Goal: Transaction & Acquisition: Purchase product/service

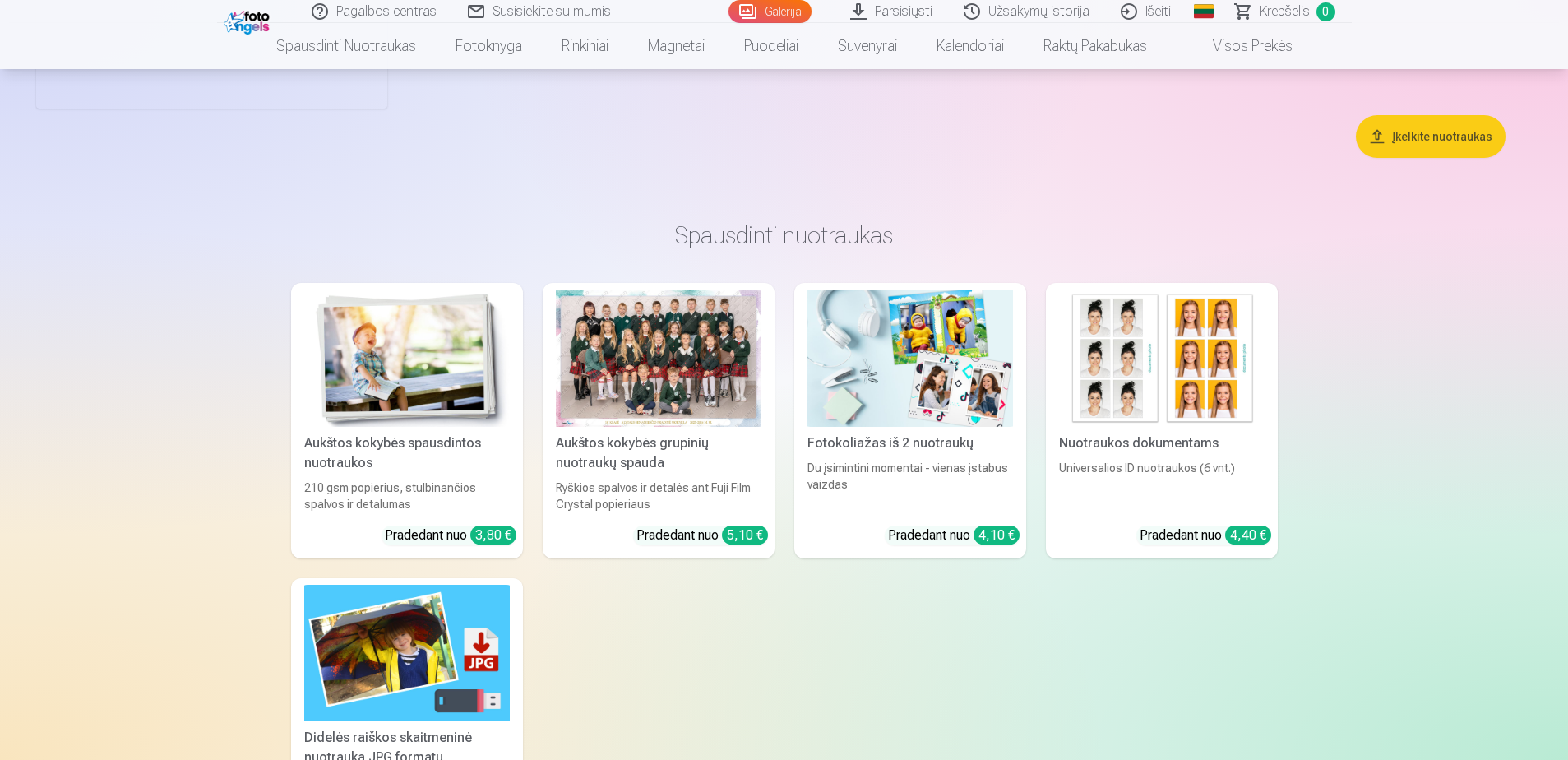
scroll to position [6103, 0]
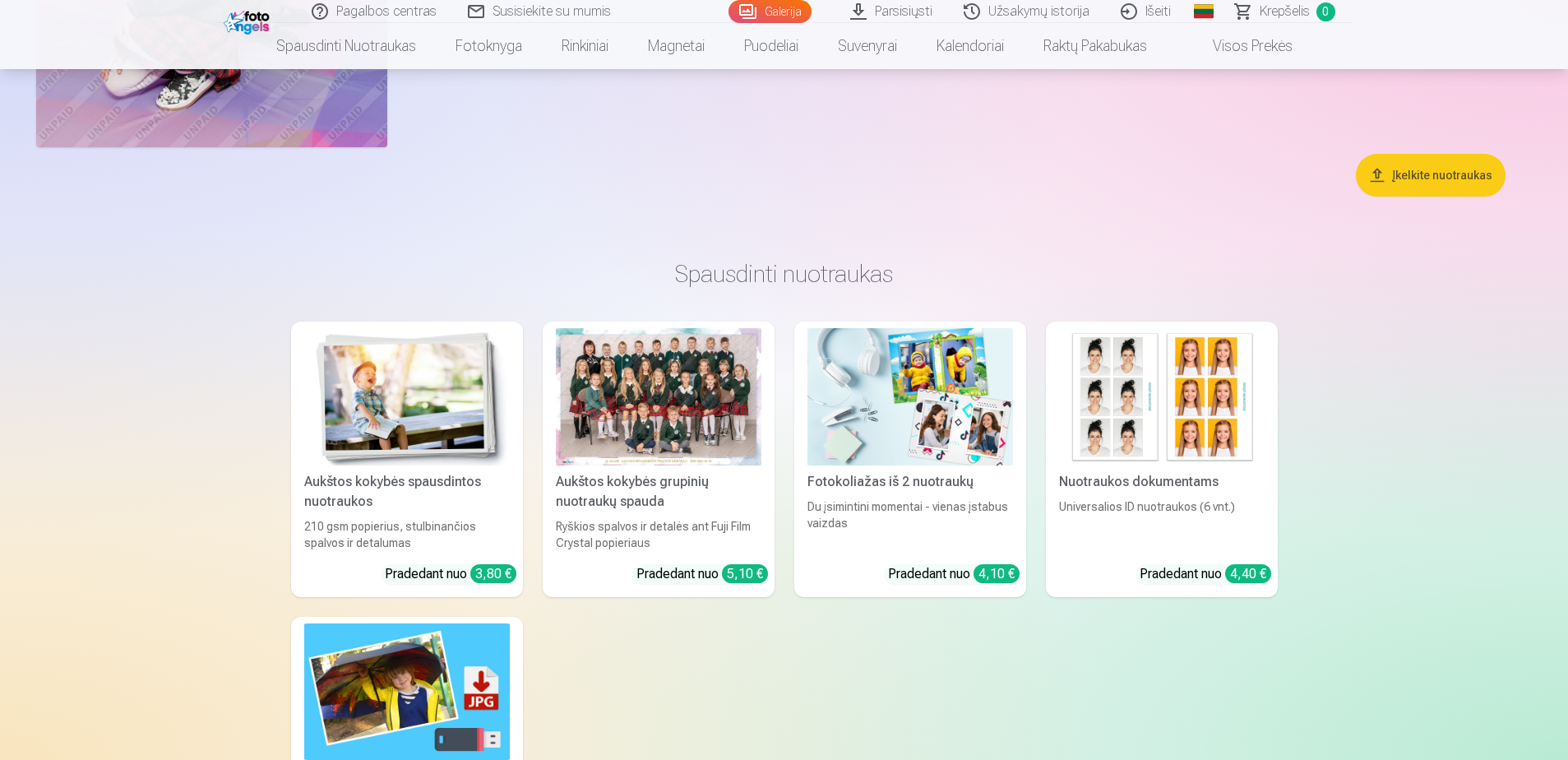
click at [679, 413] on div at bounding box center [659, 397] width 206 height 138
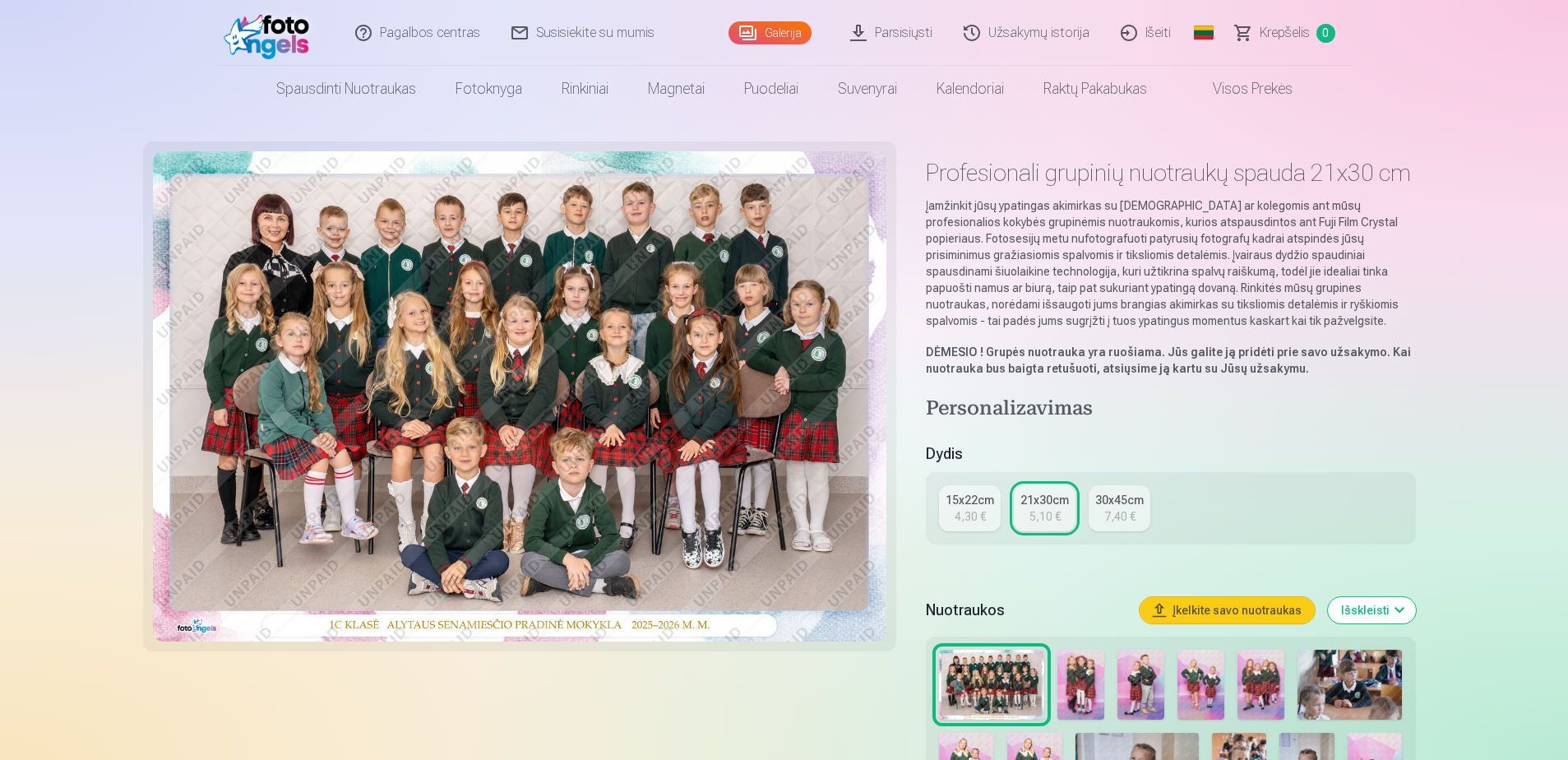
click at [947, 515] on link "15x22cm 4,30 €" at bounding box center [970, 508] width 62 height 46
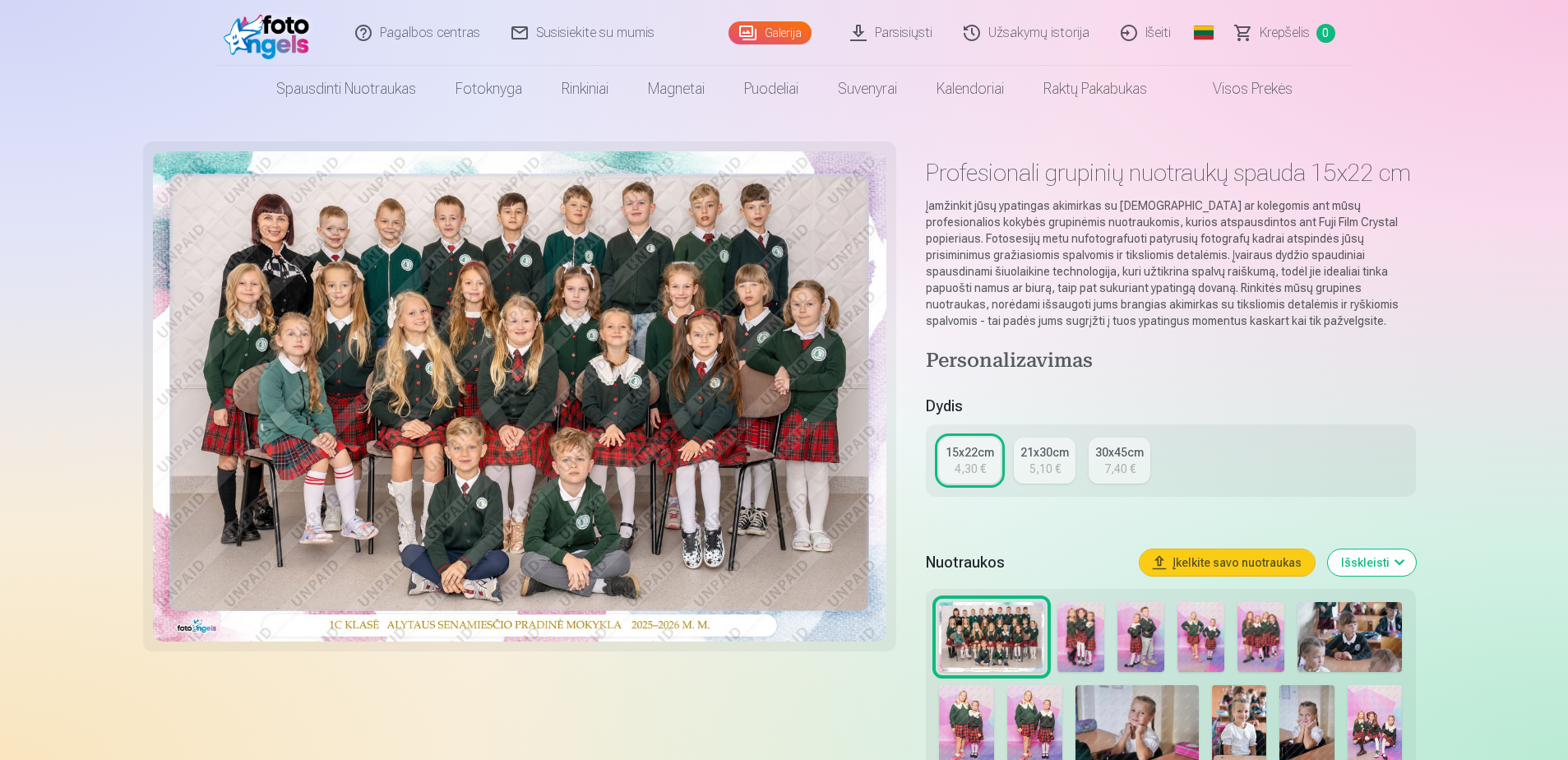
drag, startPoint x: 1567, startPoint y: 69, endPoint x: 1567, endPoint y: 91, distance: 22.0
click at [1567, 91] on nav "Spausdinti nuotraukas Aukštos kokybės spausdintos nuotraukos 210 gsm popierius,…" at bounding box center [784, 88] width 1568 height 46
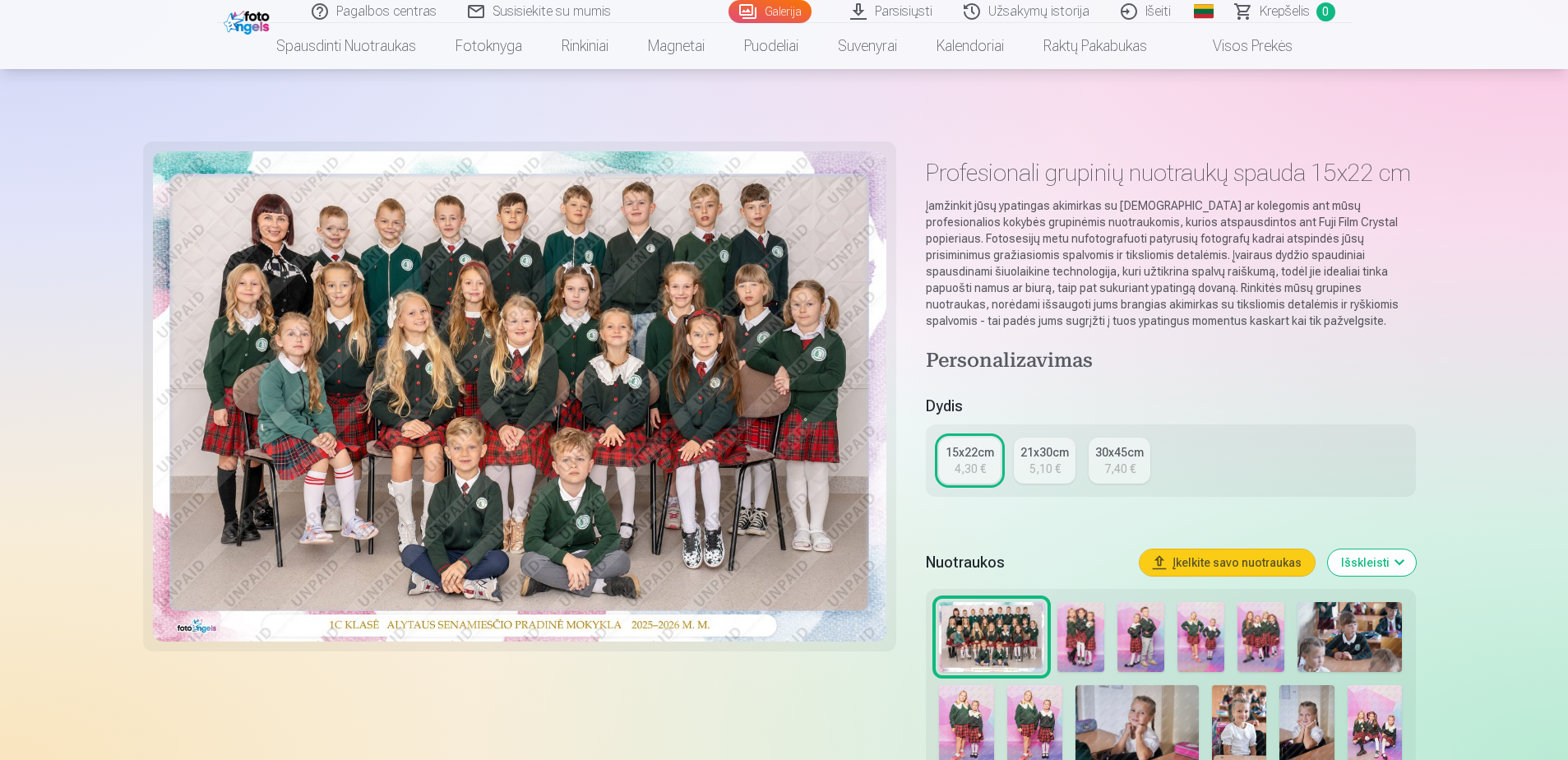
scroll to position [263, 0]
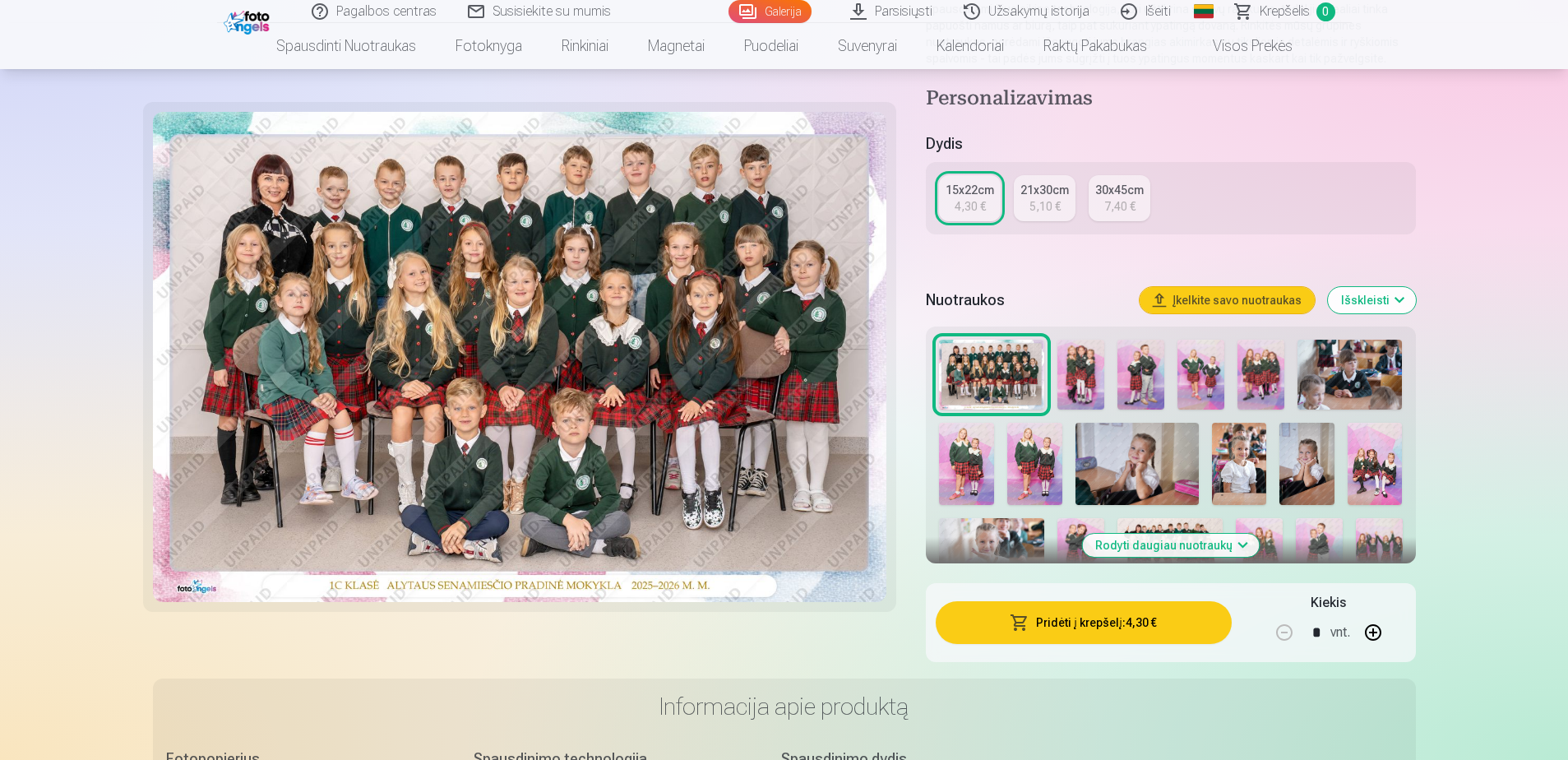
click at [1078, 629] on button "Pridėti į krepšelį : 4,30 €" at bounding box center [1083, 622] width 295 height 43
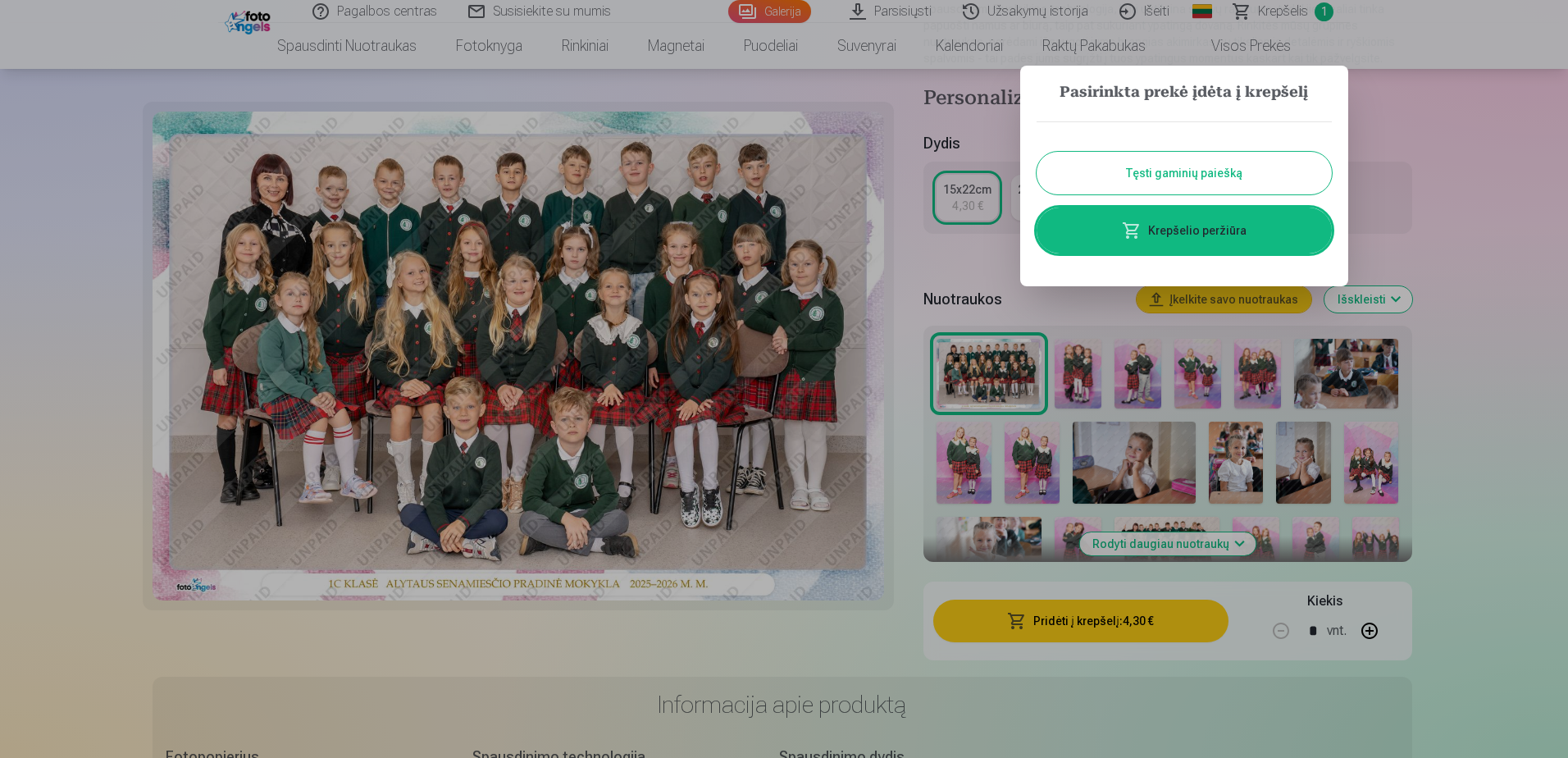
click at [1227, 170] on button "Tęsti gaminių paiešką" at bounding box center [1184, 173] width 295 height 43
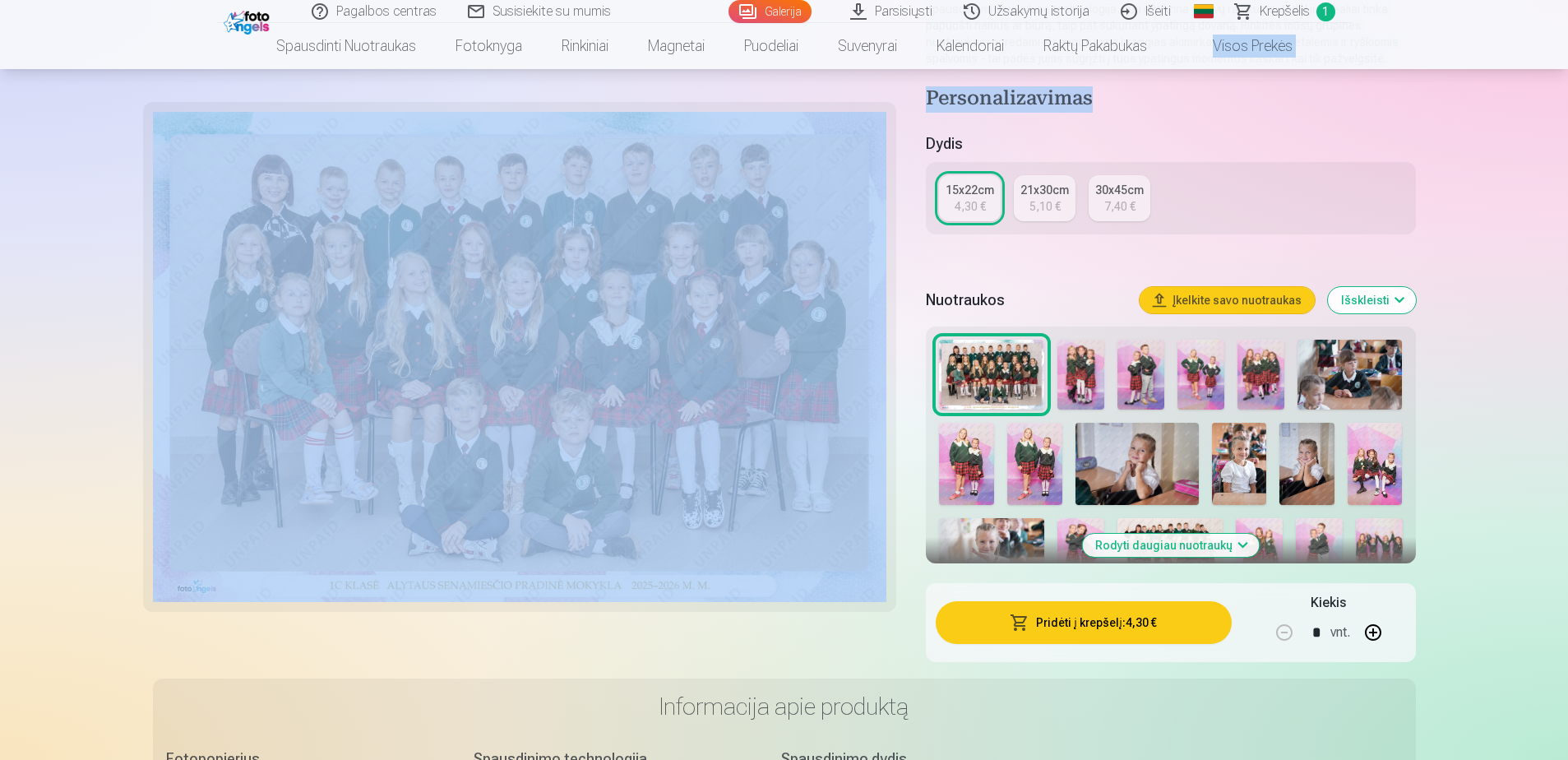
drag, startPoint x: 1567, startPoint y: 83, endPoint x: 1567, endPoint y: 29, distance: 54.0
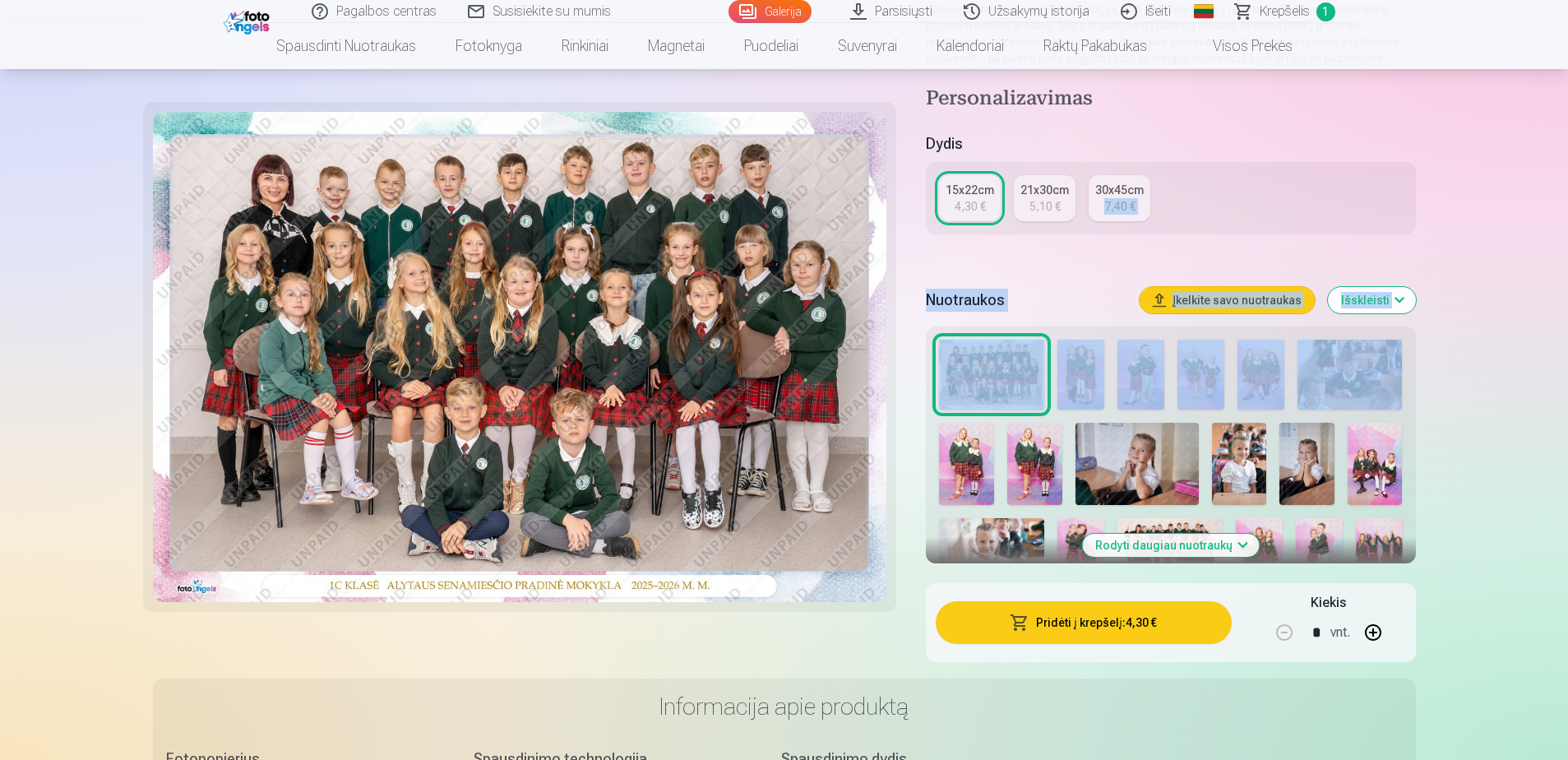
drag, startPoint x: 1567, startPoint y: 29, endPoint x: 1476, endPoint y: 219, distance: 210.7
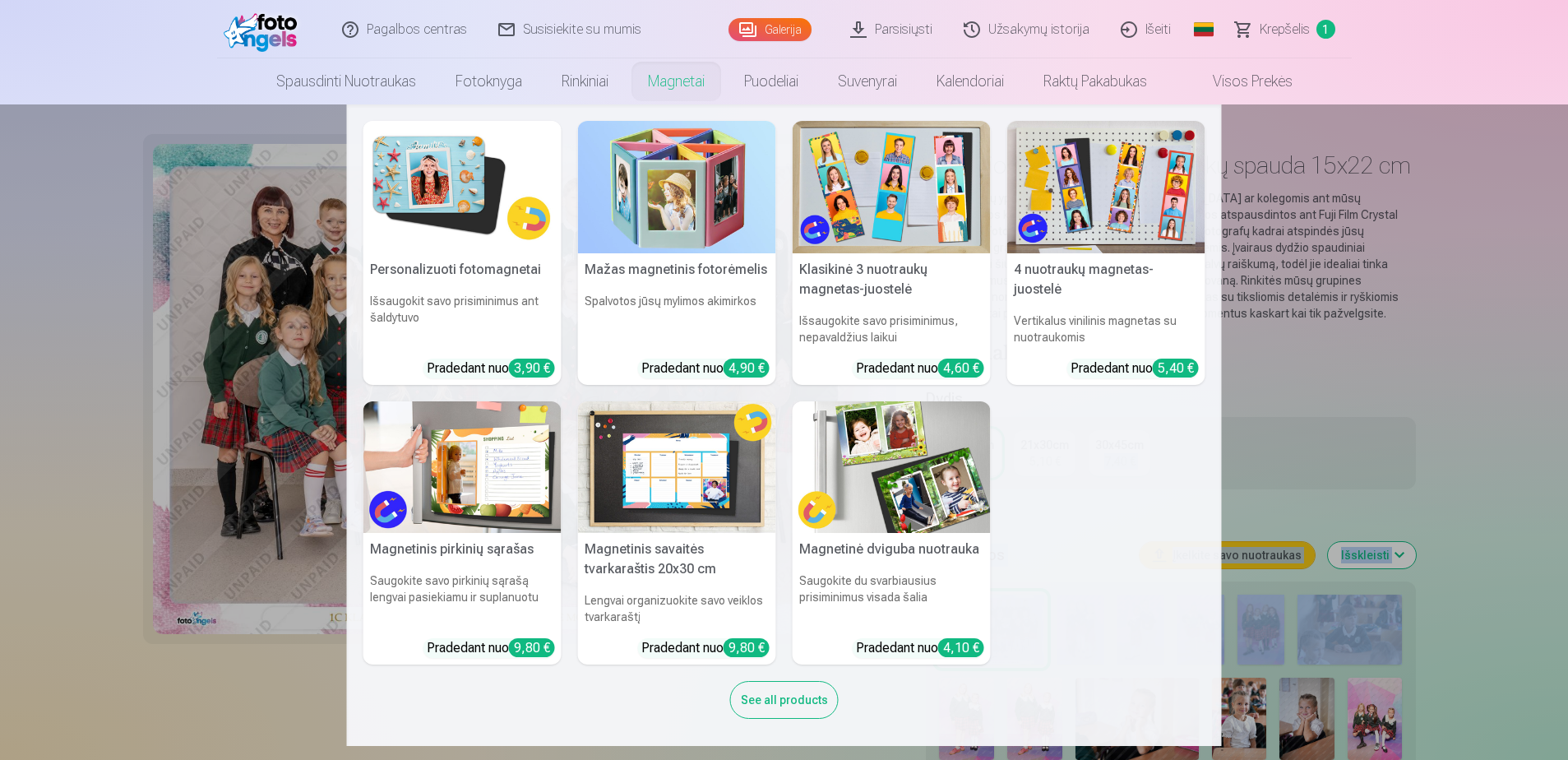
click at [891, 194] on img at bounding box center [892, 187] width 198 height 133
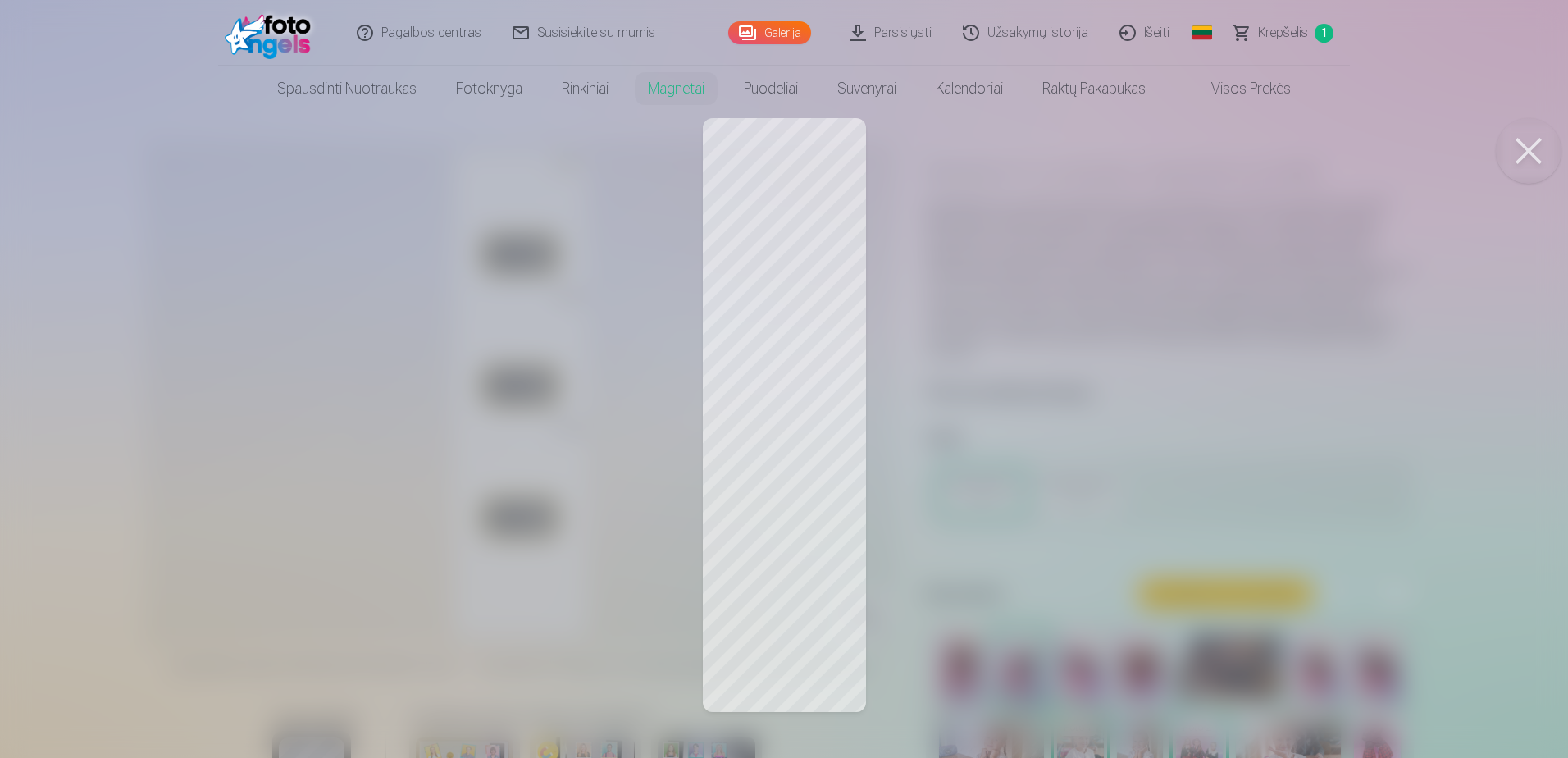
click at [793, 215] on div at bounding box center [784, 379] width 1568 height 758
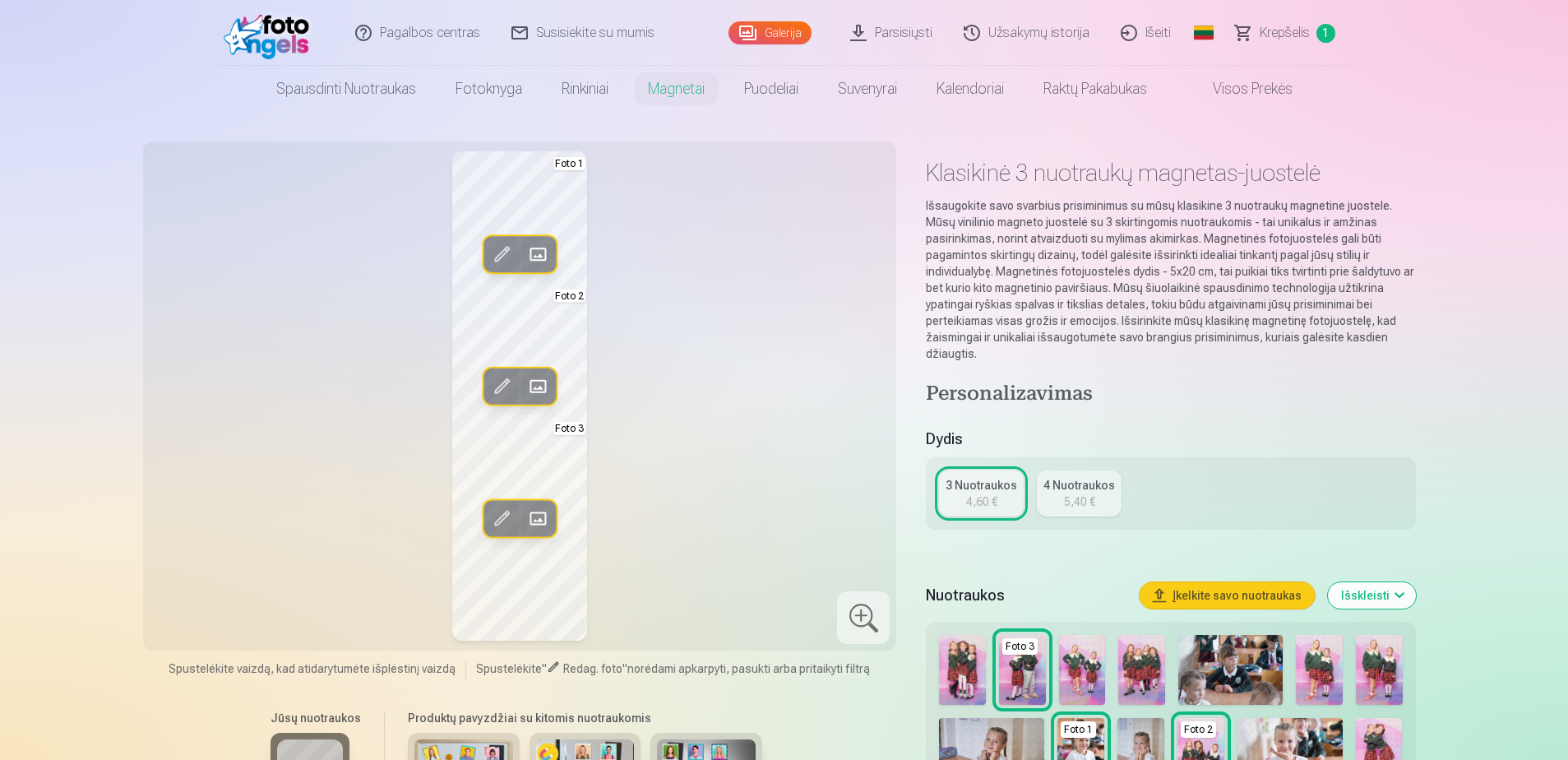
click at [534, 378] on span at bounding box center [537, 386] width 27 height 27
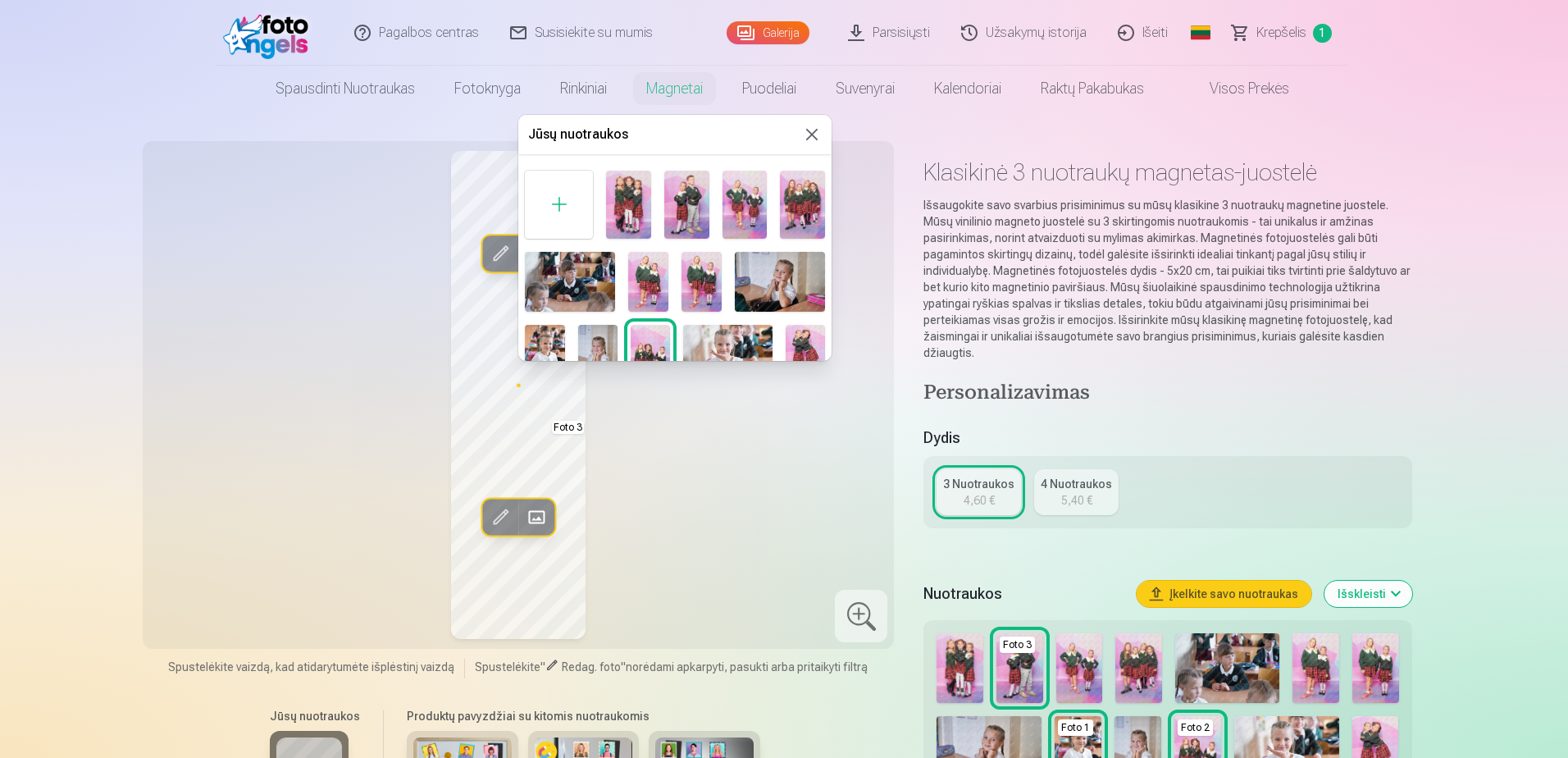
click at [661, 276] on img at bounding box center [648, 282] width 40 height 60
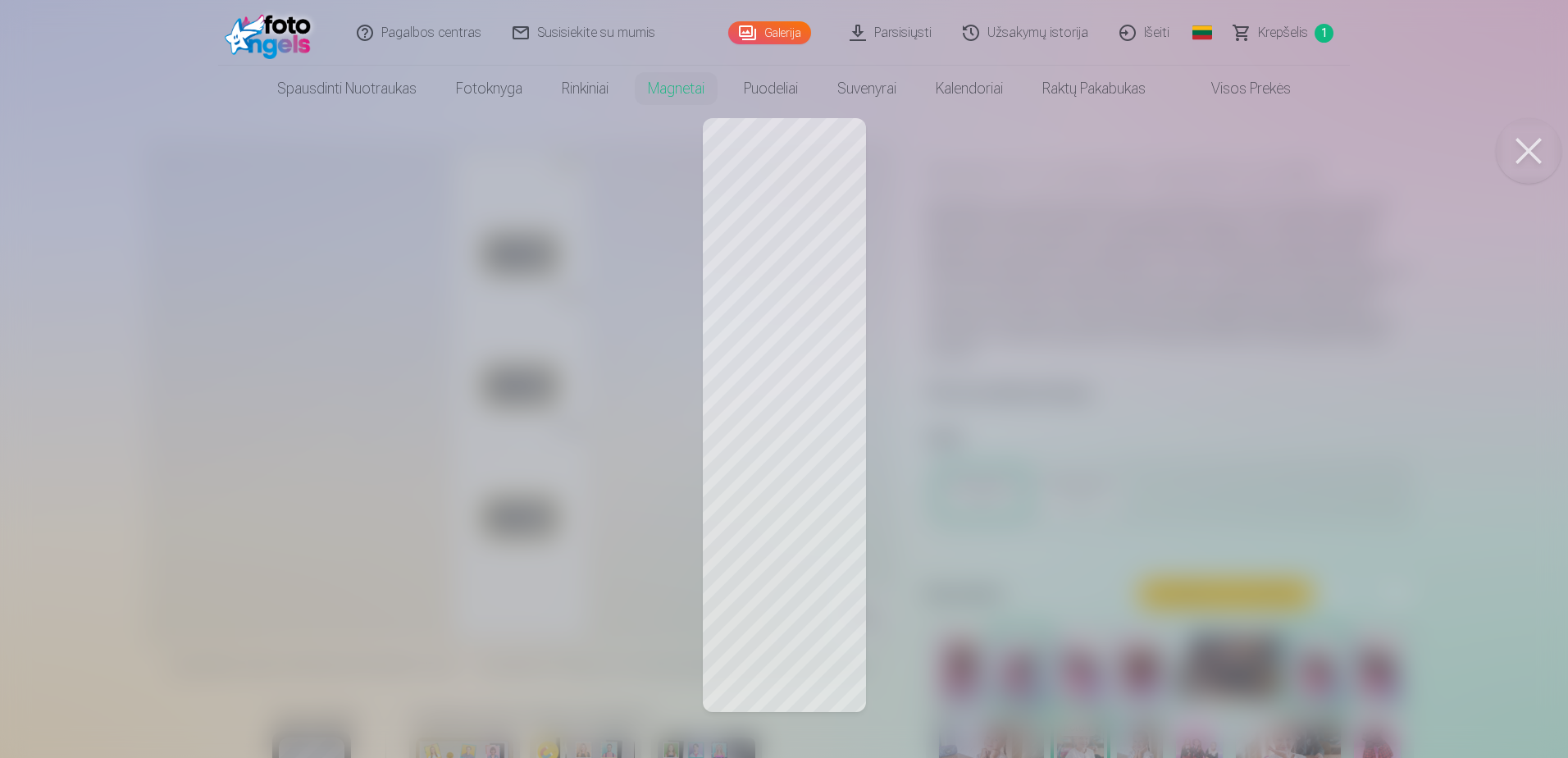
click at [805, 517] on div at bounding box center [784, 379] width 1568 height 758
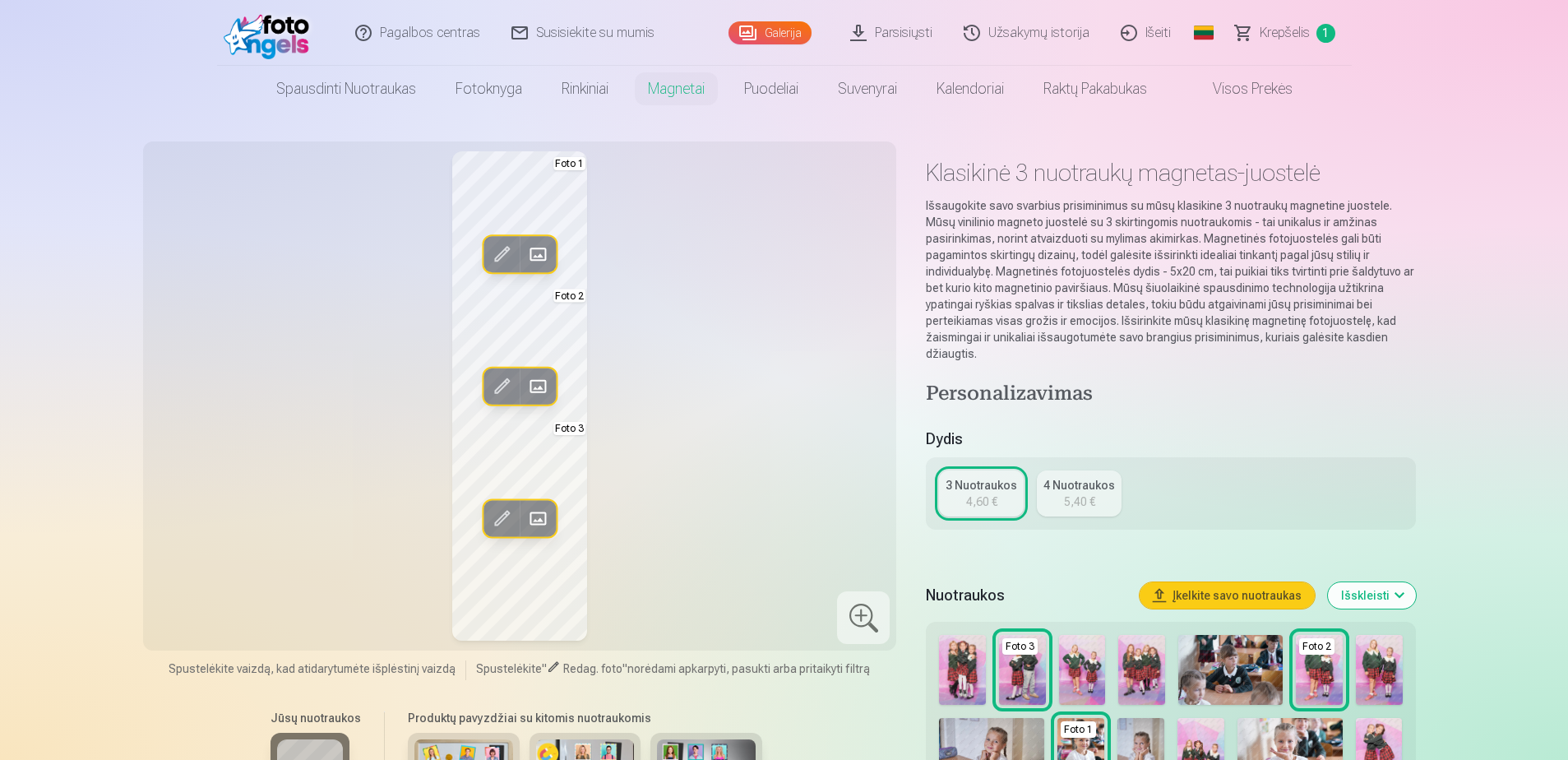
click at [962, 501] on link "3 Nuotraukos 4,60 €" at bounding box center [982, 492] width 84 height 46
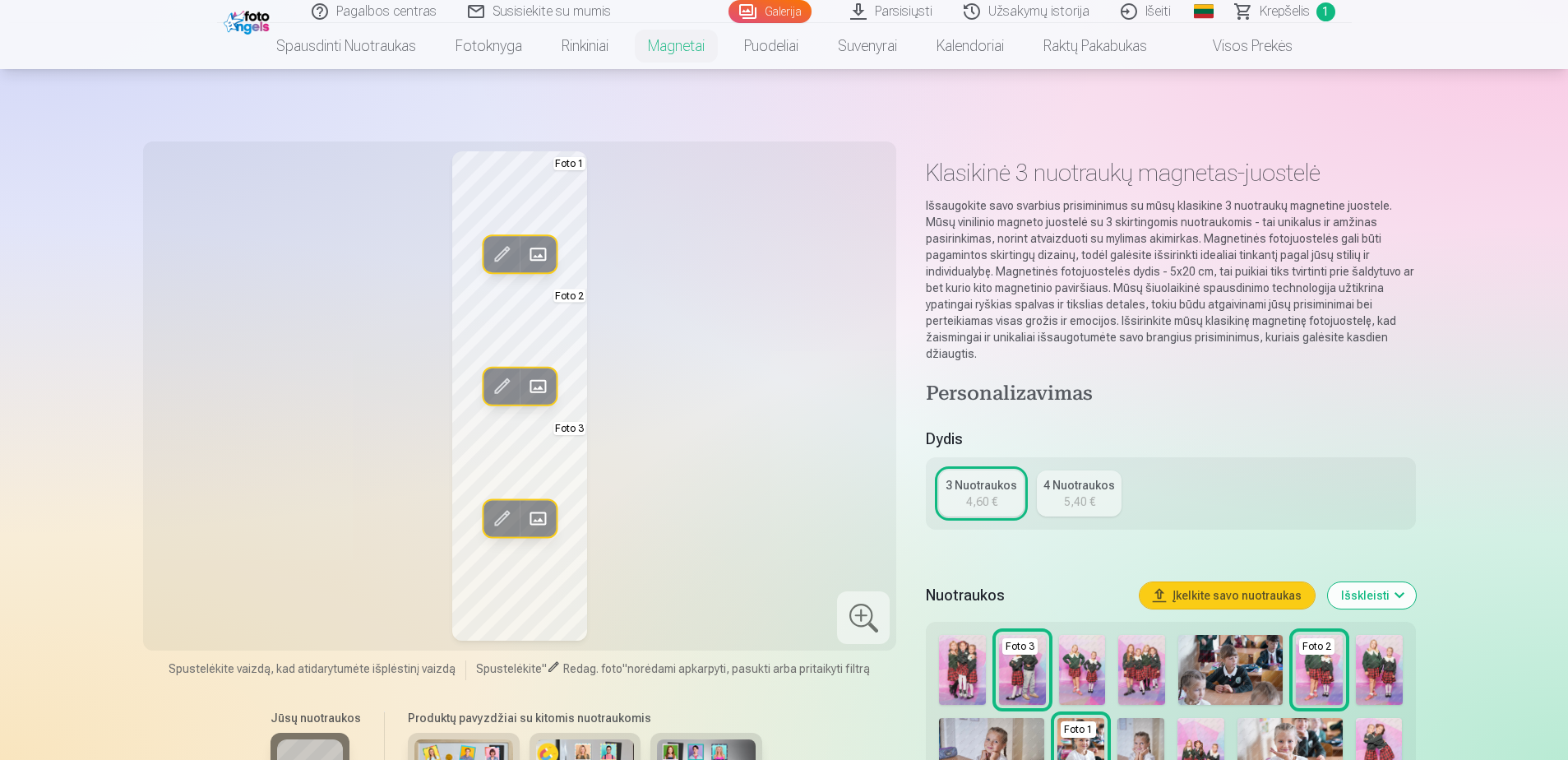
scroll to position [617, 0]
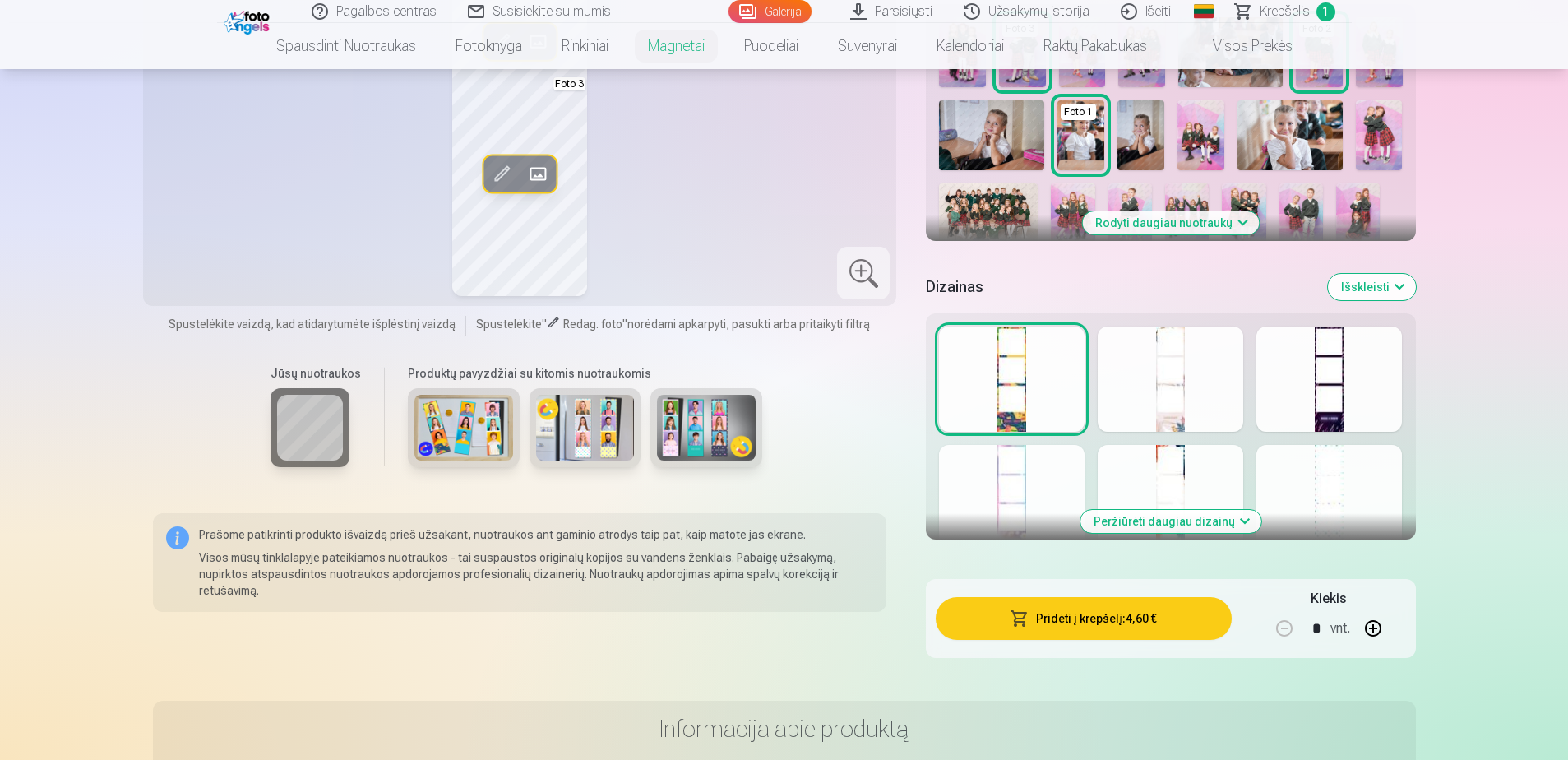
click at [1007, 398] on div at bounding box center [1012, 379] width 146 height 105
click at [1159, 398] on div at bounding box center [1170, 379] width 146 height 105
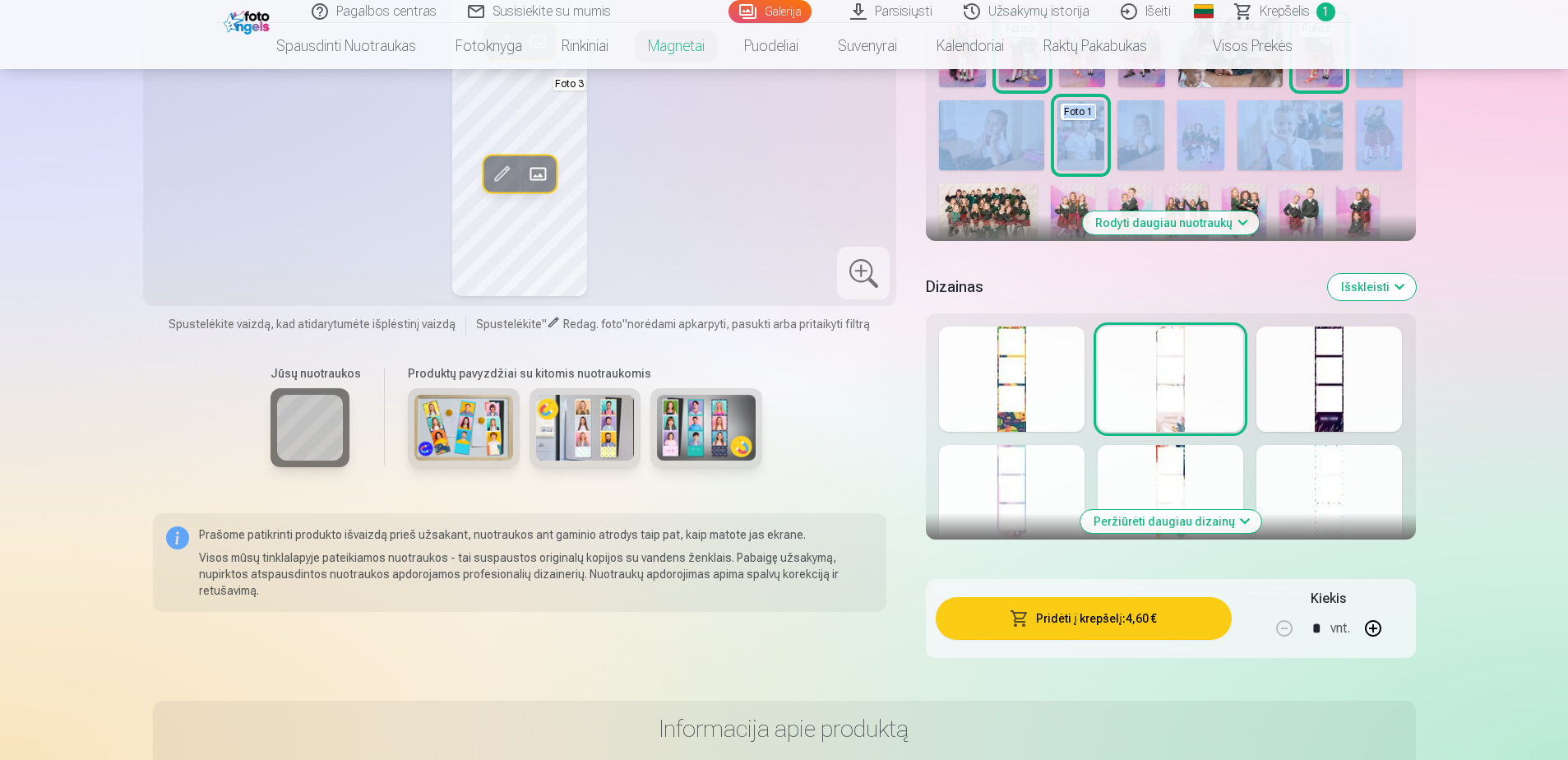
drag, startPoint x: 1567, startPoint y: 119, endPoint x: 1569, endPoint y: 61, distance: 58.0
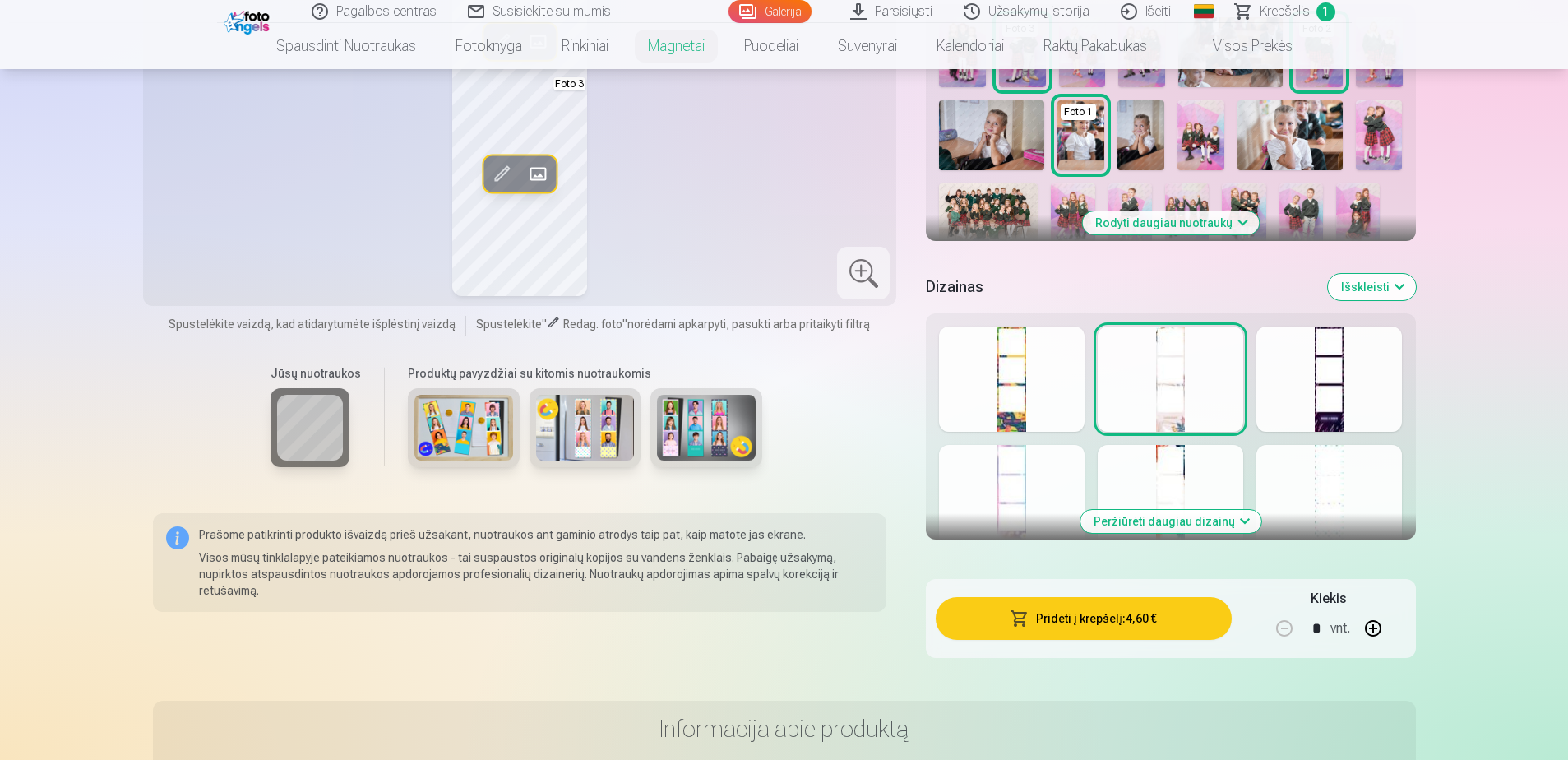
click at [1338, 374] on div at bounding box center [1329, 379] width 146 height 105
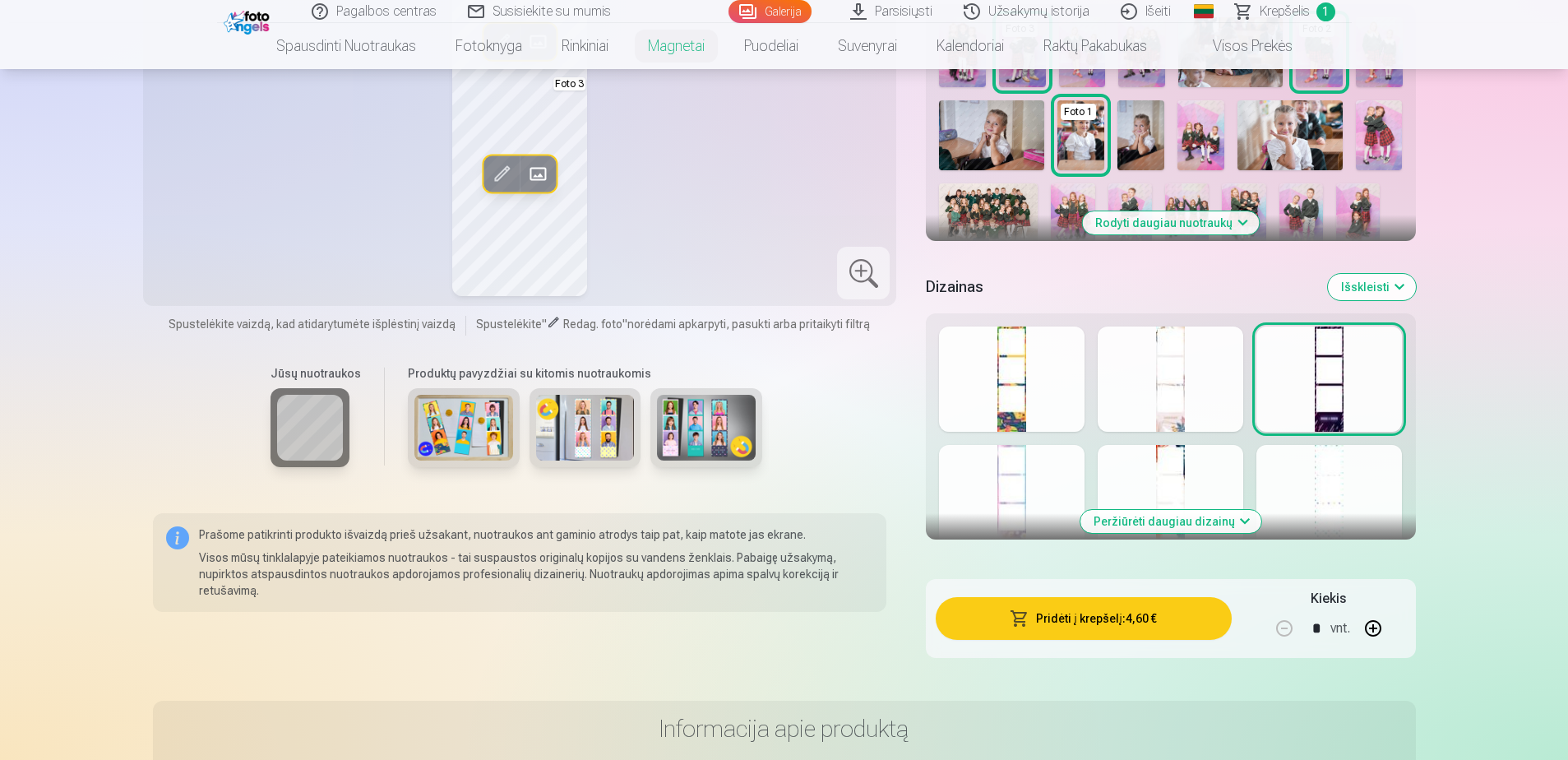
click at [1033, 501] on div at bounding box center [1012, 497] width 146 height 105
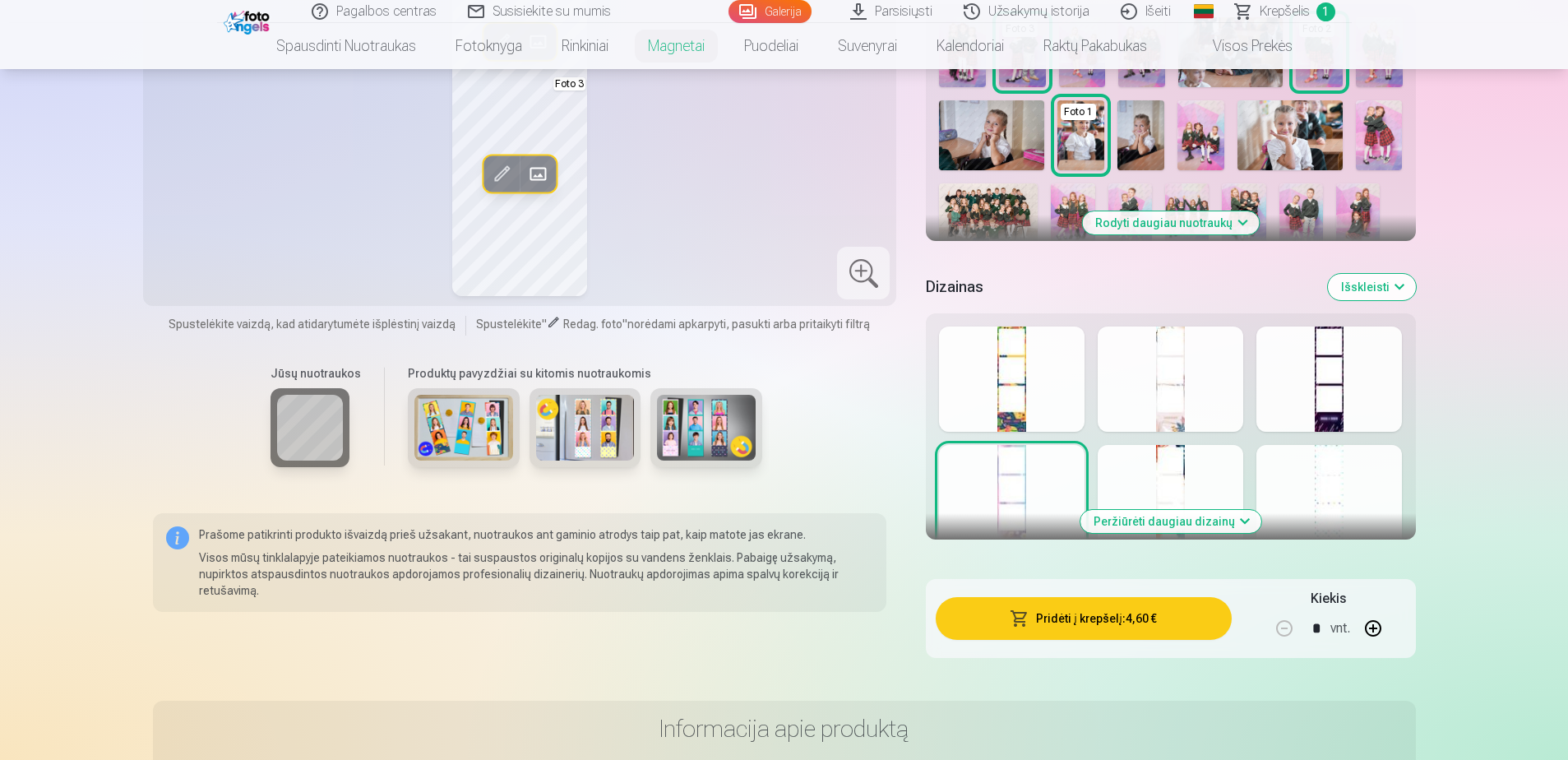
click at [1163, 502] on div at bounding box center [1170, 497] width 146 height 105
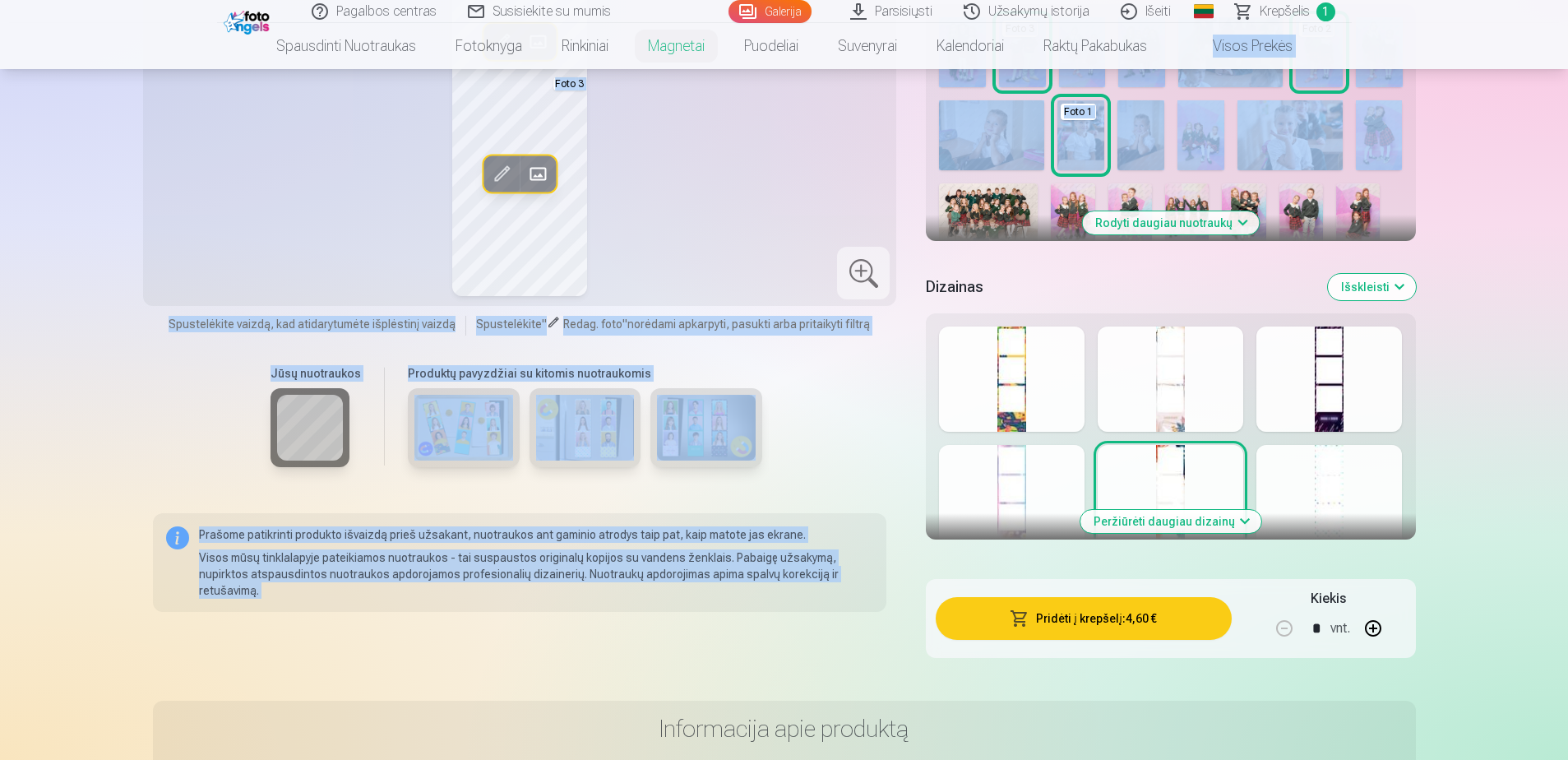
drag, startPoint x: 1567, startPoint y: 123, endPoint x: 1567, endPoint y: 54, distance: 69.0
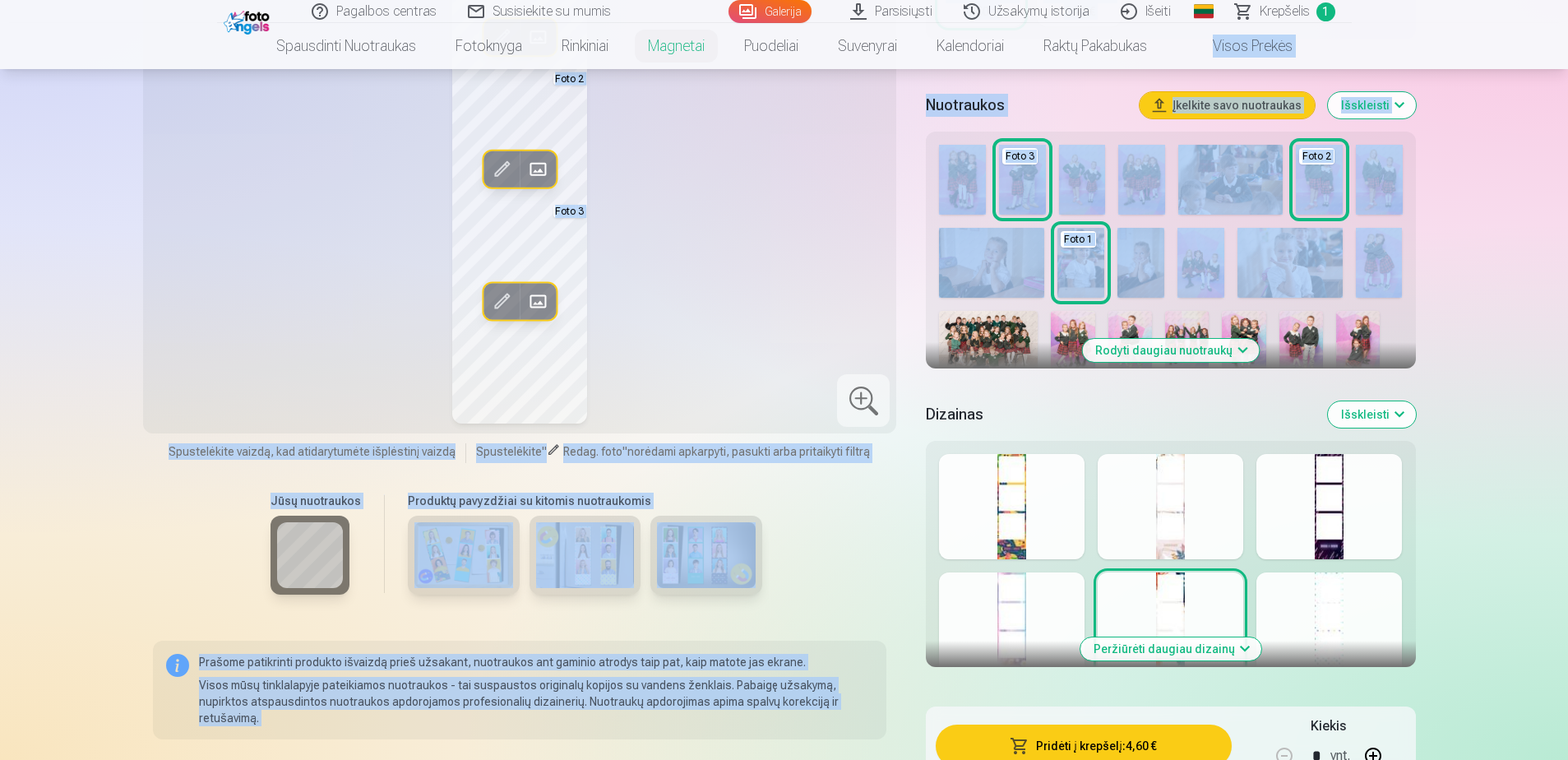
scroll to position [332, 0]
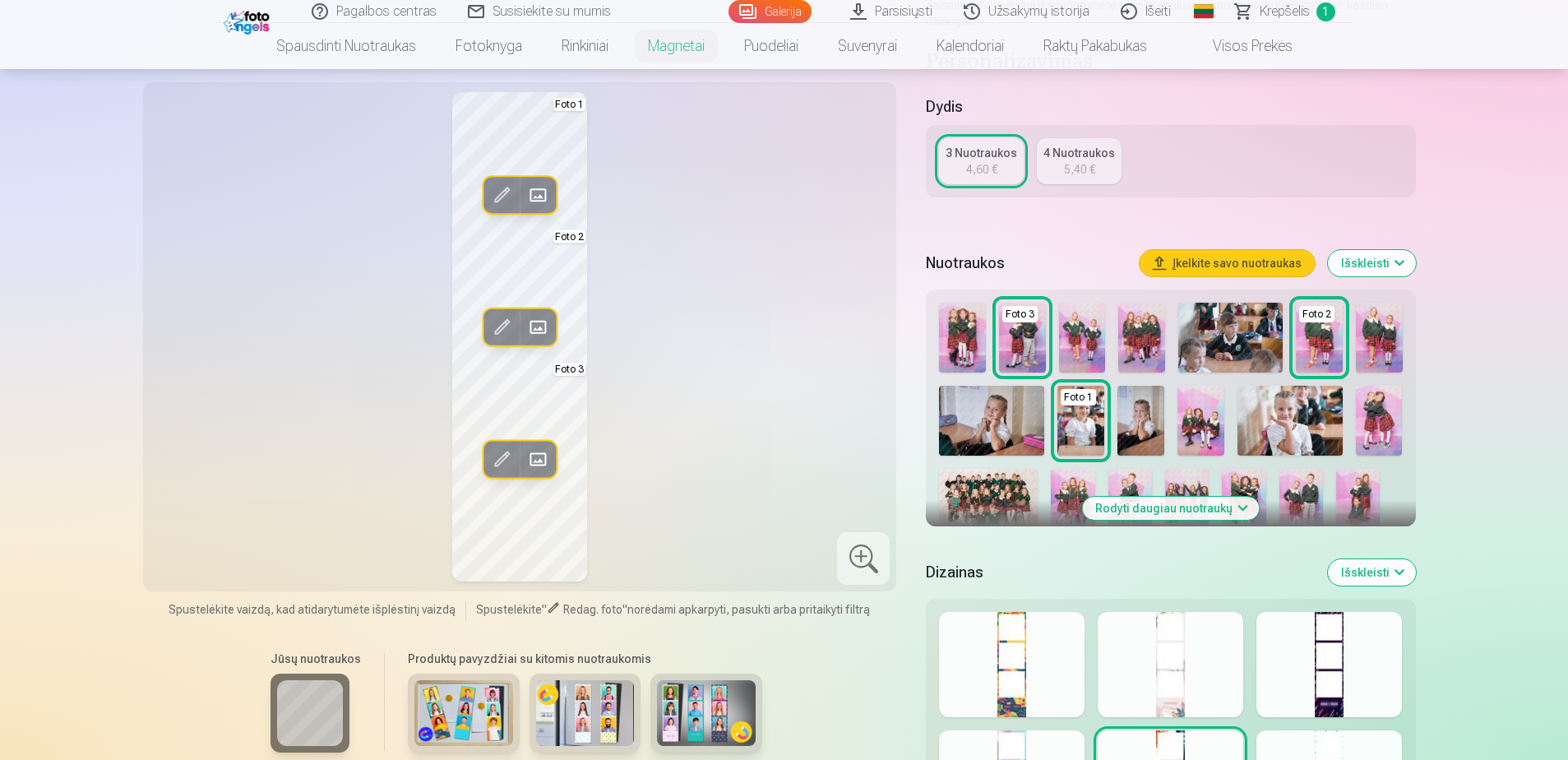
drag, startPoint x: 1080, startPoint y: 609, endPoint x: 1077, endPoint y: 621, distance: 12.4
click at [1080, 612] on div "Peržiūrėti daugiau dizainų" at bounding box center [1170, 711] width 489 height 226
click at [1037, 673] on div at bounding box center [1012, 664] width 146 height 105
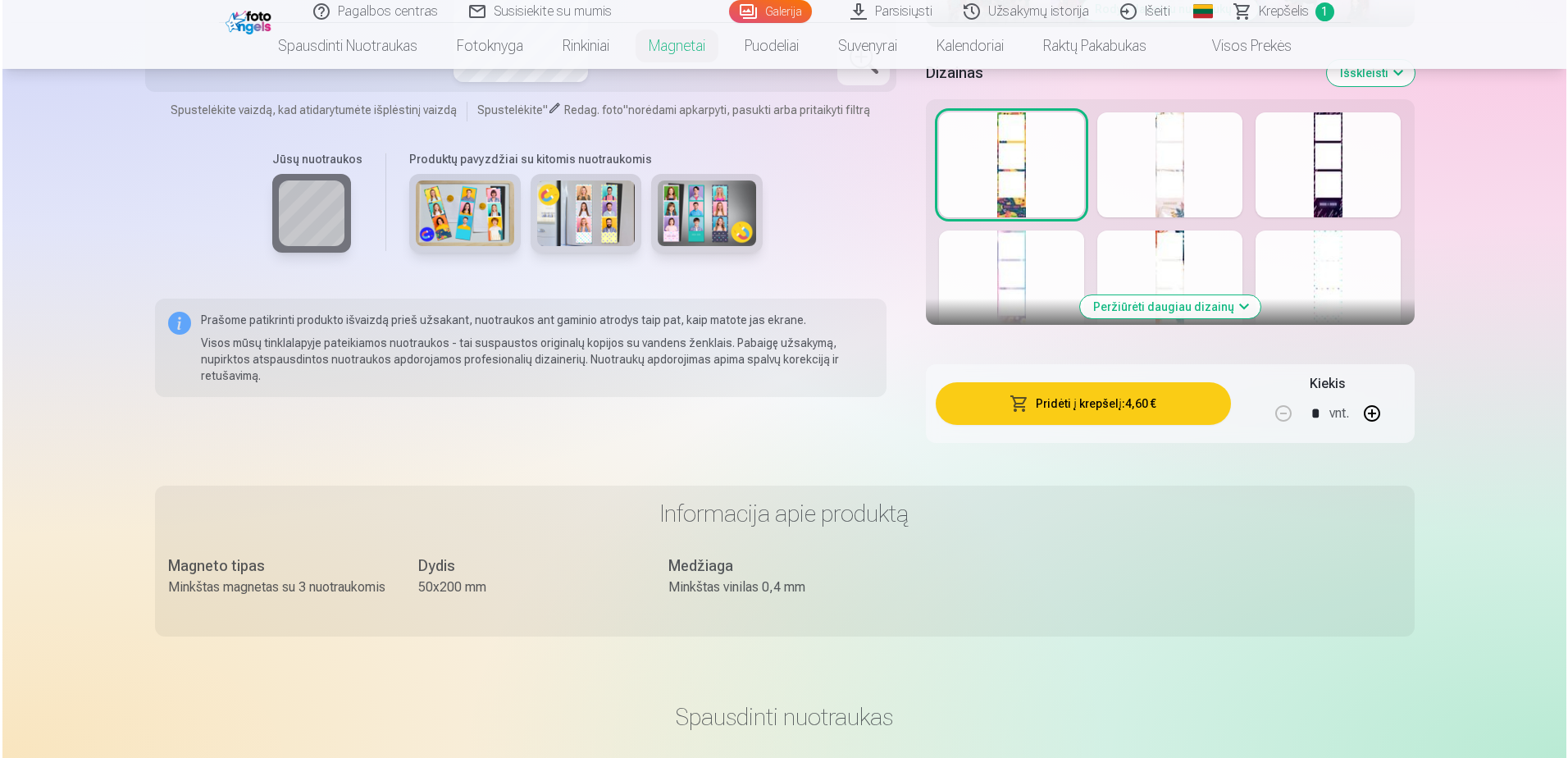
scroll to position [916, 0]
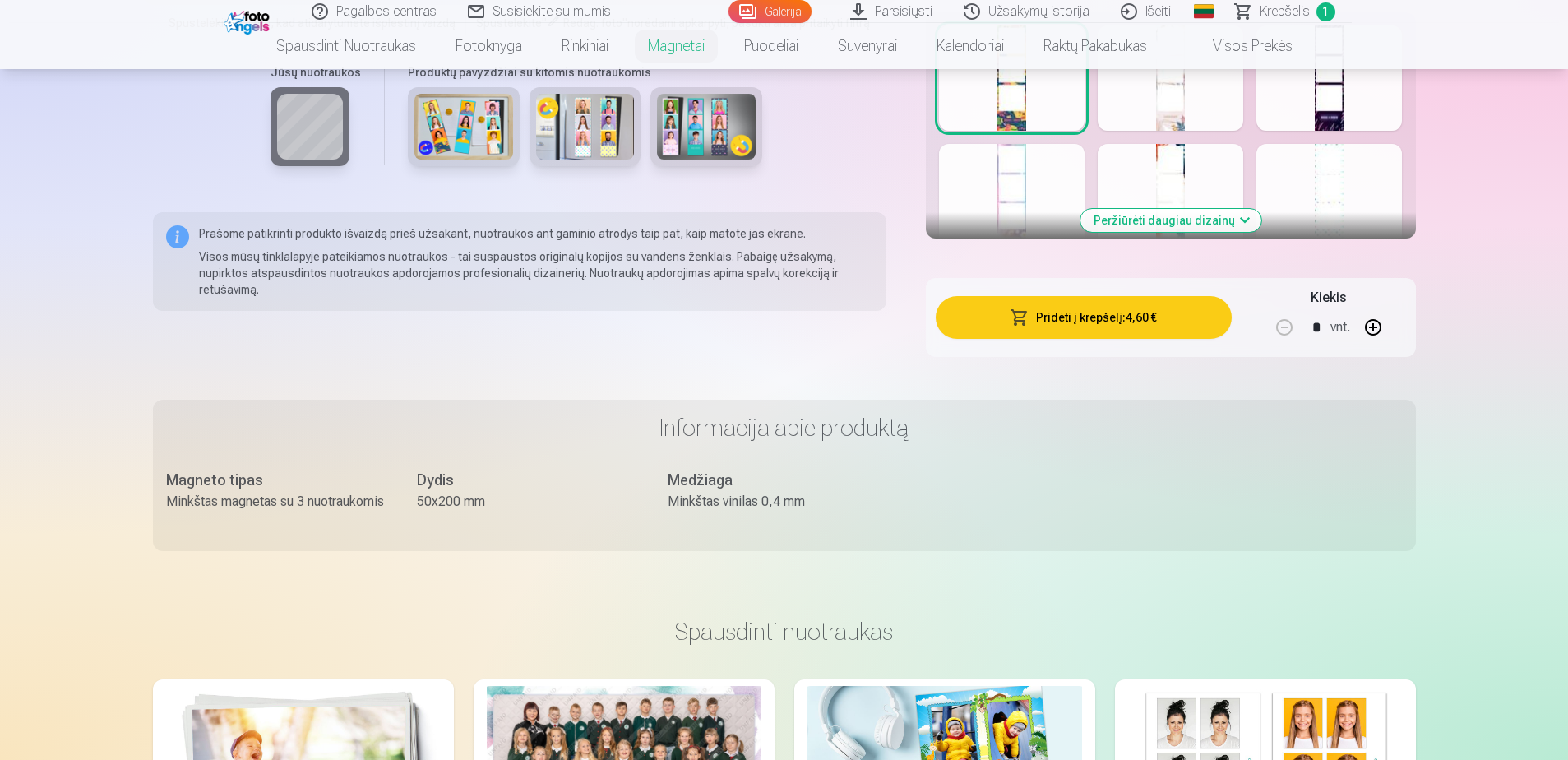
click at [1175, 306] on button "Pridėti į krepšelį : 4,60 €" at bounding box center [1083, 318] width 295 height 43
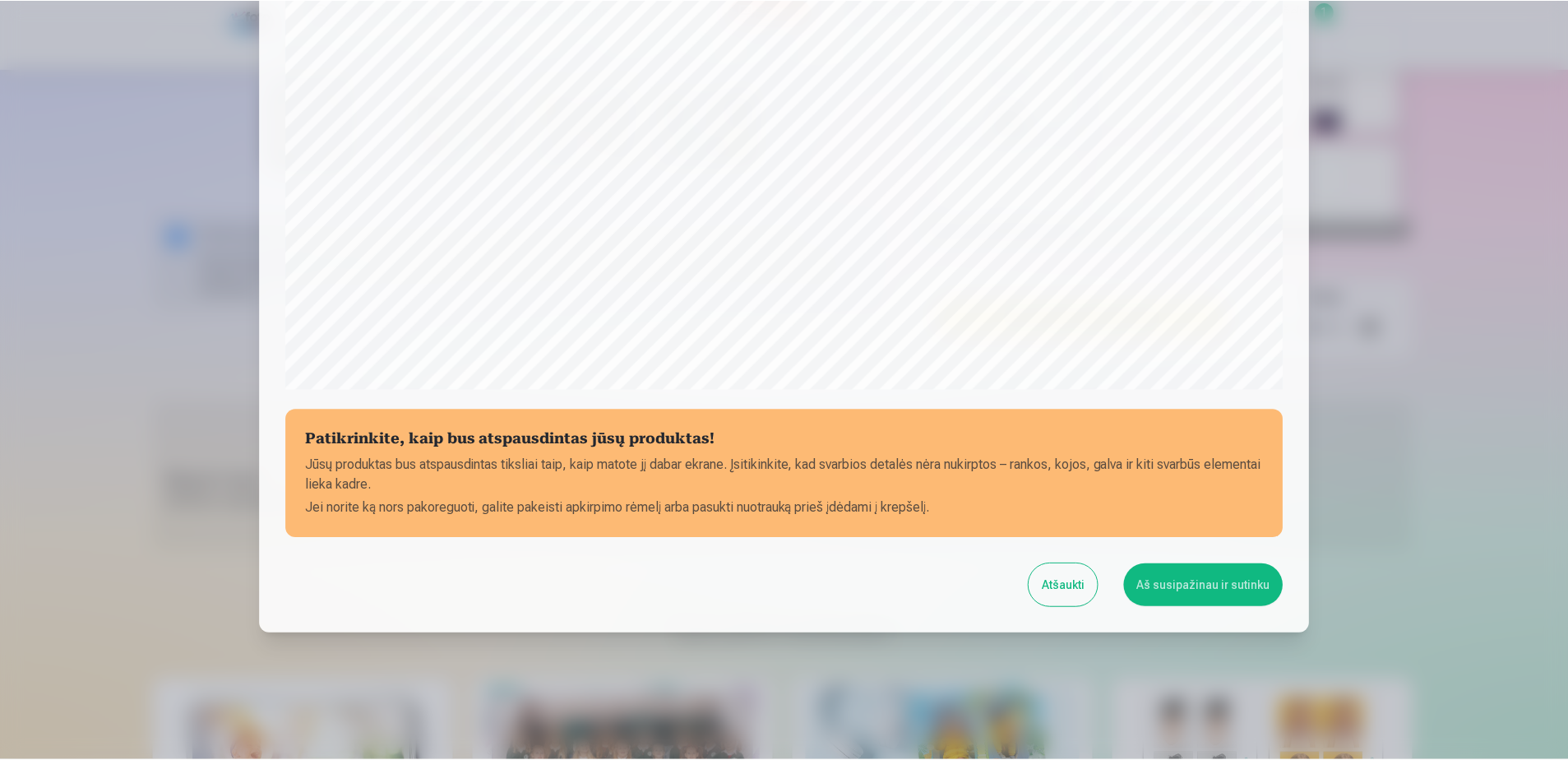
scroll to position [424, 0]
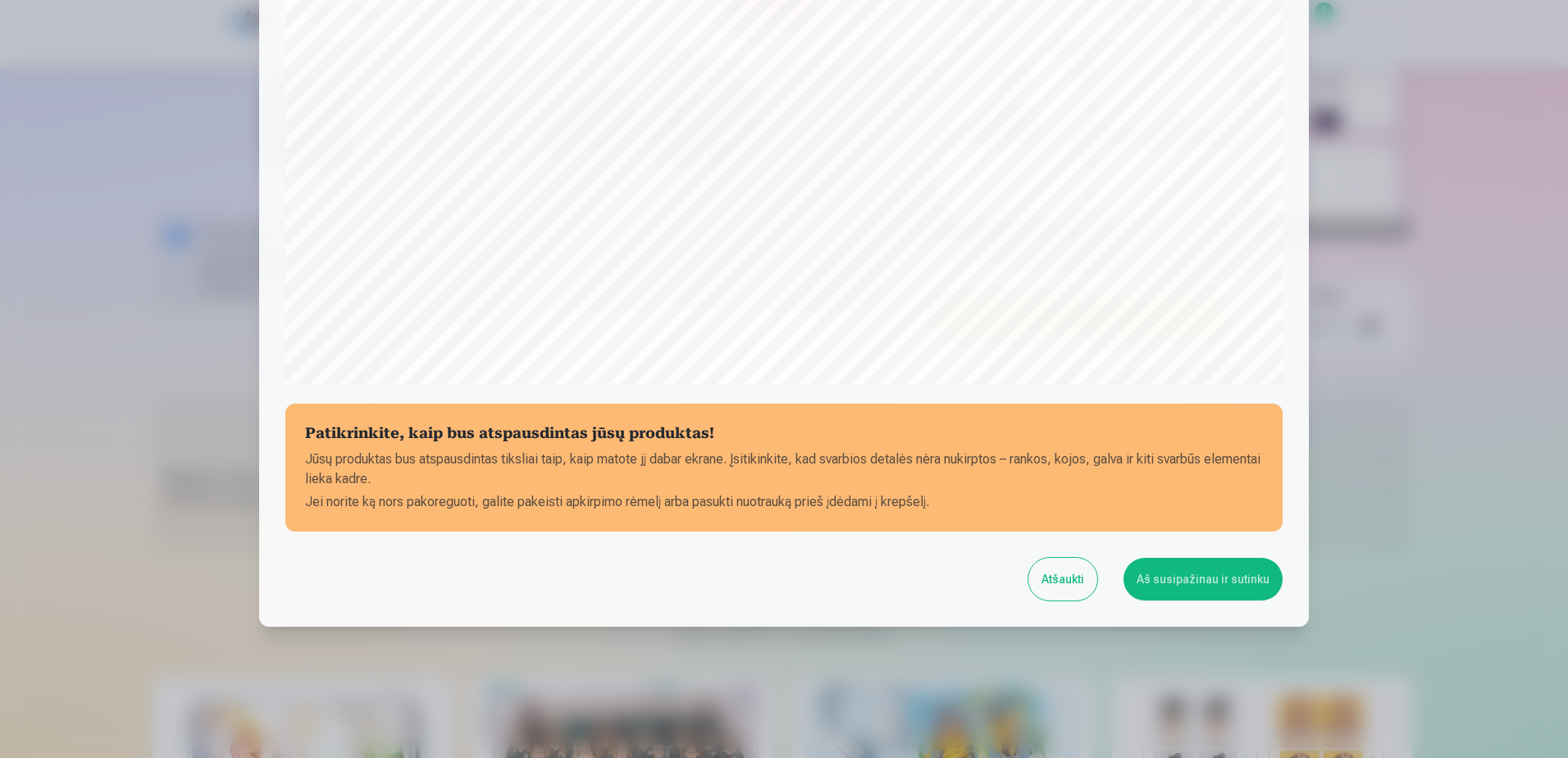
click at [1202, 586] on button "Aš susipažinau ir sutinku" at bounding box center [1203, 579] width 159 height 43
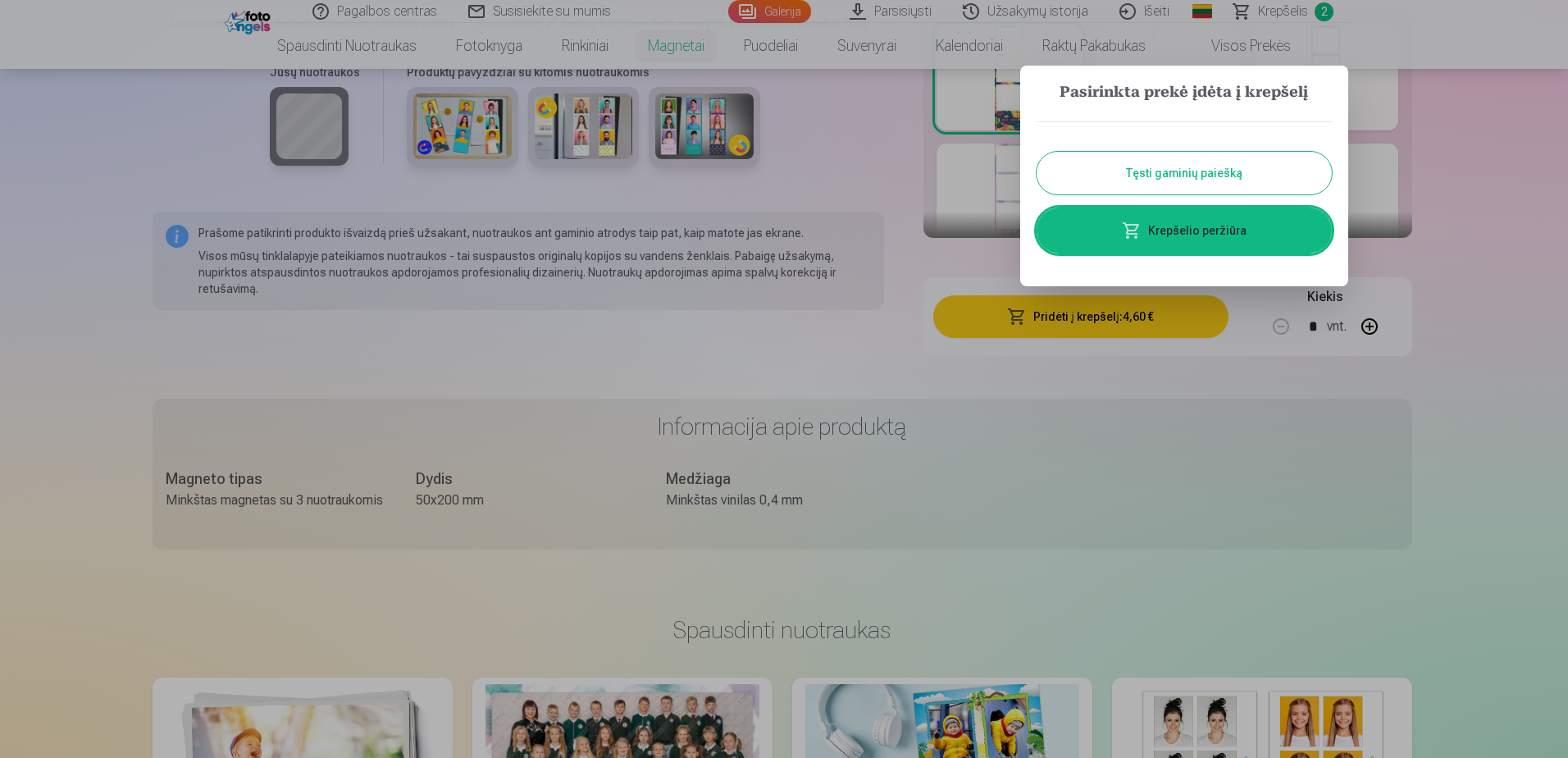
click at [1231, 168] on button "Tęsti gaminių paiešką" at bounding box center [1184, 173] width 295 height 43
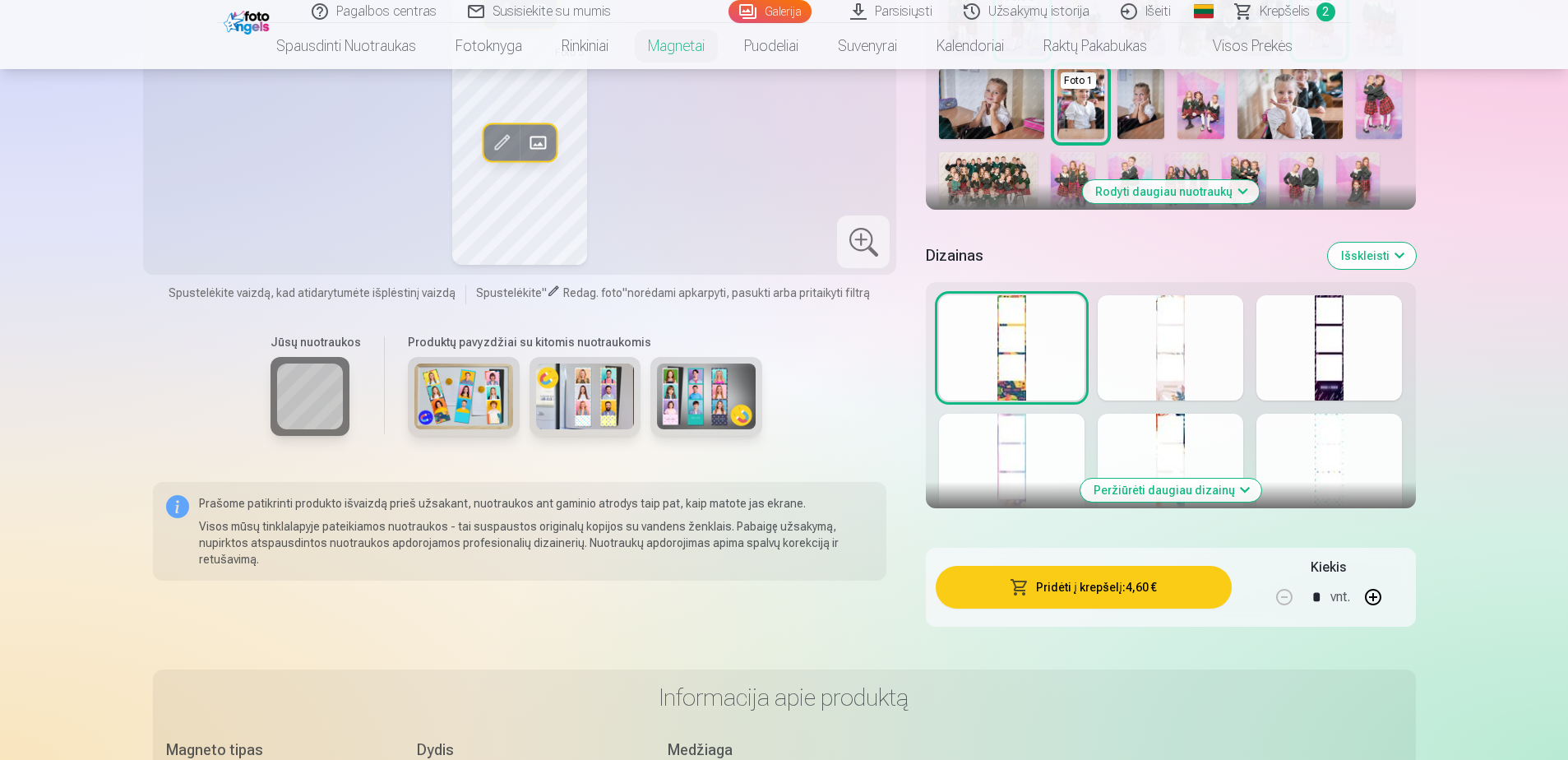
scroll to position [760, 0]
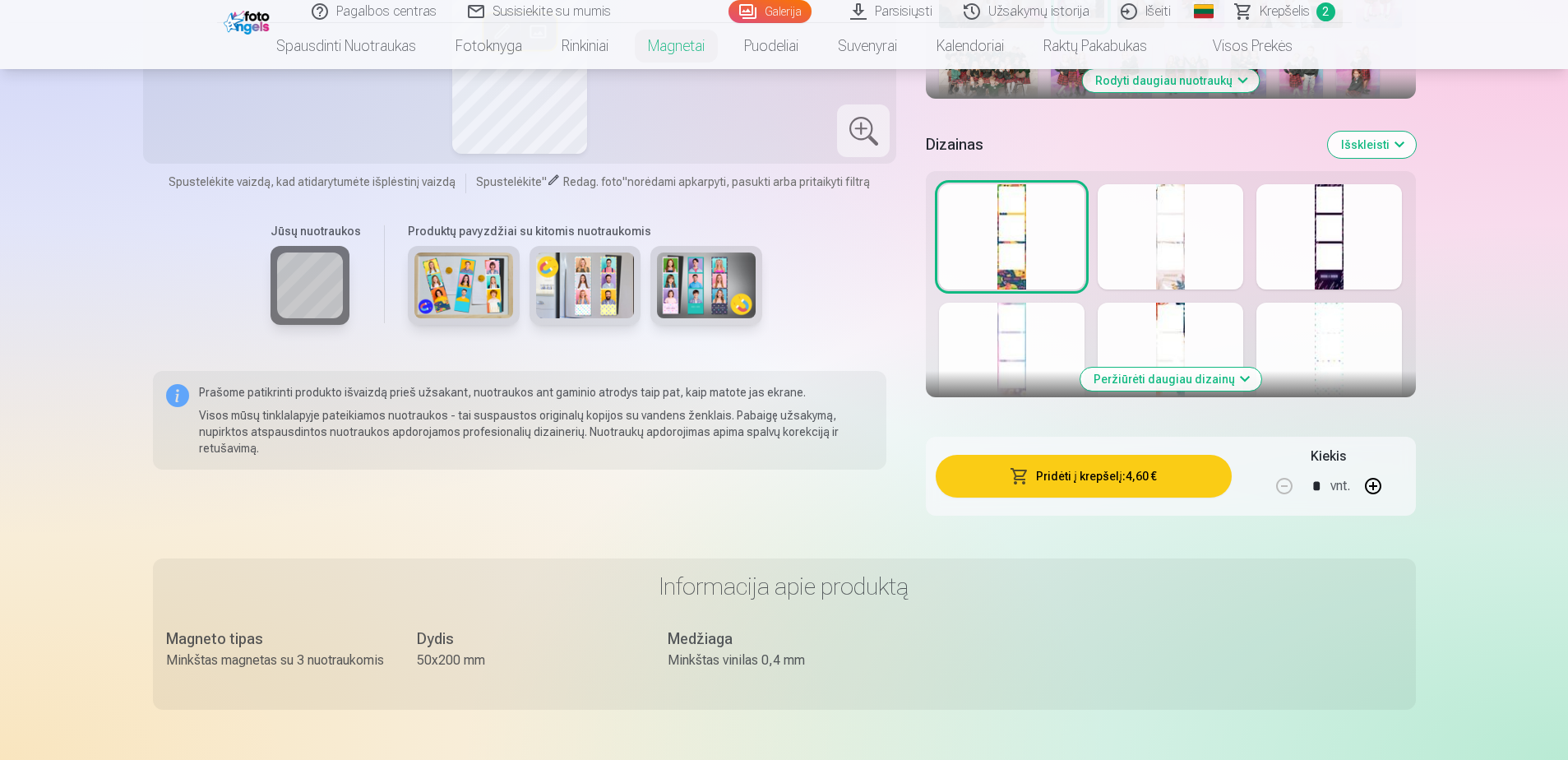
click at [454, 309] on img at bounding box center [463, 285] width 99 height 65
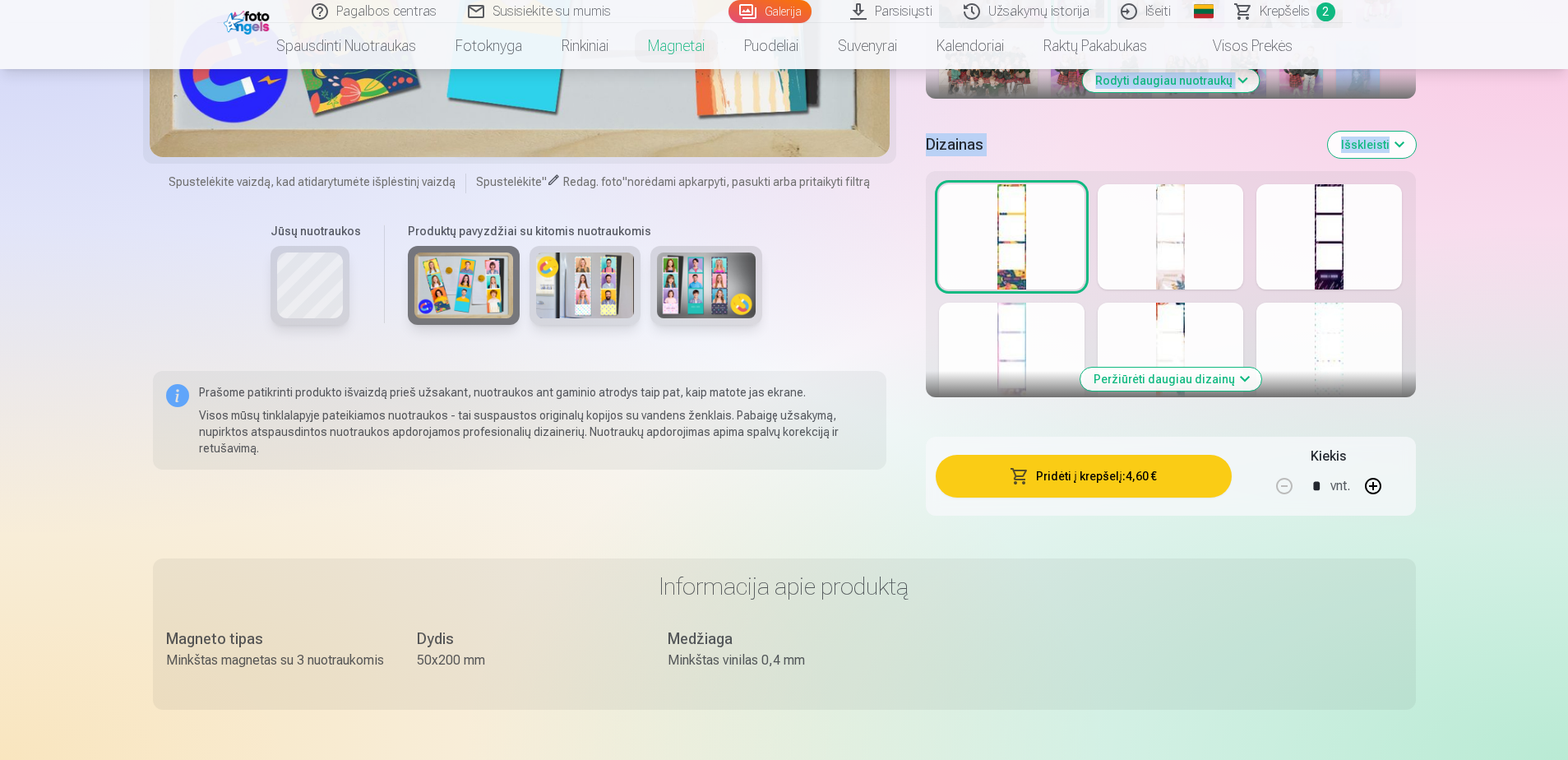
drag, startPoint x: 1567, startPoint y: 145, endPoint x: 1568, endPoint y: 84, distance: 61.0
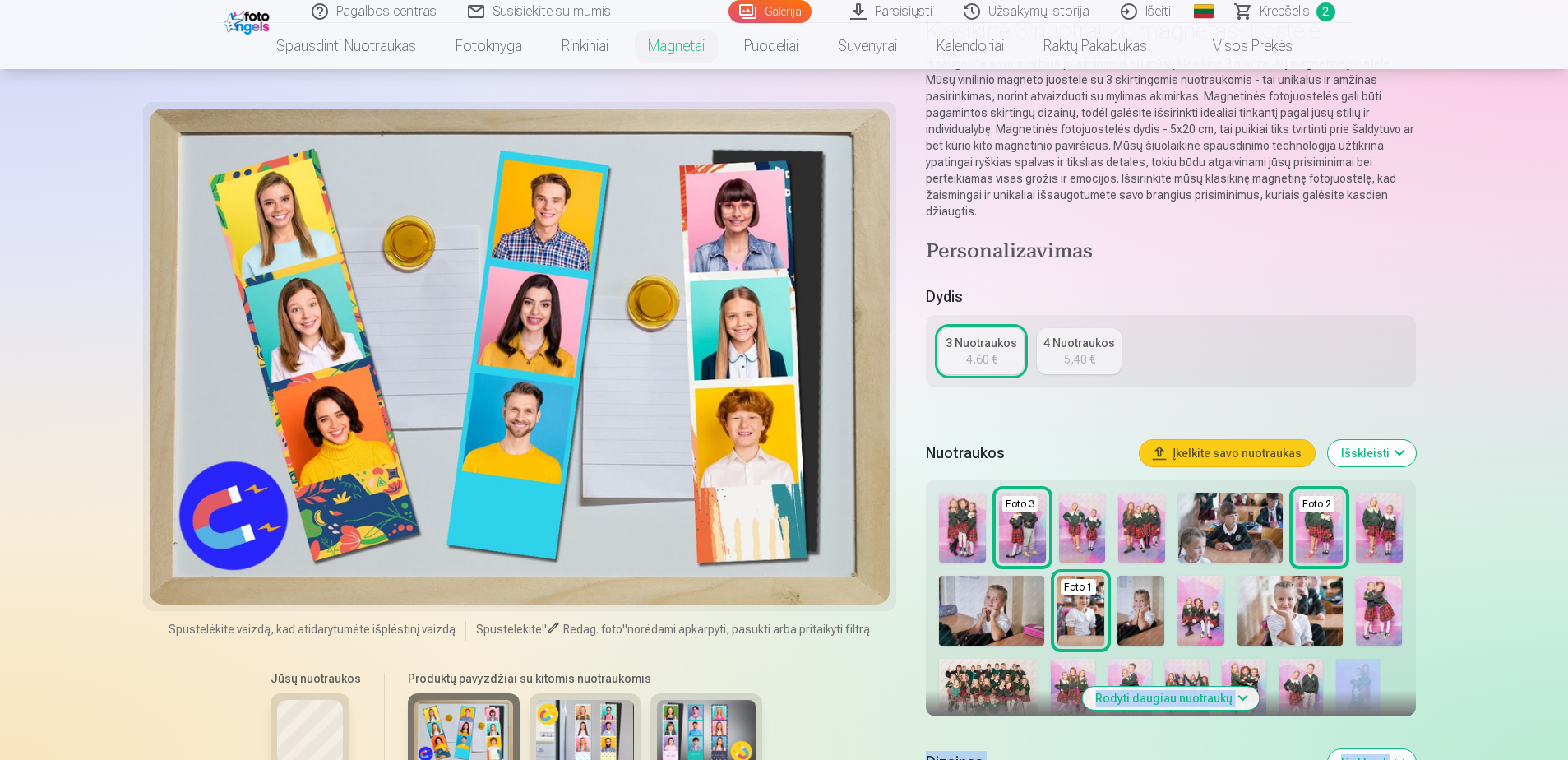
scroll to position [229, 0]
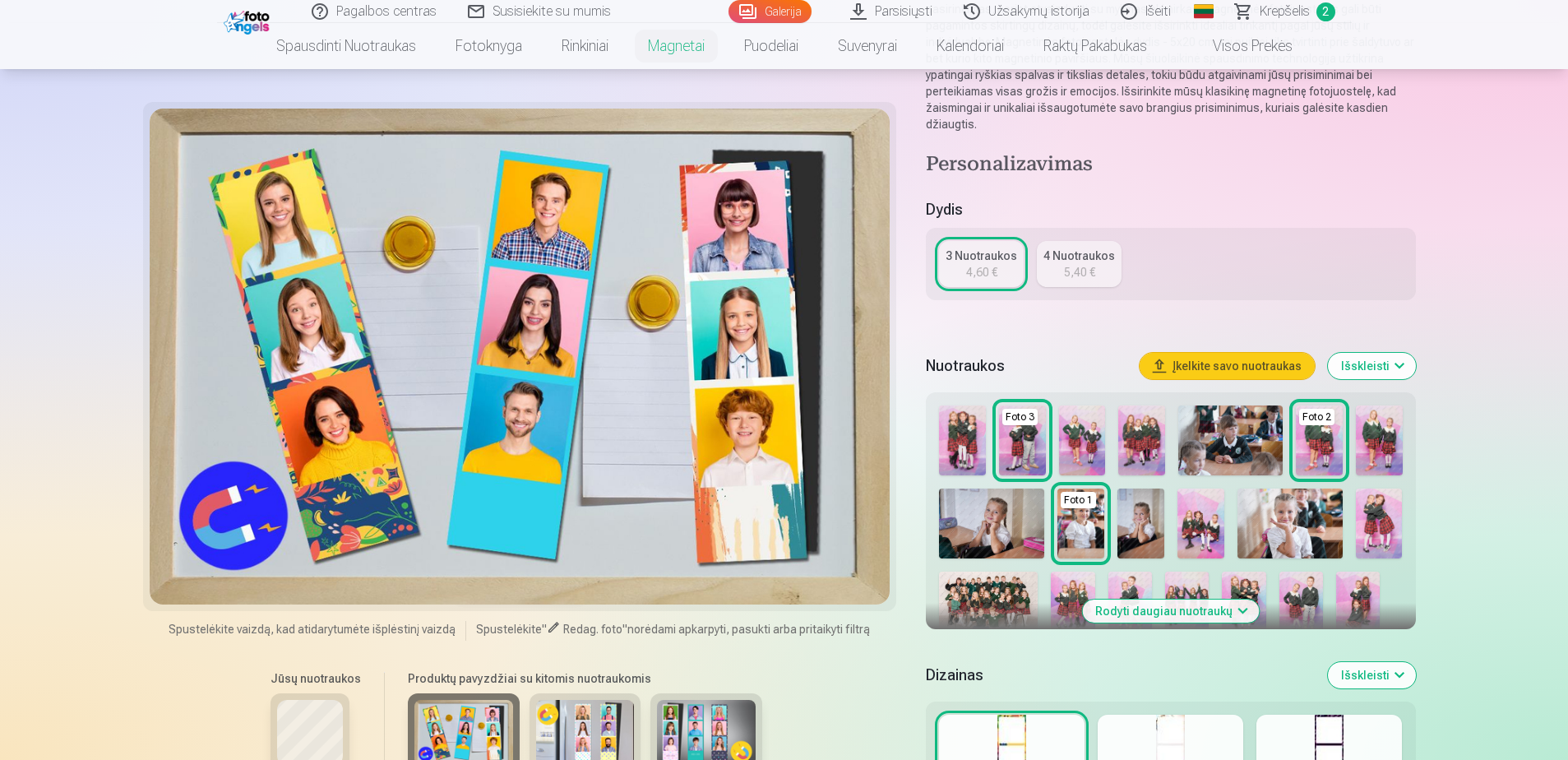
click at [313, 346] on div at bounding box center [520, 356] width 741 height 496
click at [1314, 449] on img at bounding box center [1319, 440] width 46 height 70
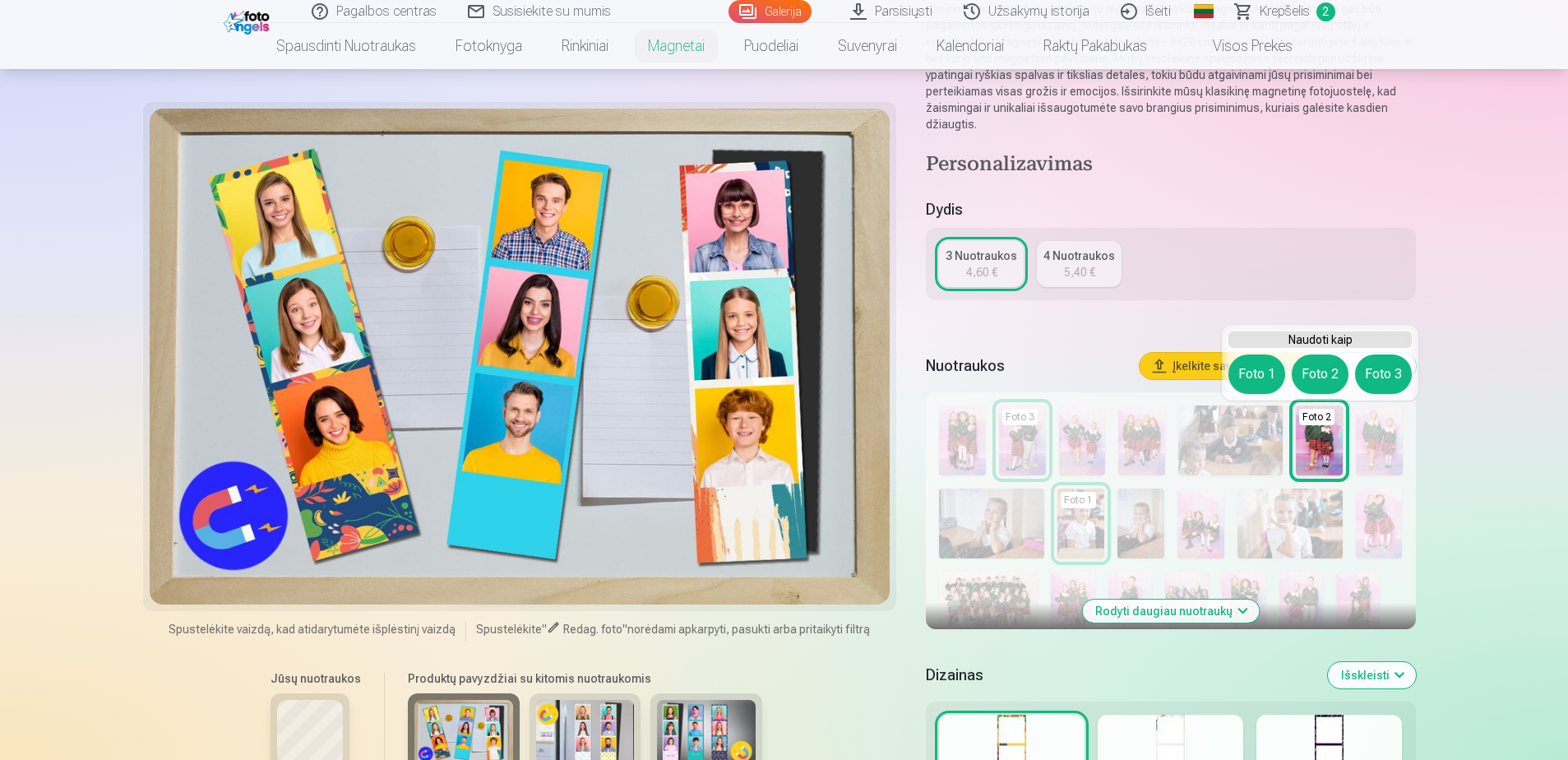
click at [1250, 378] on button "Foto 1" at bounding box center [1257, 374] width 57 height 40
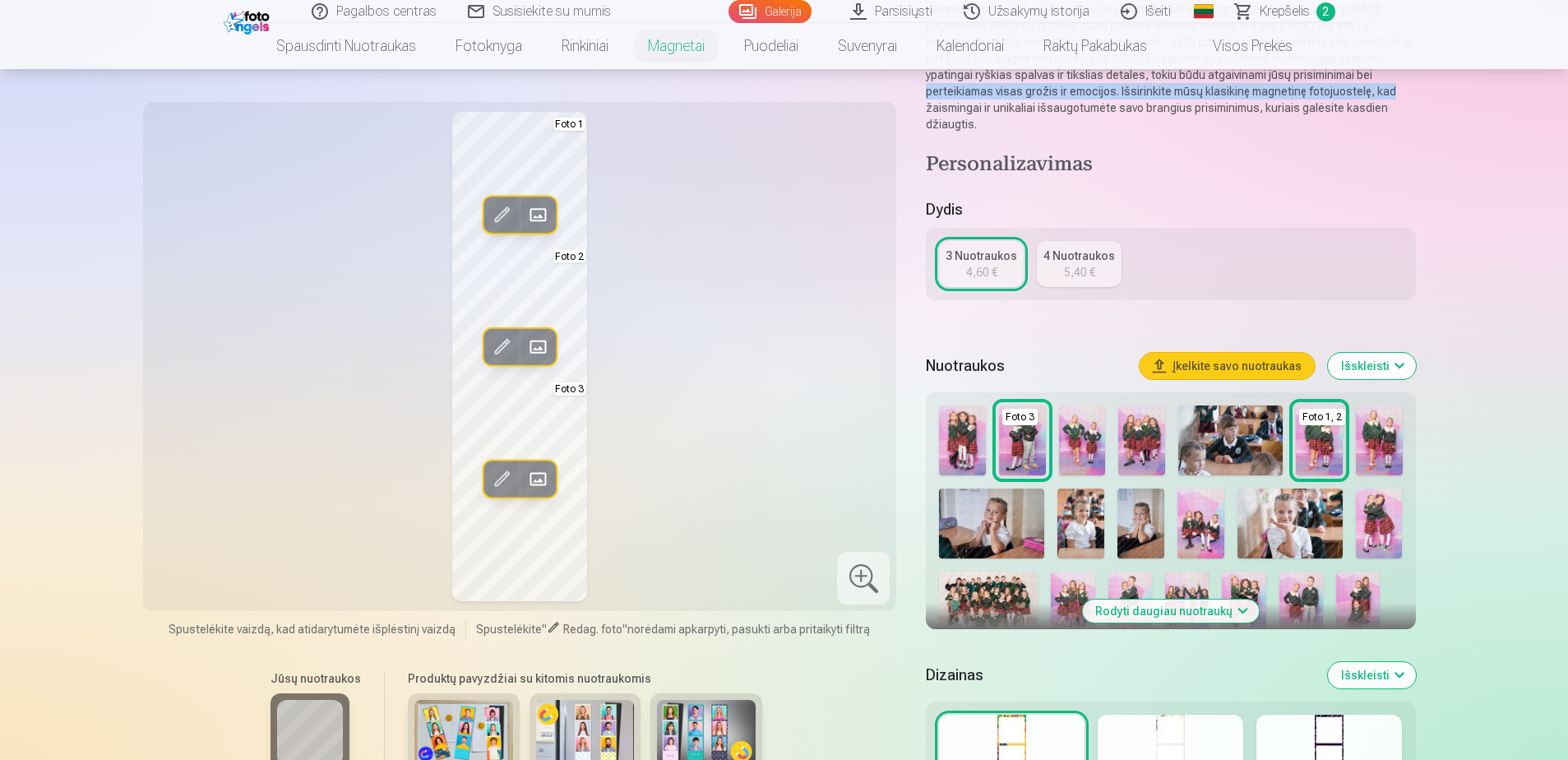
drag, startPoint x: 1567, startPoint y: 71, endPoint x: 1567, endPoint y: 90, distance: 19.0
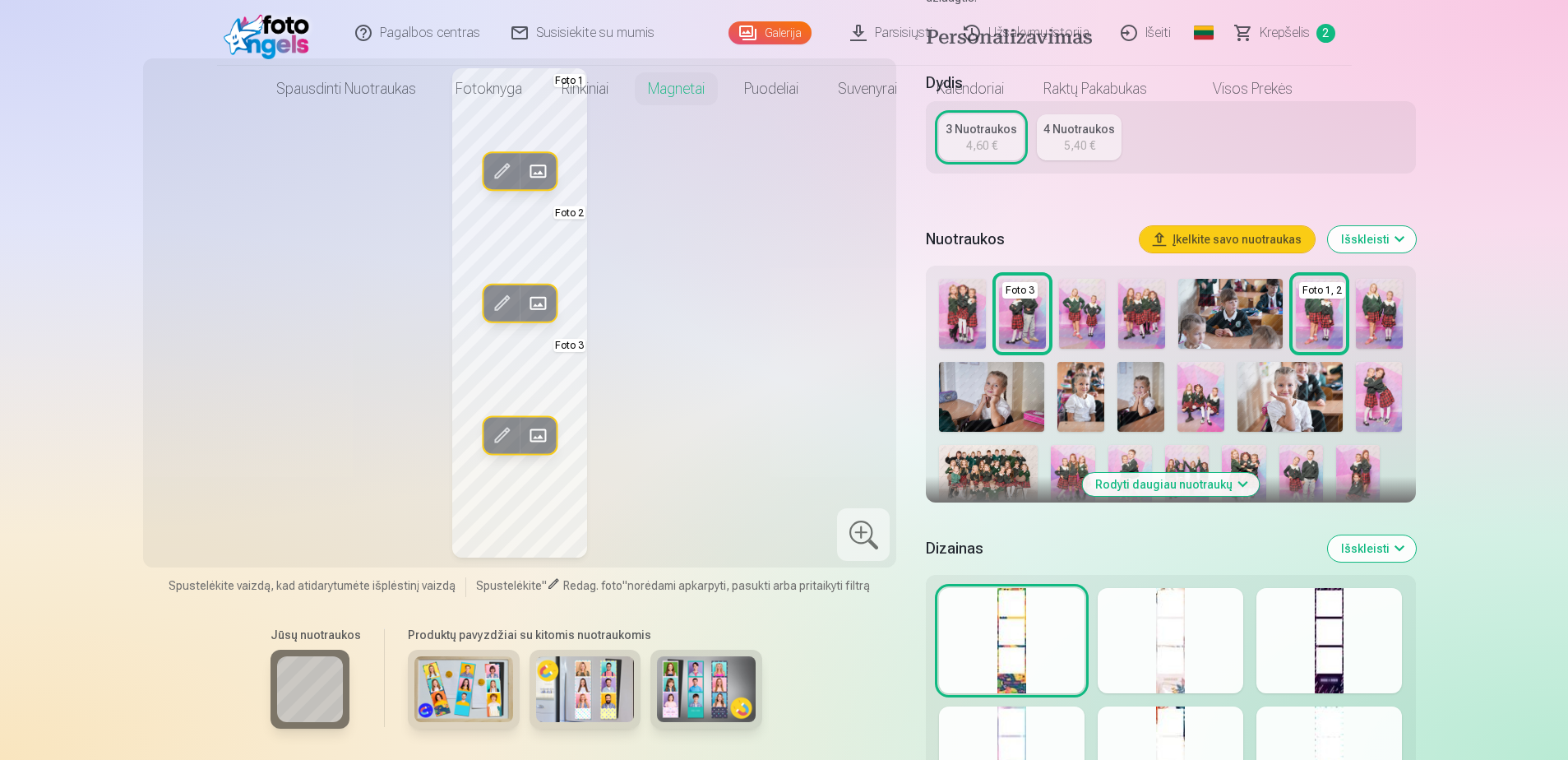
scroll to position [0, 0]
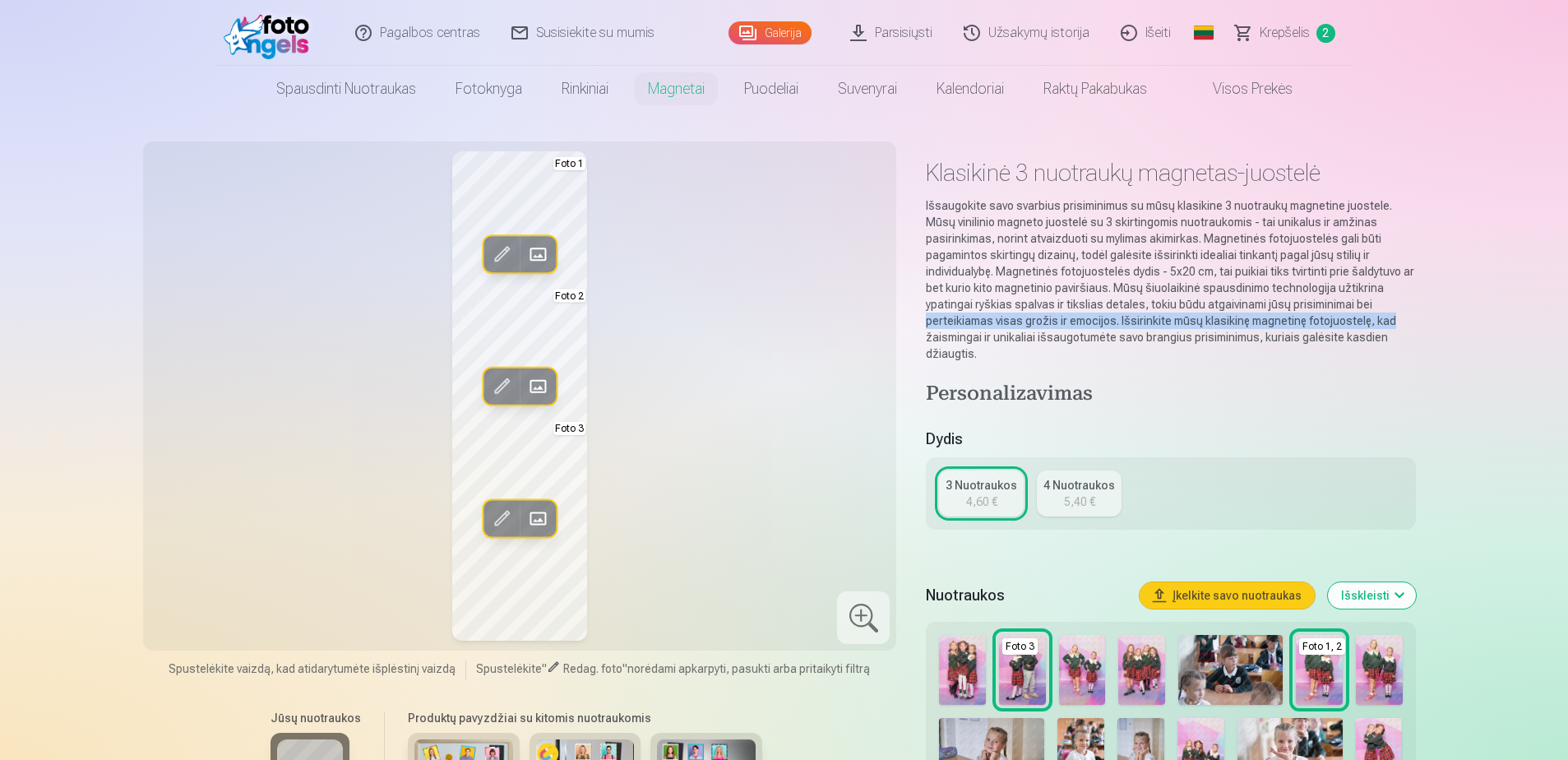
click at [1001, 744] on img at bounding box center [992, 752] width 105 height 70
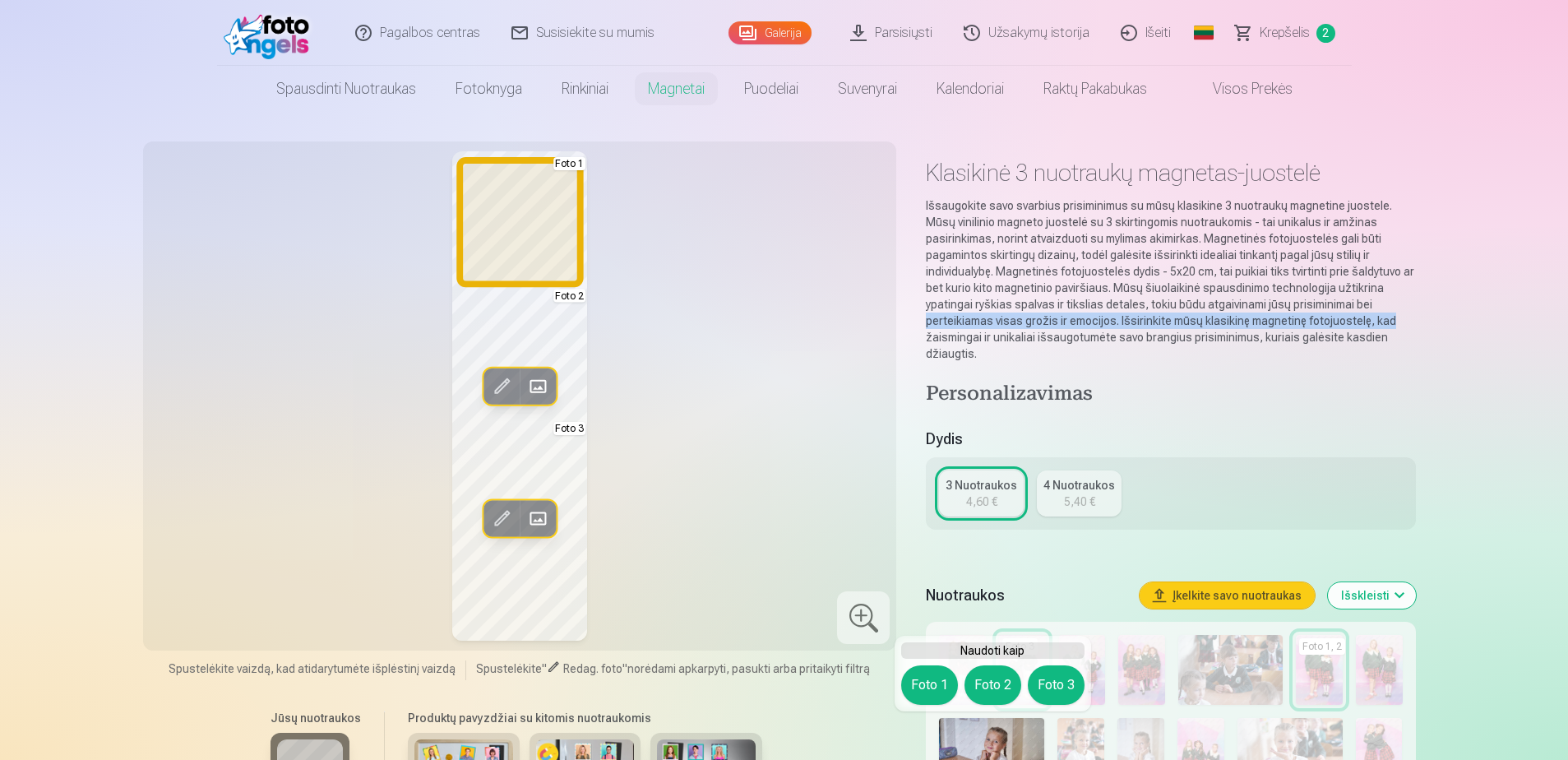
click at [931, 686] on button "Foto 1" at bounding box center [930, 685] width 57 height 40
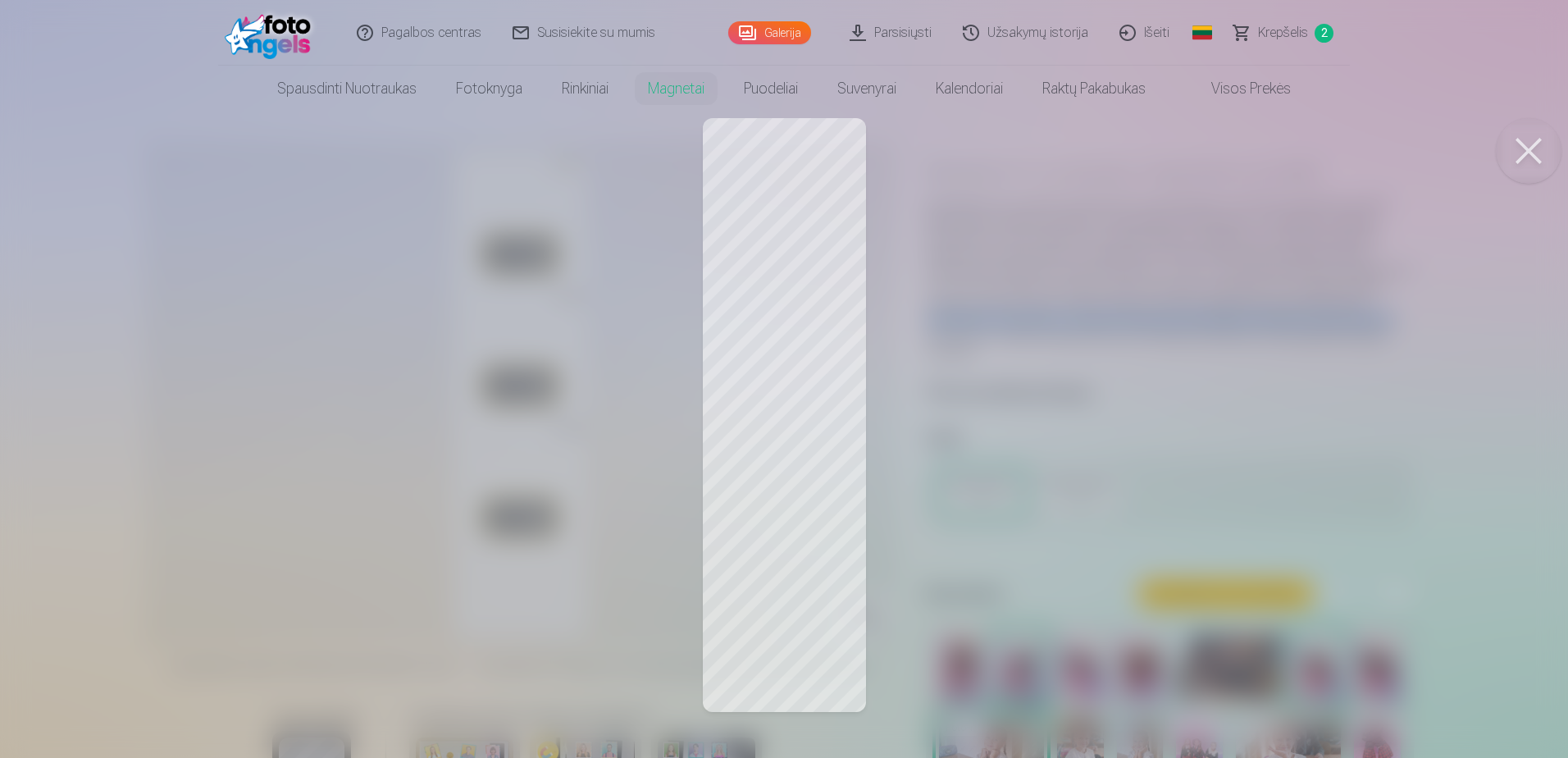
click at [1546, 145] on button at bounding box center [1528, 151] width 65 height 65
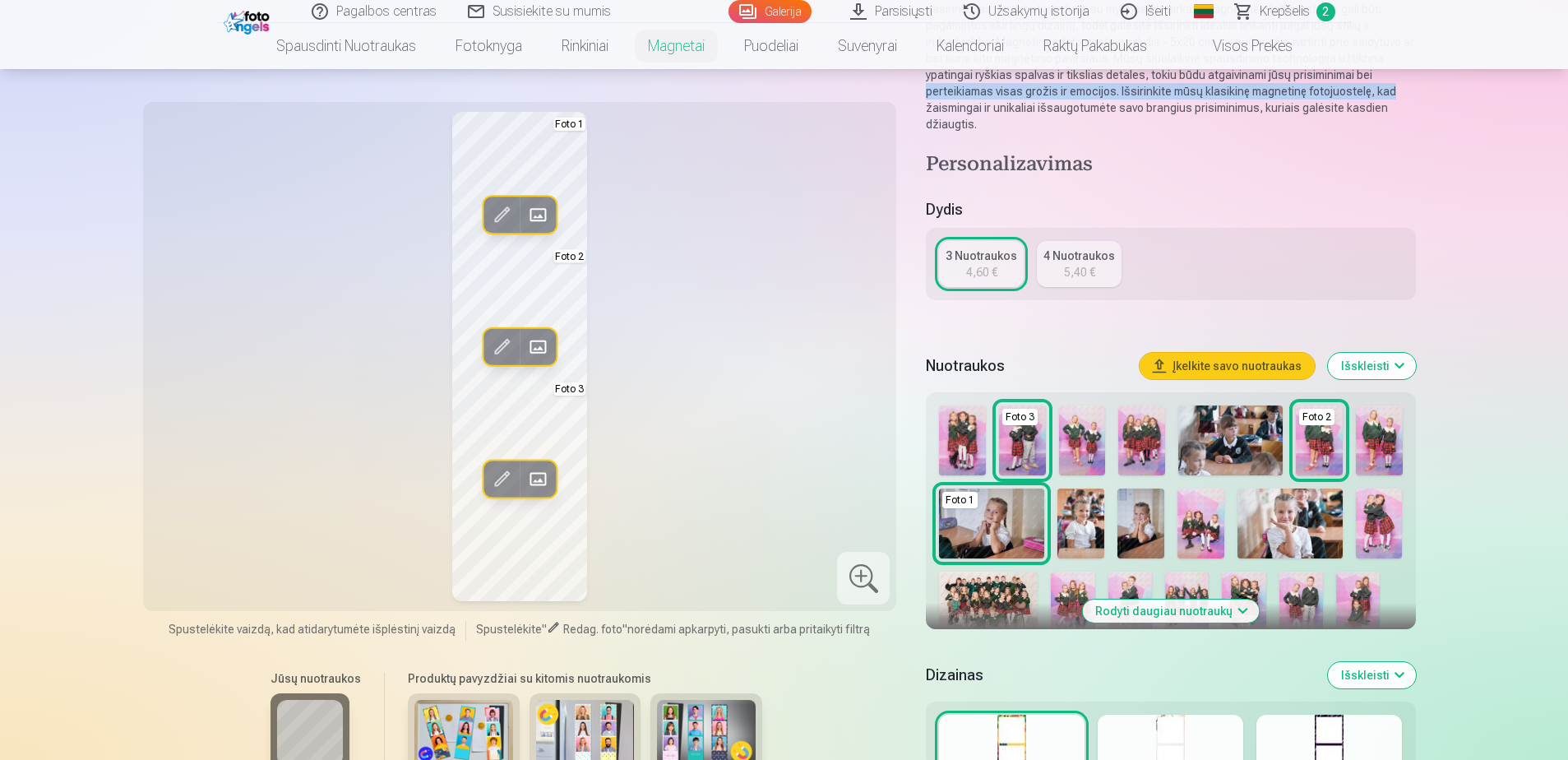
scroll to position [324, 0]
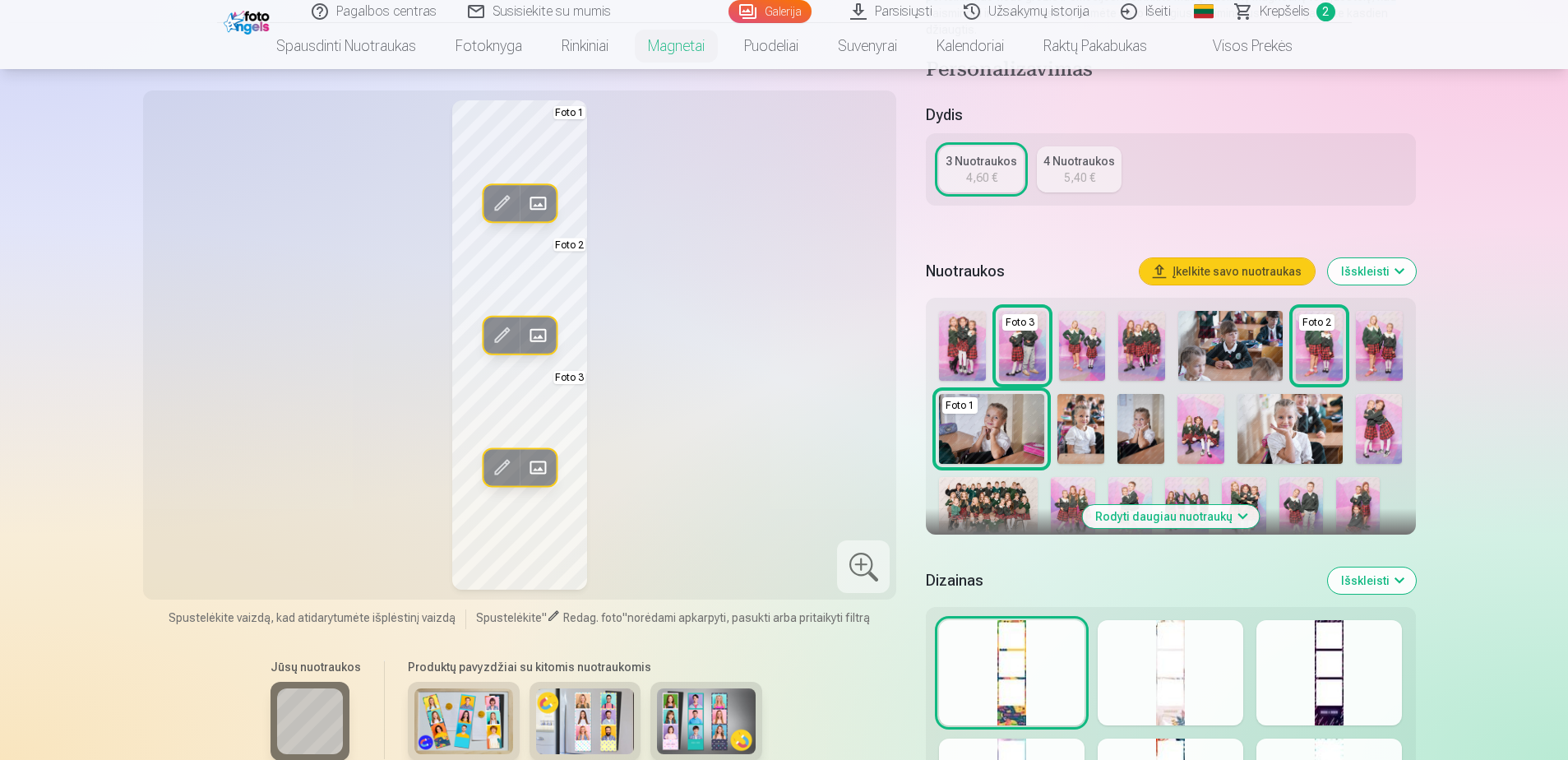
click at [1212, 520] on button "Rodyti daugiau nuotraukų" at bounding box center [1170, 516] width 177 height 23
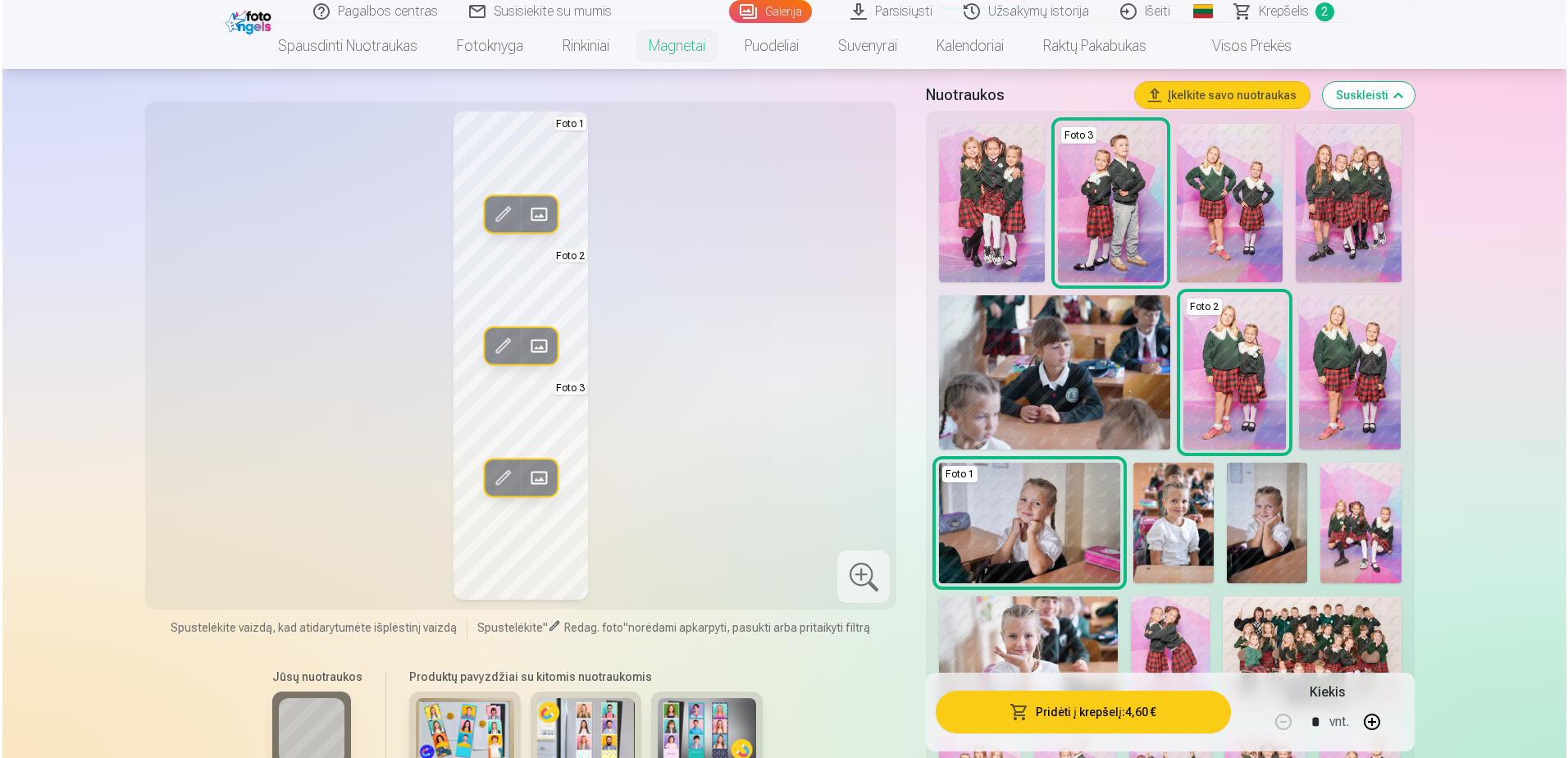
scroll to position [397, 0]
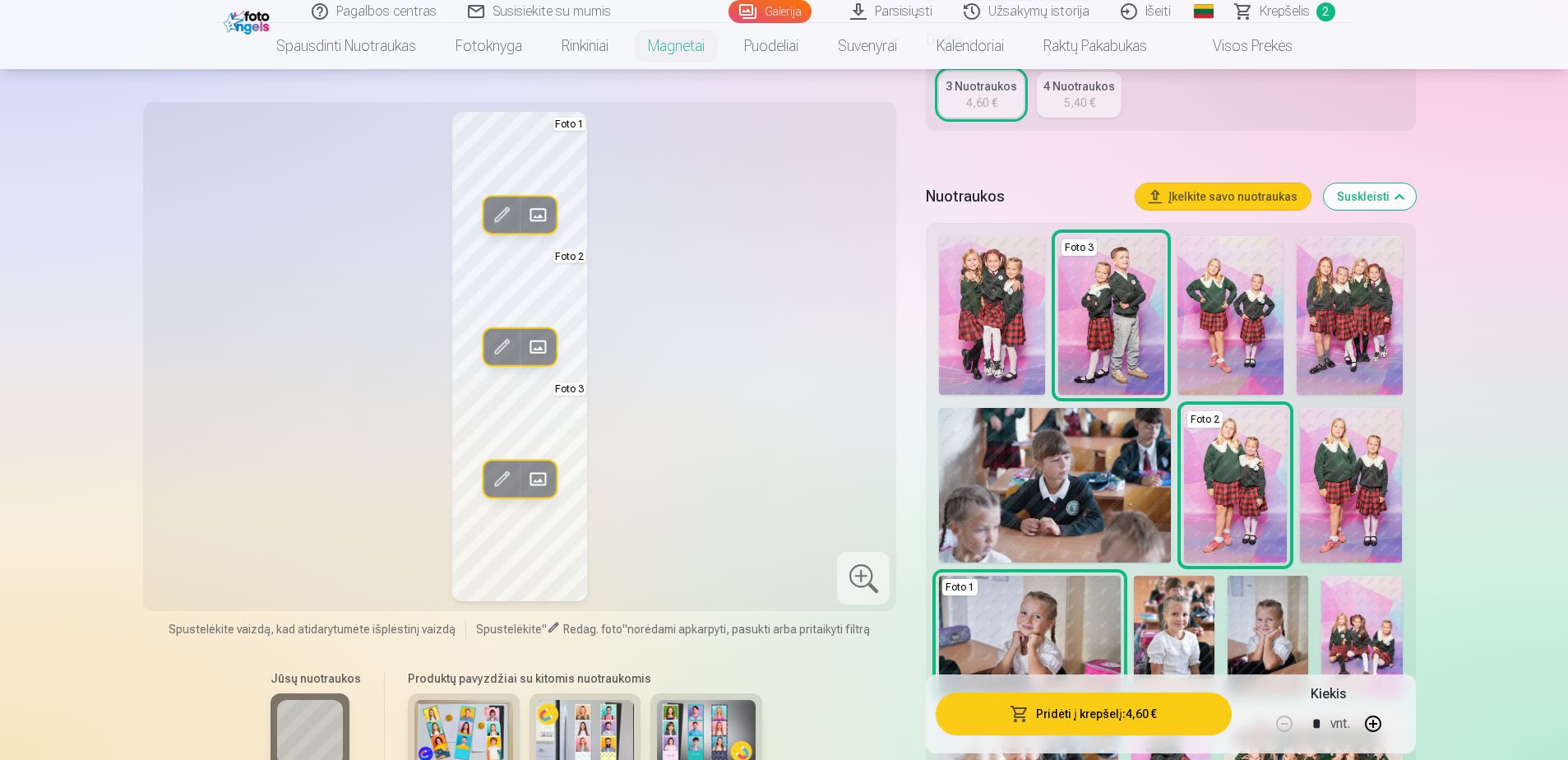
click at [530, 481] on span at bounding box center [537, 479] width 27 height 27
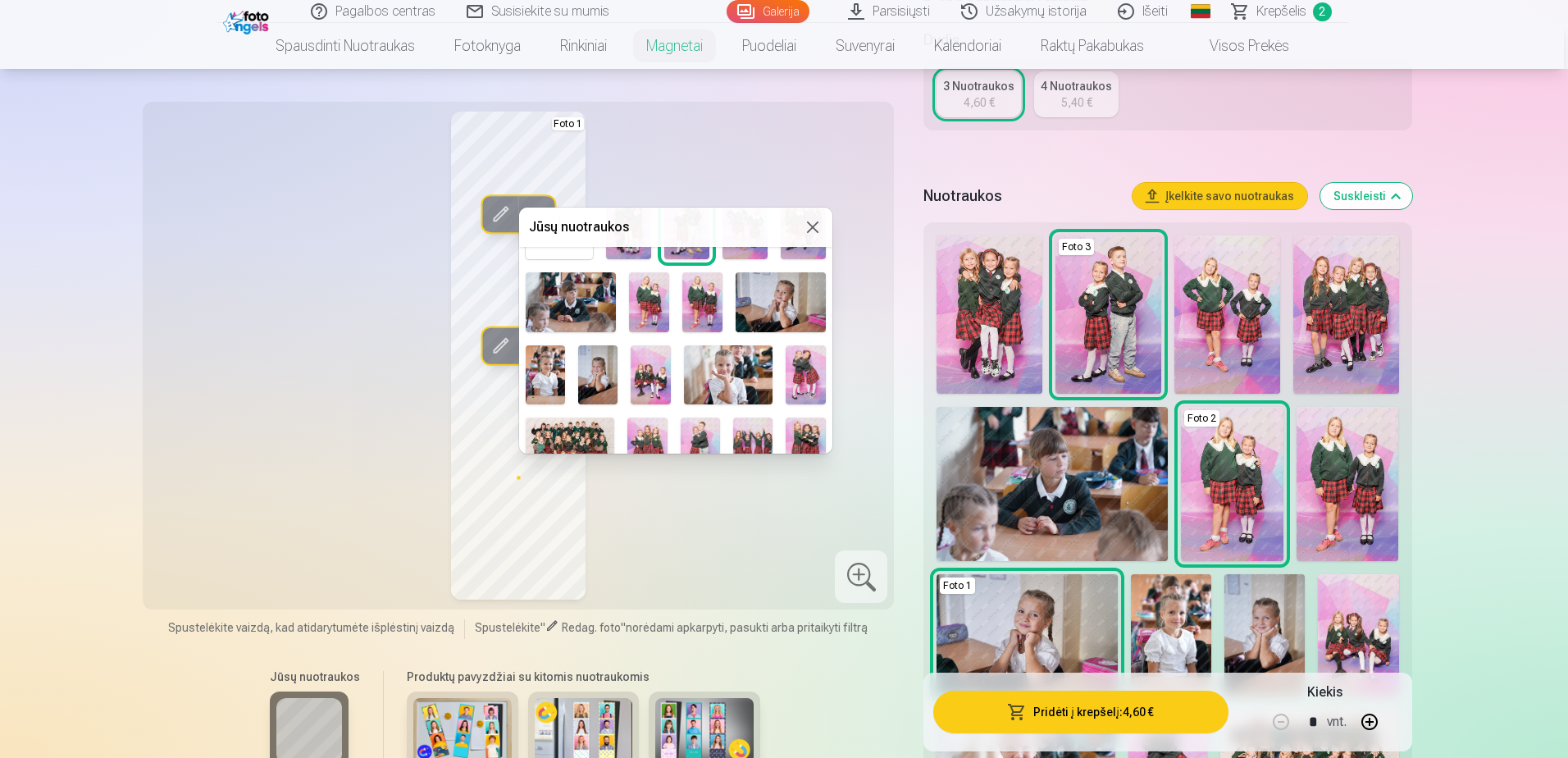
scroll to position [47, 0]
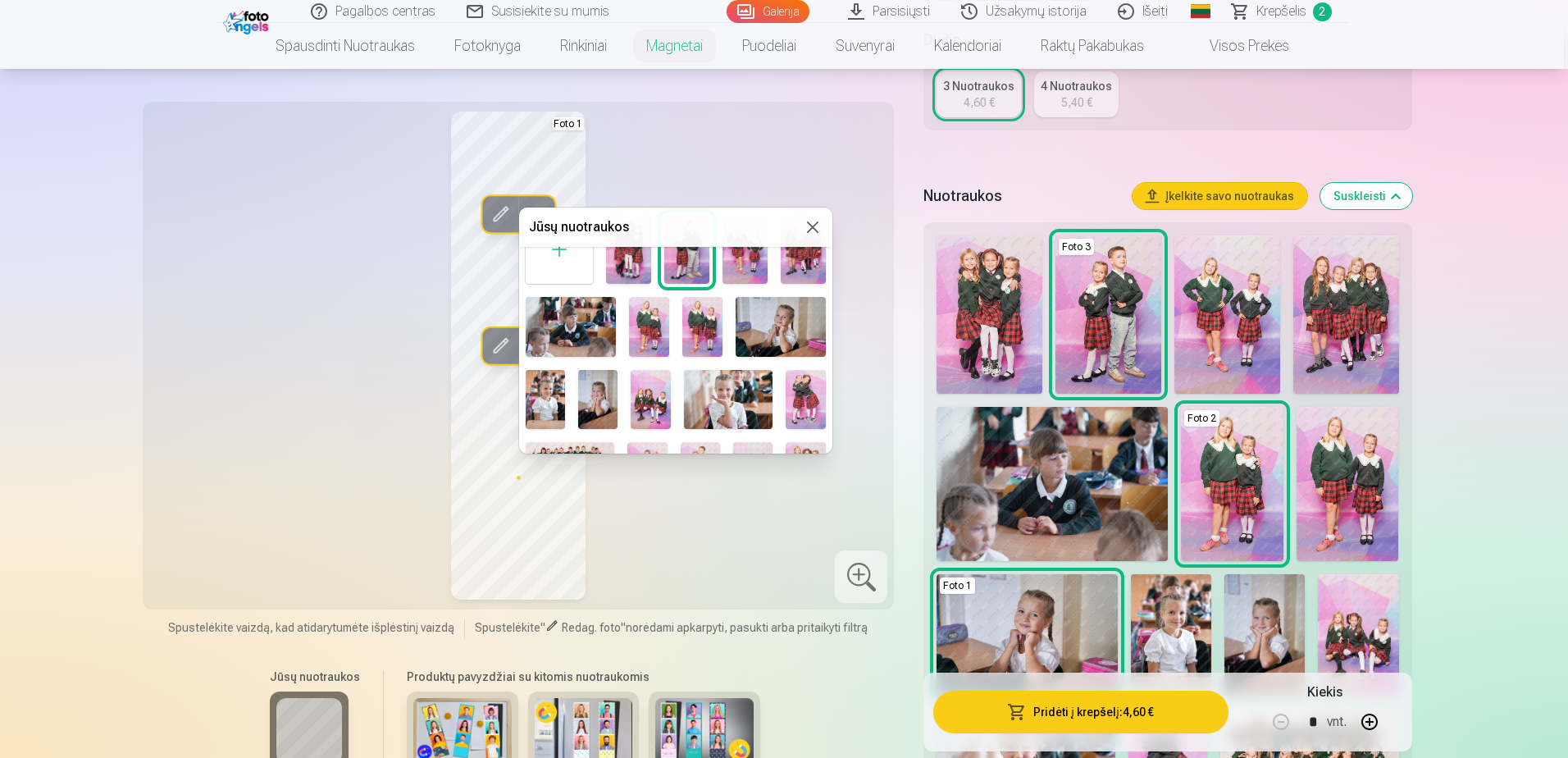
click at [550, 385] on img at bounding box center [545, 399] width 40 height 59
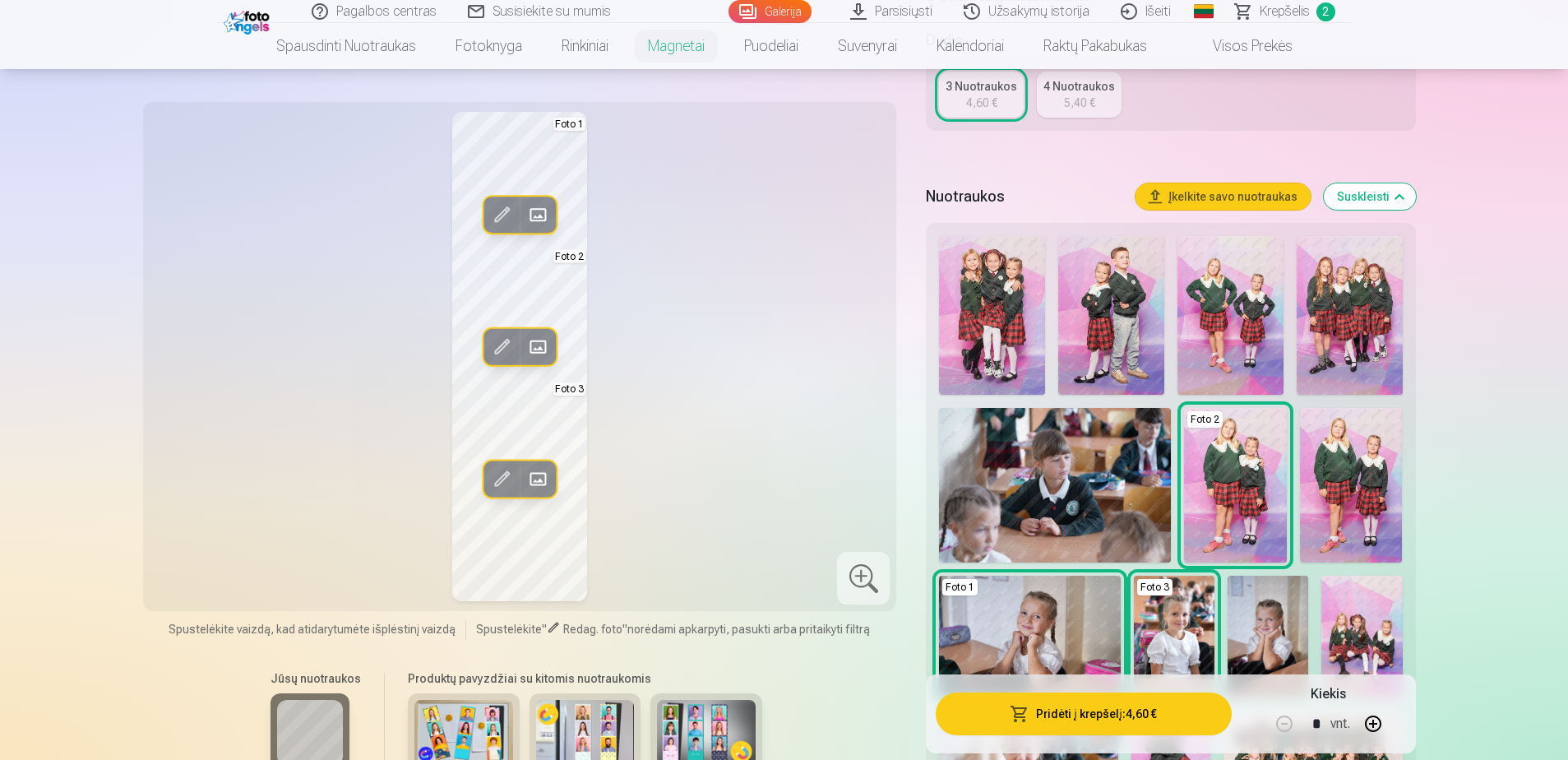
click at [538, 475] on span at bounding box center [537, 479] width 27 height 27
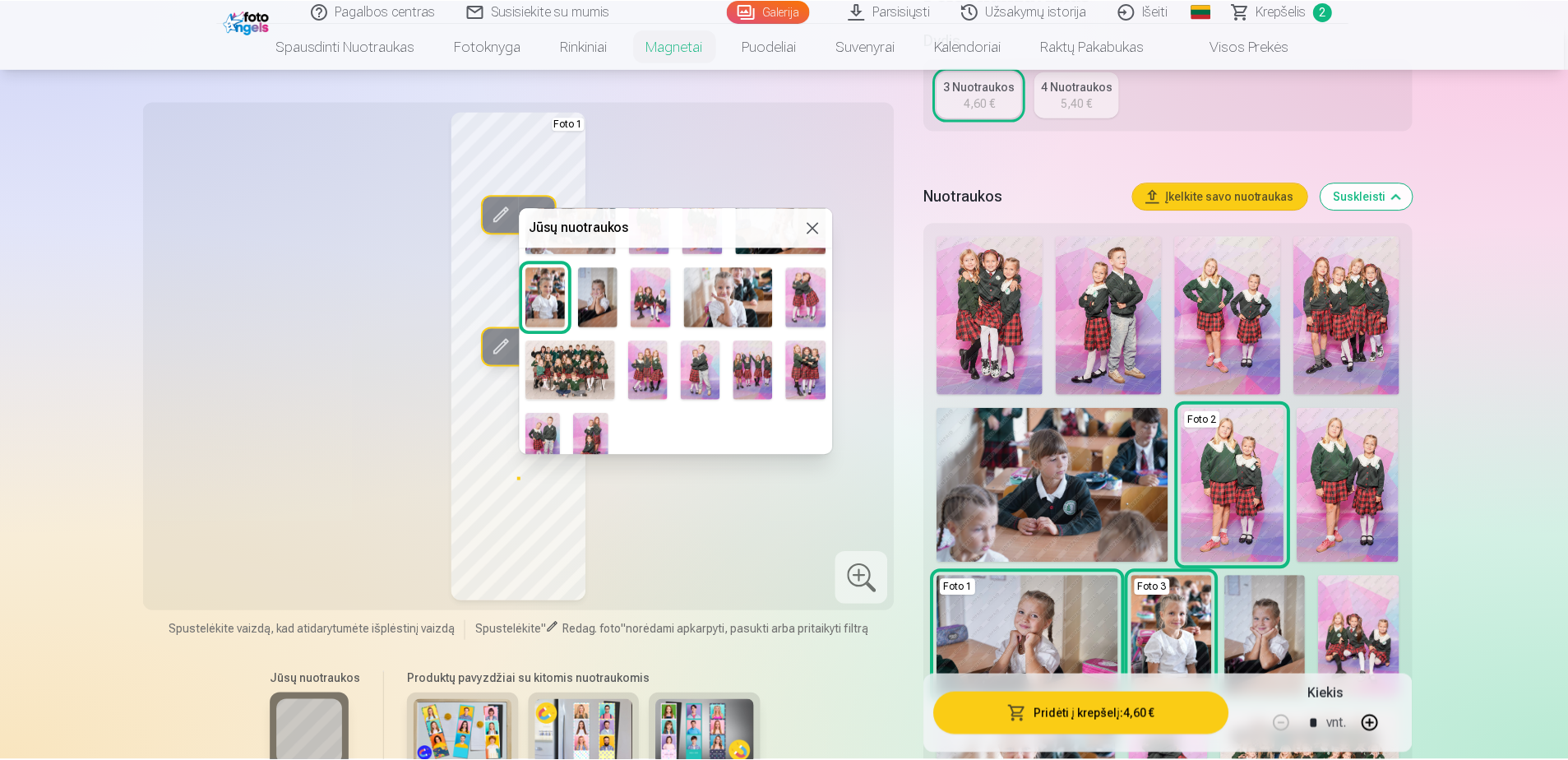
scroll to position [164, 0]
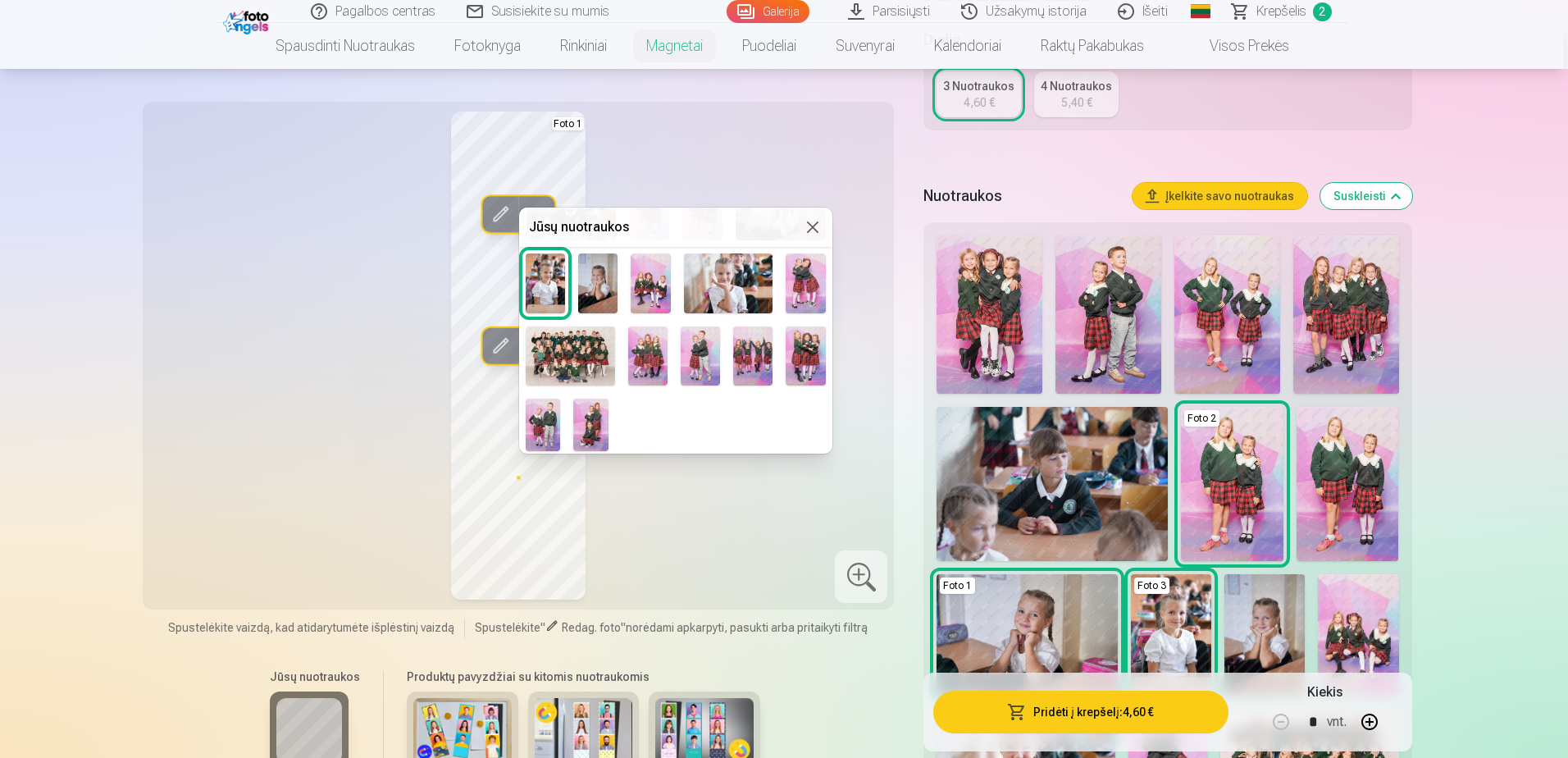
click at [729, 292] on img at bounding box center [729, 282] width 89 height 59
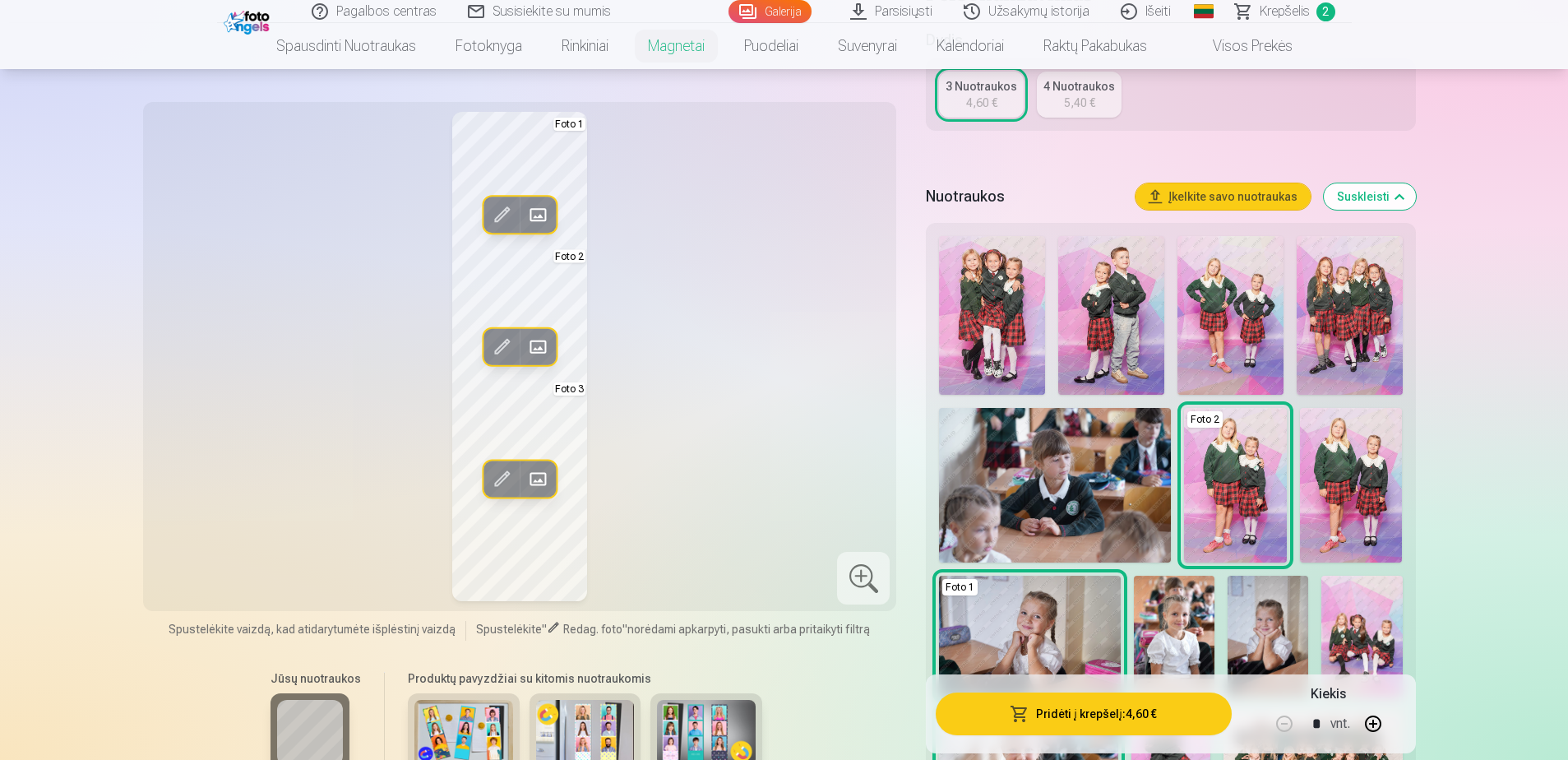
click at [536, 338] on span at bounding box center [537, 347] width 27 height 27
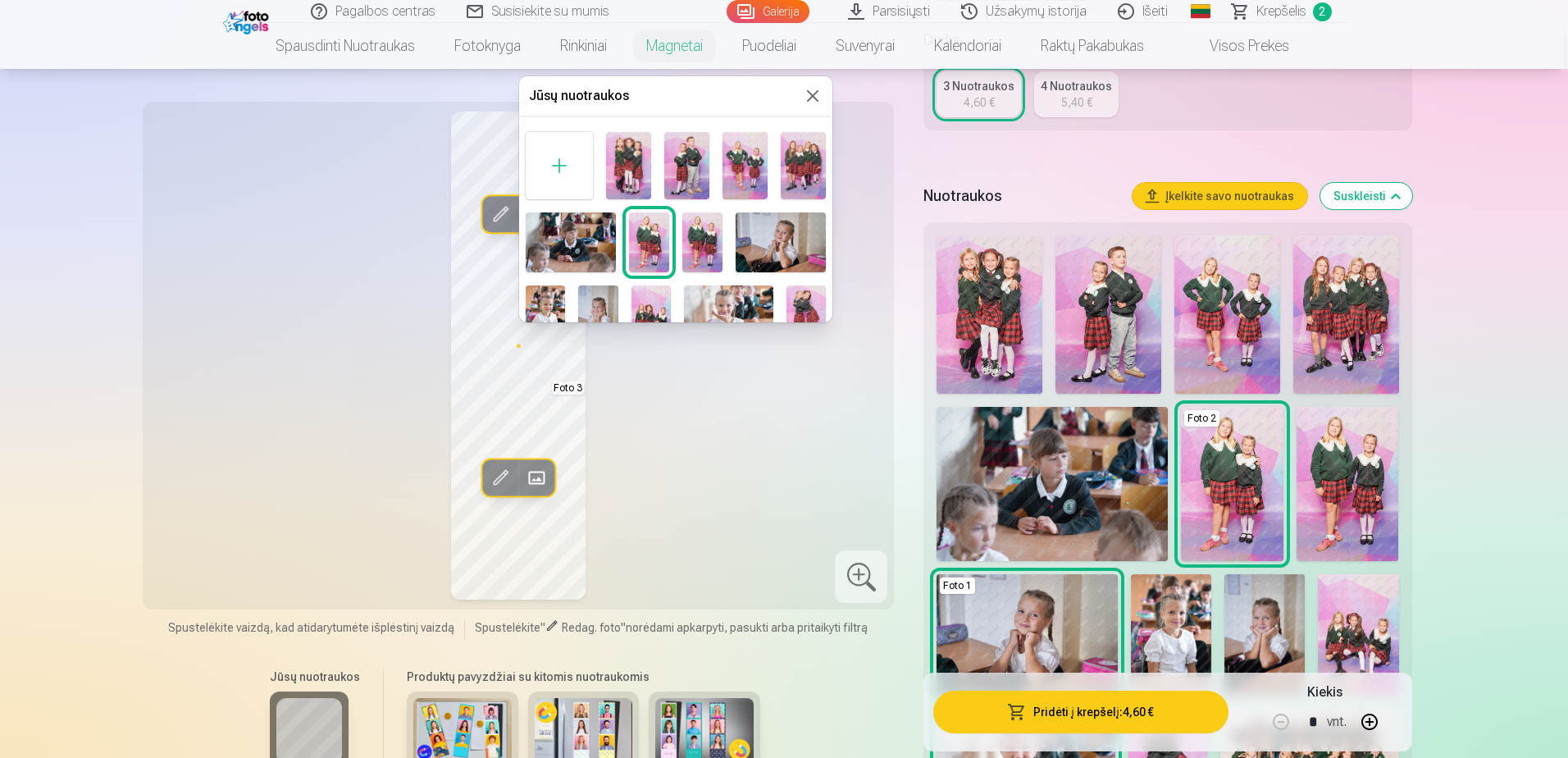
click at [648, 235] on img at bounding box center [649, 242] width 40 height 60
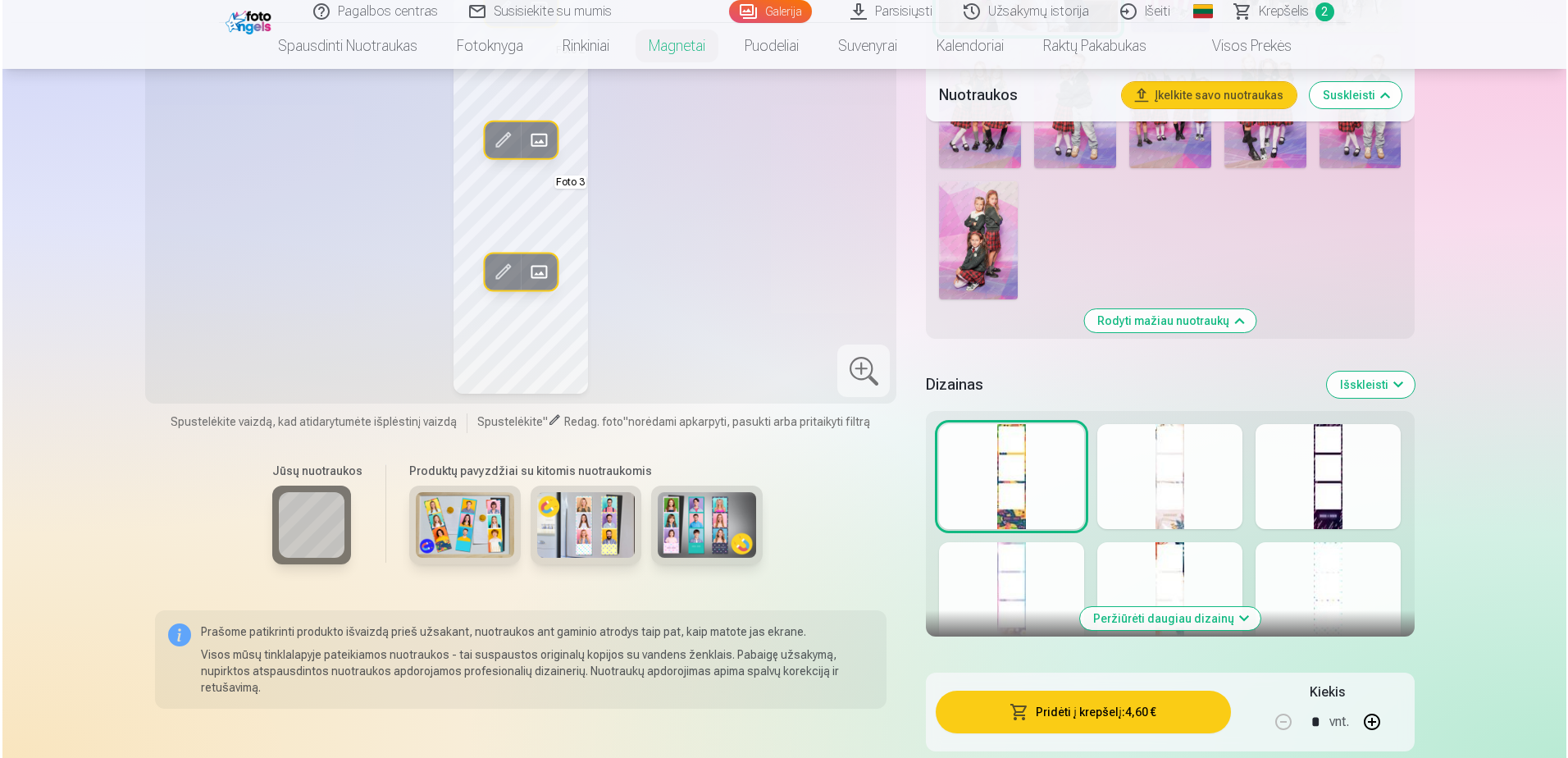
scroll to position [1305, 0]
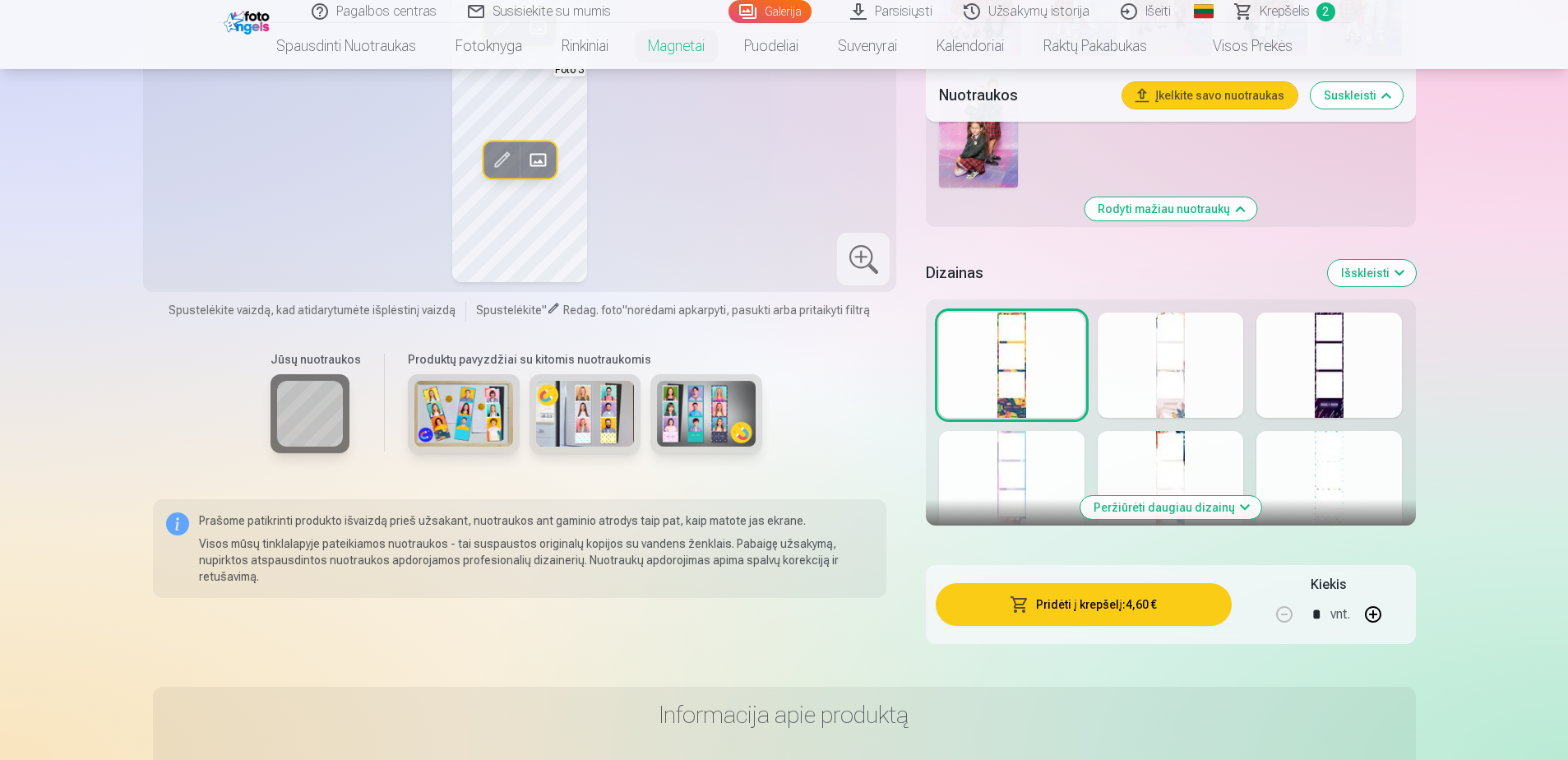
click at [1020, 608] on span "button" at bounding box center [1020, 603] width 20 height 16
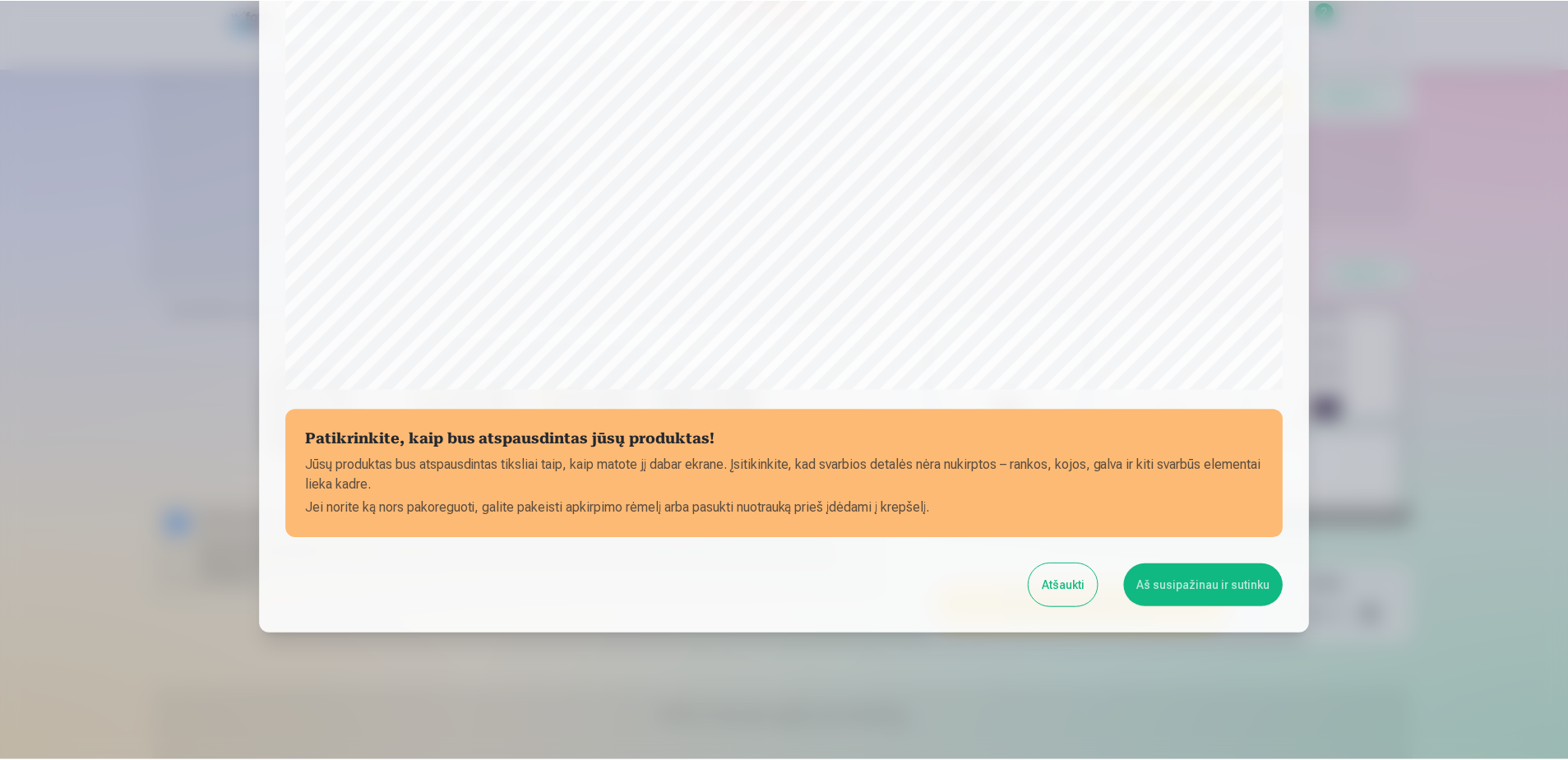
scroll to position [424, 0]
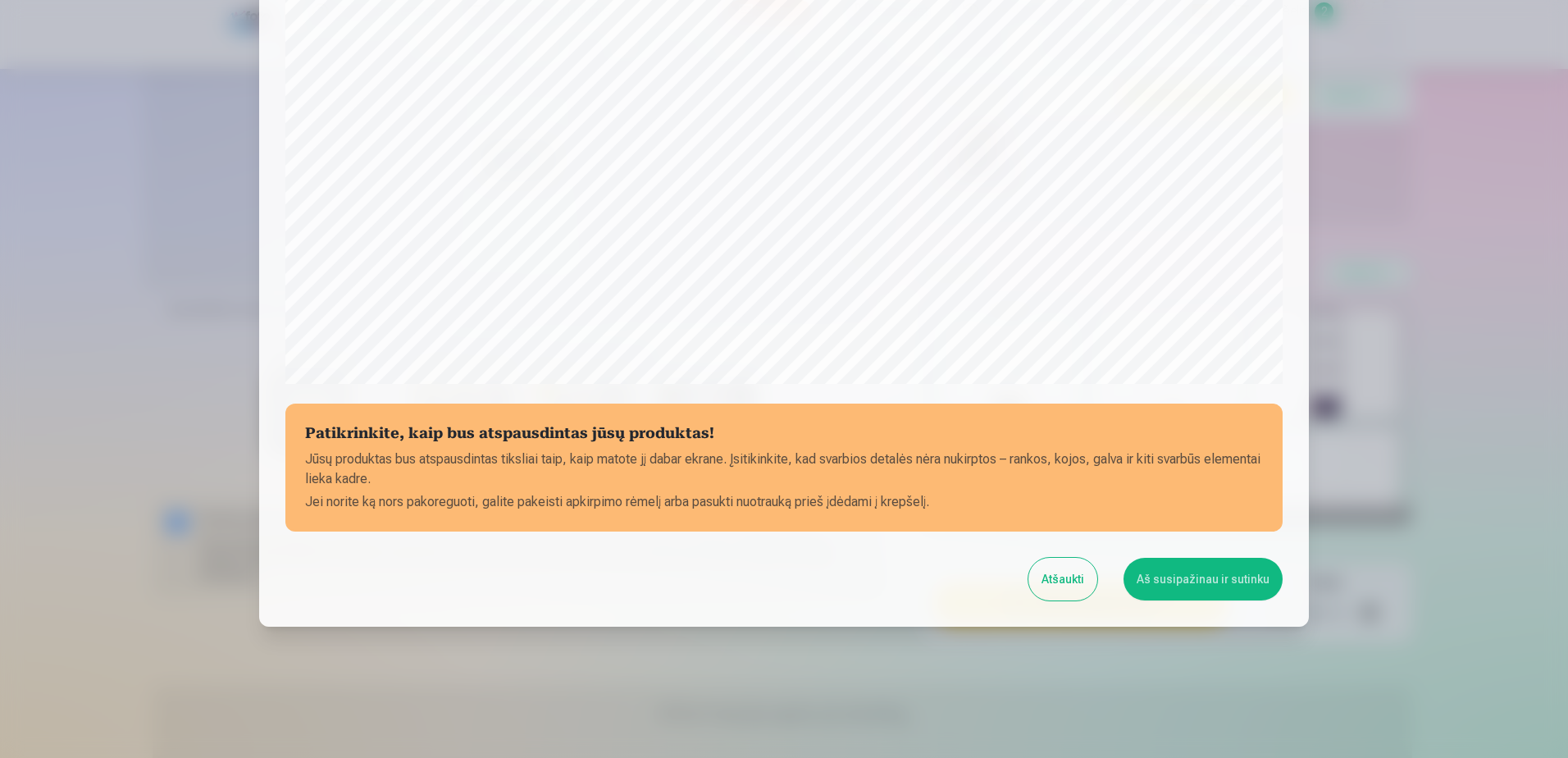
click at [1185, 579] on button "Aš susipažinau ir sutinku" at bounding box center [1203, 579] width 159 height 43
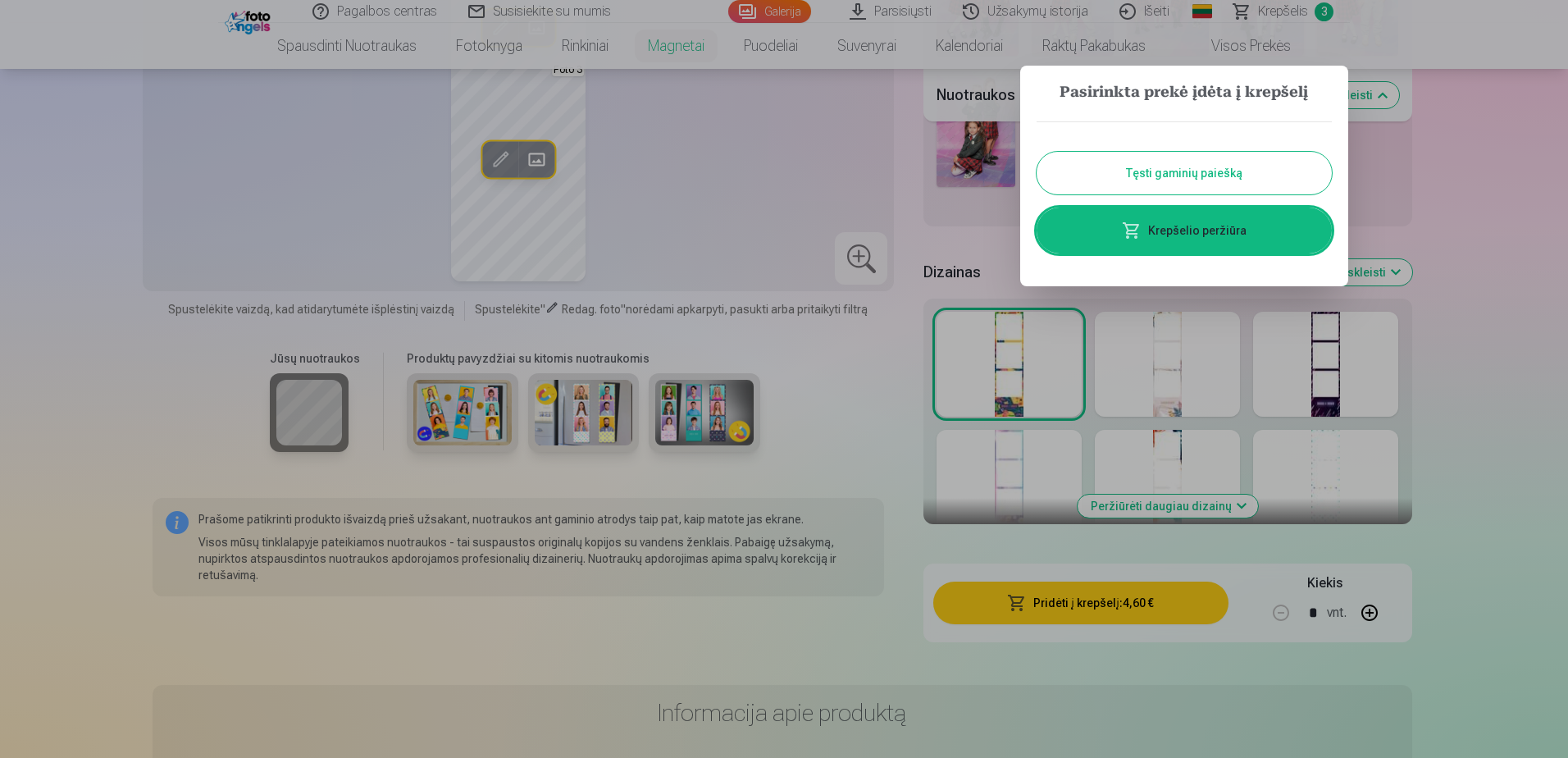
click at [1194, 173] on button "Tęsti gaminių paiešką" at bounding box center [1184, 173] width 295 height 43
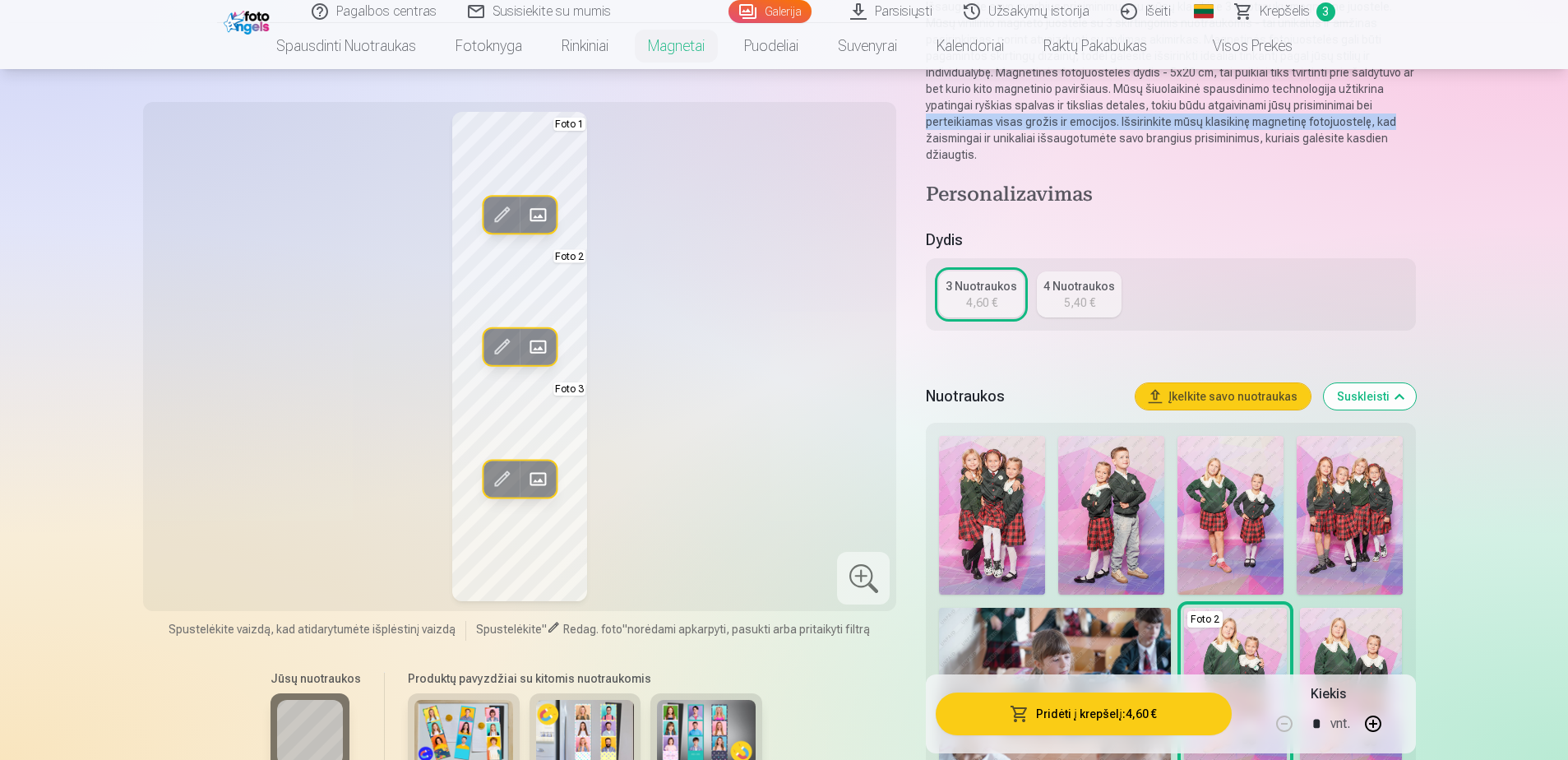
scroll to position [147, 0]
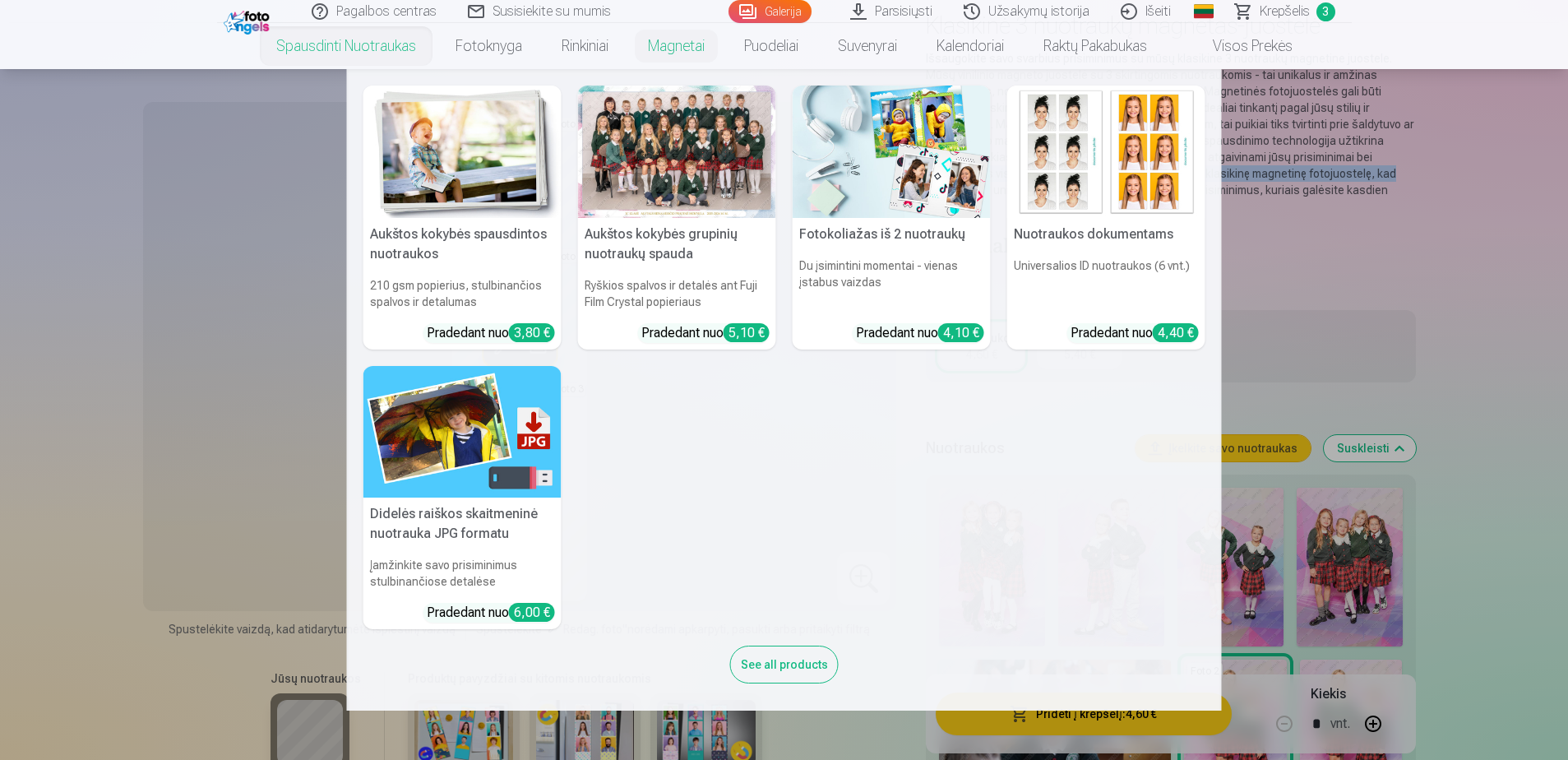
click at [408, 48] on link "Spausdinti nuotraukas" at bounding box center [346, 46] width 179 height 46
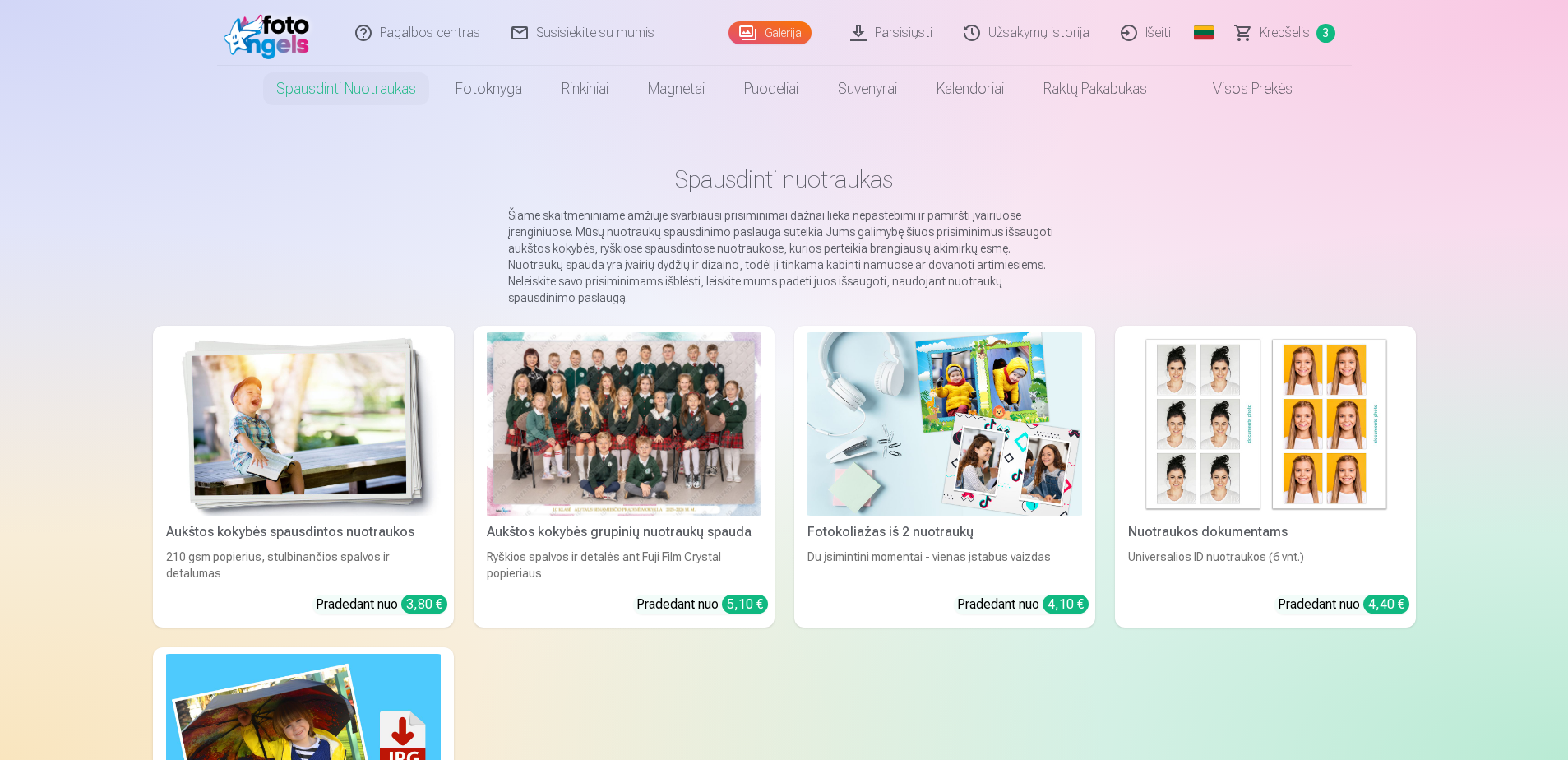
click at [369, 405] on img at bounding box center [303, 423] width 275 height 183
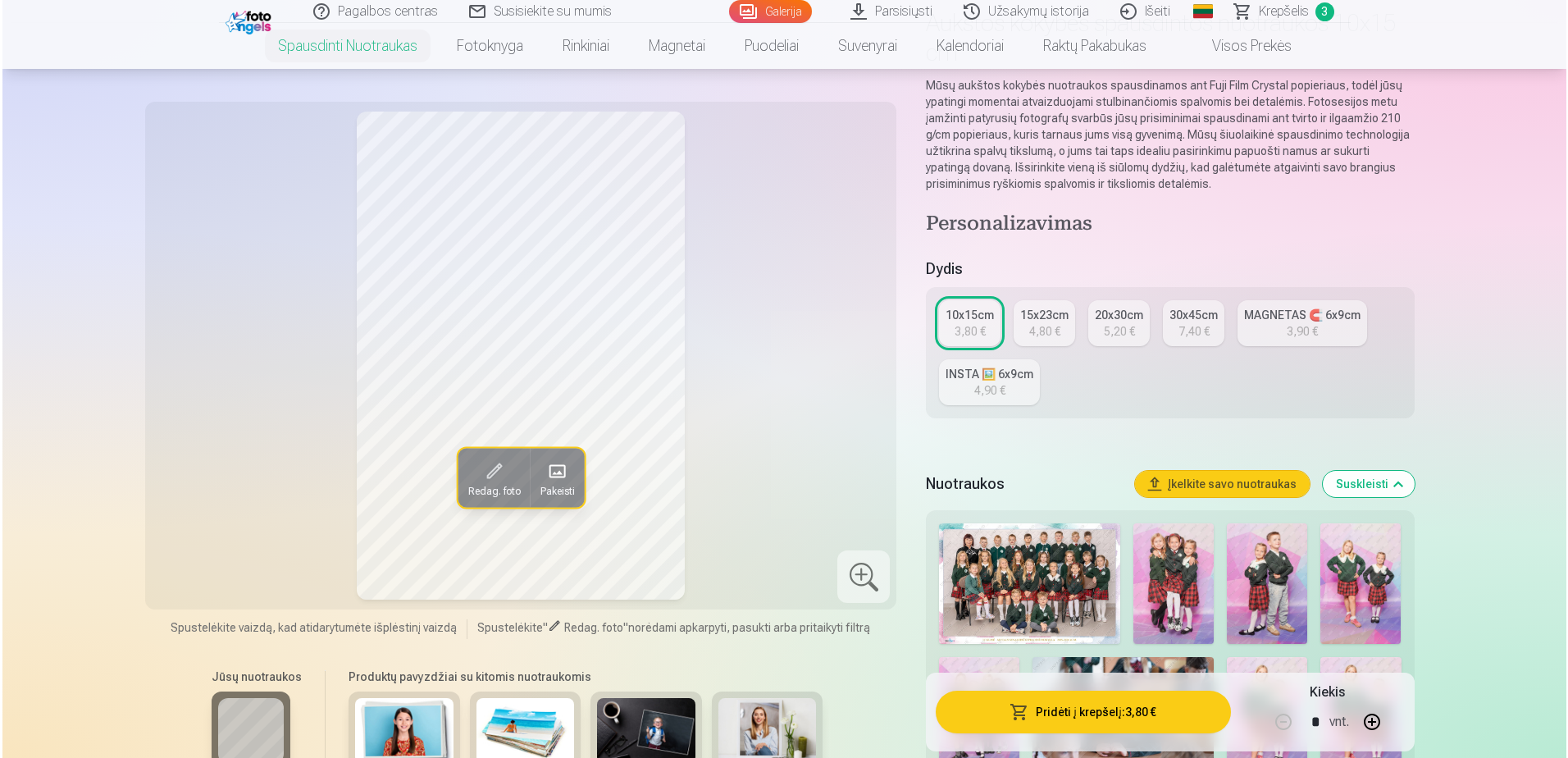
scroll to position [307, 0]
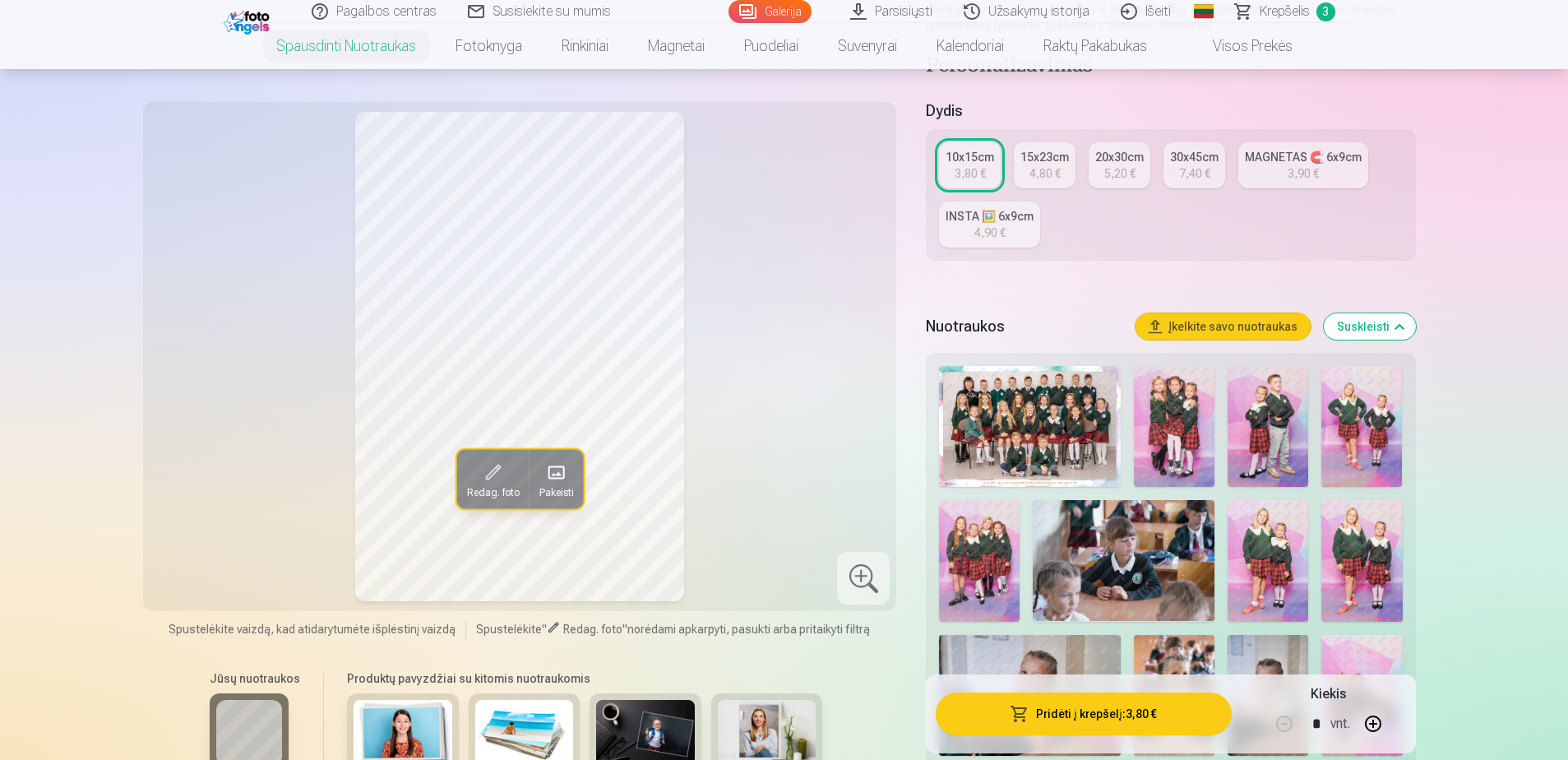
click at [1078, 710] on button "Pridėti į krepšelį : 3,80 €" at bounding box center [1083, 714] width 295 height 43
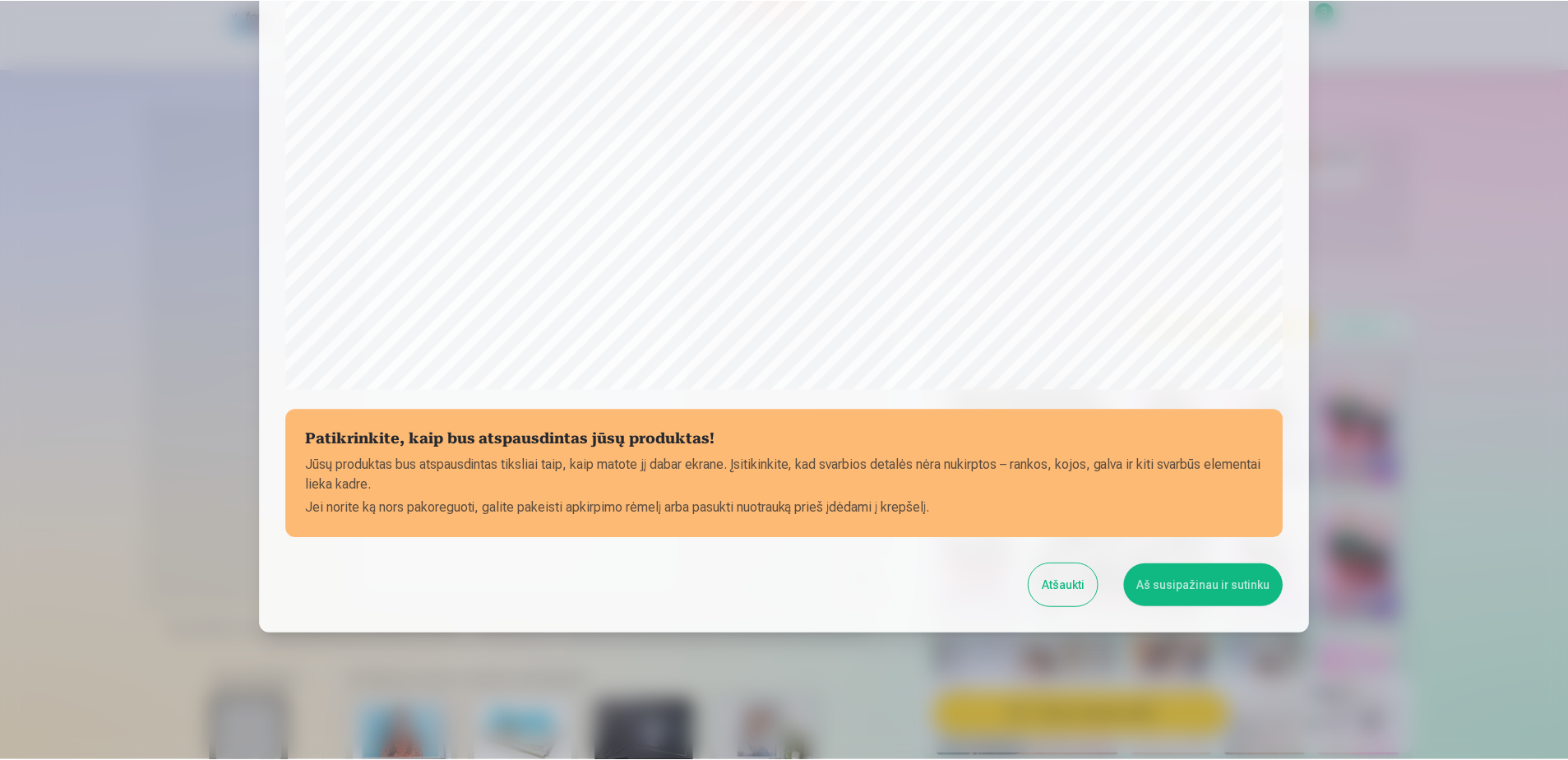
scroll to position [424, 0]
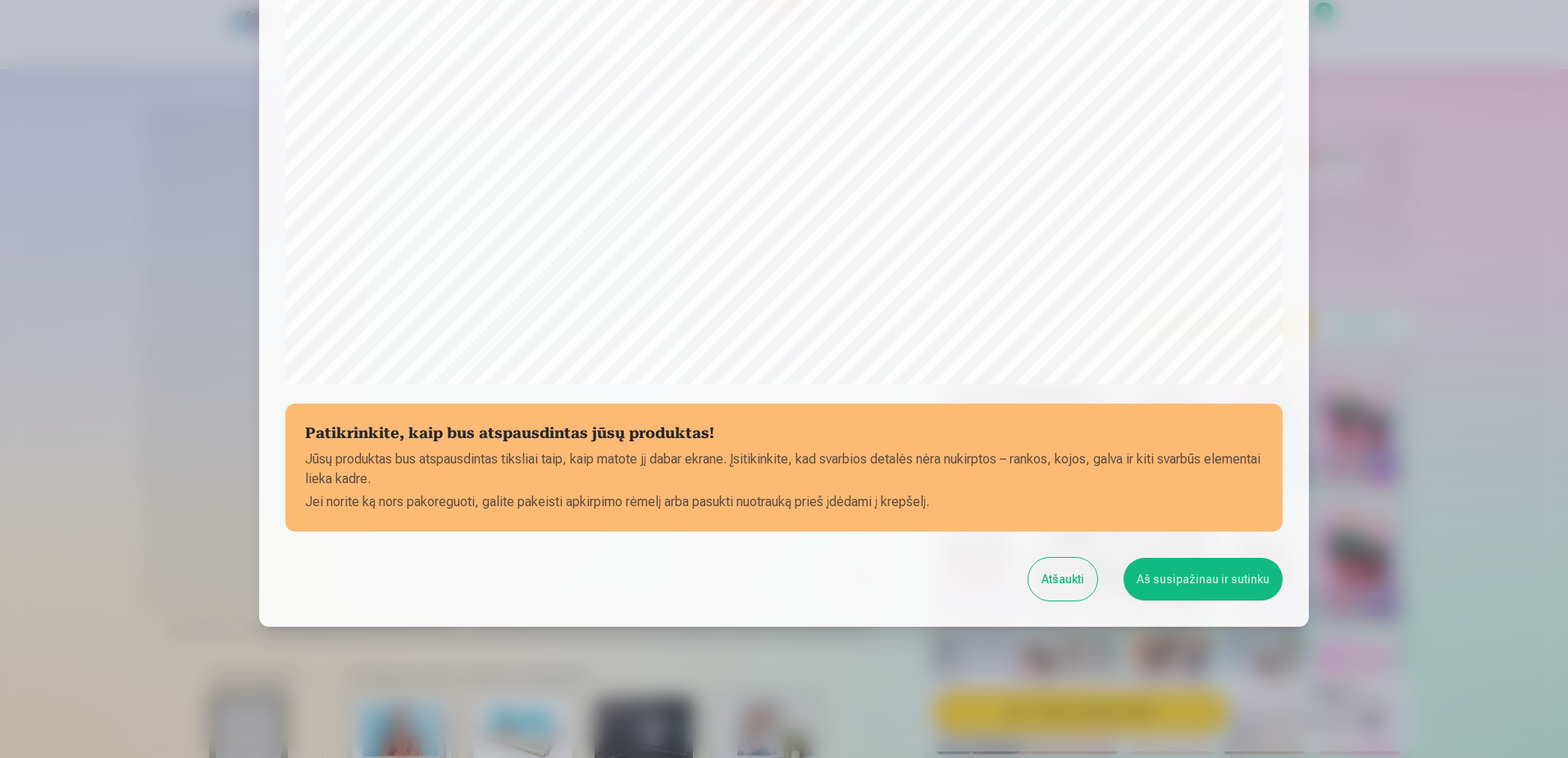
click at [1153, 571] on button "Aš susipažinau ir sutinku" at bounding box center [1203, 579] width 159 height 43
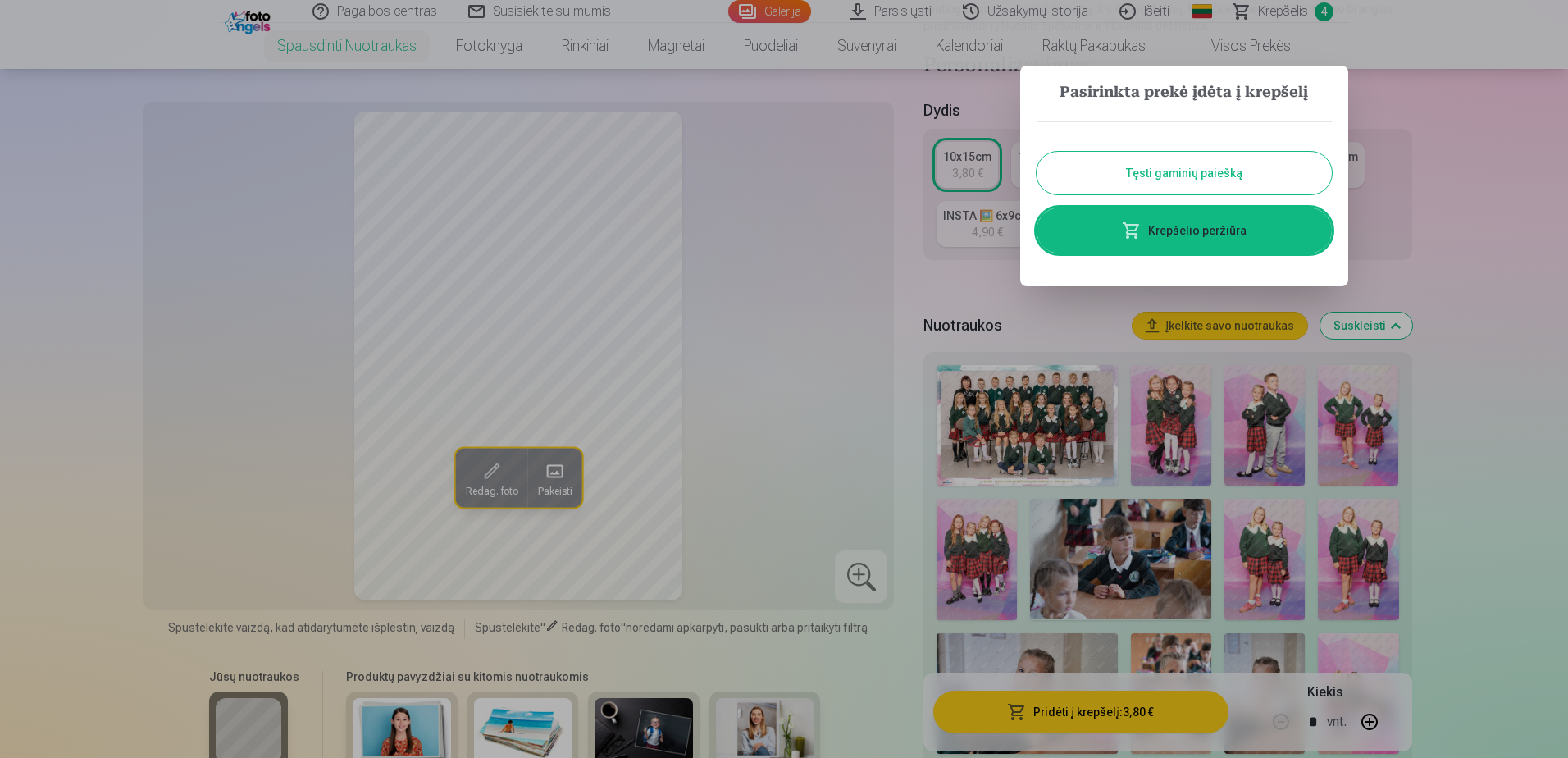
click at [1152, 165] on button "Tęsti gaminių paiešką" at bounding box center [1184, 173] width 295 height 43
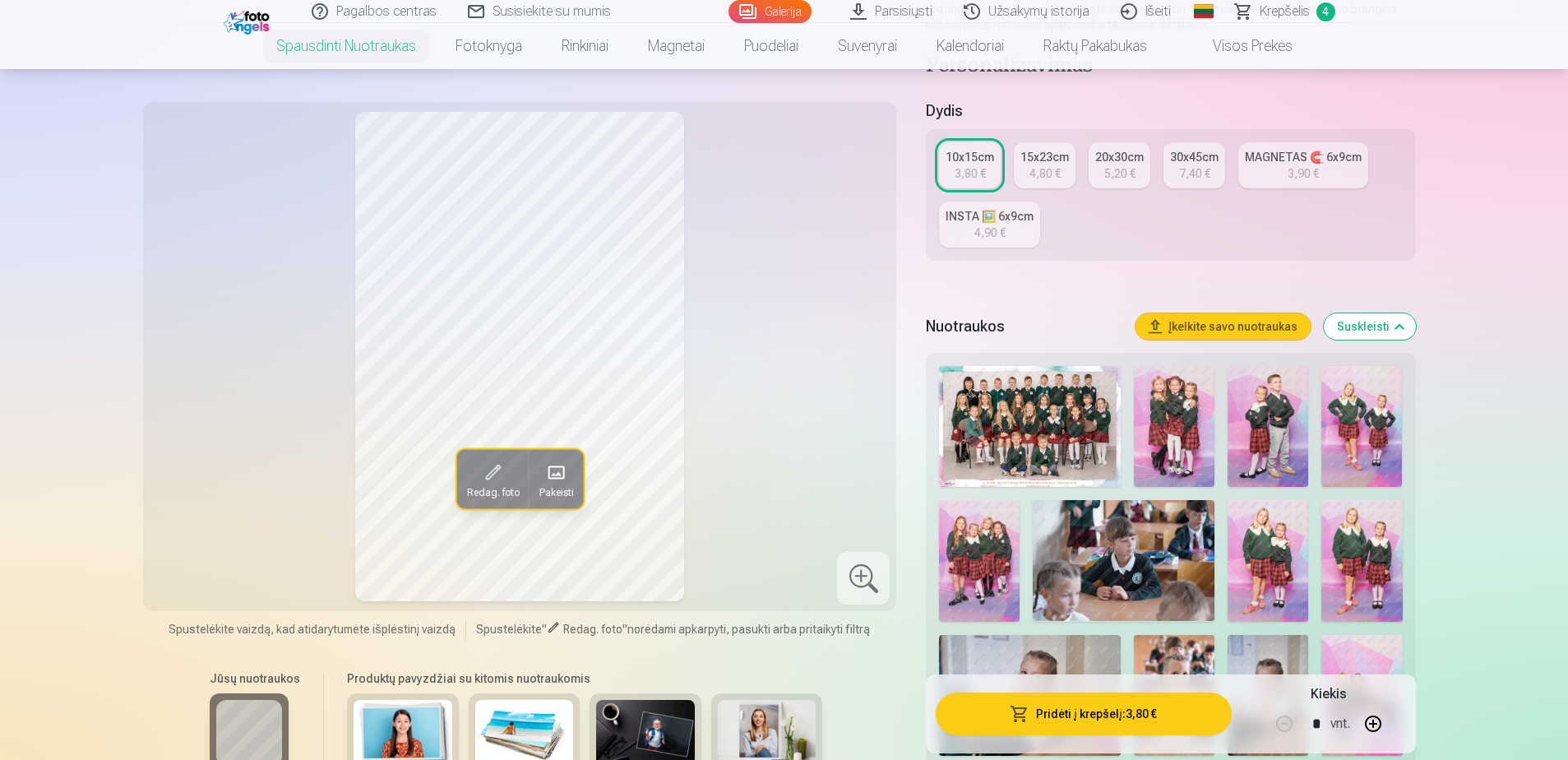
click at [1178, 438] on img at bounding box center [1174, 426] width 81 height 120
click at [1284, 436] on img at bounding box center [1268, 426] width 81 height 120
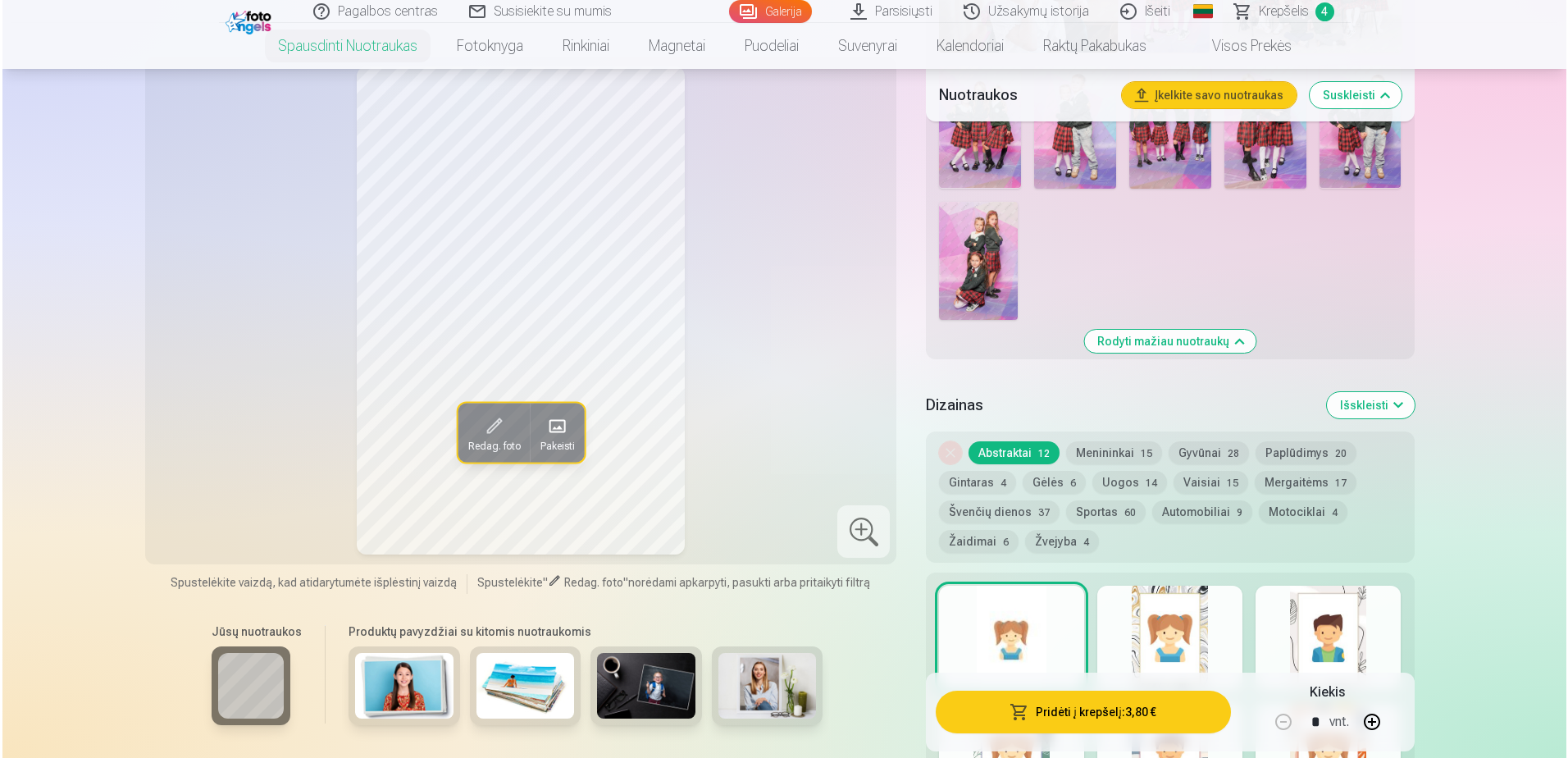
scroll to position [1395, 0]
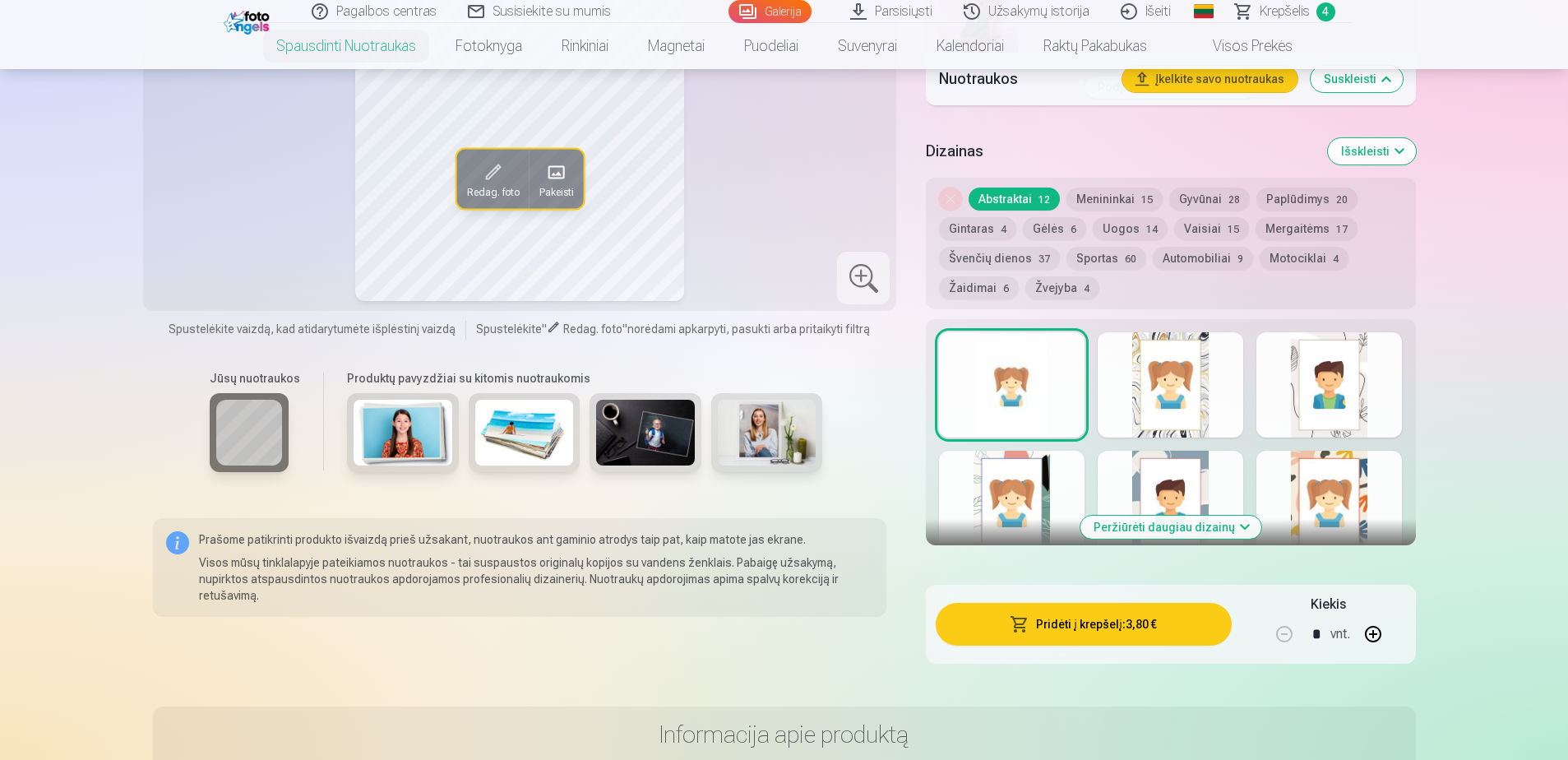
click at [1326, 481] on div at bounding box center [1329, 503] width 146 height 105
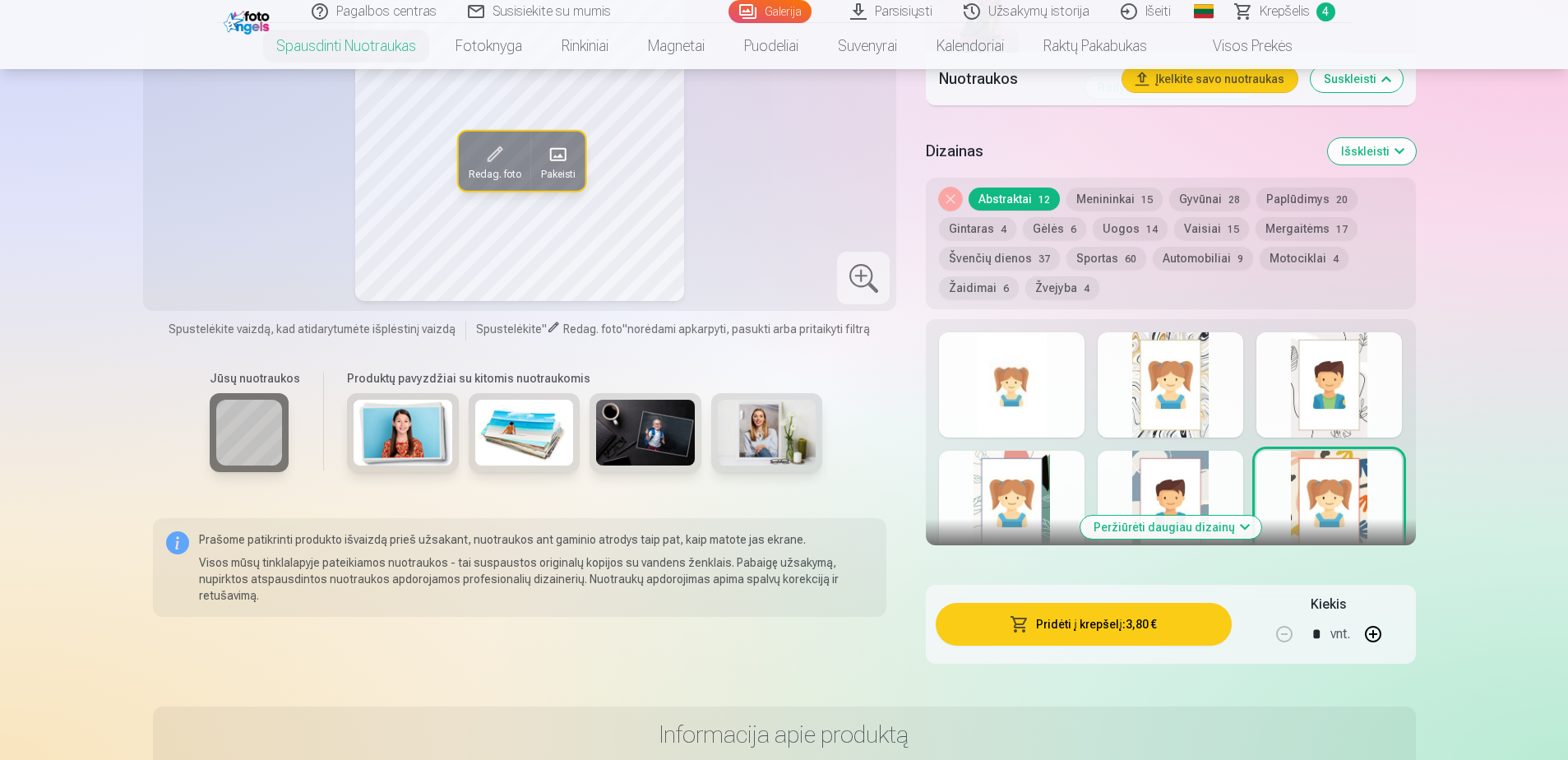
click at [1075, 621] on button "Pridėti į krepšelį : 3,80 €" at bounding box center [1083, 624] width 295 height 43
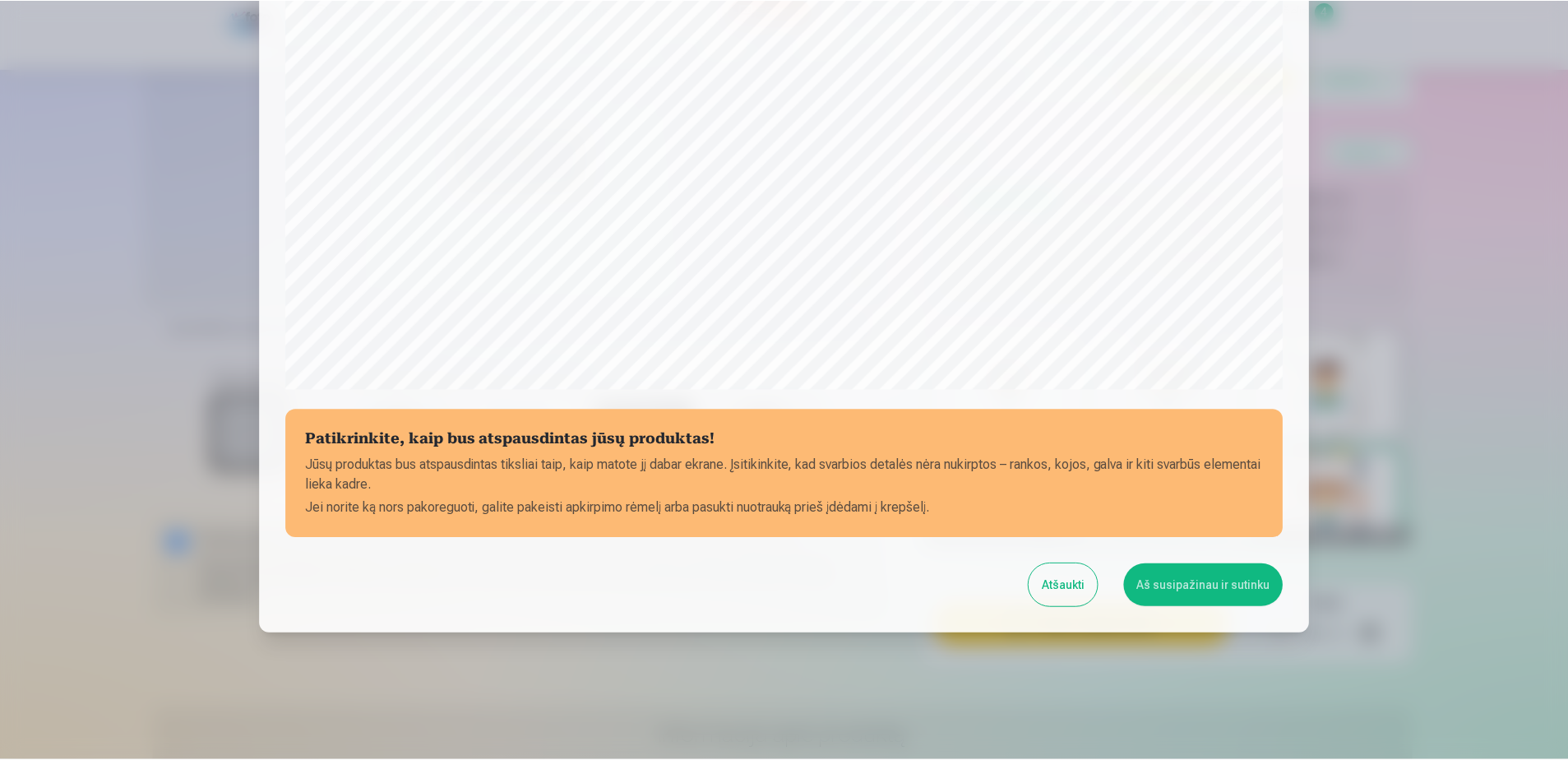
scroll to position [424, 0]
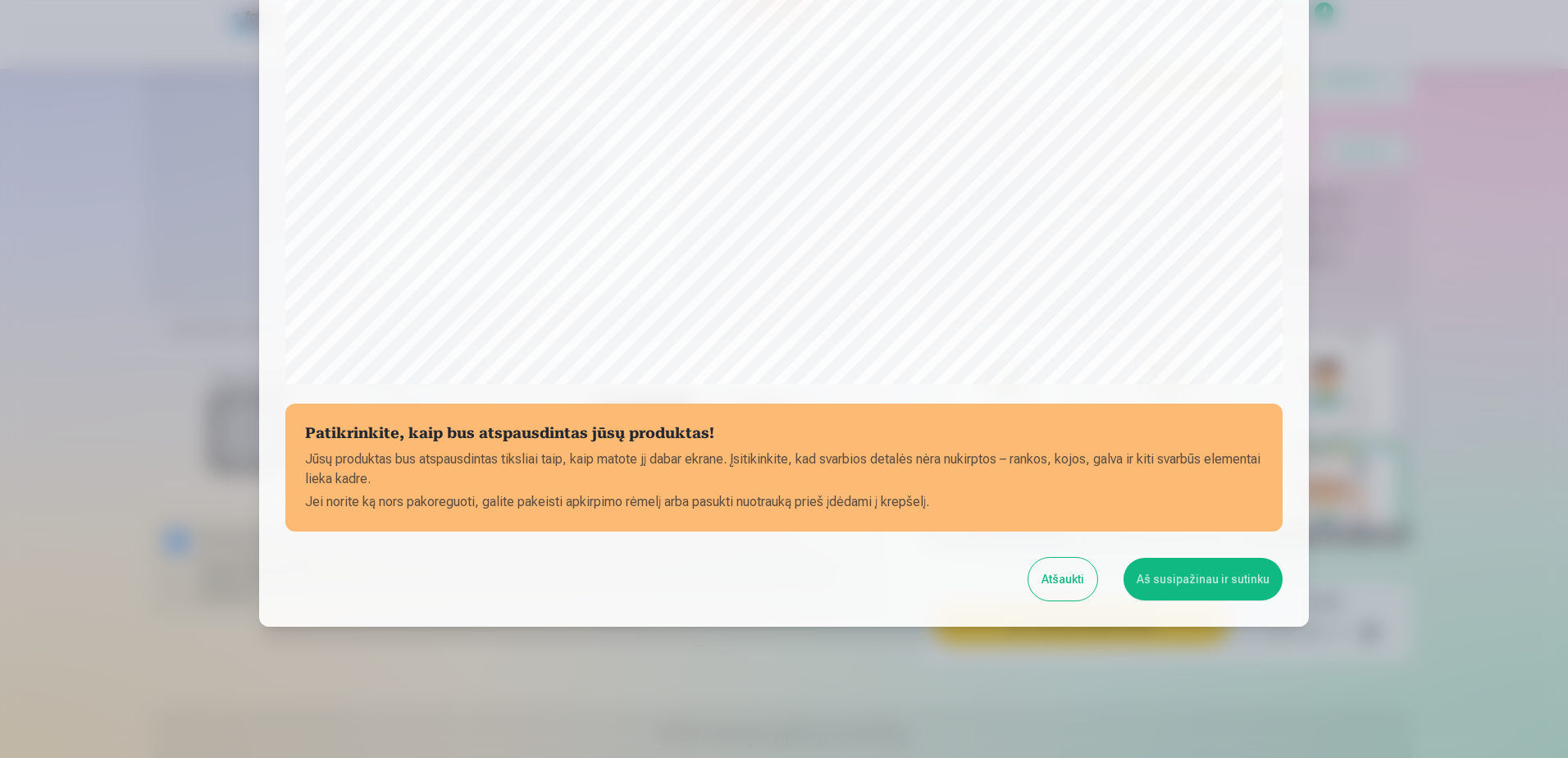
click at [1157, 571] on button "Aš susipažinau ir sutinku" at bounding box center [1203, 579] width 159 height 43
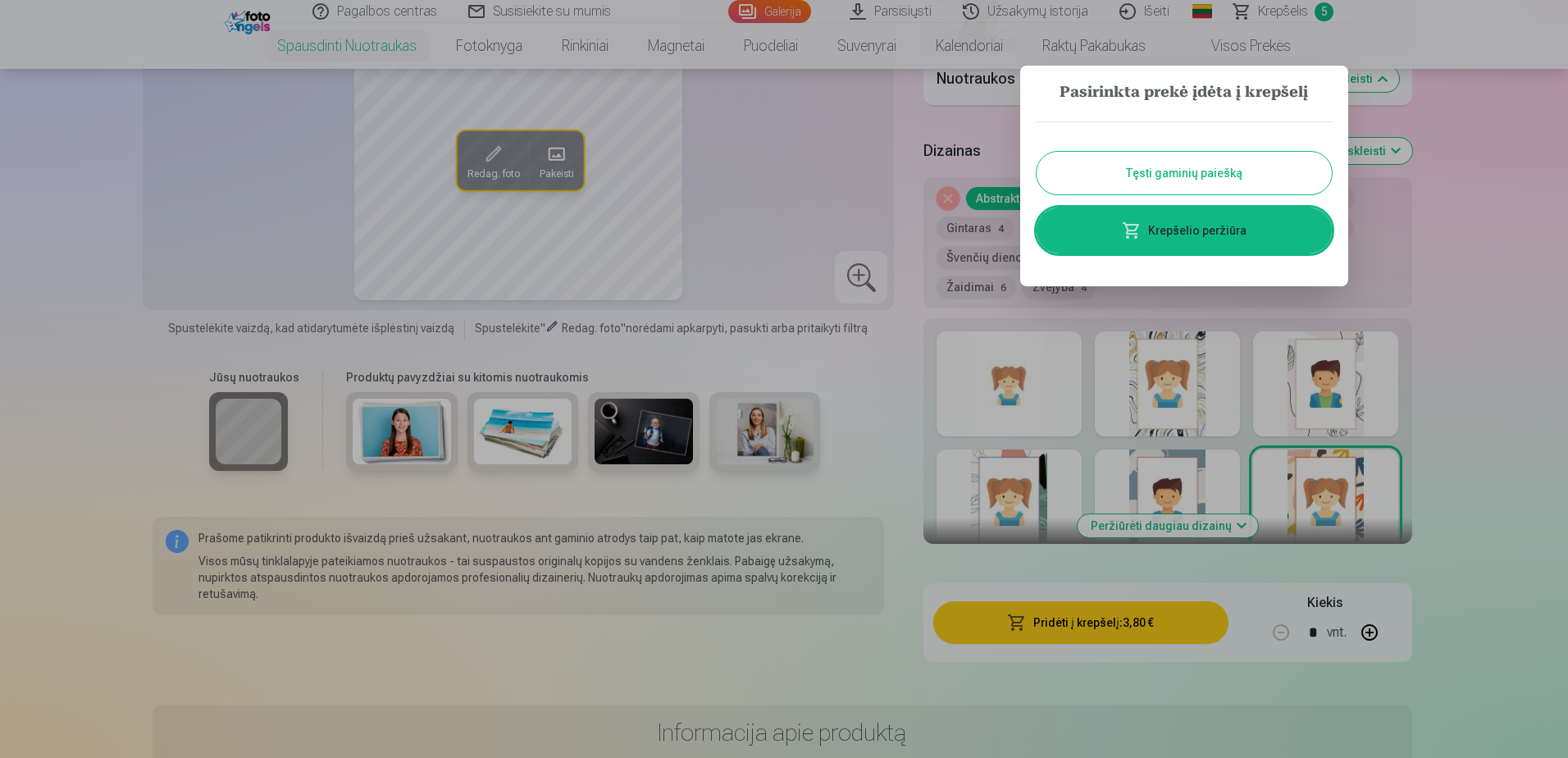
click at [1149, 181] on button "Tęsti gaminių paiešką" at bounding box center [1184, 173] width 295 height 43
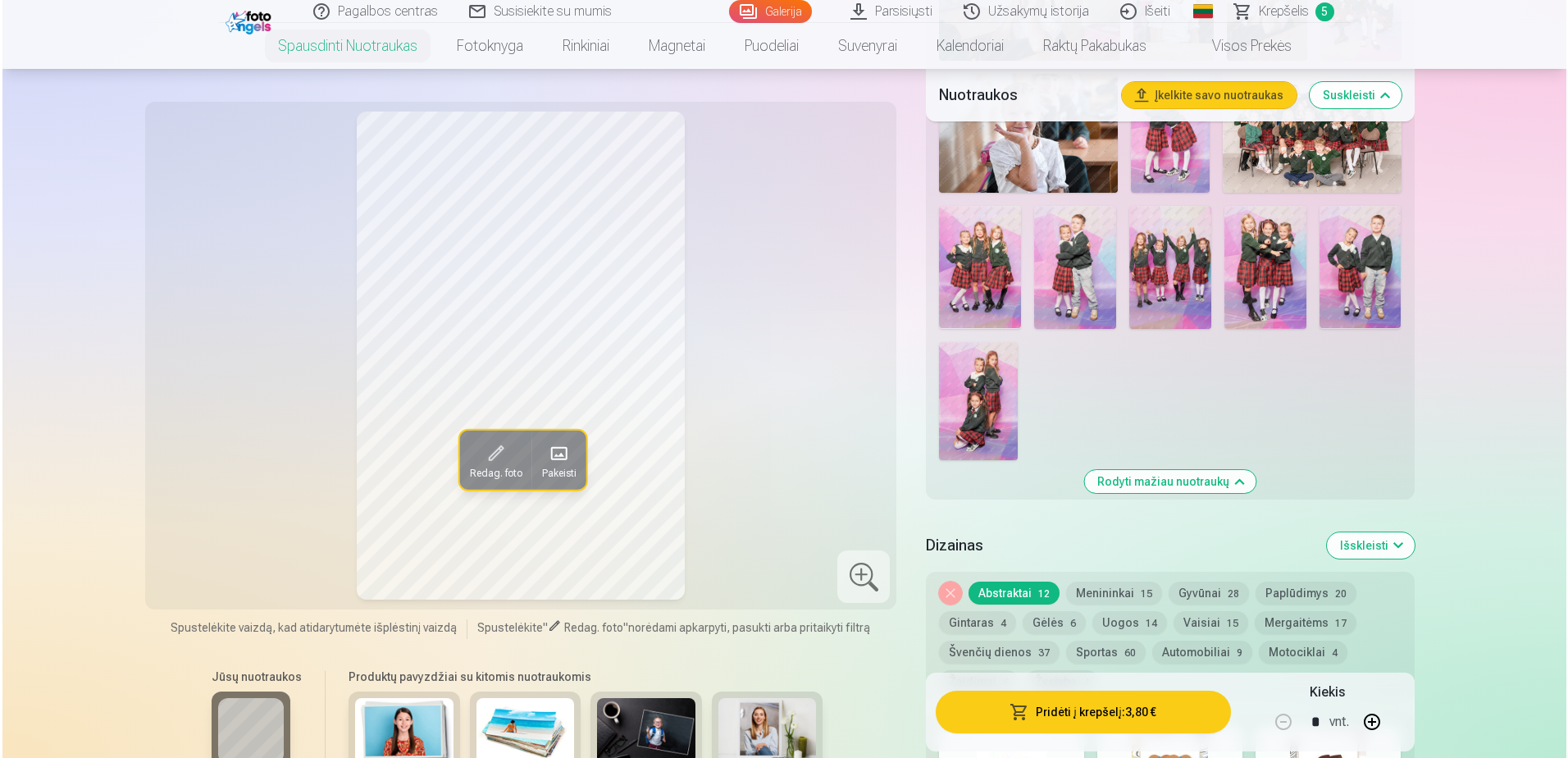
scroll to position [930, 0]
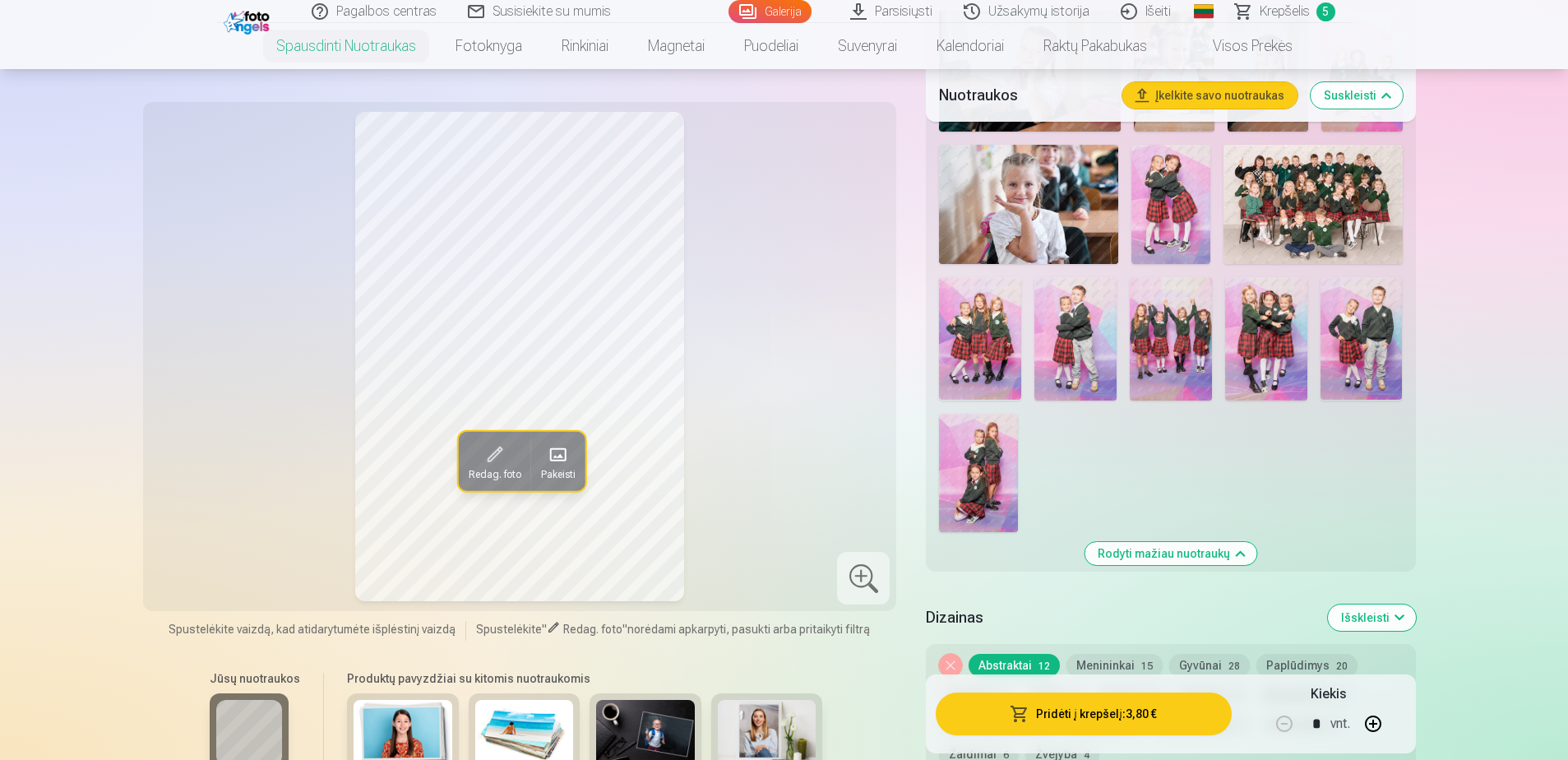
click at [965, 329] on img at bounding box center [981, 338] width 83 height 123
click at [1175, 716] on button "Pridėti į krepšelį : 3,80 €" at bounding box center [1083, 714] width 295 height 43
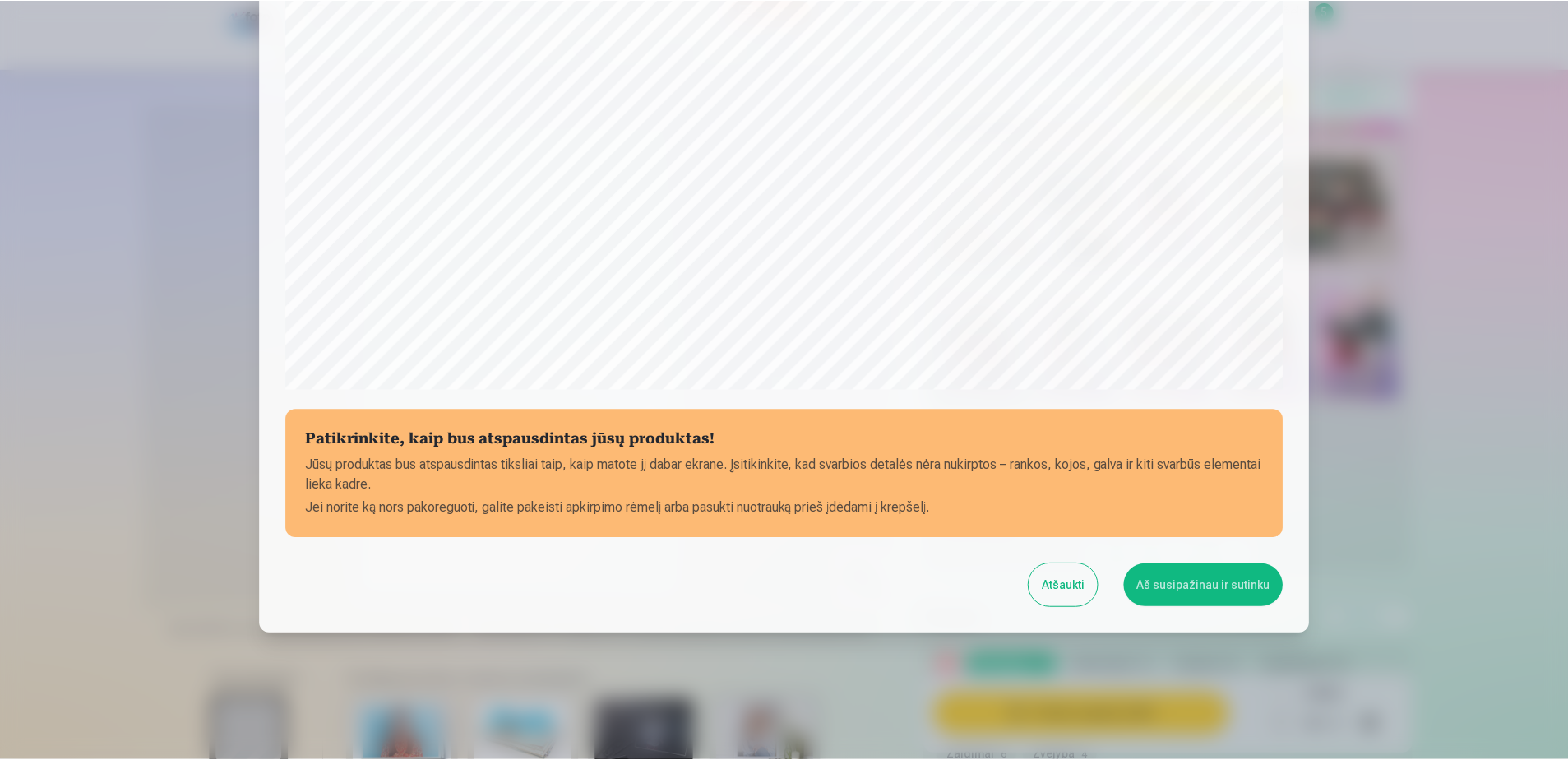
scroll to position [424, 0]
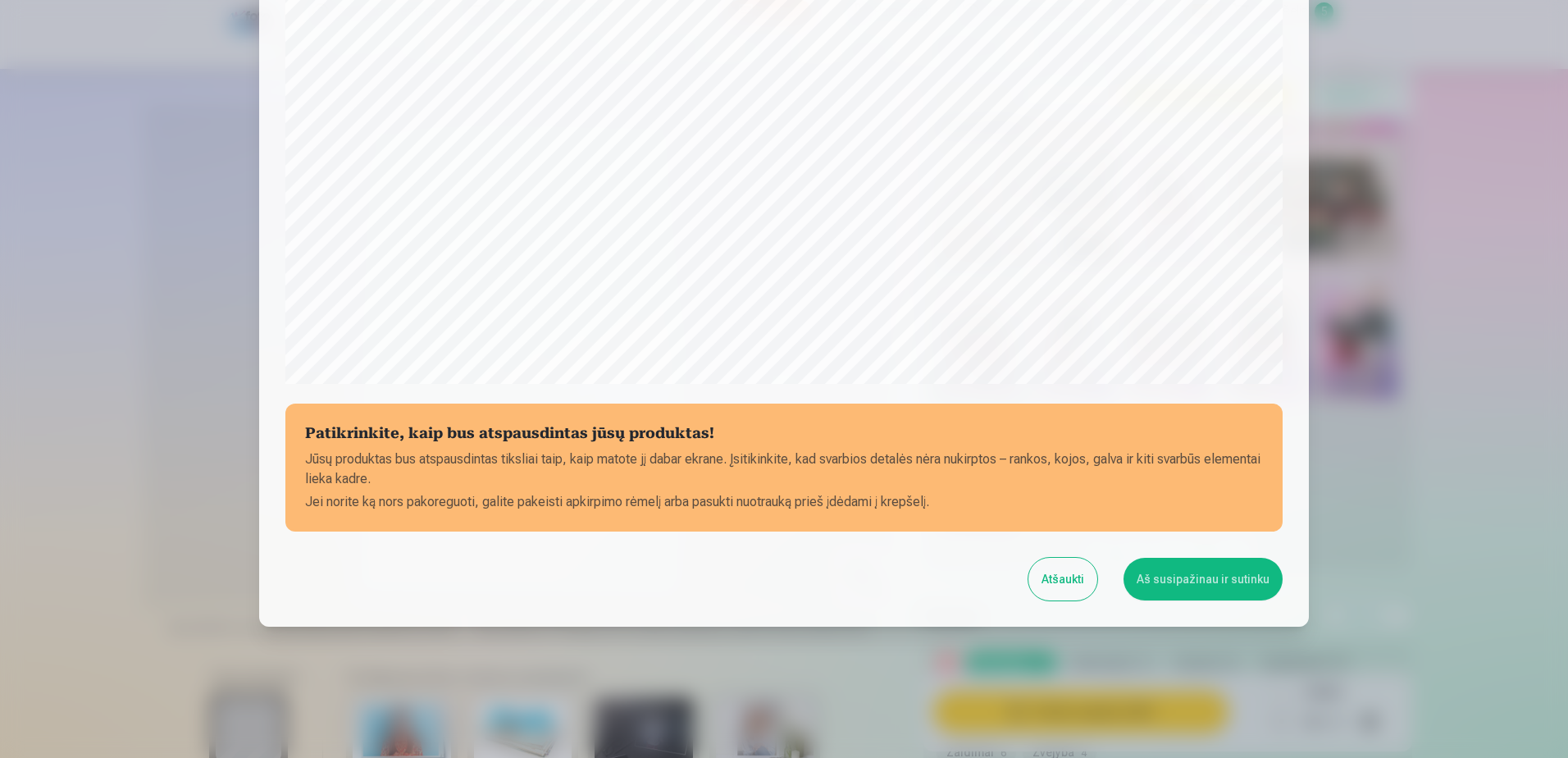
click at [1206, 579] on button "Aš susipažinau ir sutinku" at bounding box center [1203, 579] width 159 height 43
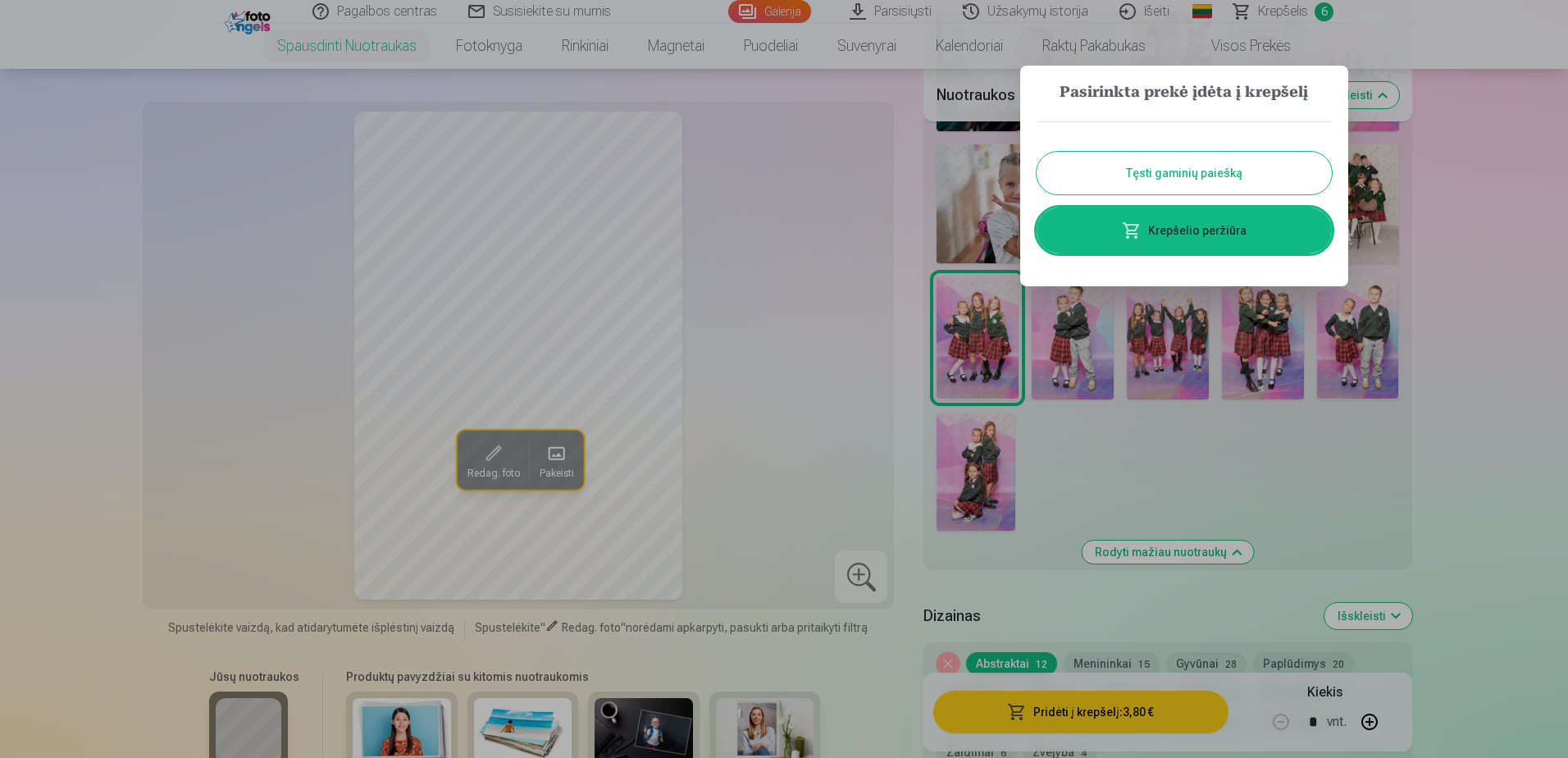
click at [1182, 167] on button "Tęsti gaminių paiešką" at bounding box center [1184, 173] width 295 height 43
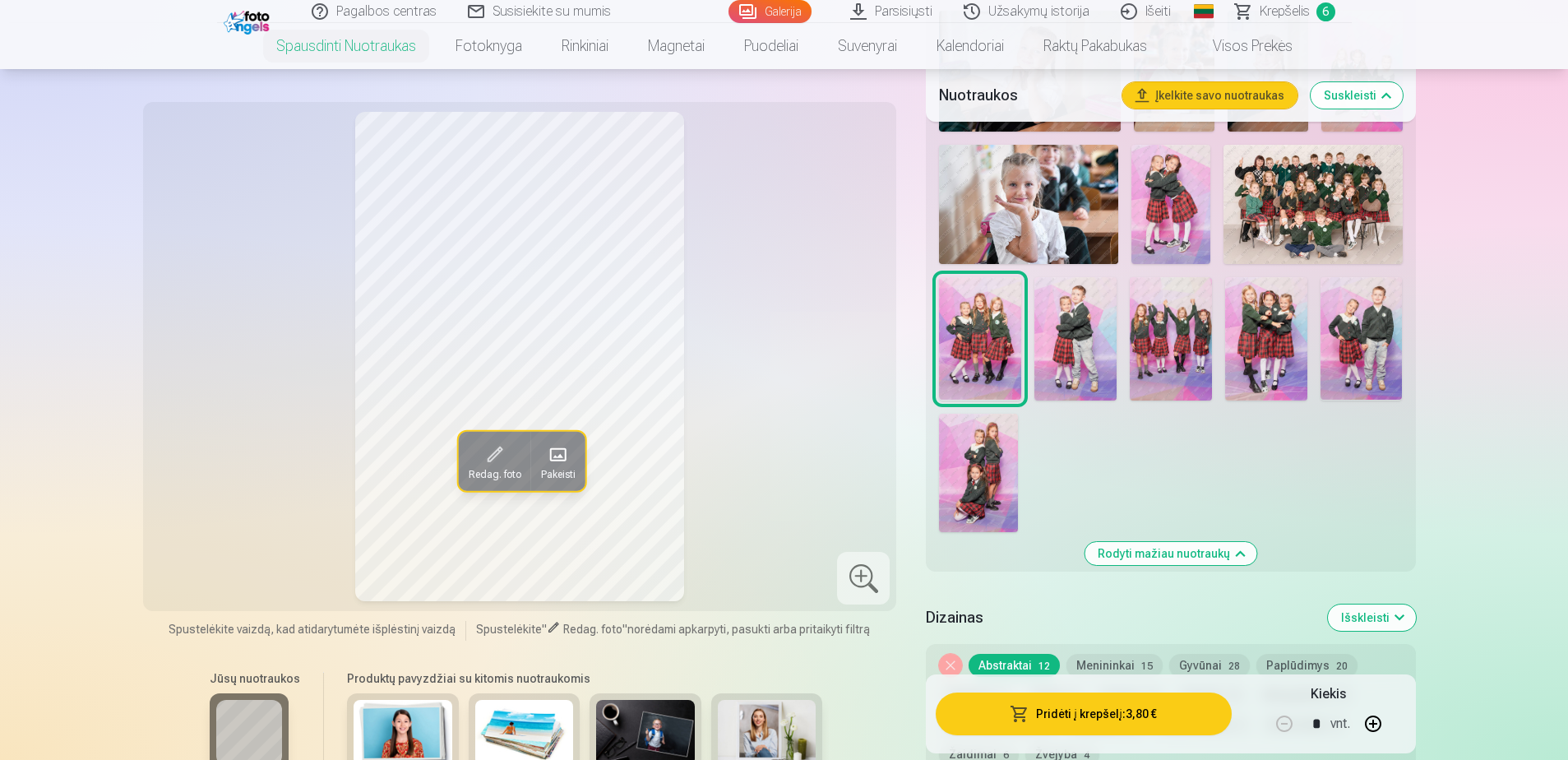
click at [1083, 337] on img at bounding box center [1076, 338] width 83 height 123
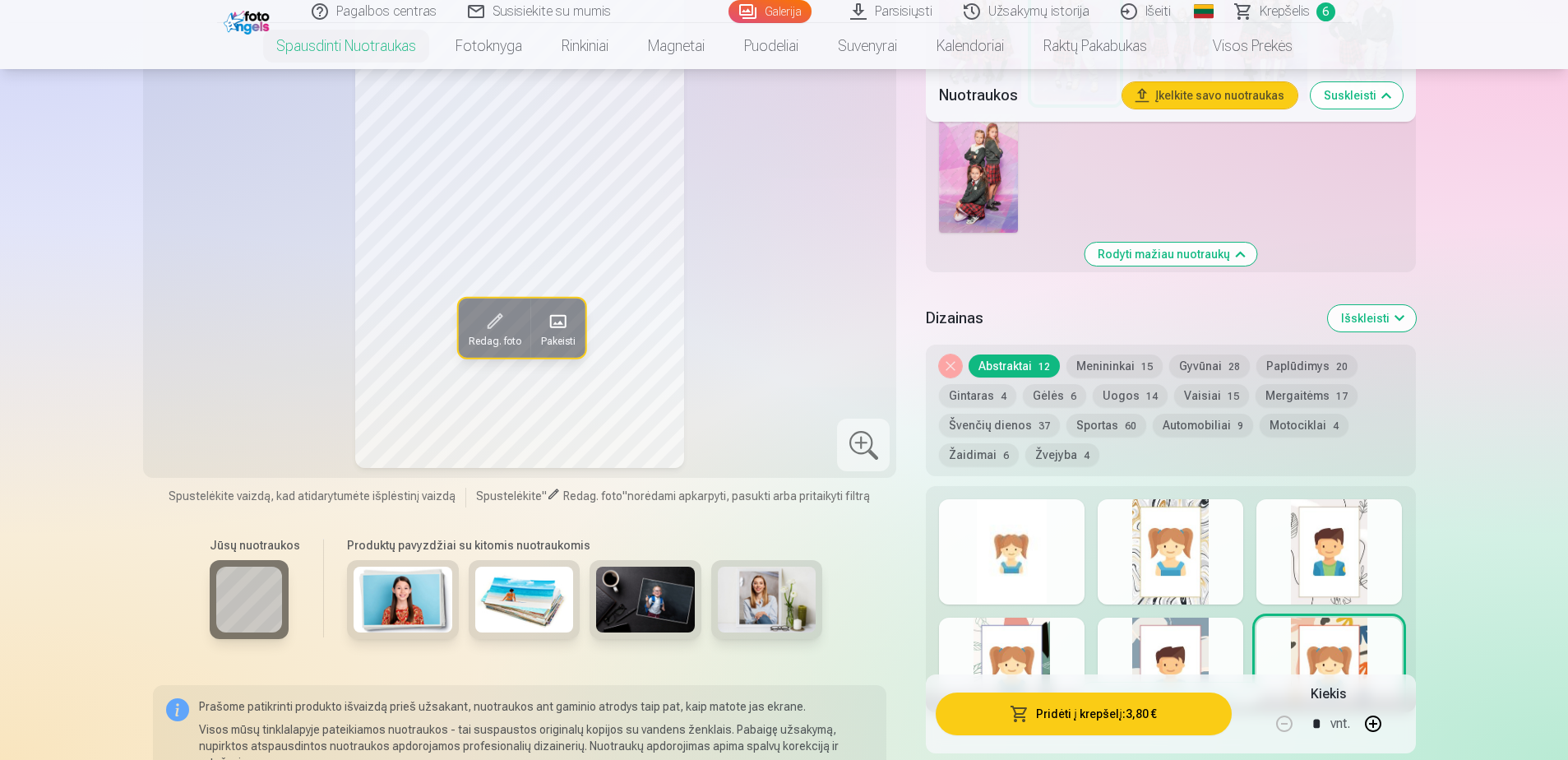
scroll to position [1522, 0]
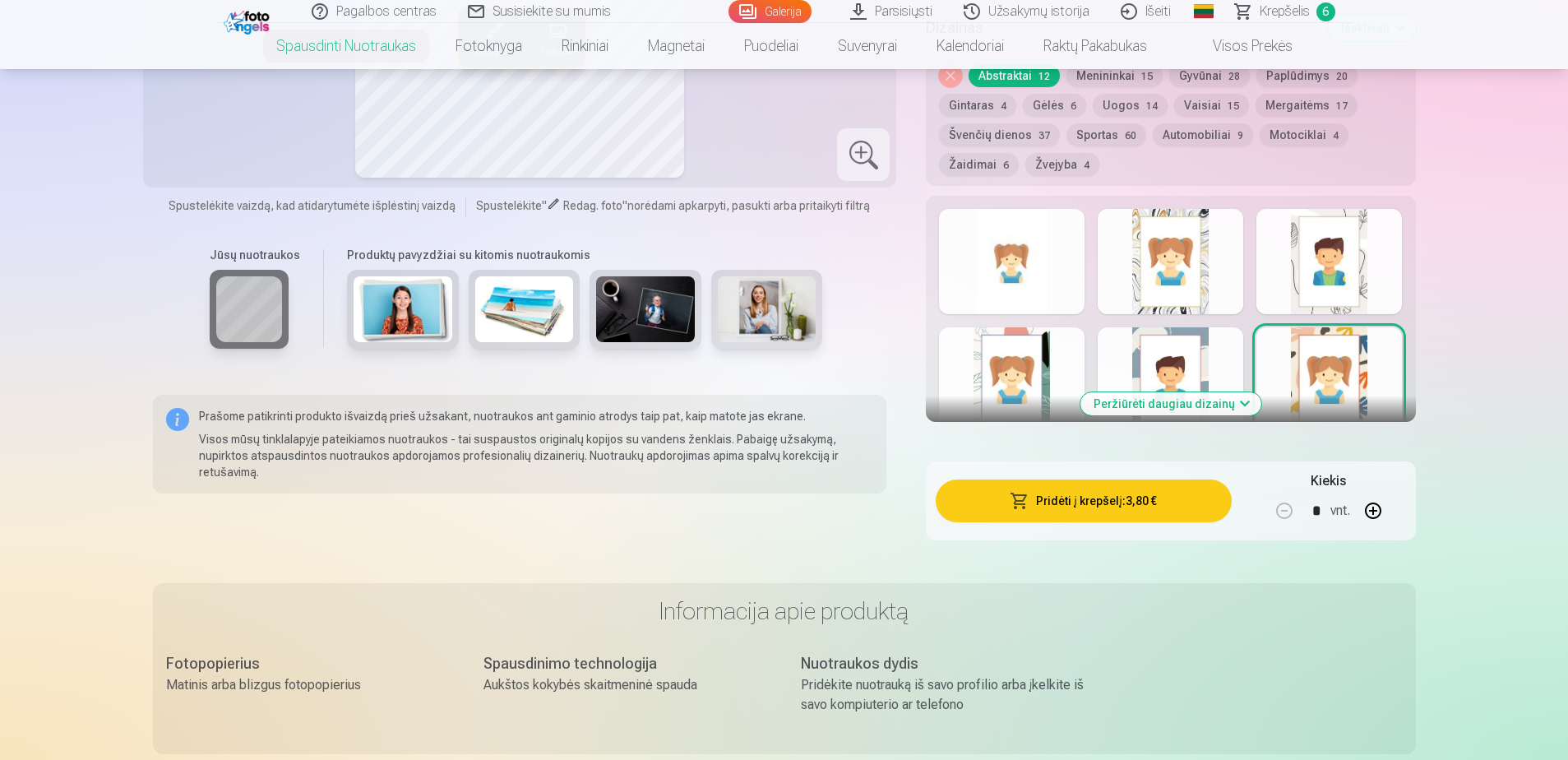
click at [1184, 360] on div at bounding box center [1170, 380] width 146 height 105
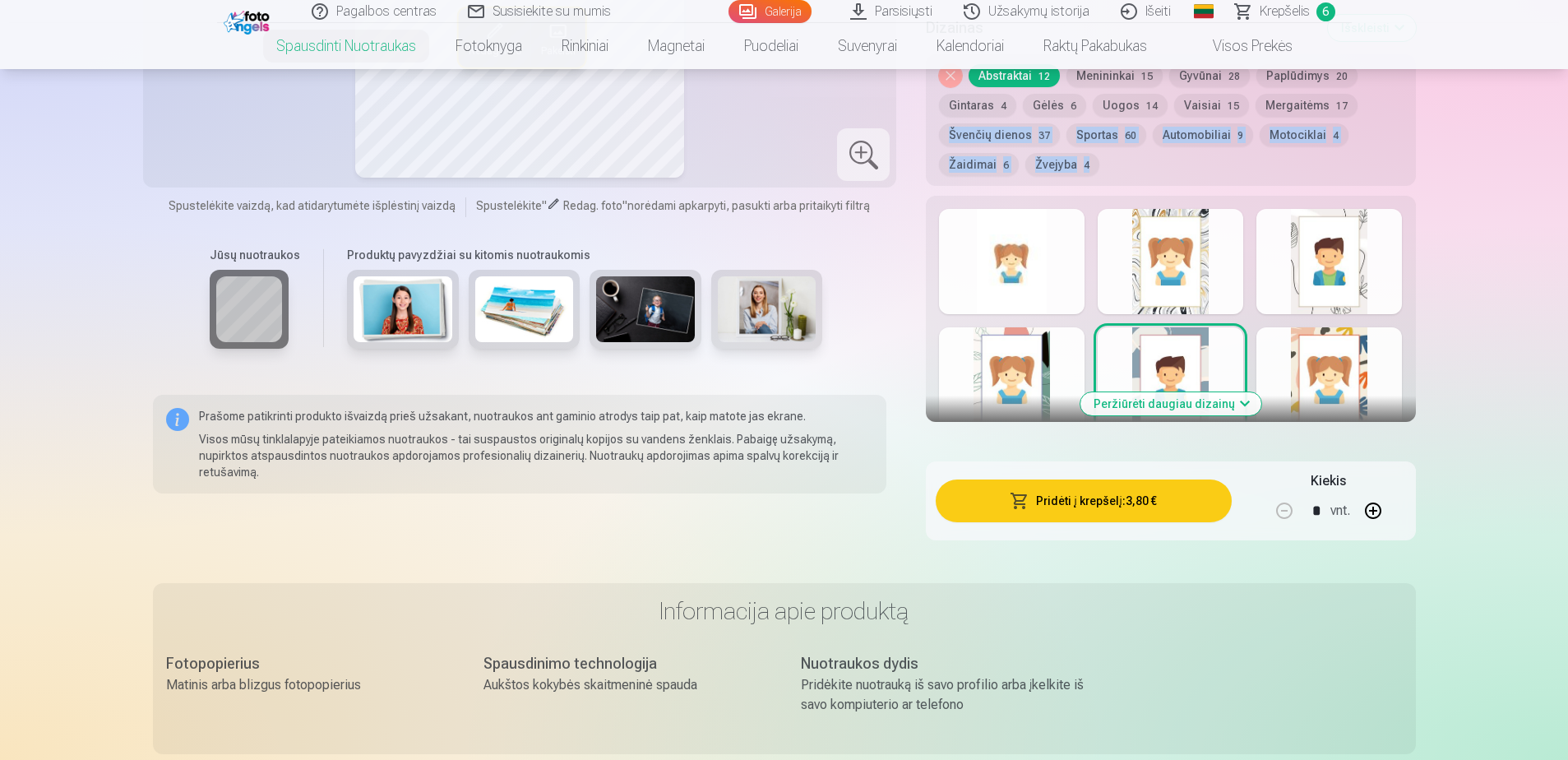
drag, startPoint x: 1567, startPoint y: 195, endPoint x: 1569, endPoint y: 147, distance: 48.0
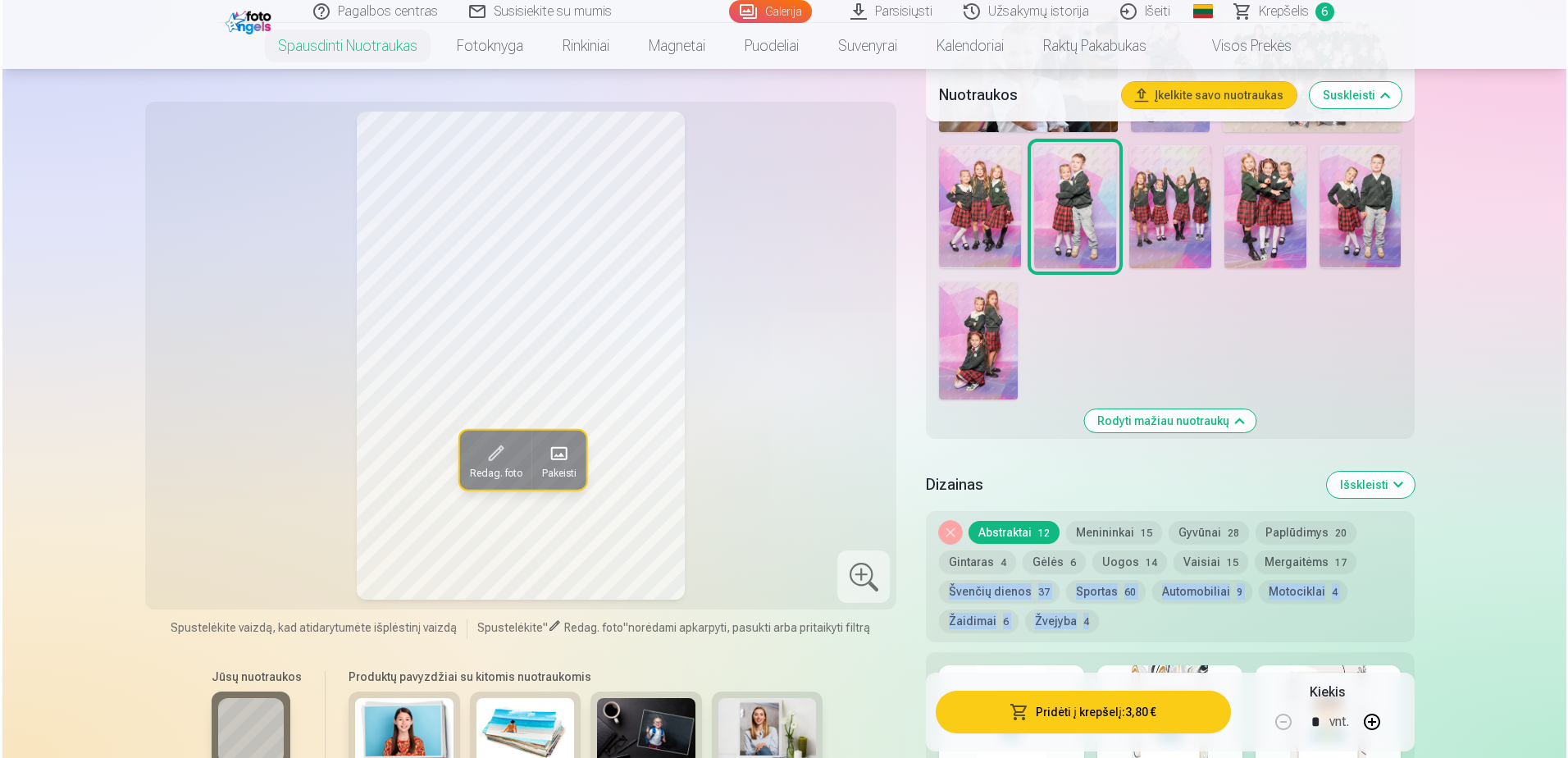
scroll to position [974, 0]
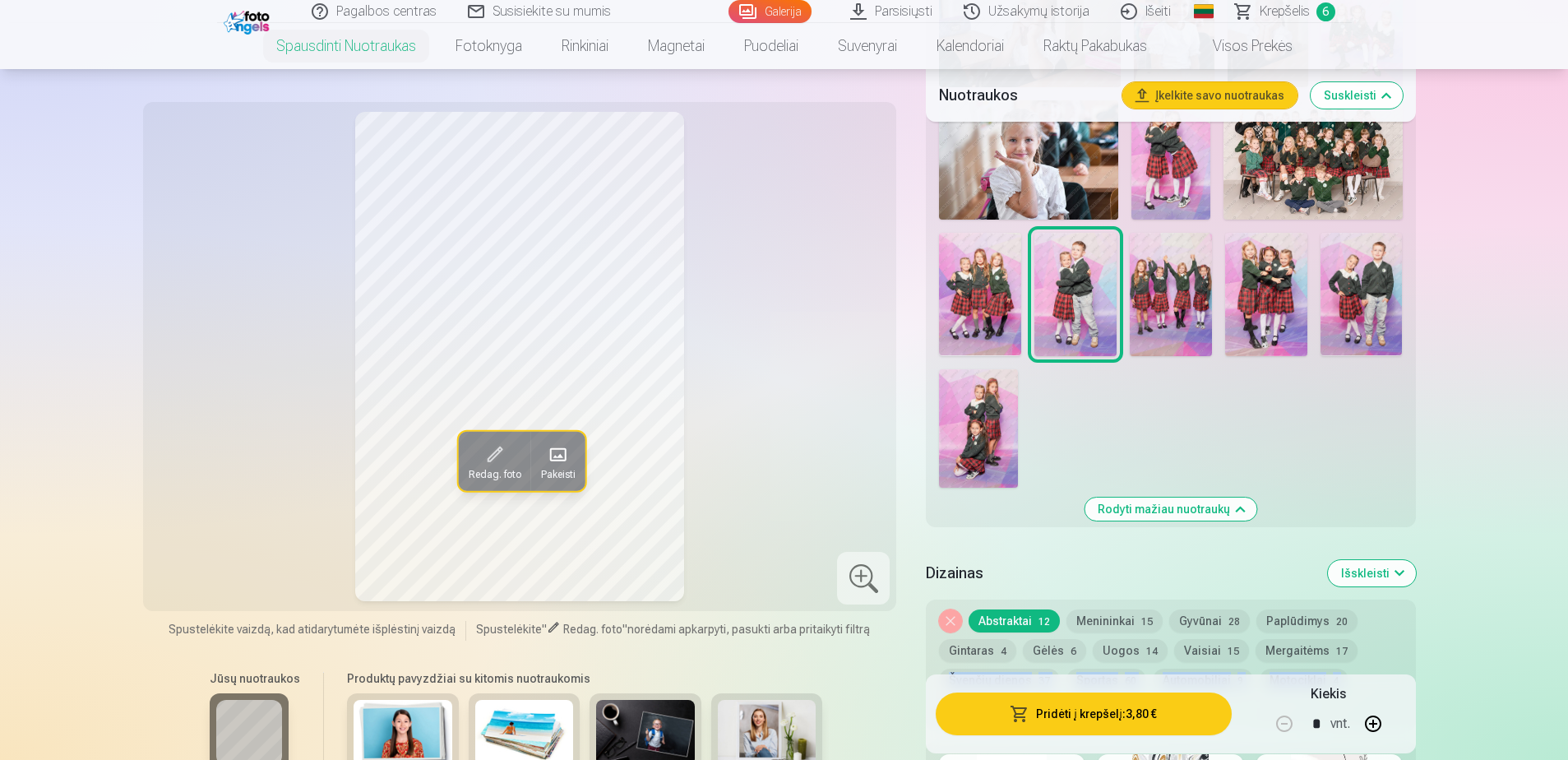
click at [1108, 714] on button "Pridėti į krepšelį : 3,80 €" at bounding box center [1083, 714] width 295 height 43
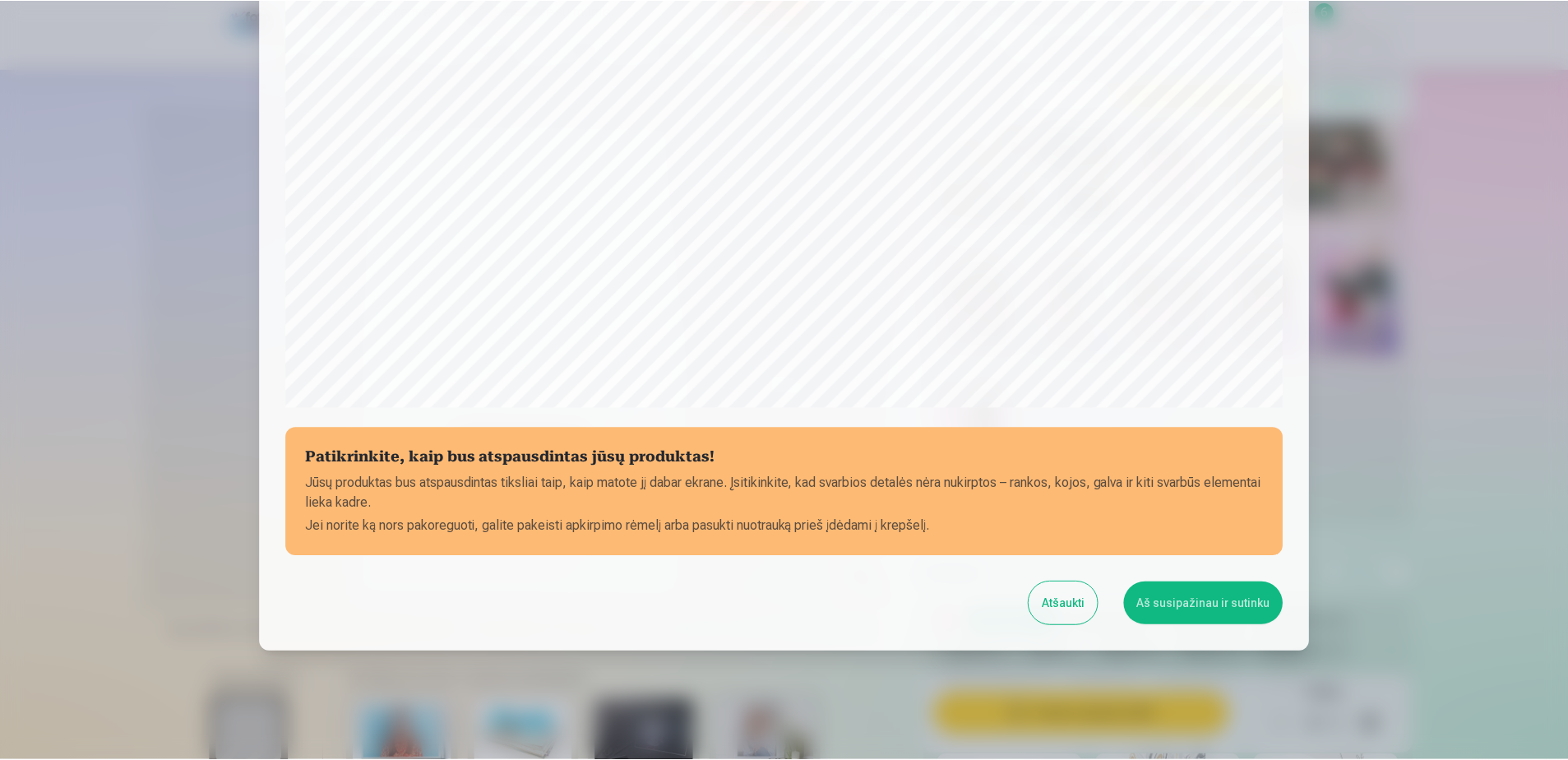
scroll to position [424, 0]
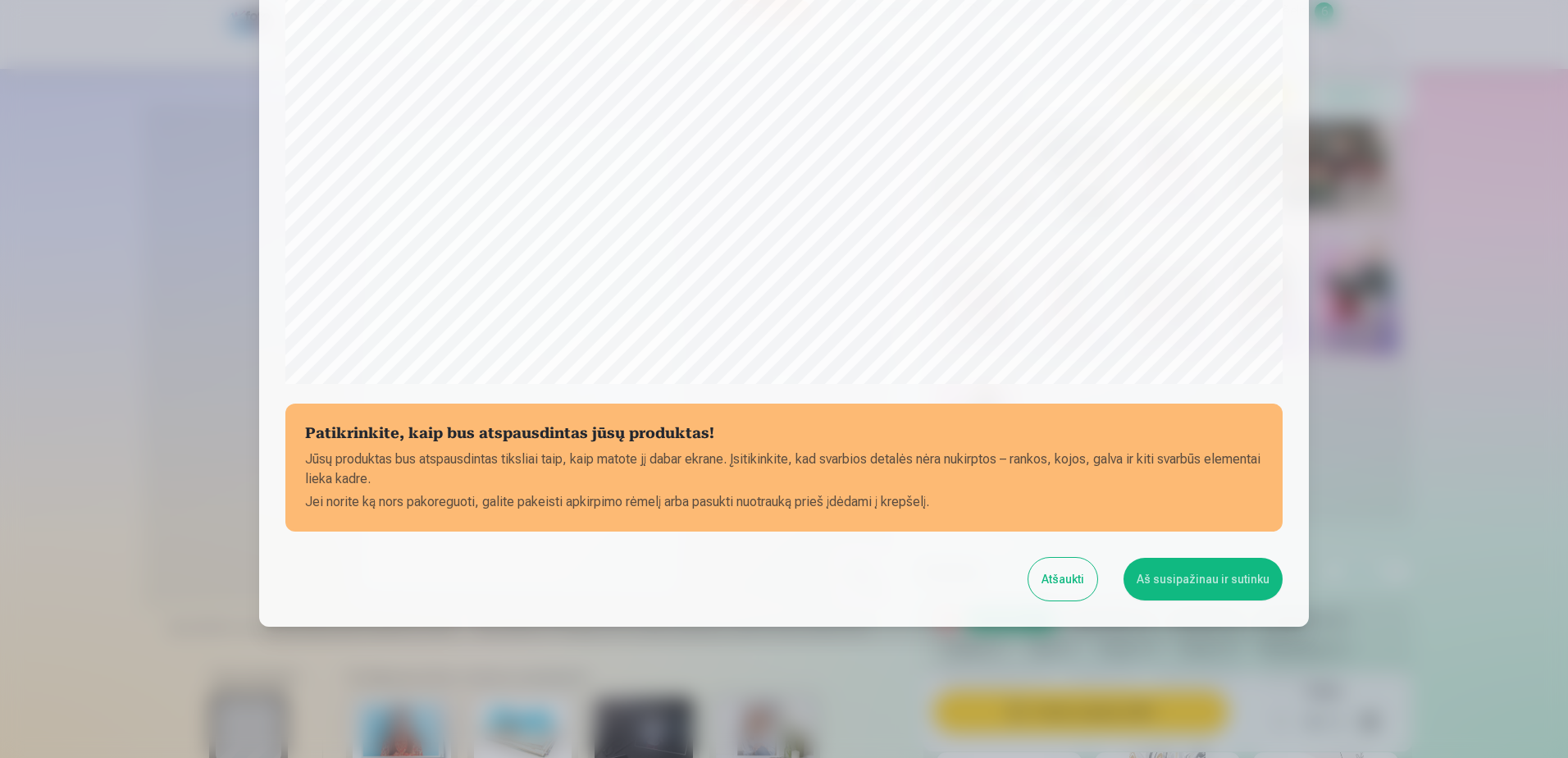
click at [1083, 579] on button "Atšaukti" at bounding box center [1063, 579] width 69 height 43
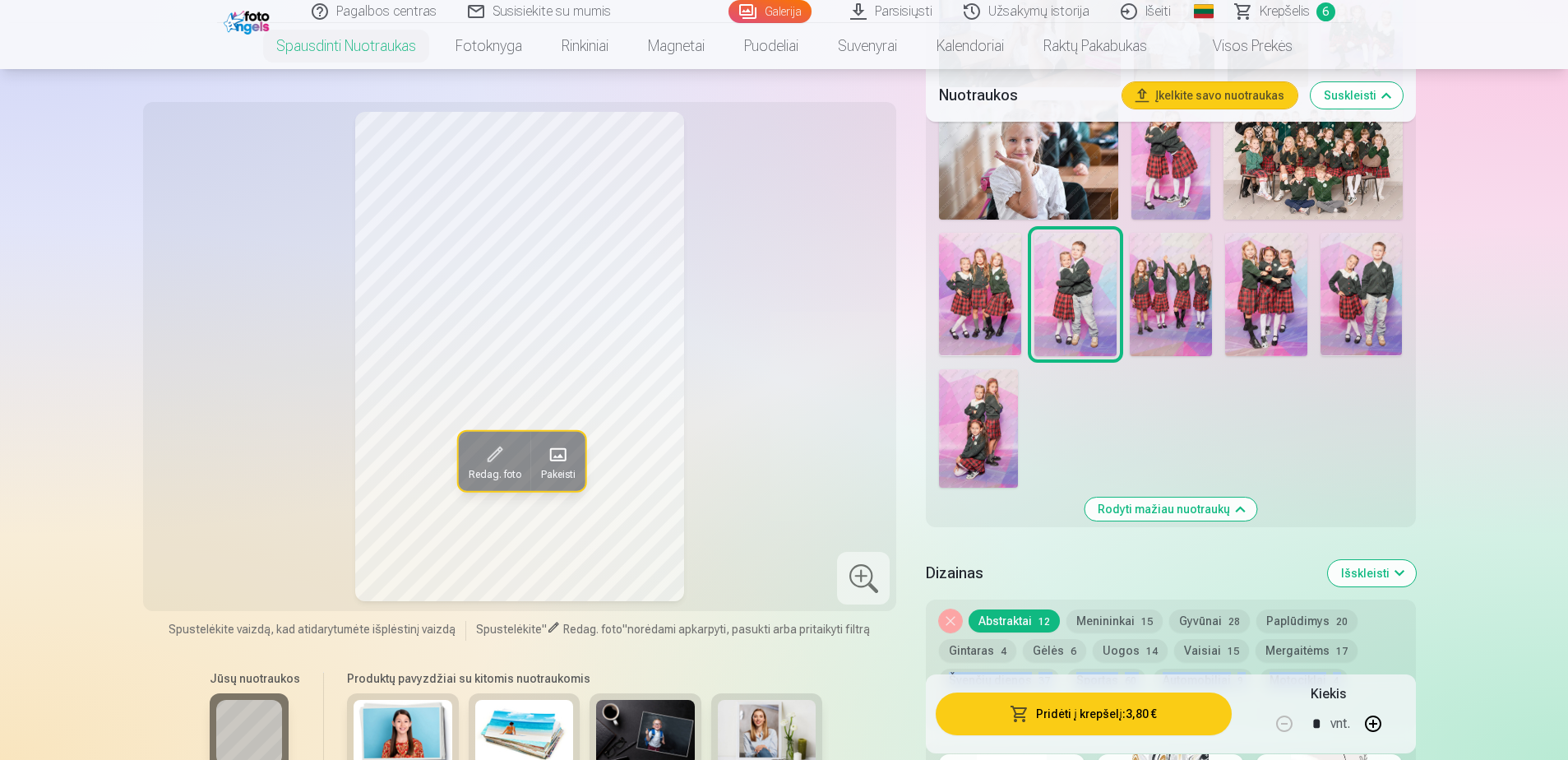
click at [1108, 623] on button "Menininkai 15" at bounding box center [1115, 621] width 96 height 23
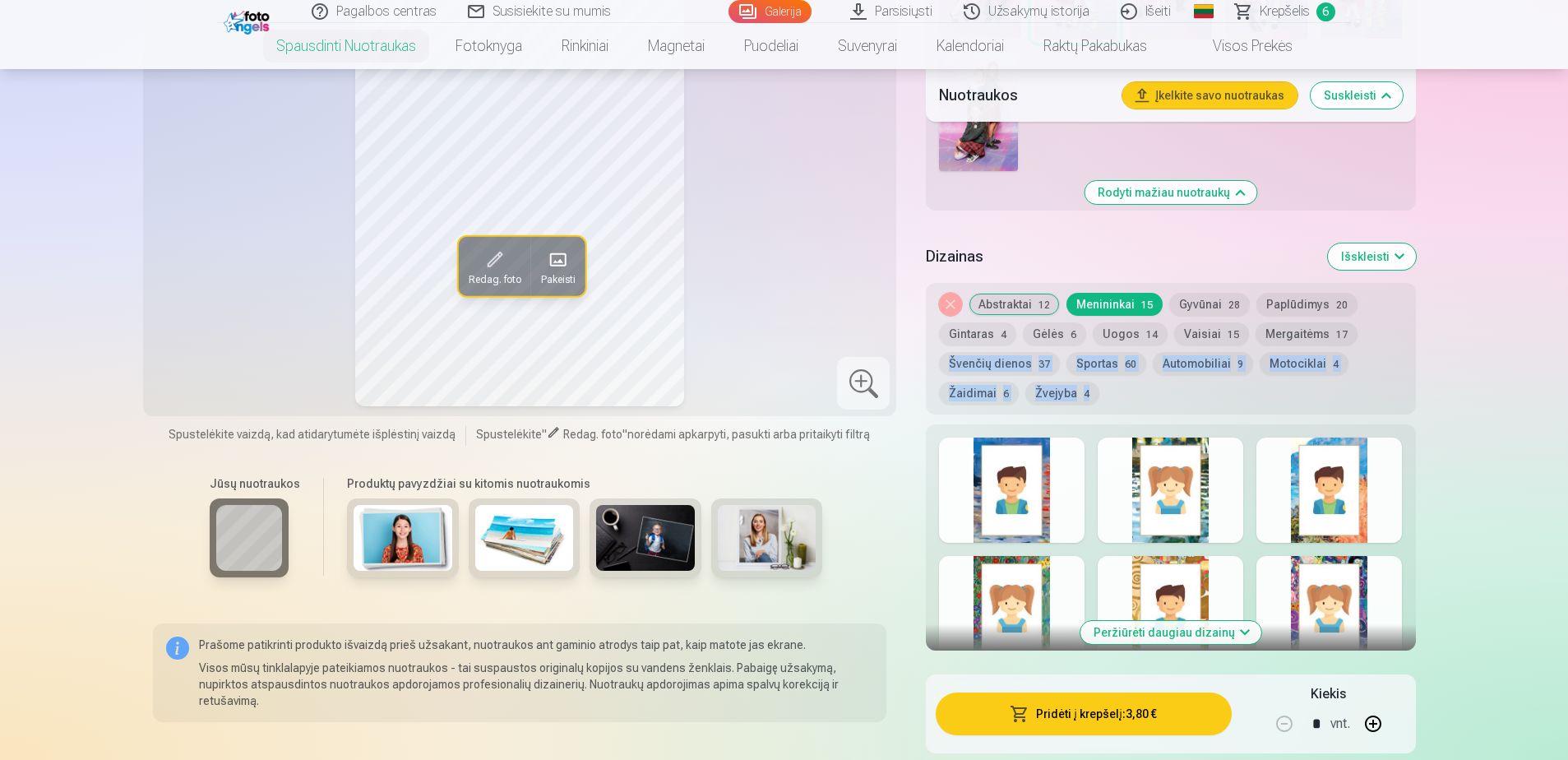
scroll to position [1311, 0]
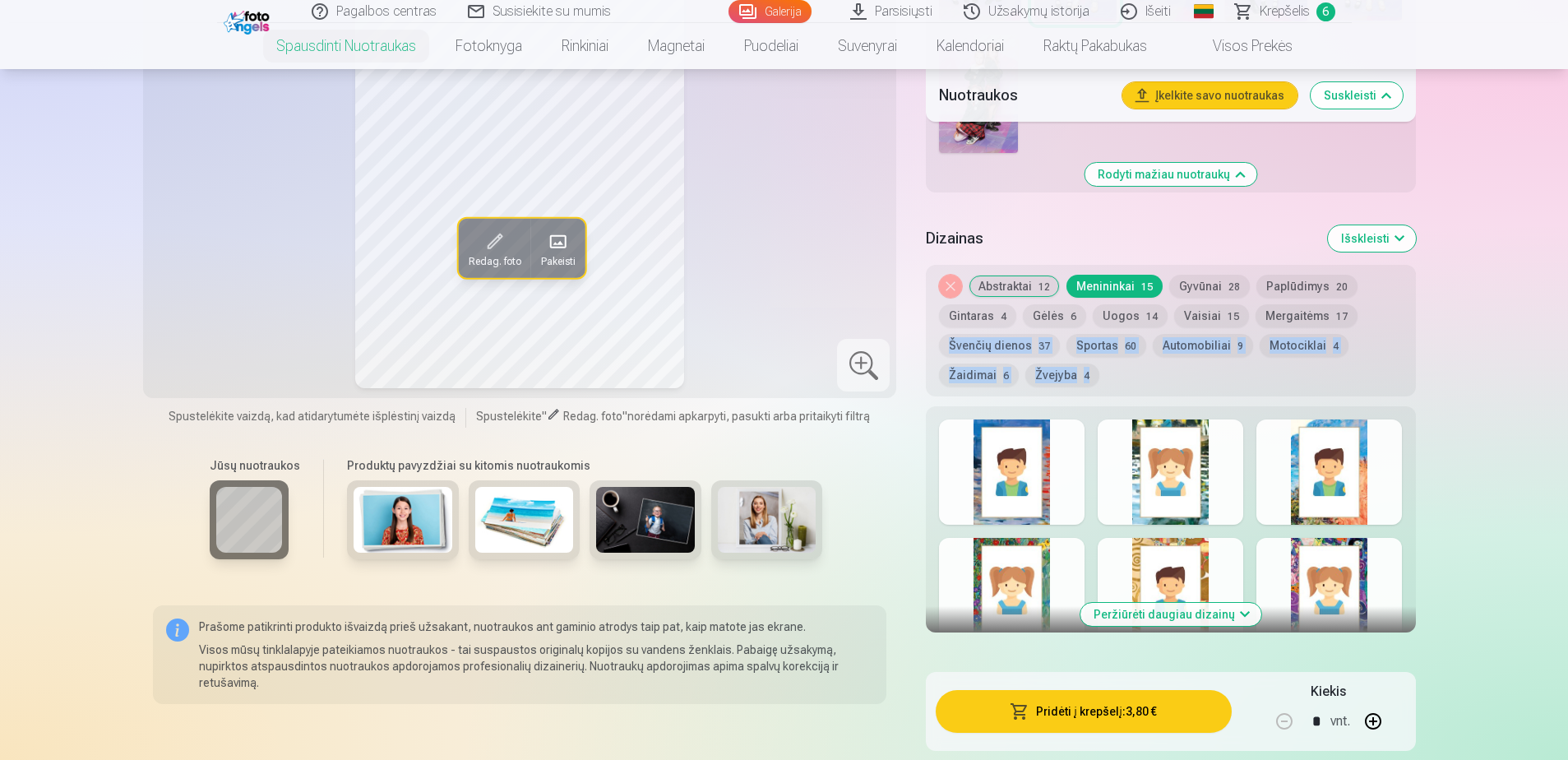
click at [1046, 316] on button "Gėlės 6" at bounding box center [1055, 315] width 64 height 23
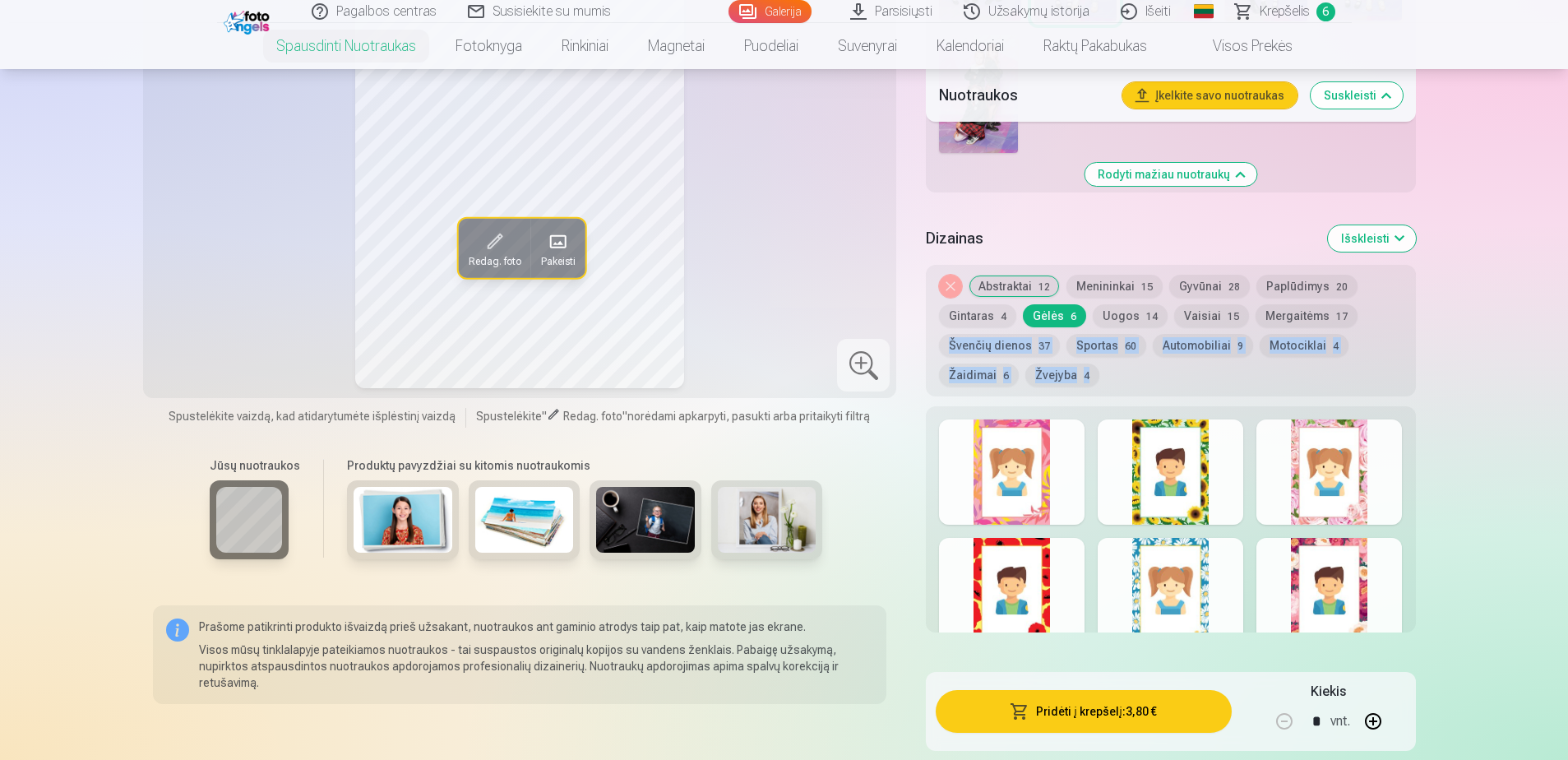
click at [989, 343] on button "Švenčių dienos 37" at bounding box center [1000, 345] width 121 height 23
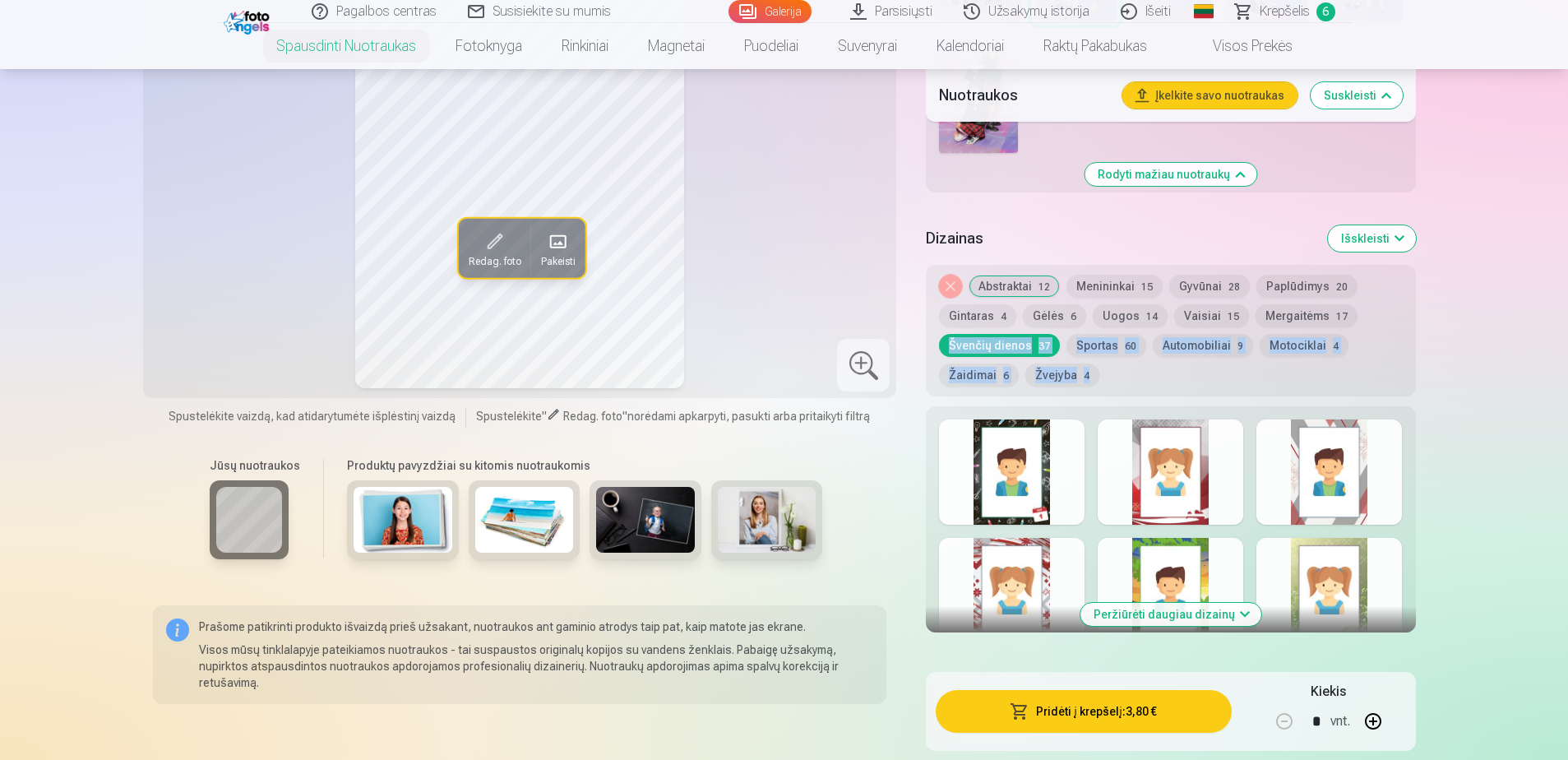
click at [1330, 325] on button "Mergaitėms 17" at bounding box center [1306, 315] width 102 height 23
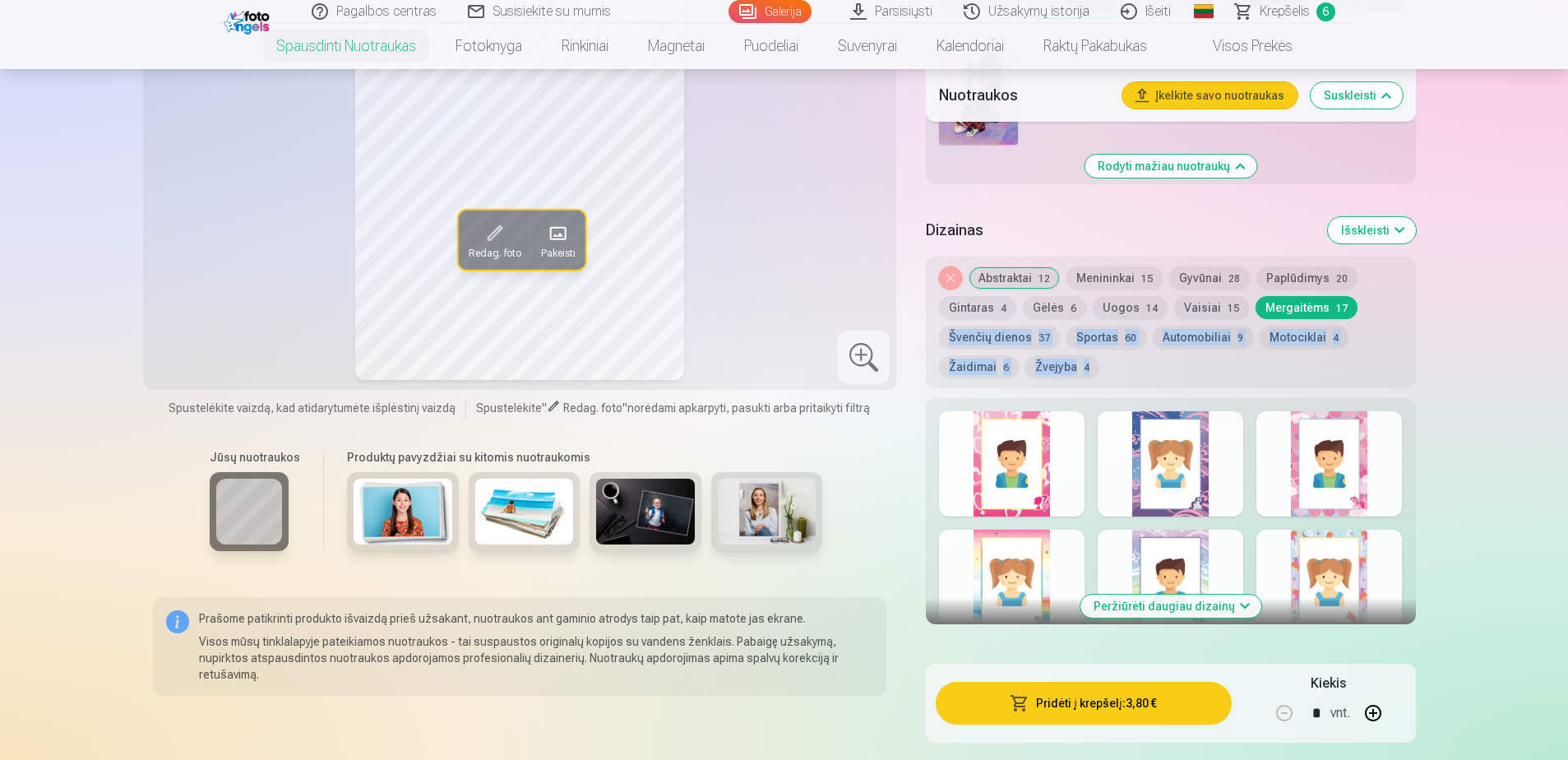
scroll to position [1346, 0]
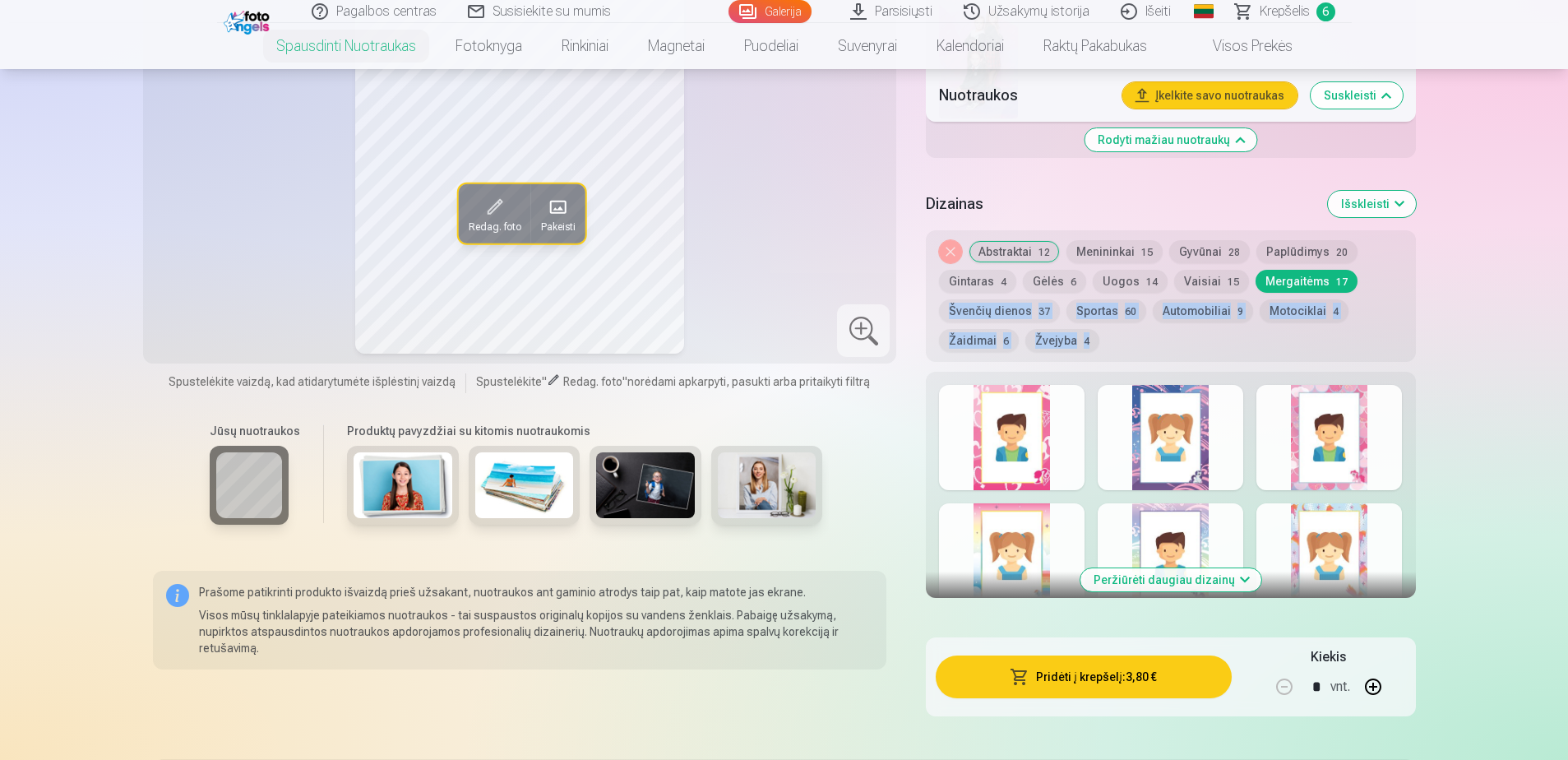
click at [1110, 259] on button "Menininkai 15" at bounding box center [1115, 251] width 96 height 23
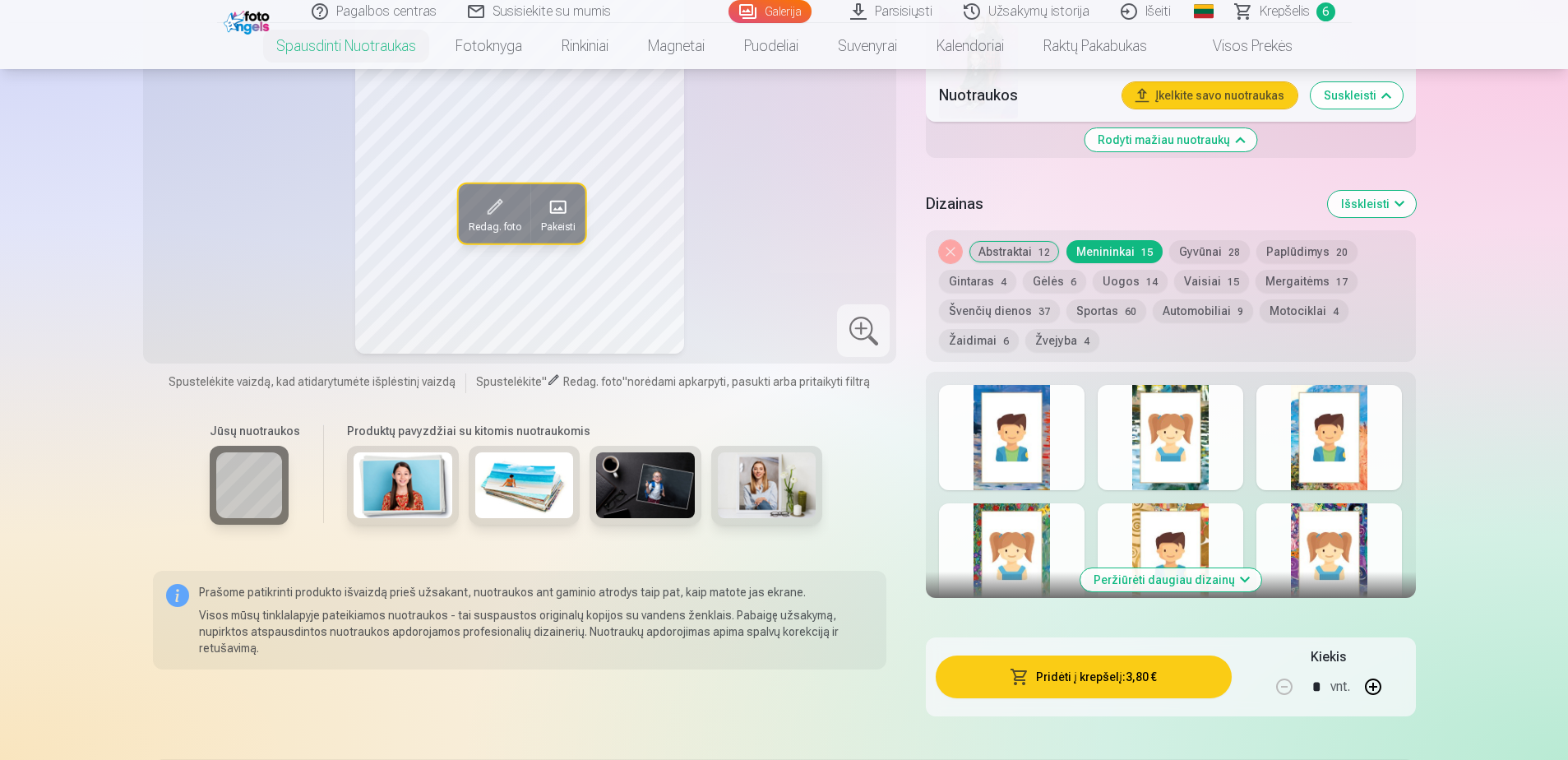
click at [1061, 535] on div at bounding box center [1012, 556] width 146 height 105
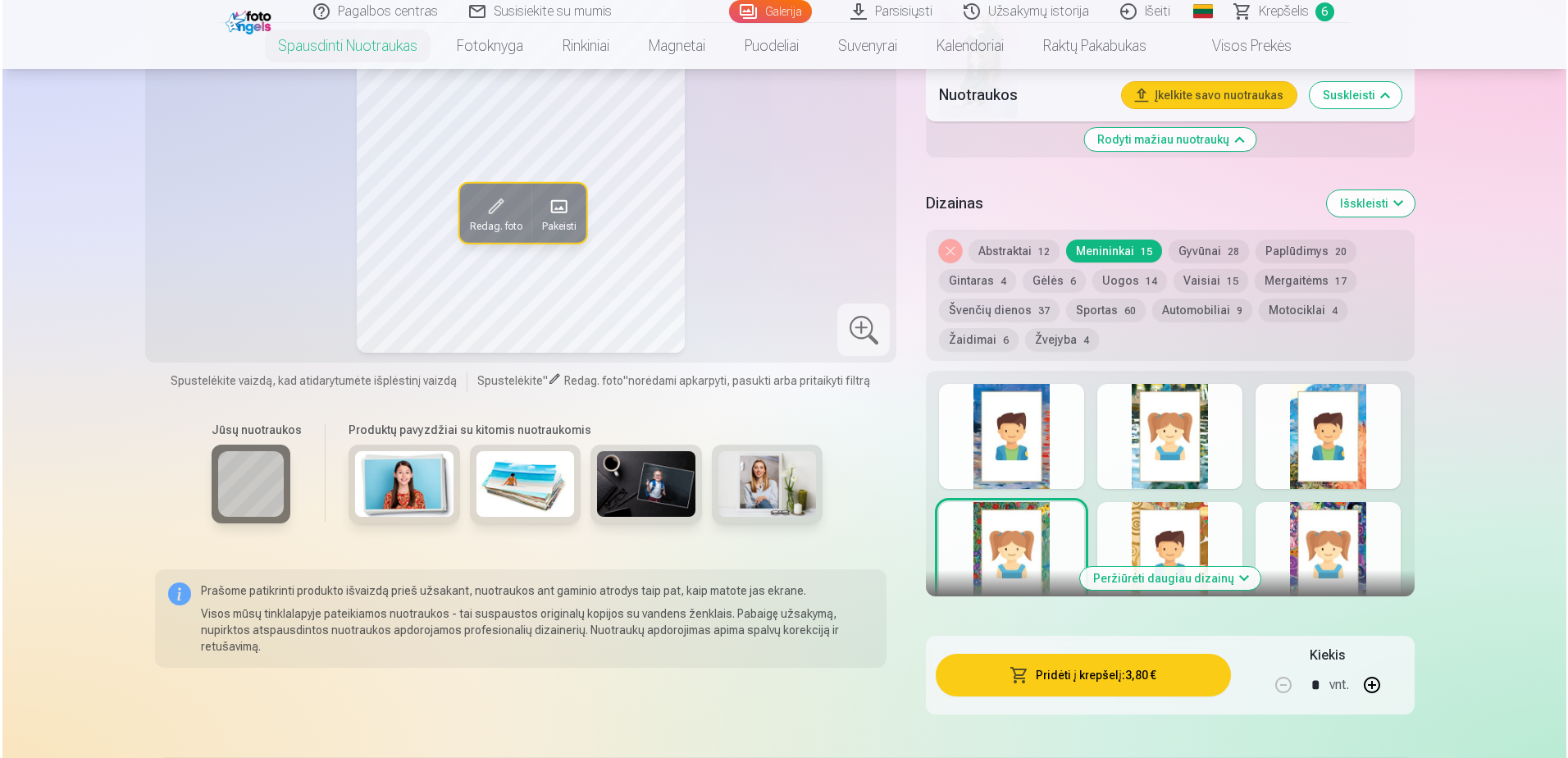
scroll to position [1061, 0]
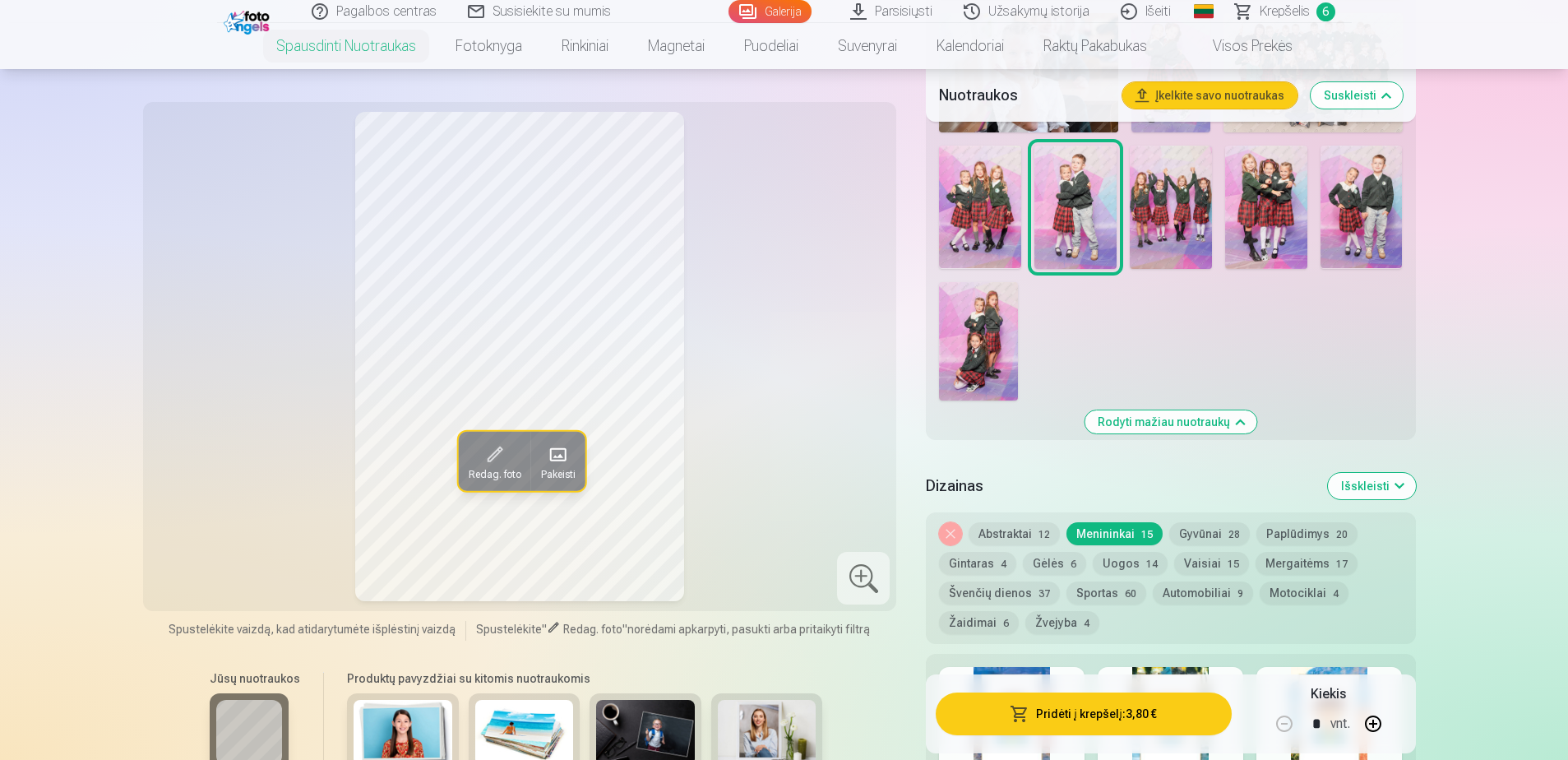
click at [1162, 705] on button "Pridėti į krepšelį : 3,80 €" at bounding box center [1083, 714] width 295 height 43
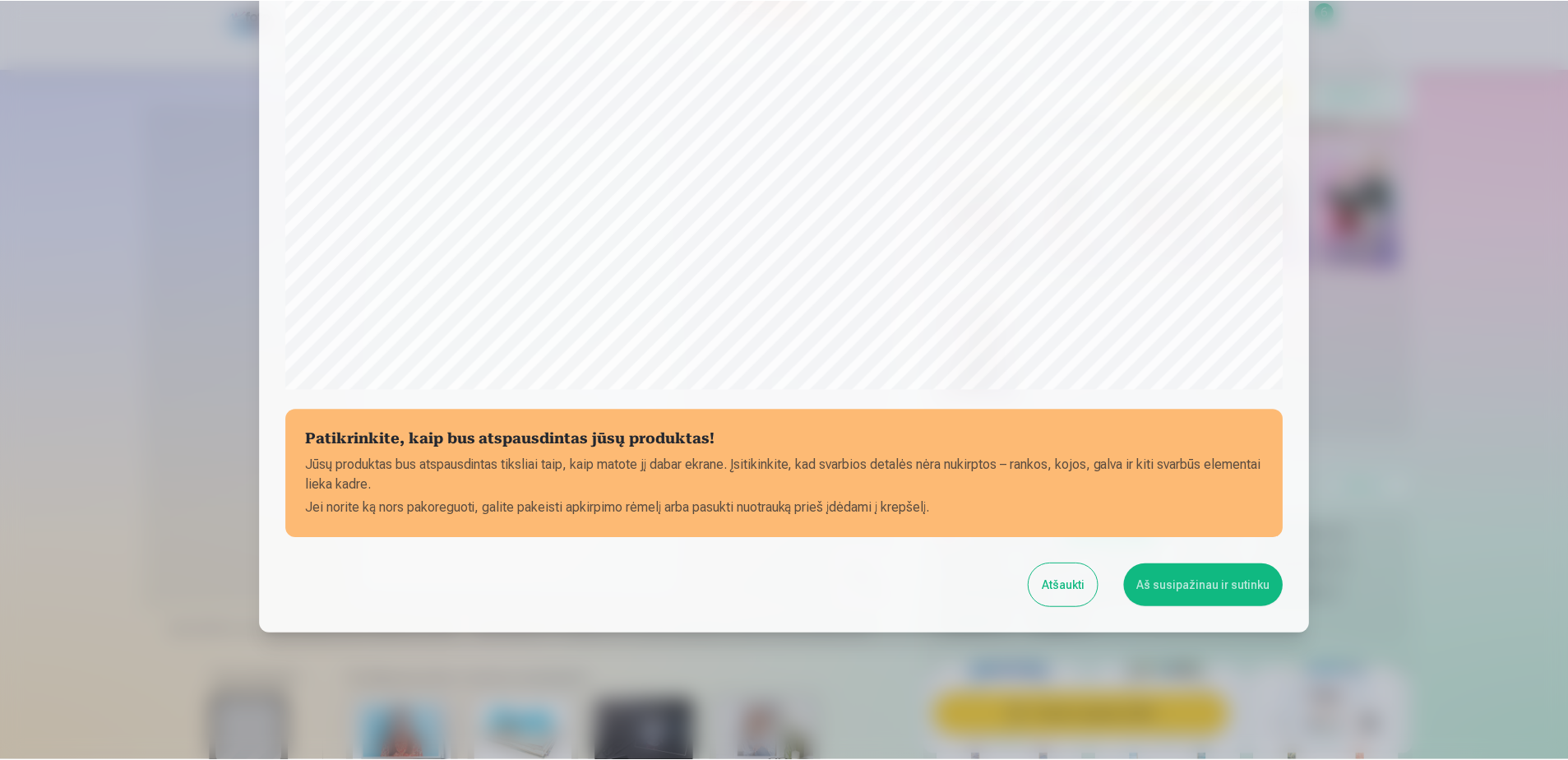
scroll to position [424, 0]
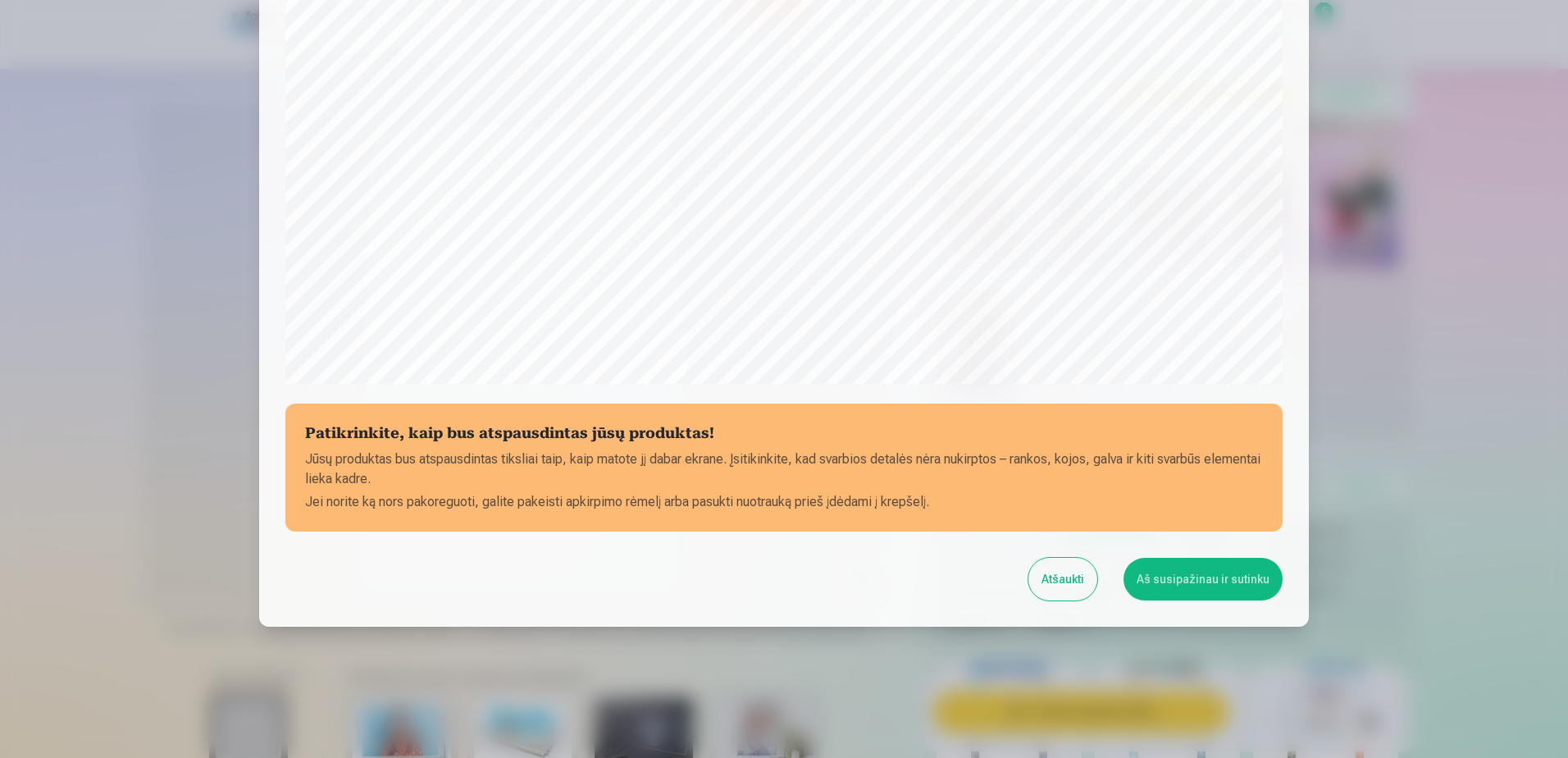
click at [1207, 584] on button "Aš susipažinau ir sutinku" at bounding box center [1203, 579] width 159 height 43
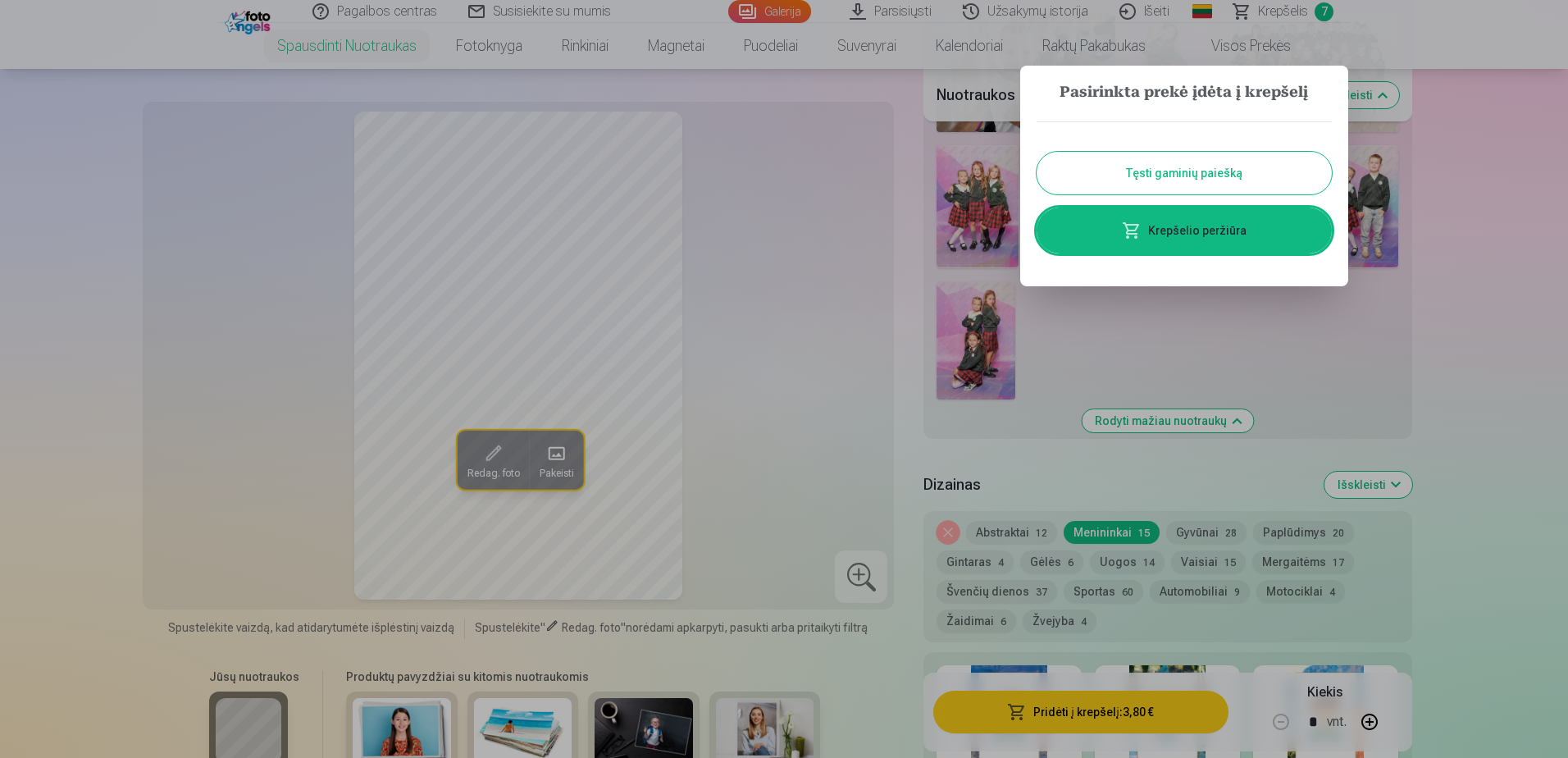
drag, startPoint x: 1215, startPoint y: 176, endPoint x: 1281, endPoint y: 180, distance: 66.1
click at [1218, 176] on button "Tęsti gaminių paiešką" at bounding box center [1184, 173] width 295 height 43
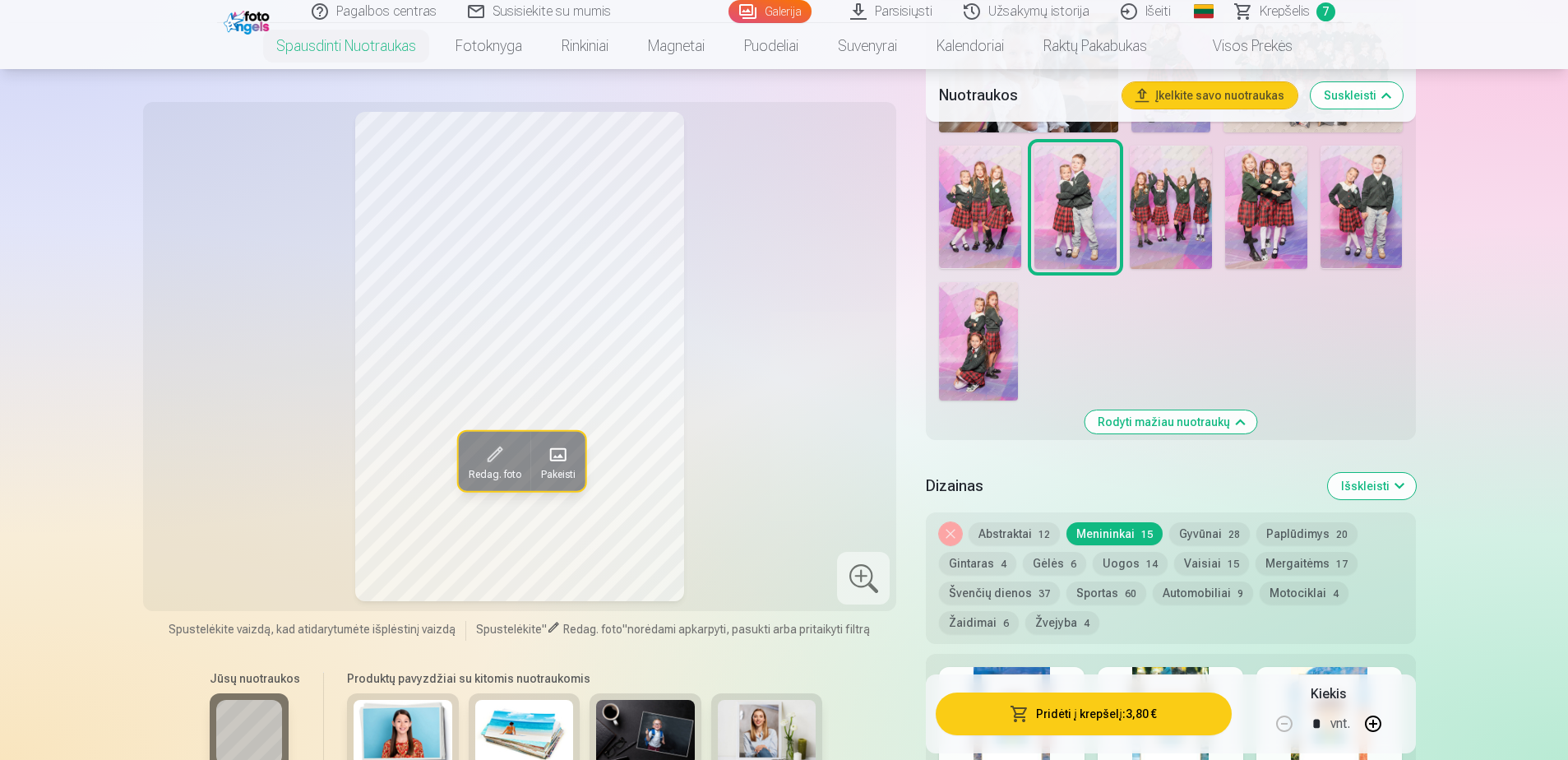
click at [1181, 223] on img at bounding box center [1171, 207] width 83 height 123
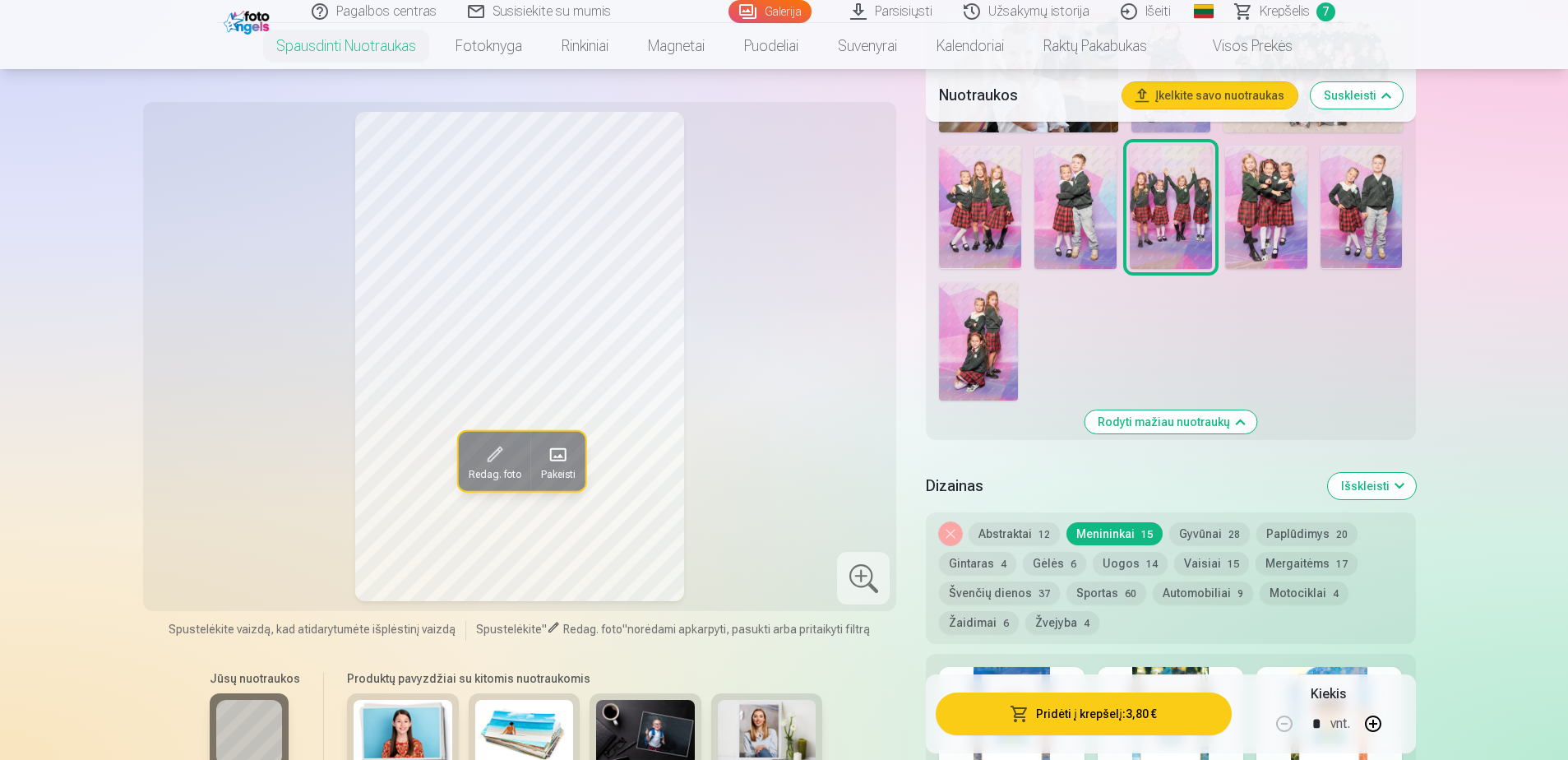
click at [1280, 217] on img at bounding box center [1267, 207] width 83 height 123
click at [1103, 594] on button "Sportas 60" at bounding box center [1106, 592] width 80 height 23
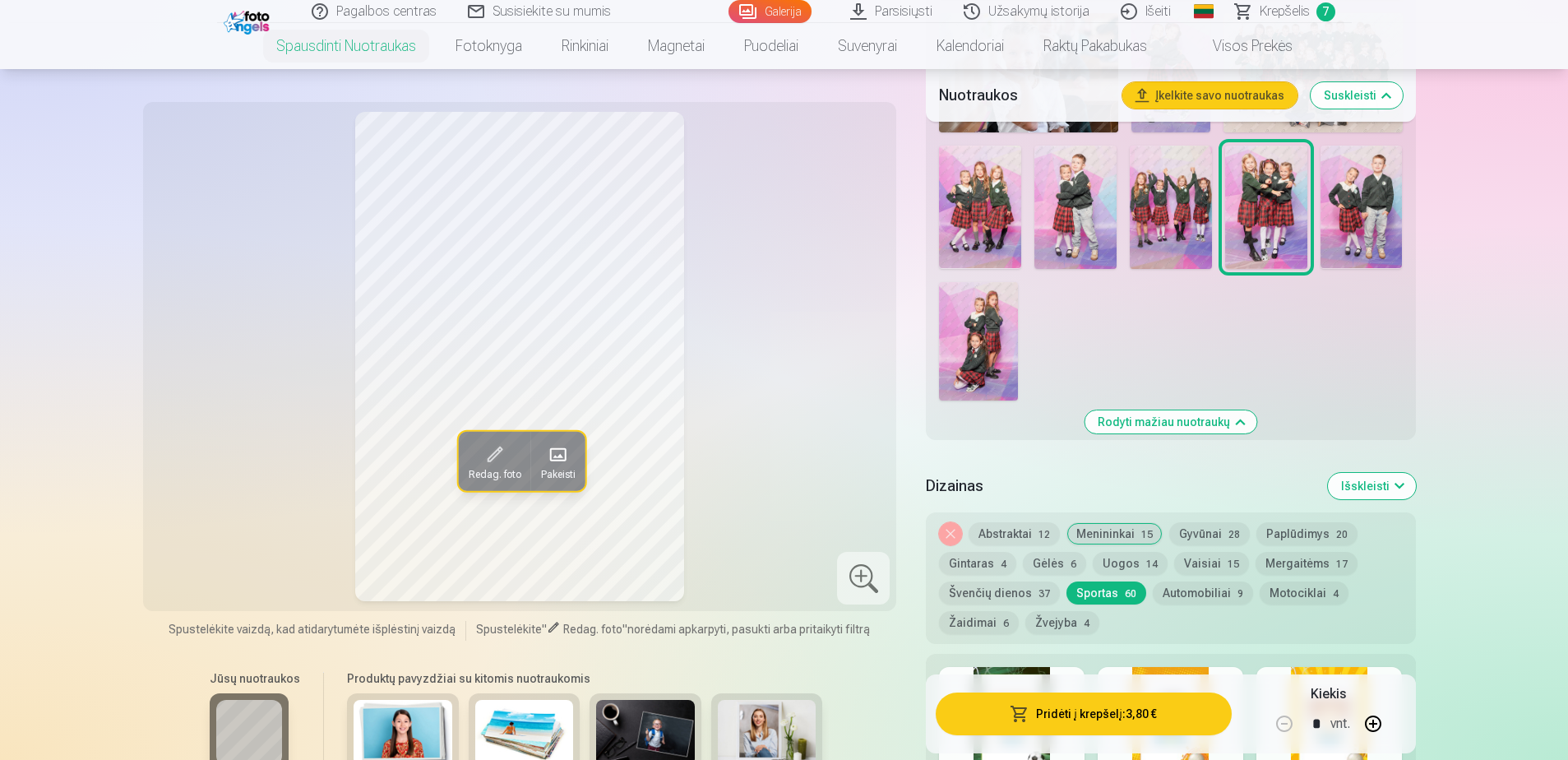
click at [1007, 596] on button "Švenčių dienos 37" at bounding box center [1000, 592] width 121 height 23
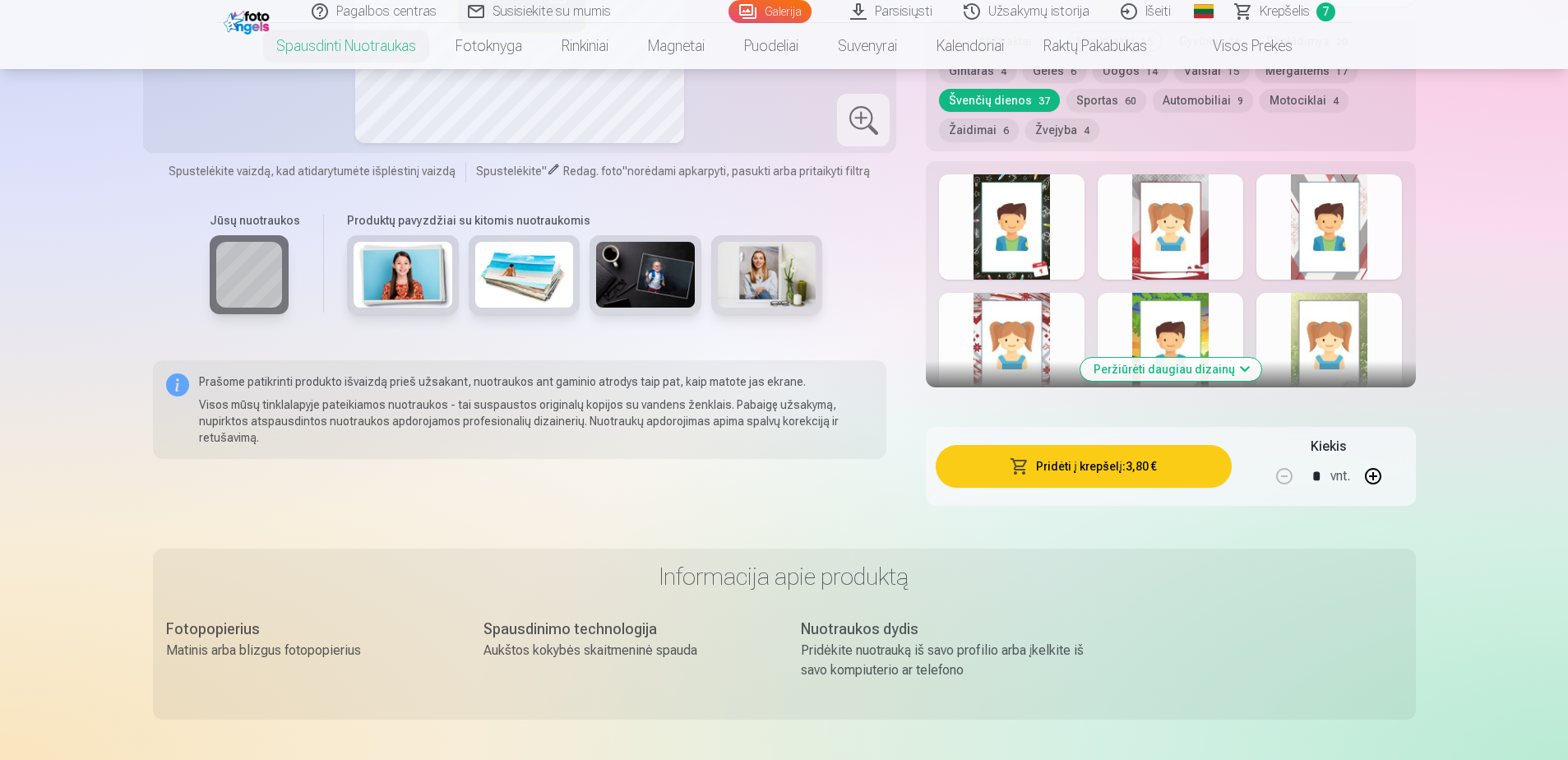
scroll to position [1592, 0]
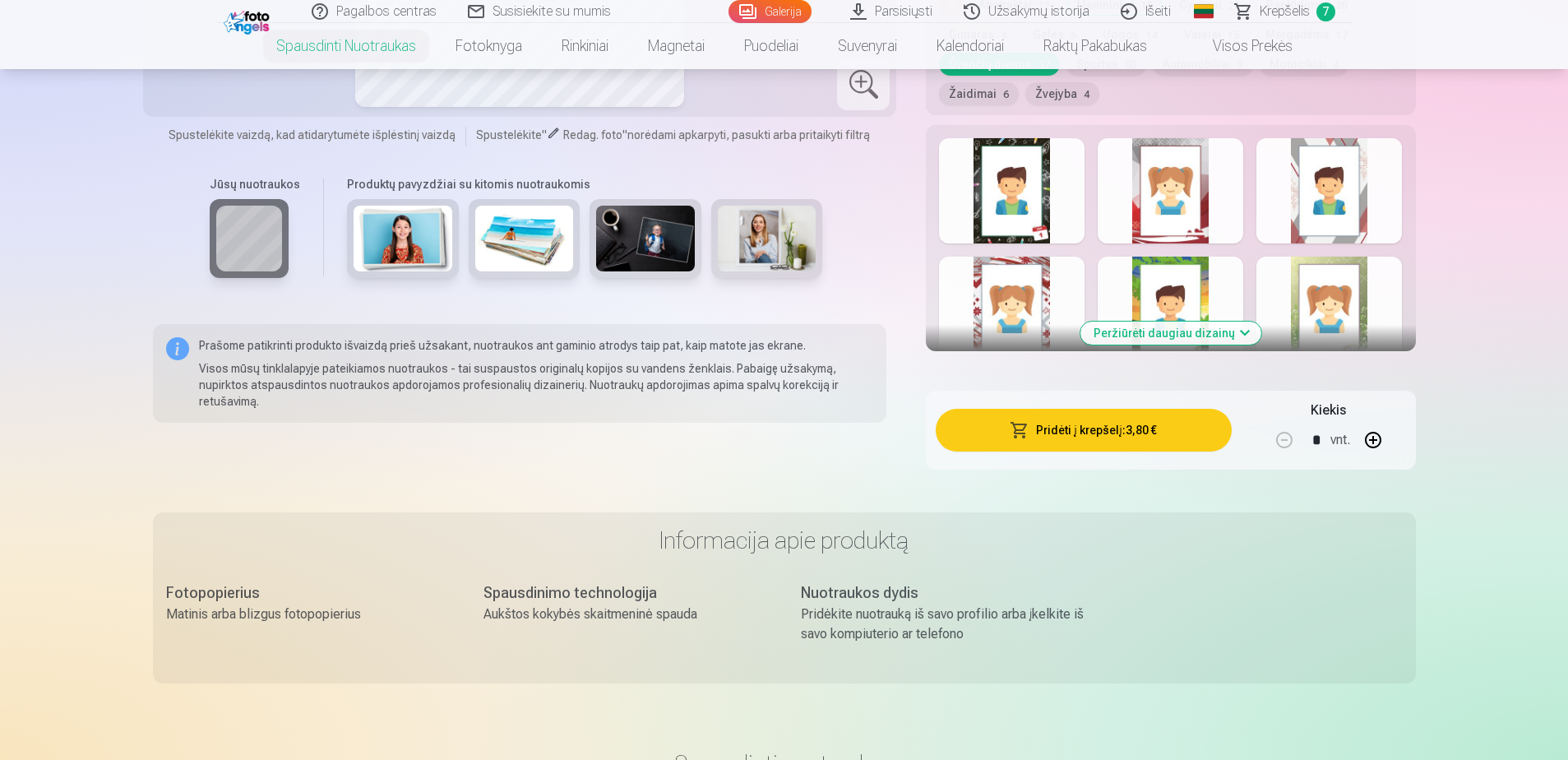
click at [1217, 277] on div at bounding box center [1170, 309] width 146 height 105
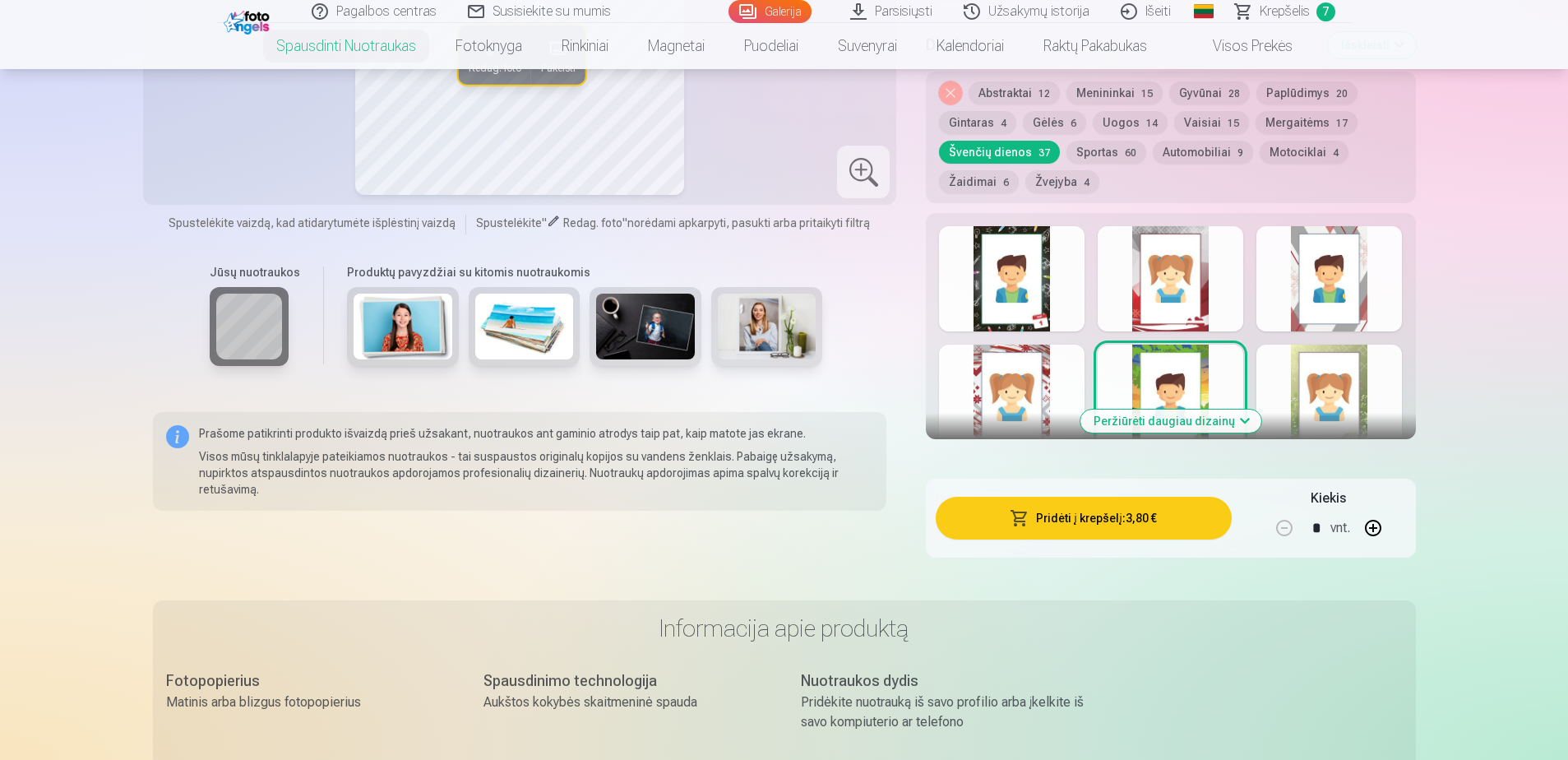
scroll to position [1522, 0]
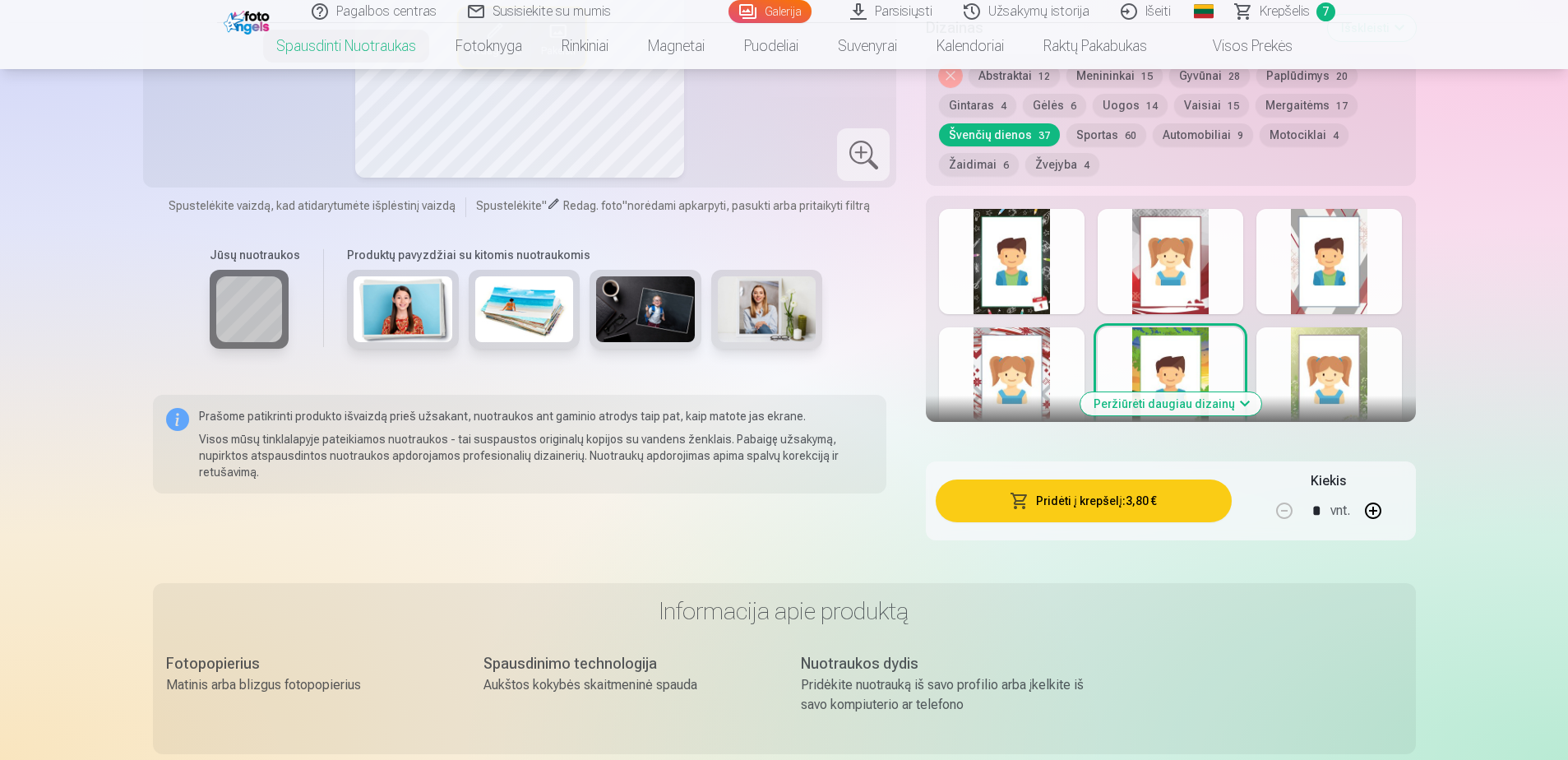
click at [1071, 375] on div at bounding box center [1012, 380] width 146 height 105
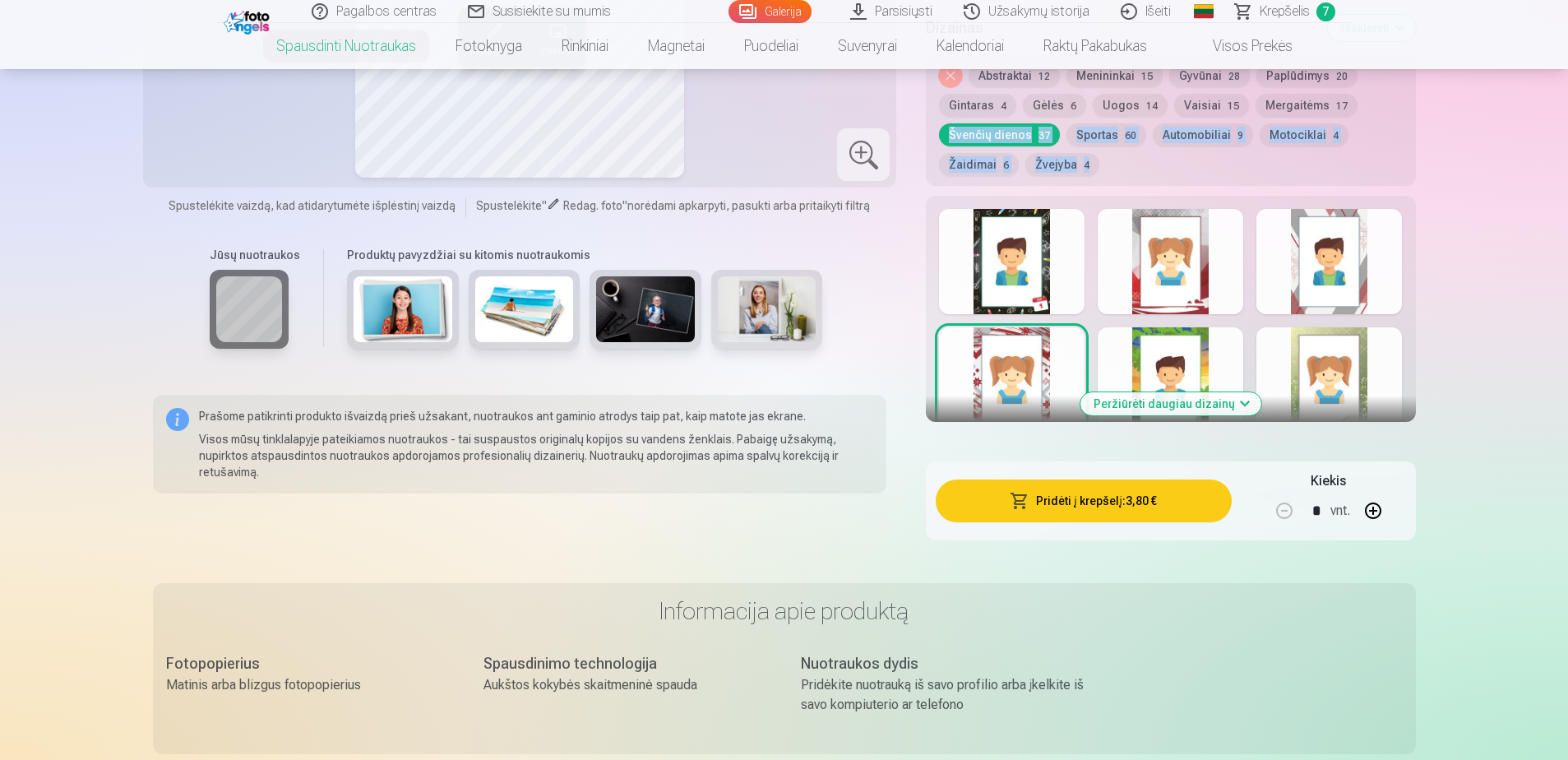
drag, startPoint x: 1567, startPoint y: 202, endPoint x: 1569, endPoint y: 177, distance: 25.1
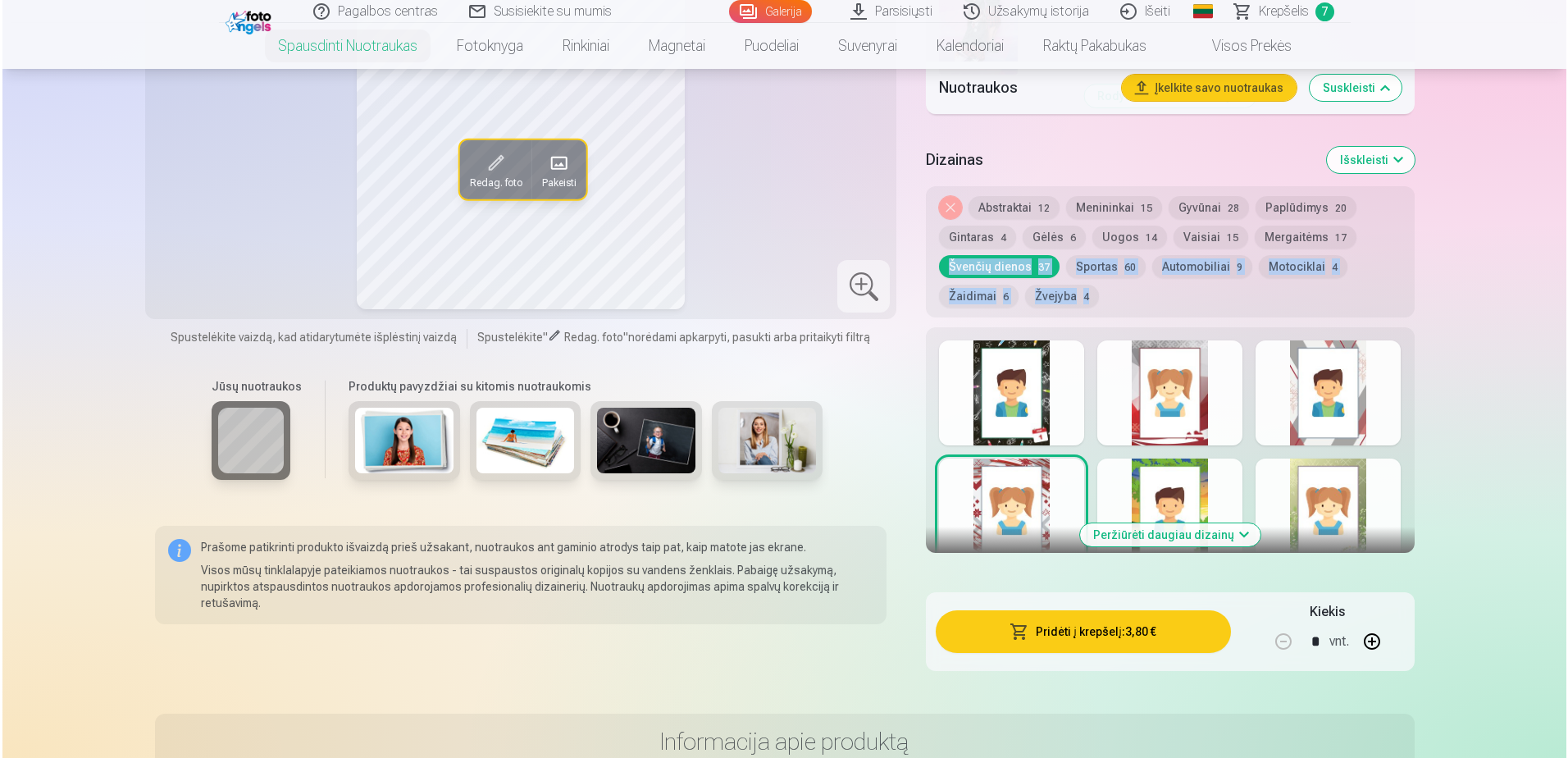
scroll to position [1185, 0]
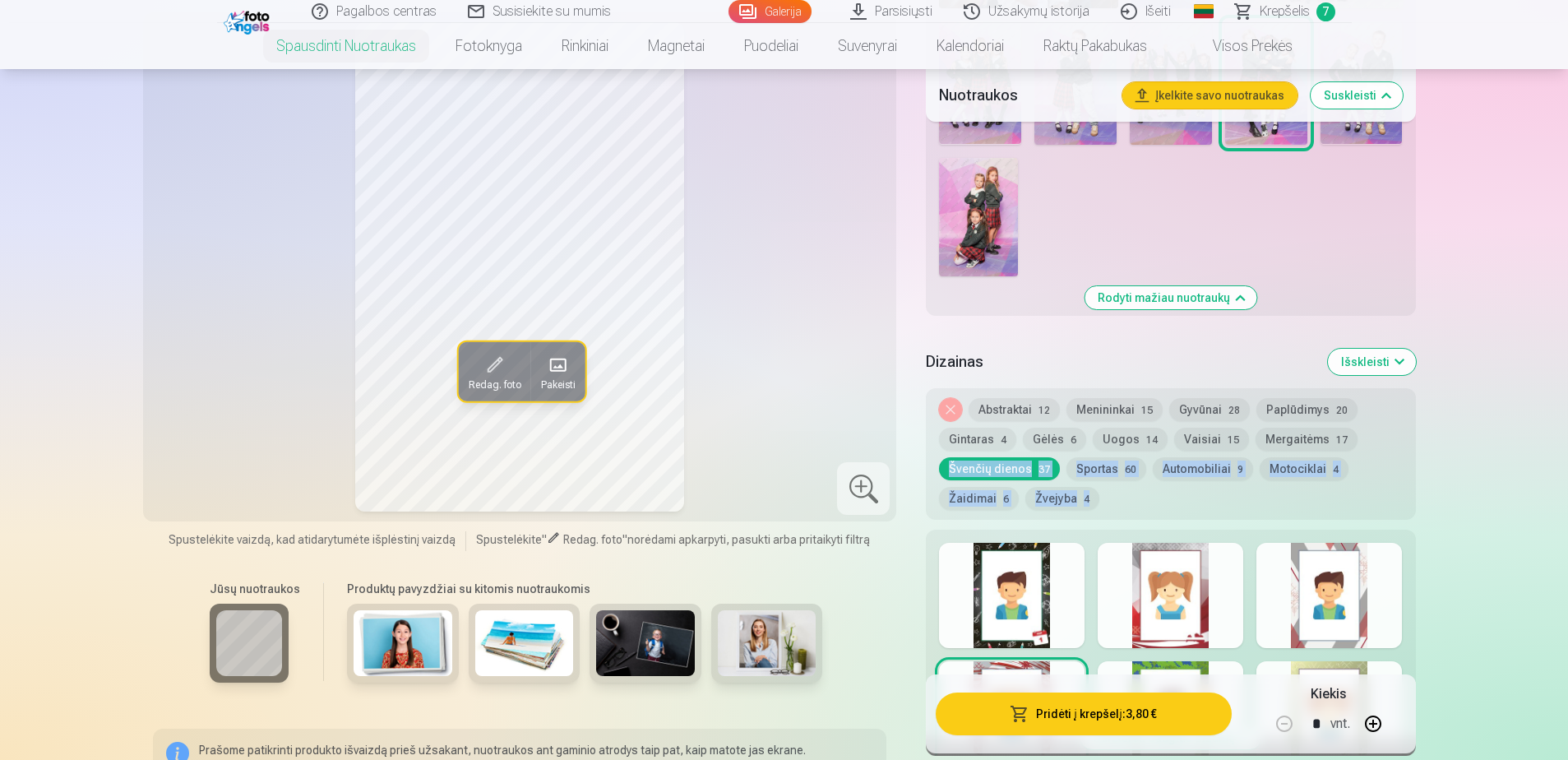
click at [1276, 406] on button "Paplūdimys 20" at bounding box center [1306, 409] width 101 height 23
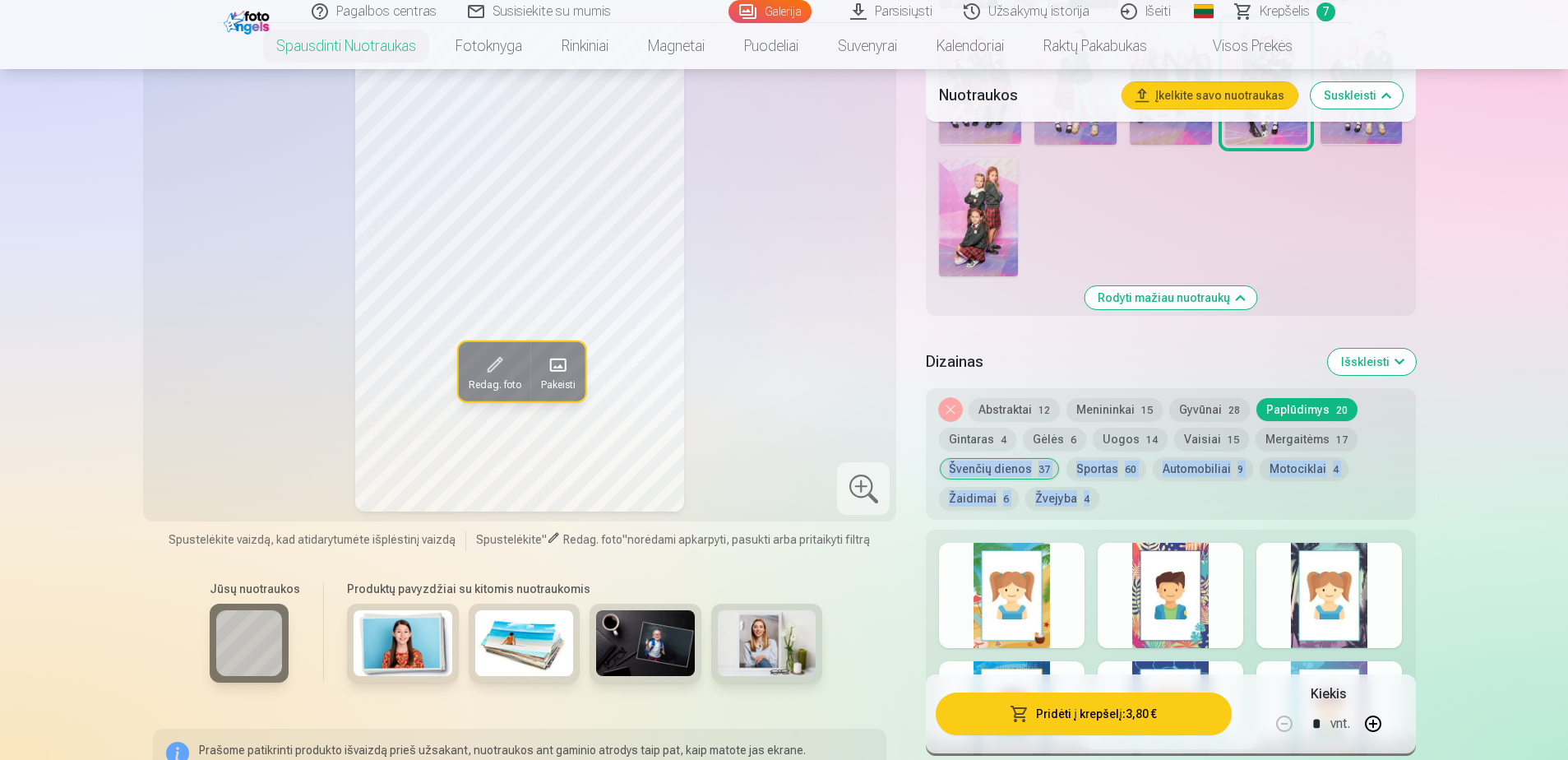
click at [1031, 413] on button "Abstraktai 12" at bounding box center [1014, 409] width 91 height 23
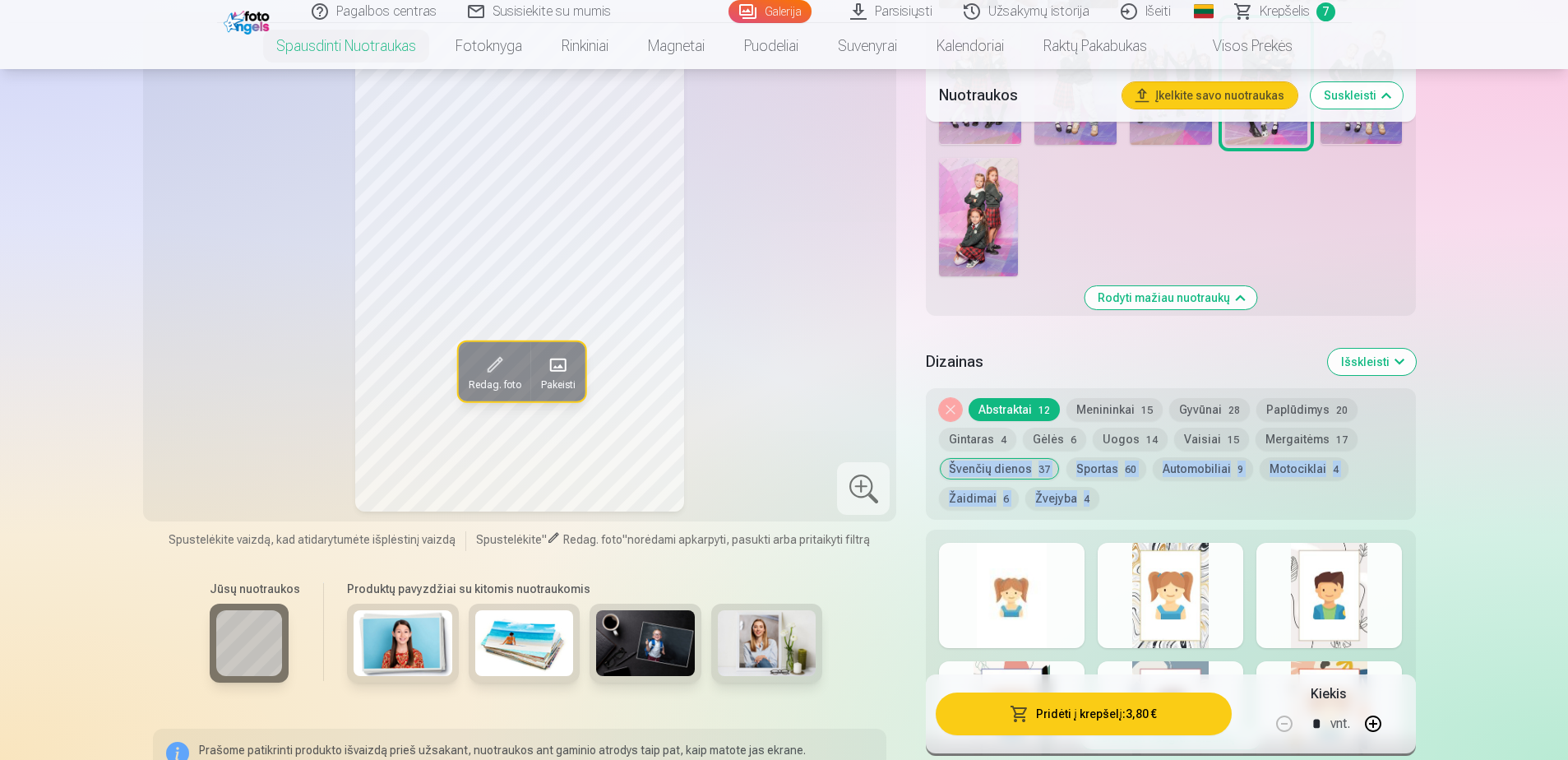
click at [1135, 435] on button "Uogos 14" at bounding box center [1130, 439] width 75 height 23
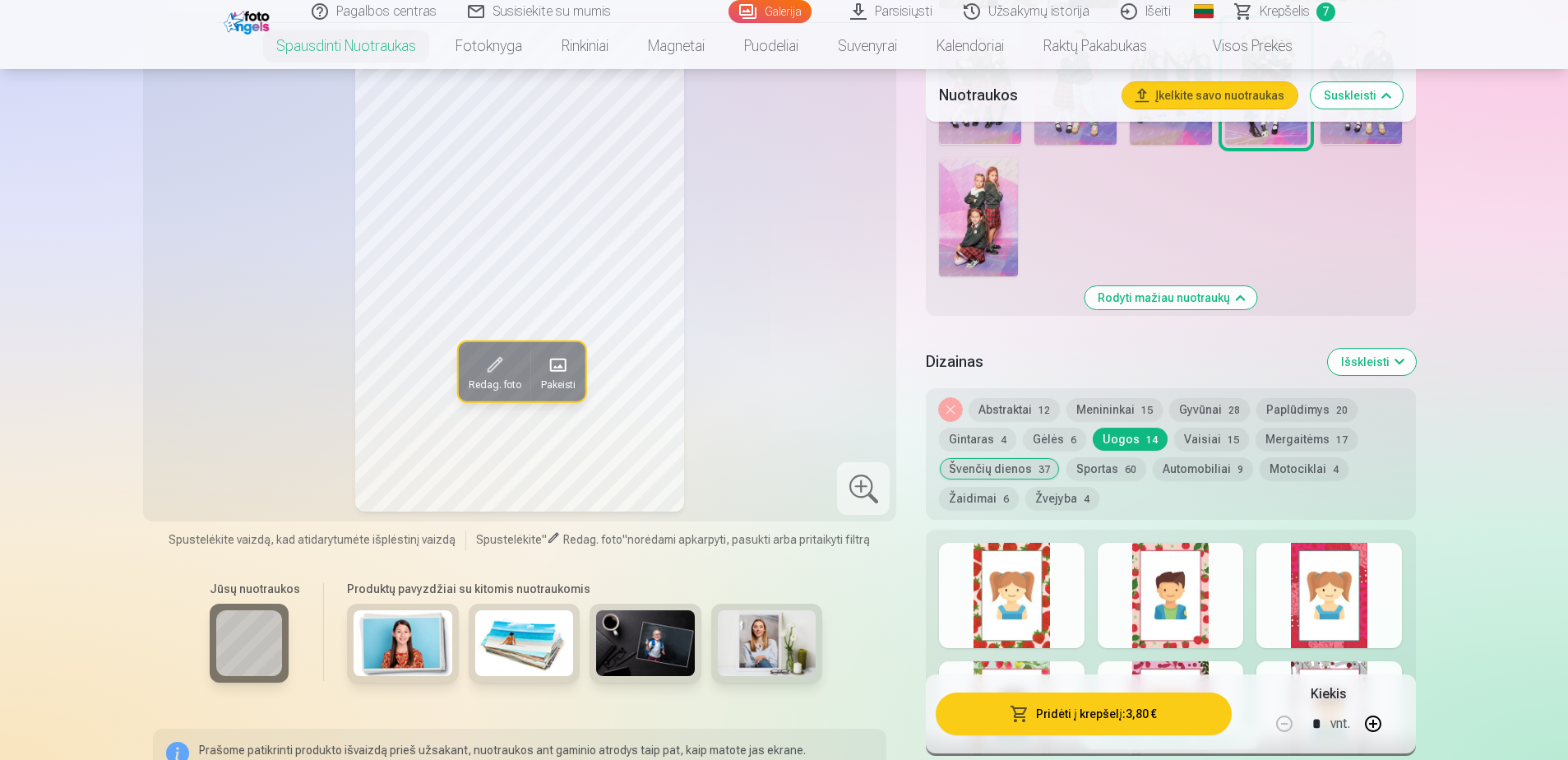
click at [1222, 569] on div at bounding box center [1170, 595] width 146 height 105
click at [1125, 717] on button "Pridėti į krepšelį : 3,80 €" at bounding box center [1083, 714] width 295 height 43
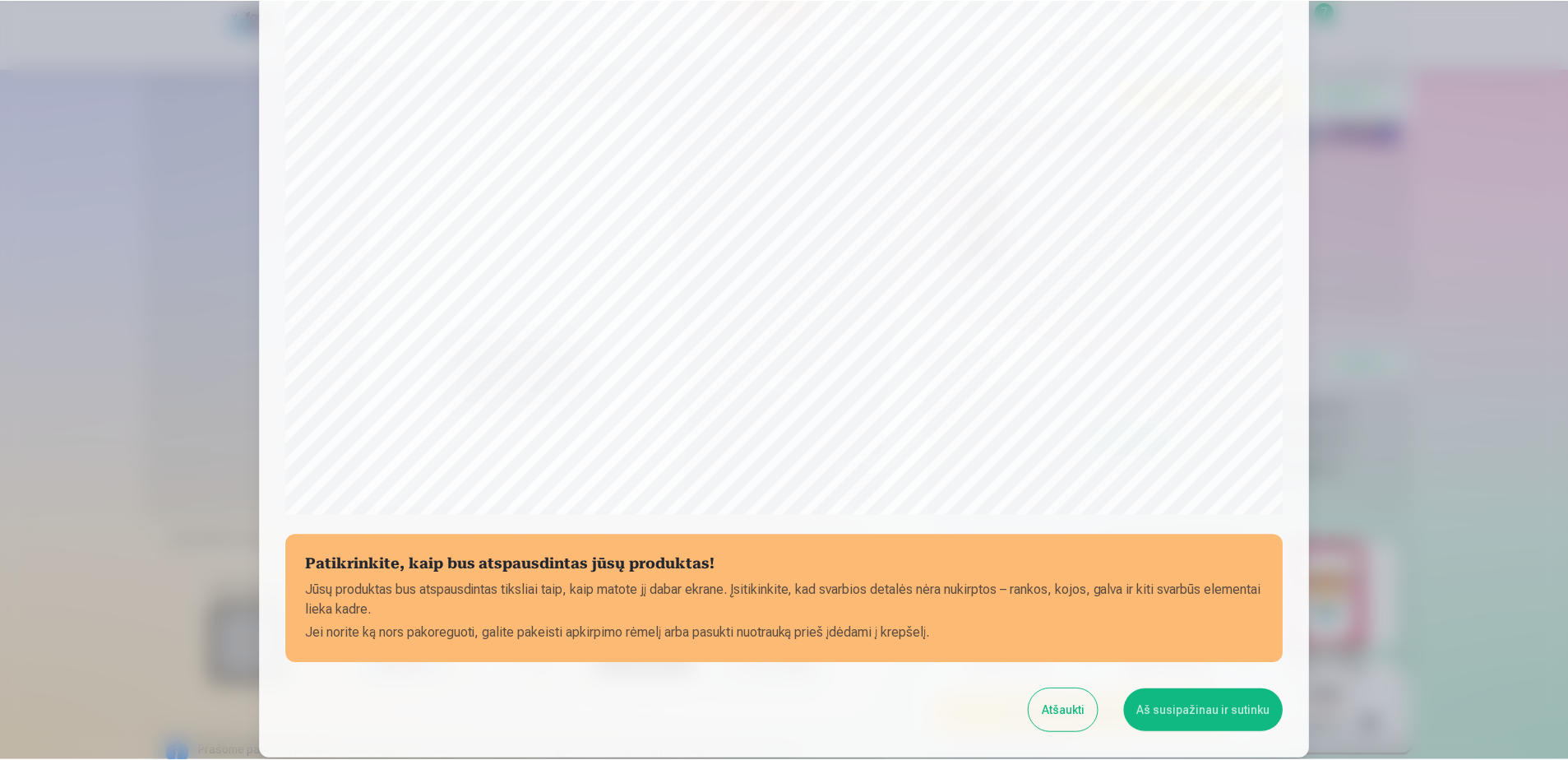
scroll to position [424, 0]
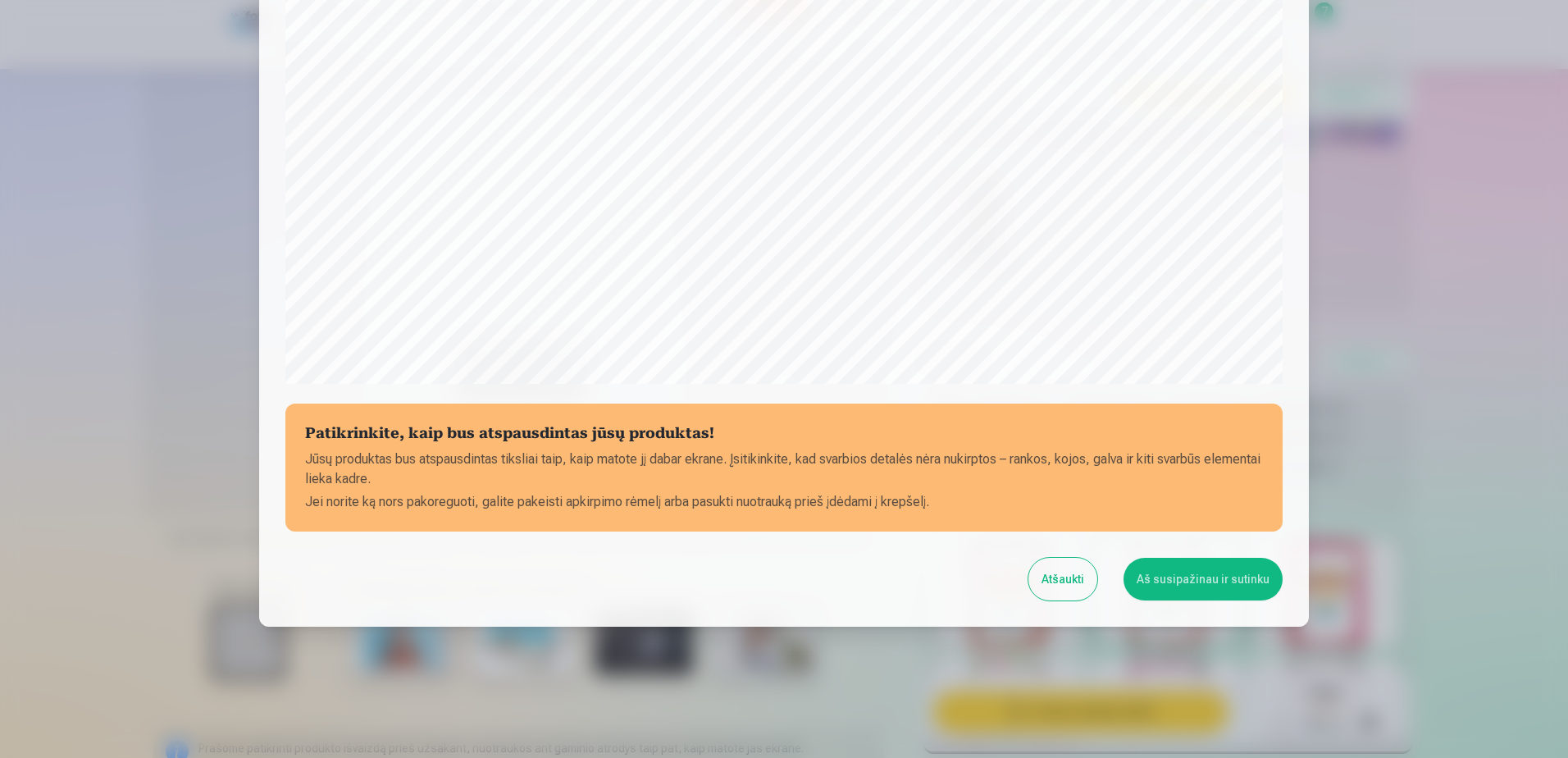
click at [1195, 554] on div "Patikrinkite, kaip bus atspausdintas jūsų produktas! Jūsų produktas bus atspaus…" at bounding box center [784, 118] width 1050 height 1016
click at [1206, 587] on button "Aš susipažinau ir sutinku" at bounding box center [1203, 579] width 159 height 43
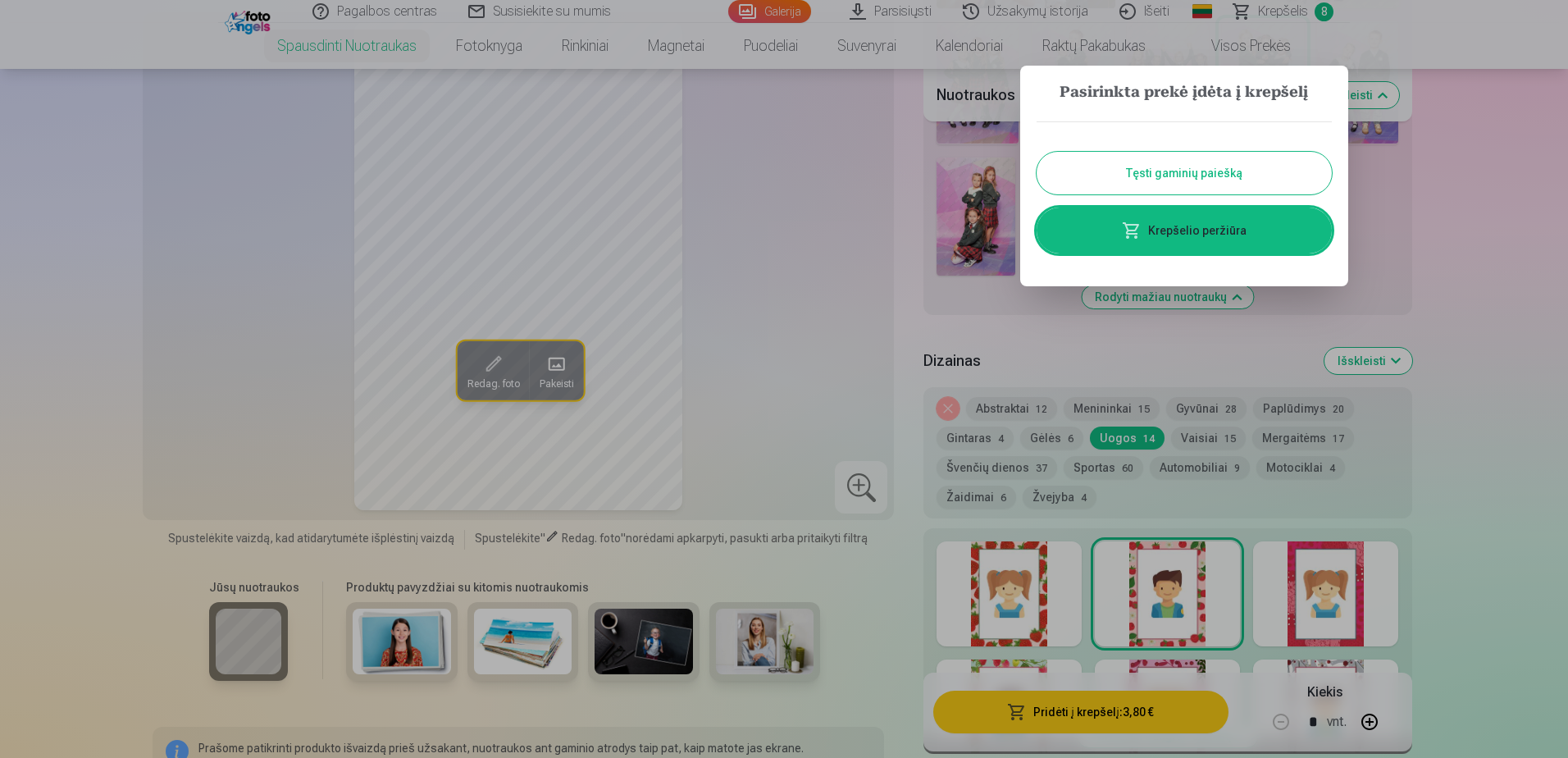
click at [1154, 178] on button "Tęsti gaminių paiešką" at bounding box center [1184, 173] width 295 height 43
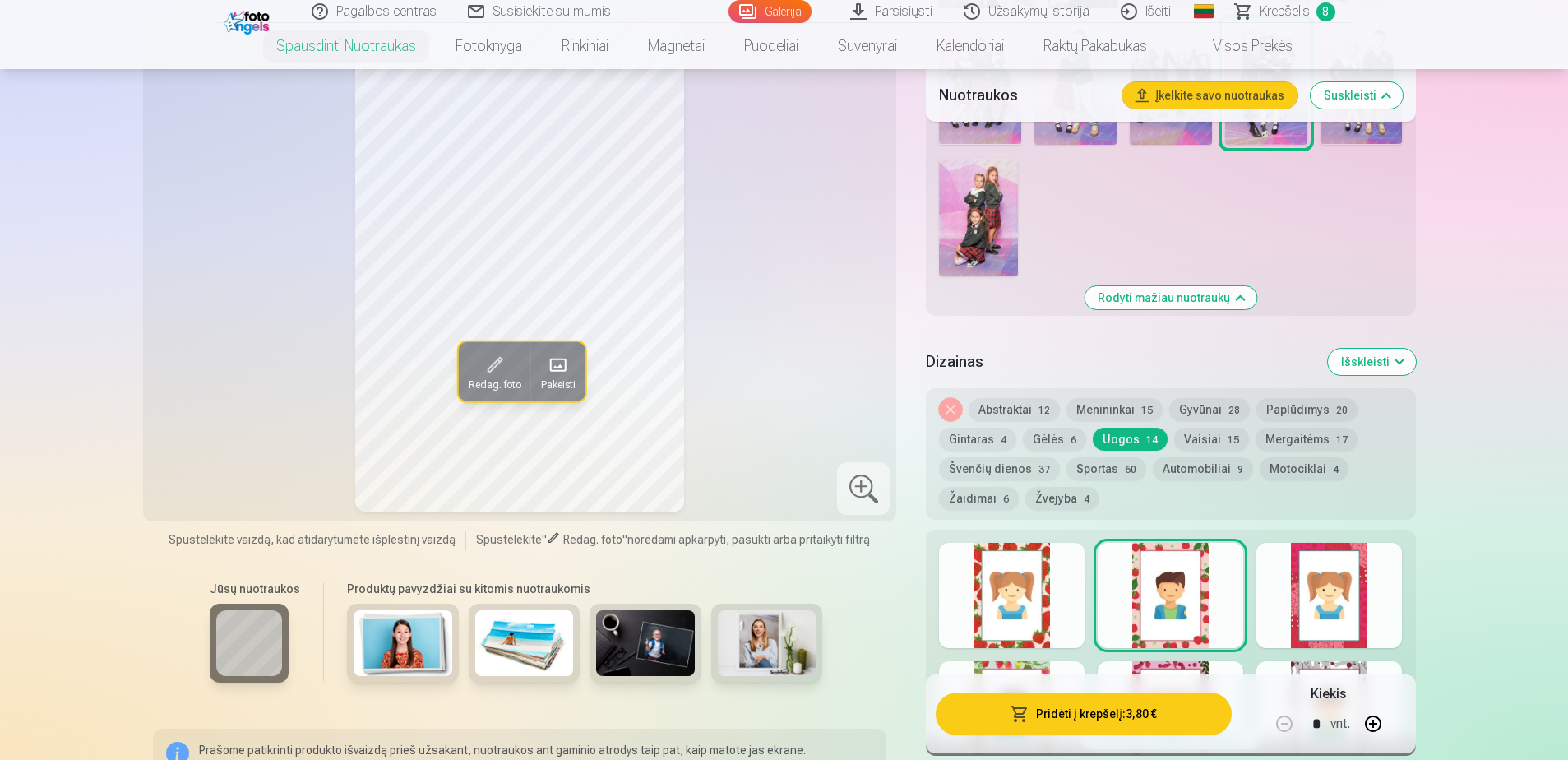
click at [998, 220] on img at bounding box center [979, 217] width 79 height 119
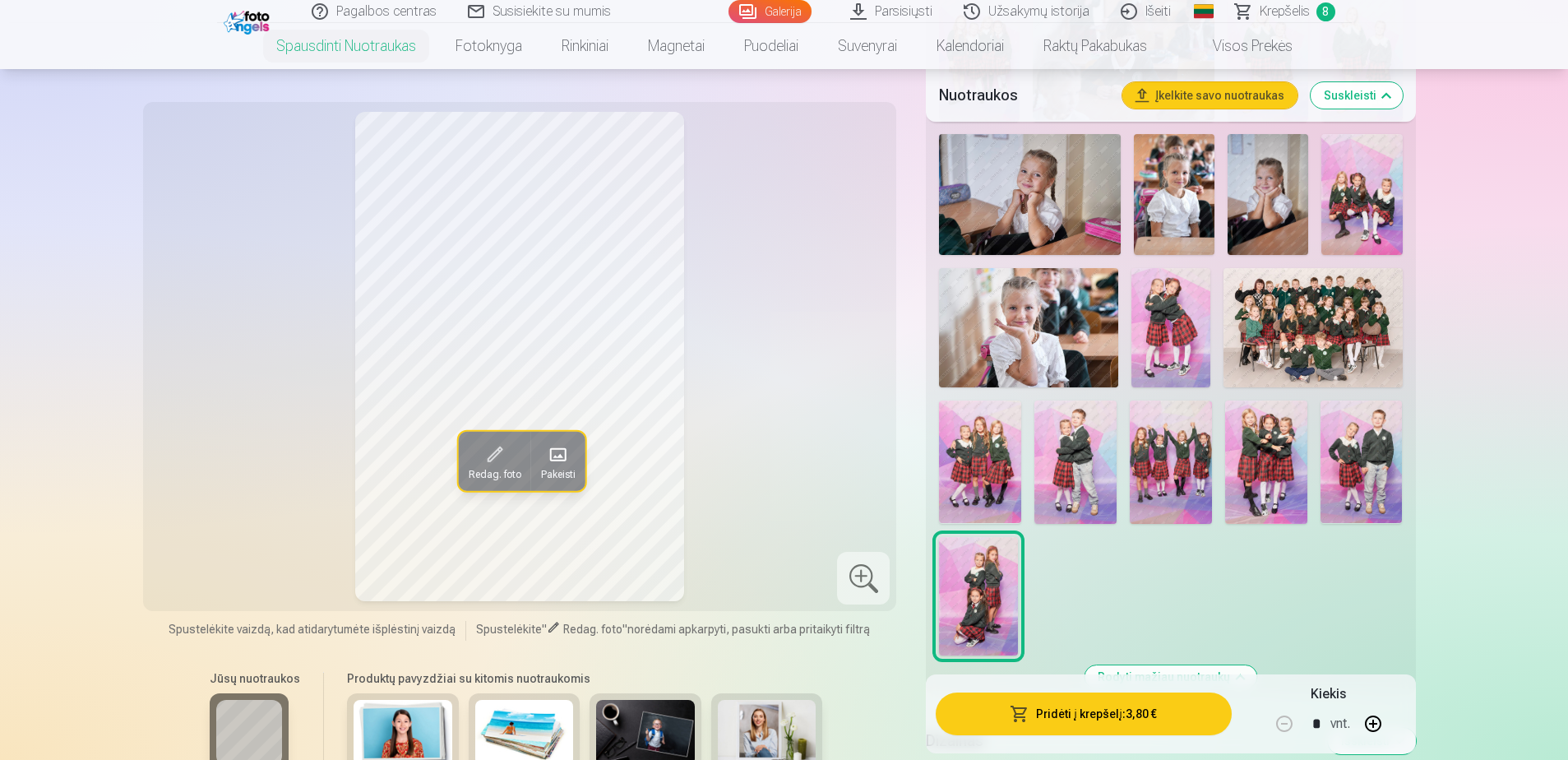
click at [1163, 472] on img at bounding box center [1171, 461] width 83 height 123
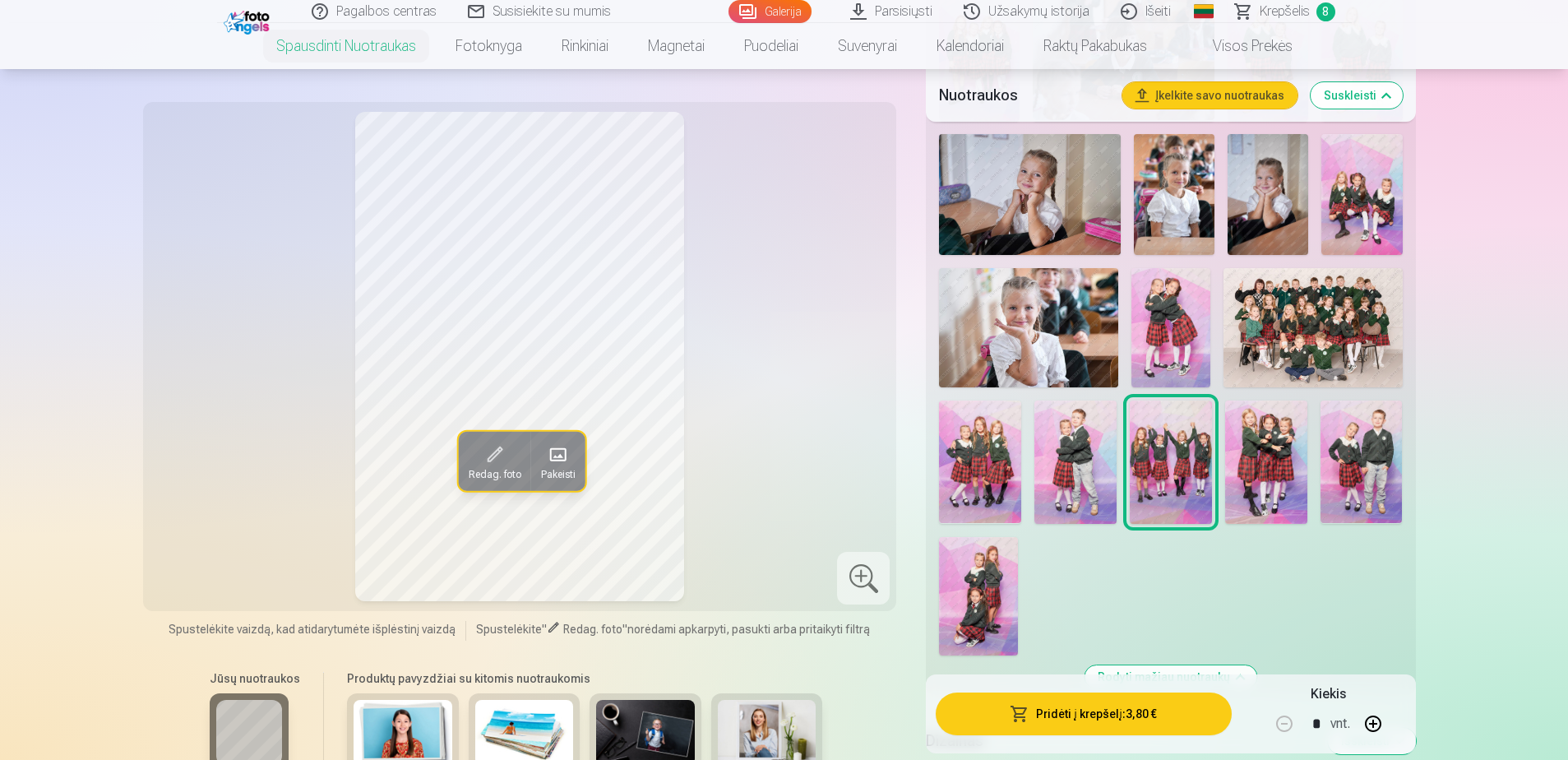
click at [1368, 221] on img at bounding box center [1362, 195] width 81 height 120
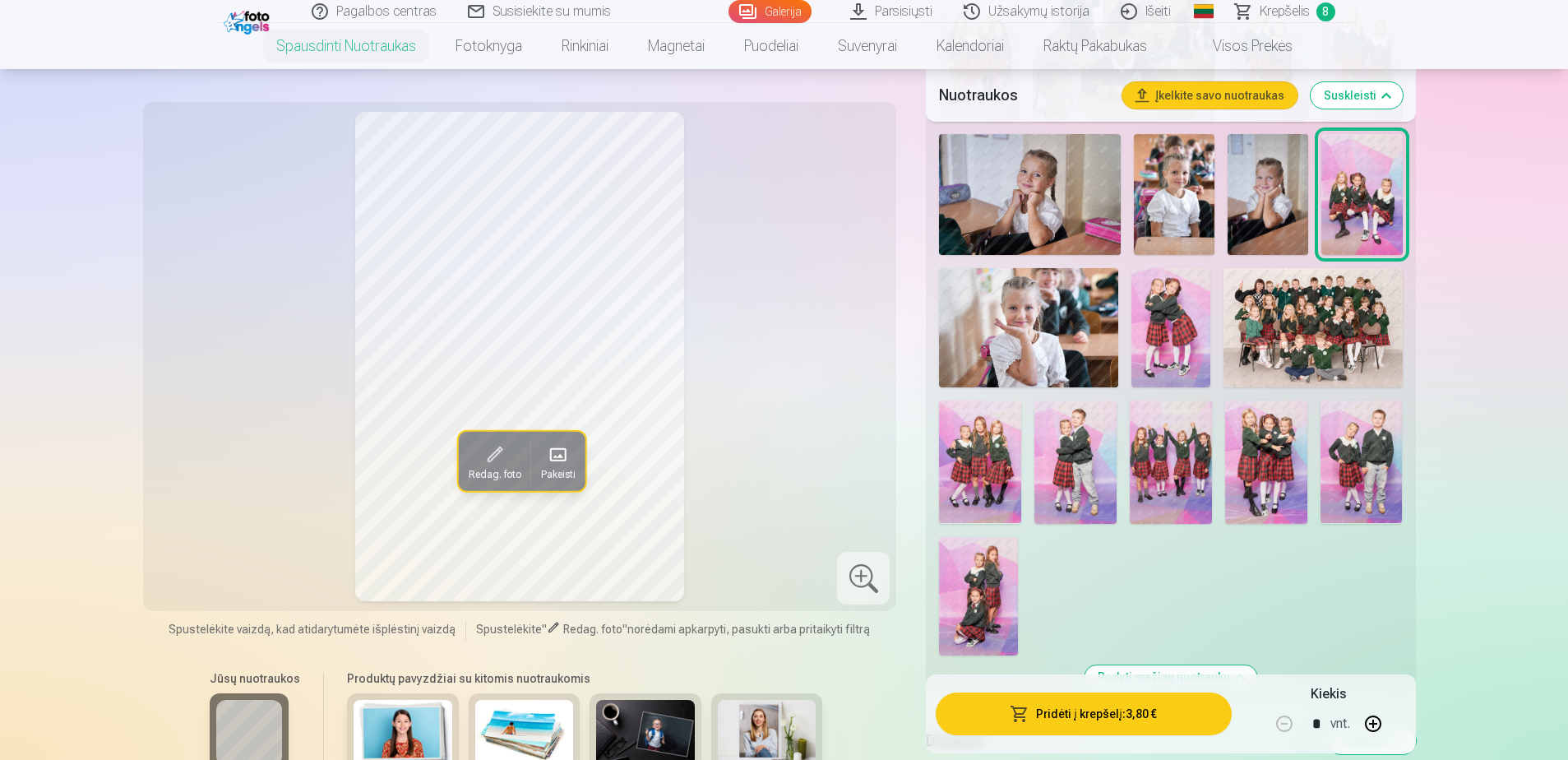
click at [1348, 331] on img at bounding box center [1312, 327] width 178 height 119
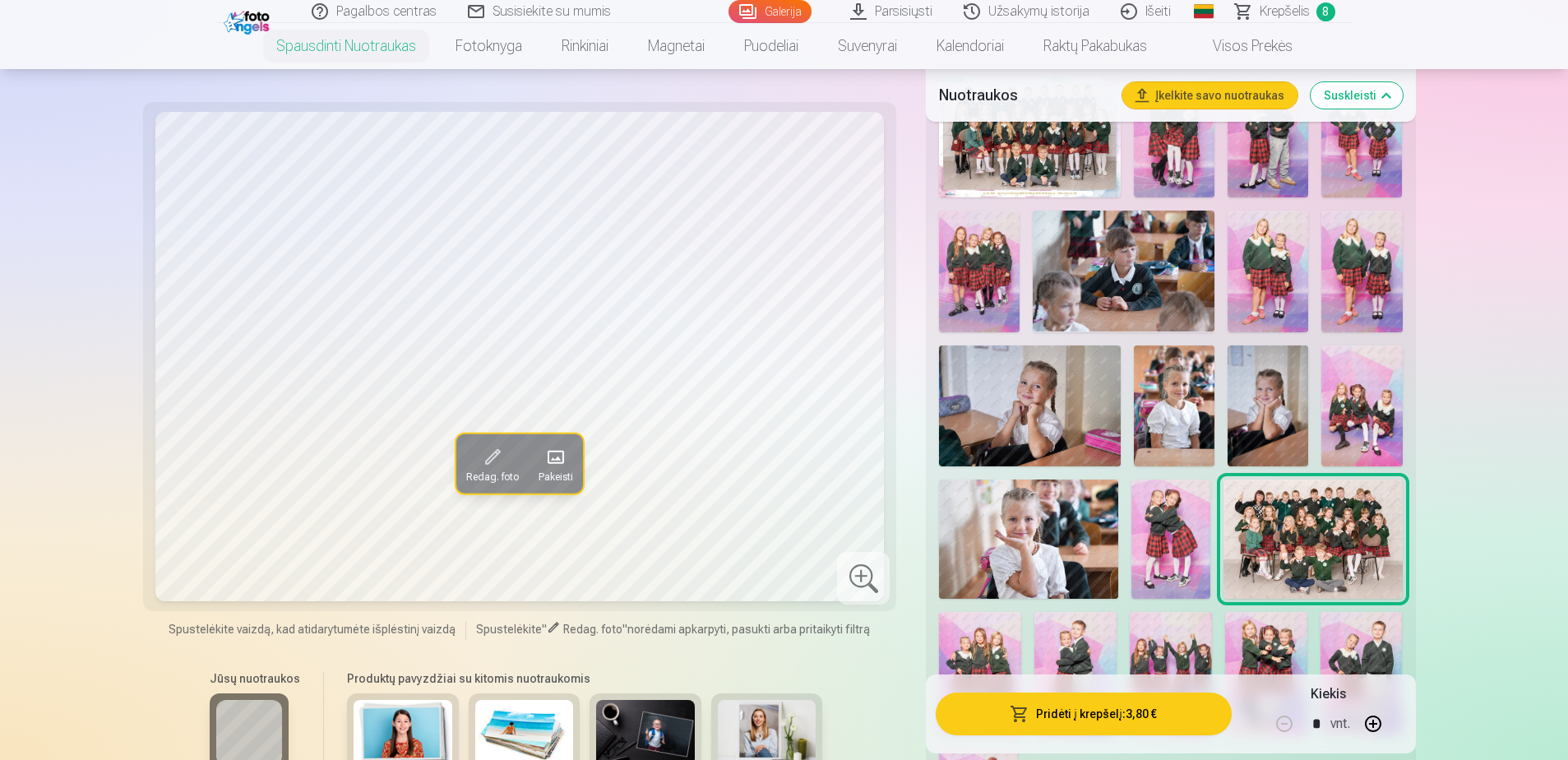
scroll to position [625, 0]
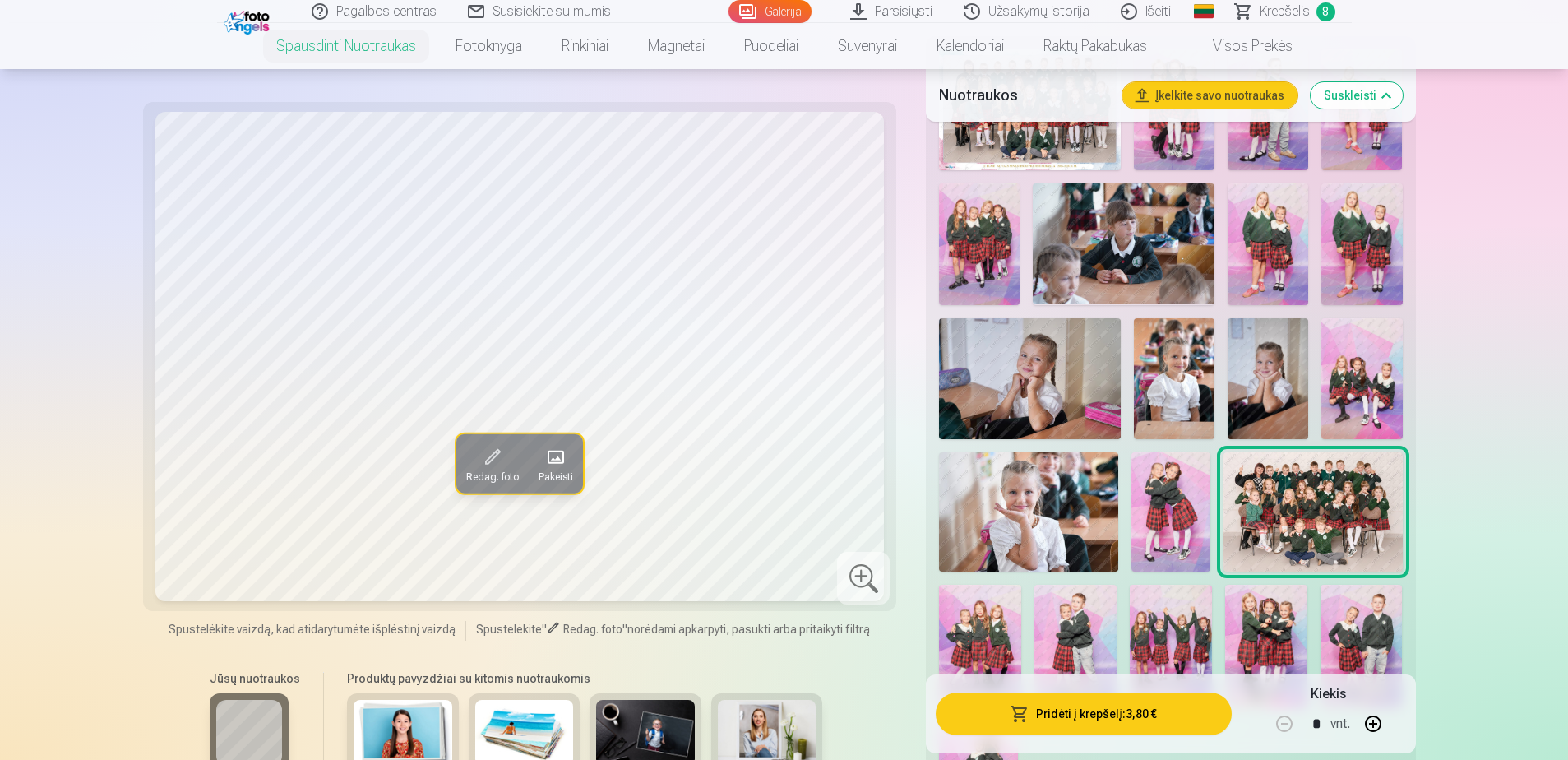
click at [1181, 495] on img at bounding box center [1171, 511] width 80 height 119
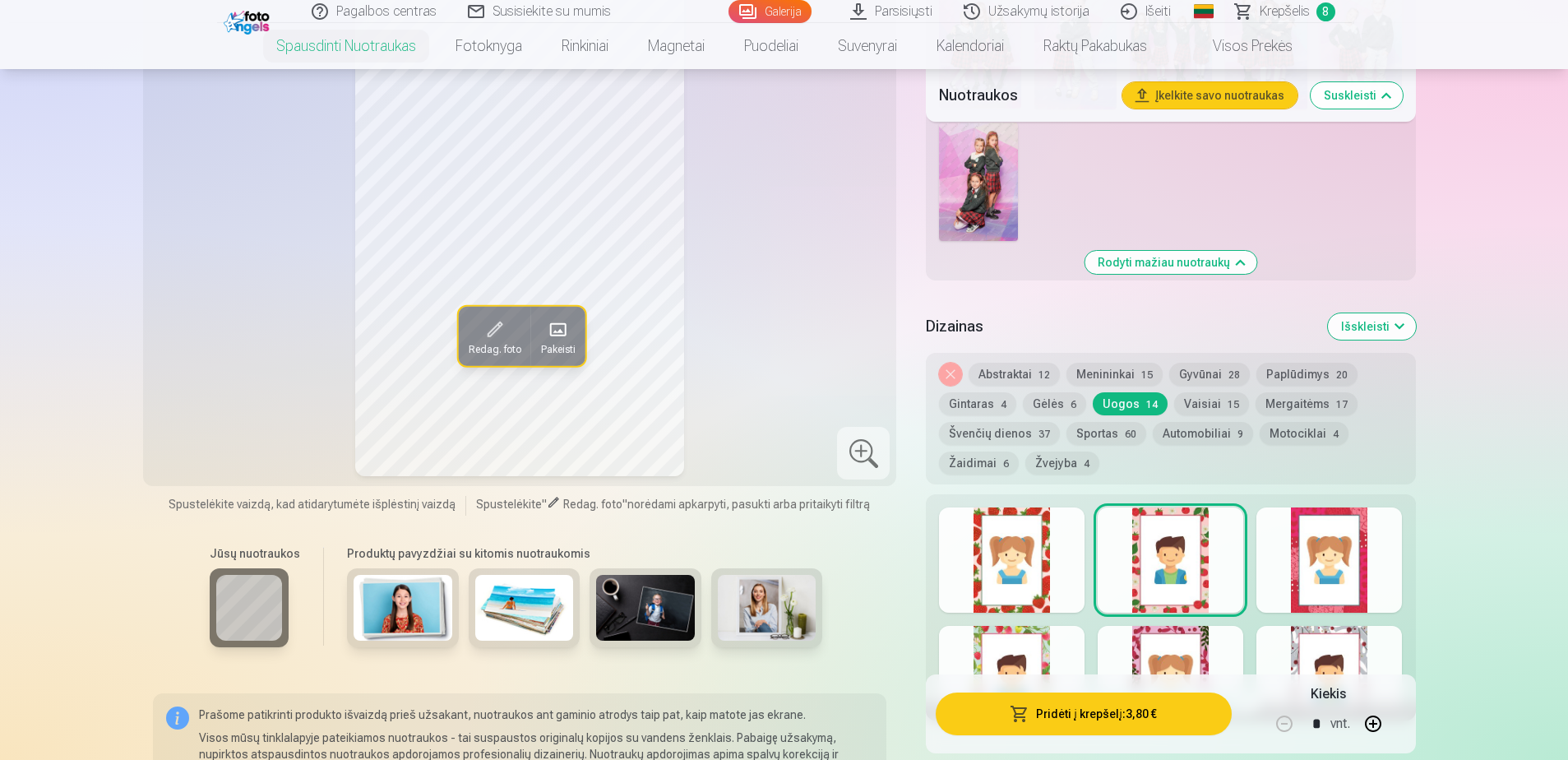
scroll to position [1328, 0]
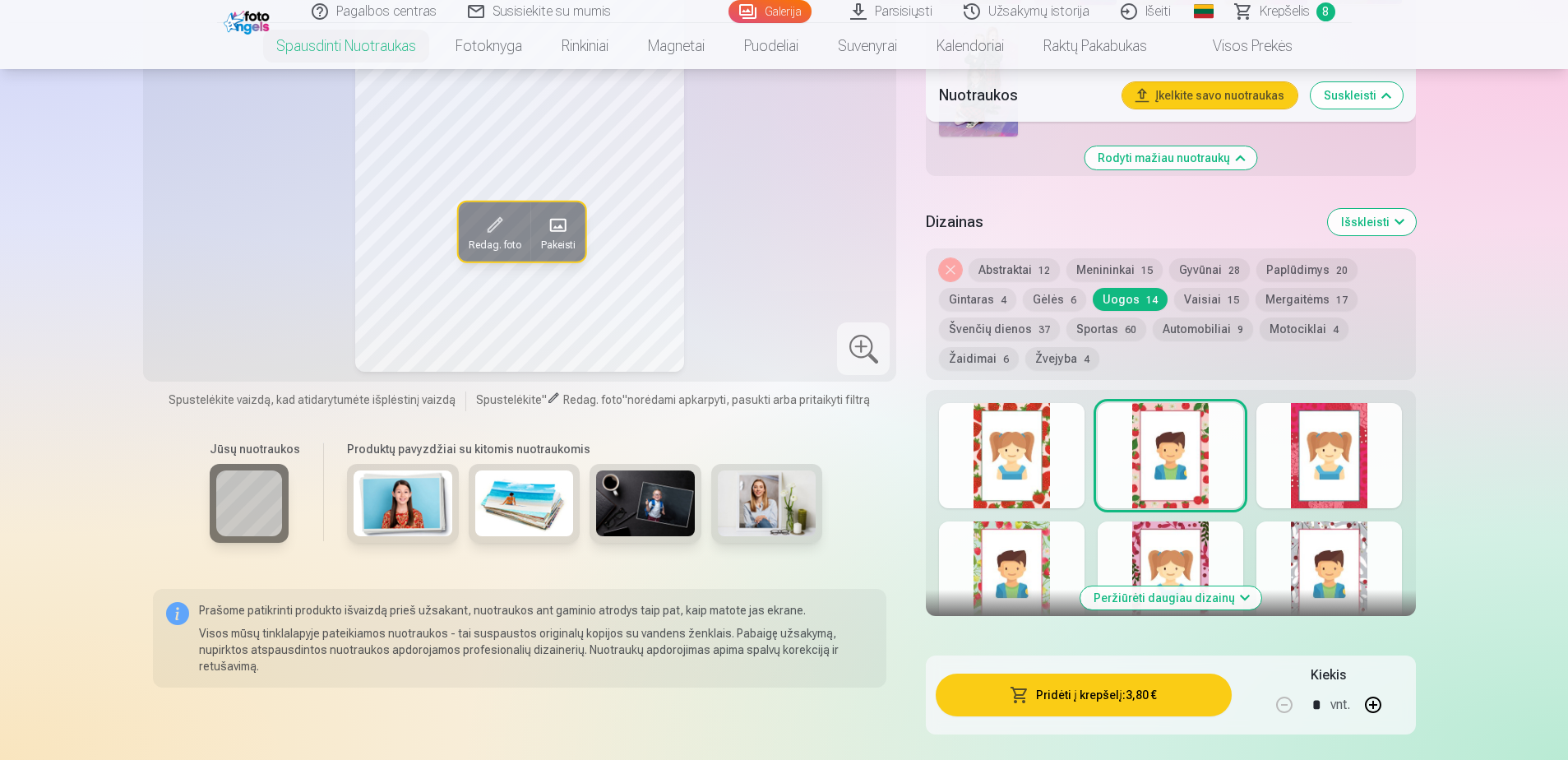
click at [1042, 483] on div at bounding box center [1012, 455] width 146 height 105
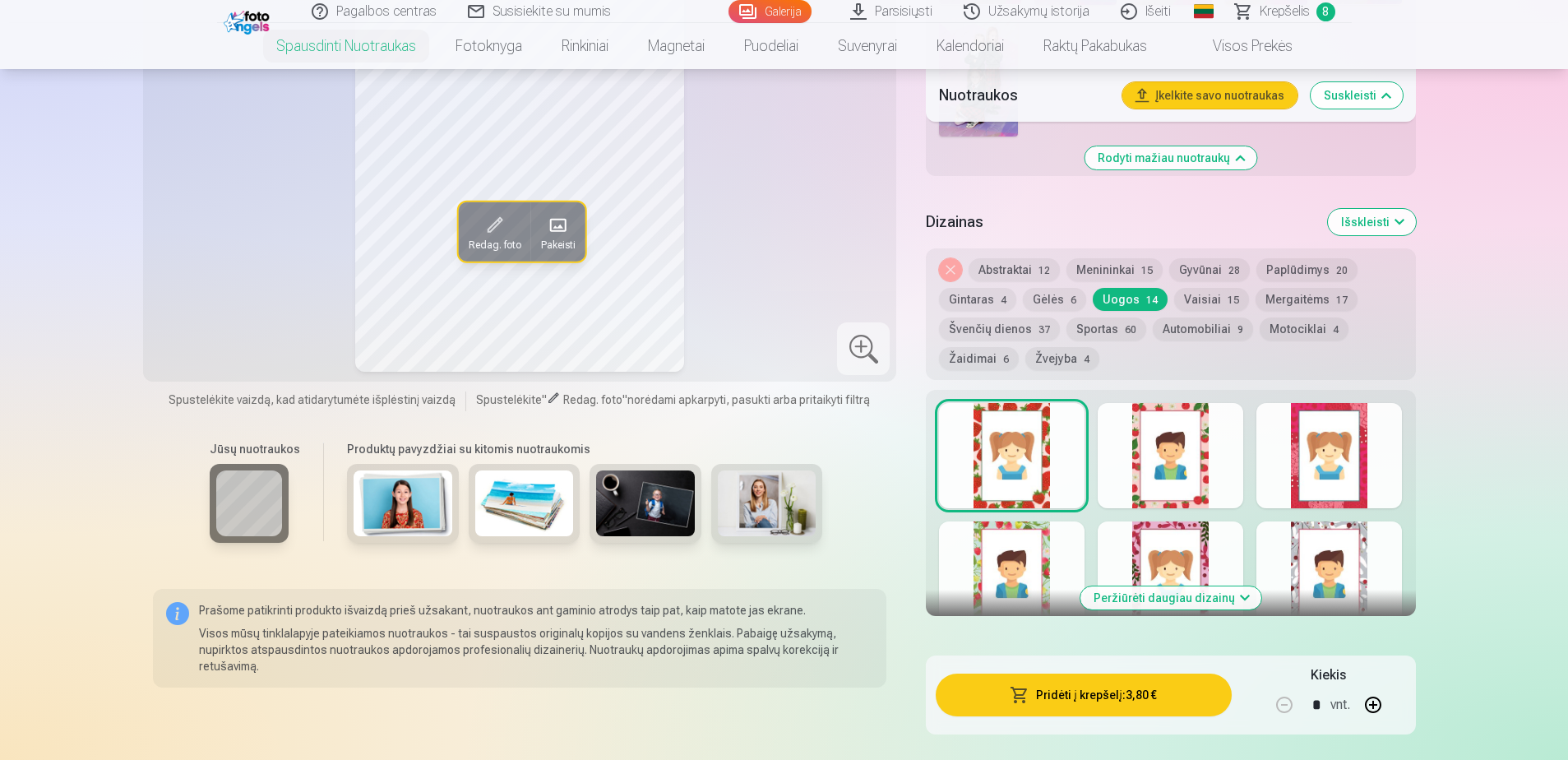
click at [1045, 557] on div at bounding box center [1012, 574] width 146 height 105
click at [1298, 301] on button "Mergaitėms 17" at bounding box center [1306, 299] width 102 height 23
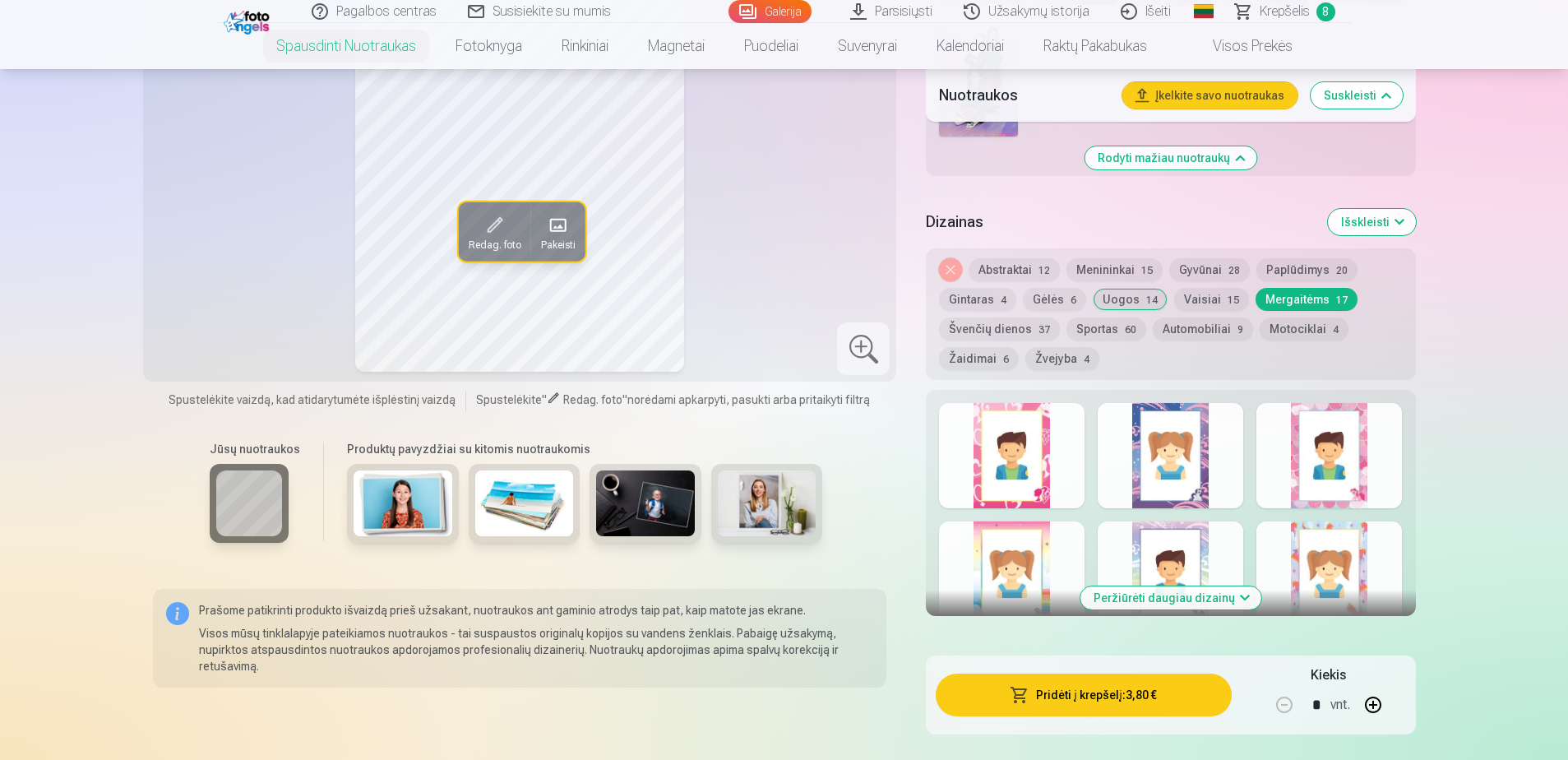
click at [1088, 491] on div "Peržiūrėti daugiau dizainų" at bounding box center [1170, 503] width 489 height 226
click at [1028, 485] on div at bounding box center [1012, 455] width 146 height 105
click at [1293, 485] on div at bounding box center [1329, 455] width 146 height 105
click at [1350, 549] on div at bounding box center [1329, 574] width 146 height 105
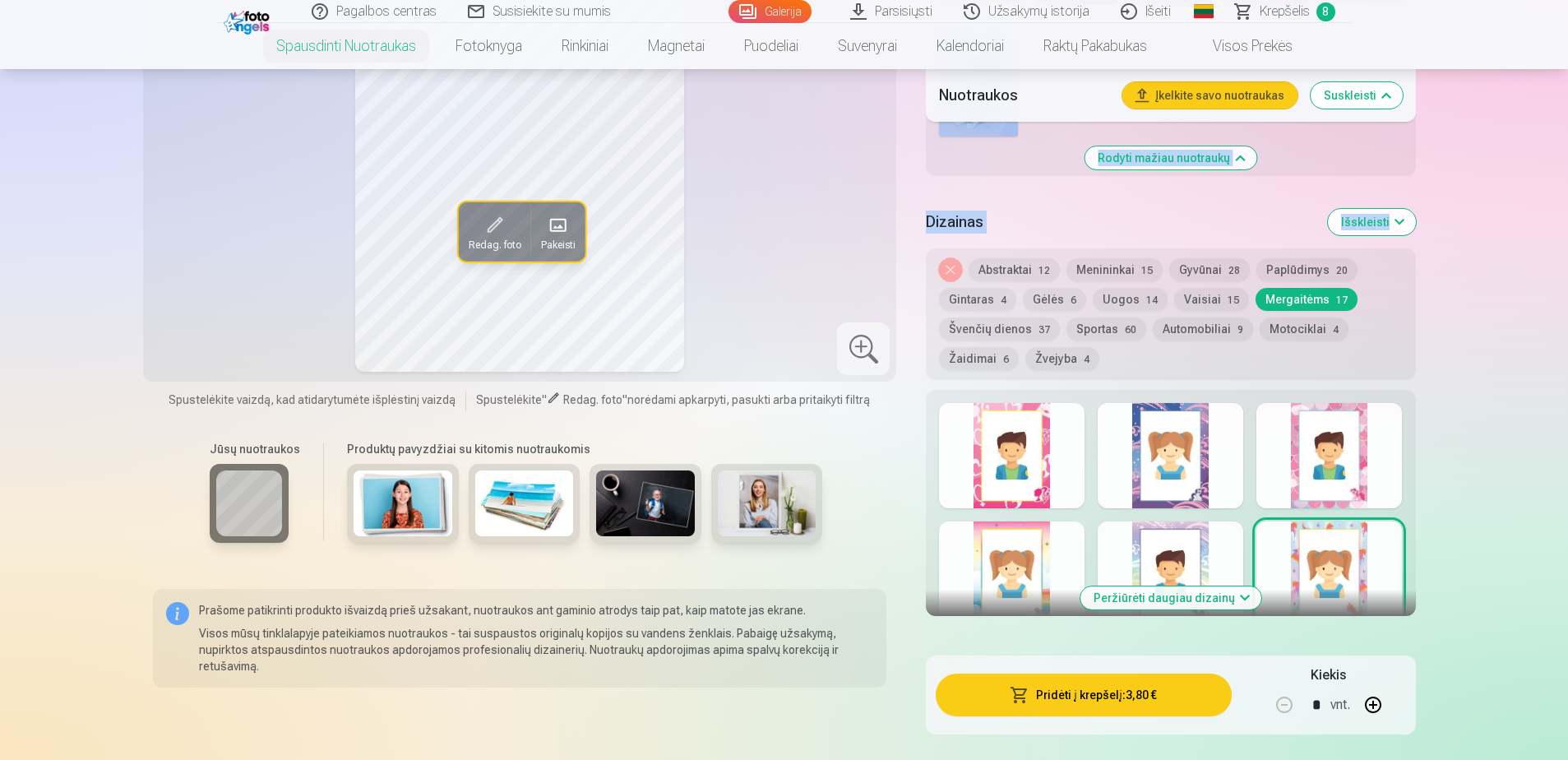
drag, startPoint x: 1567, startPoint y: 195, endPoint x: 1569, endPoint y: 181, distance: 14.1
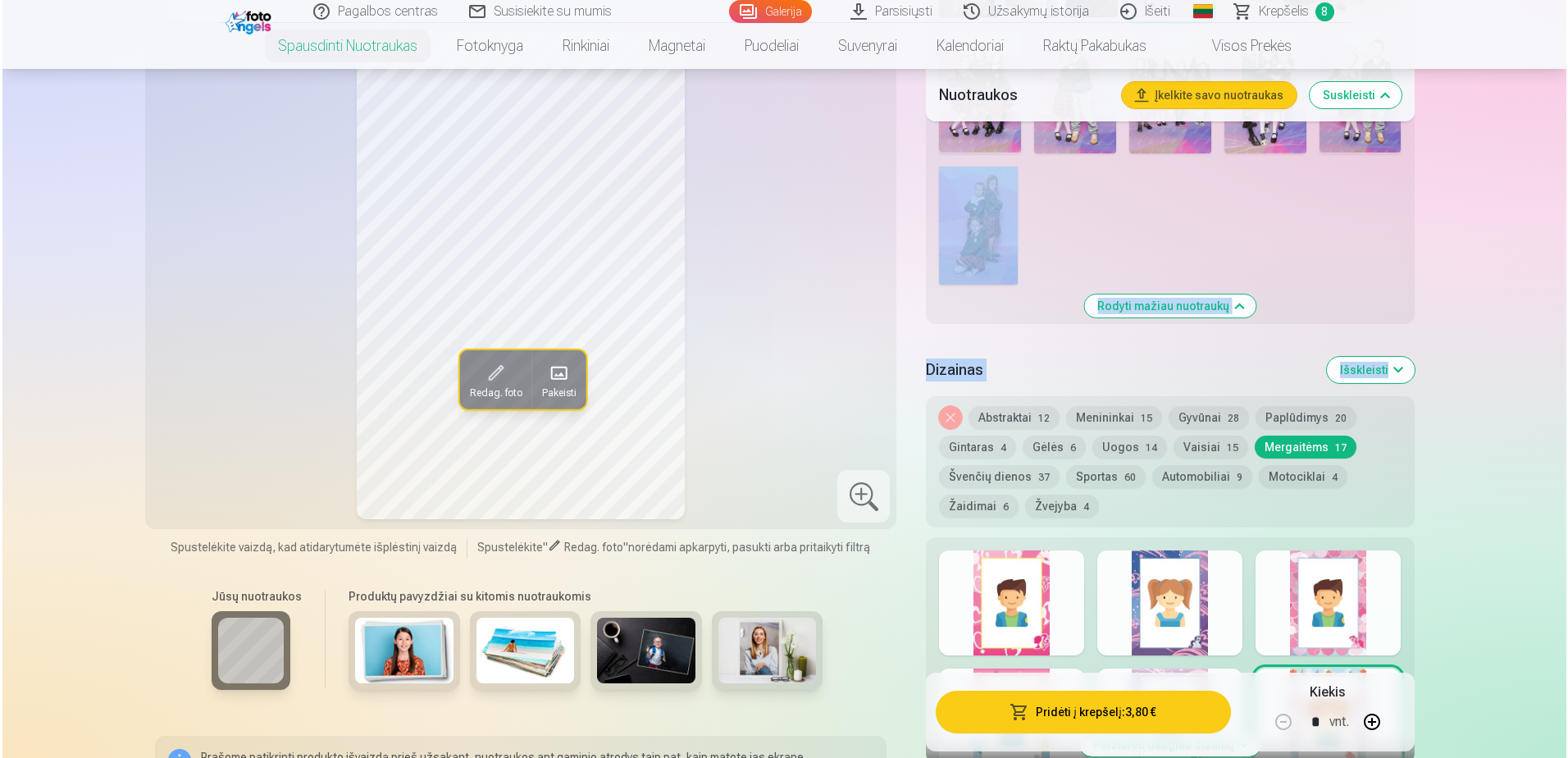
scroll to position [1106, 0]
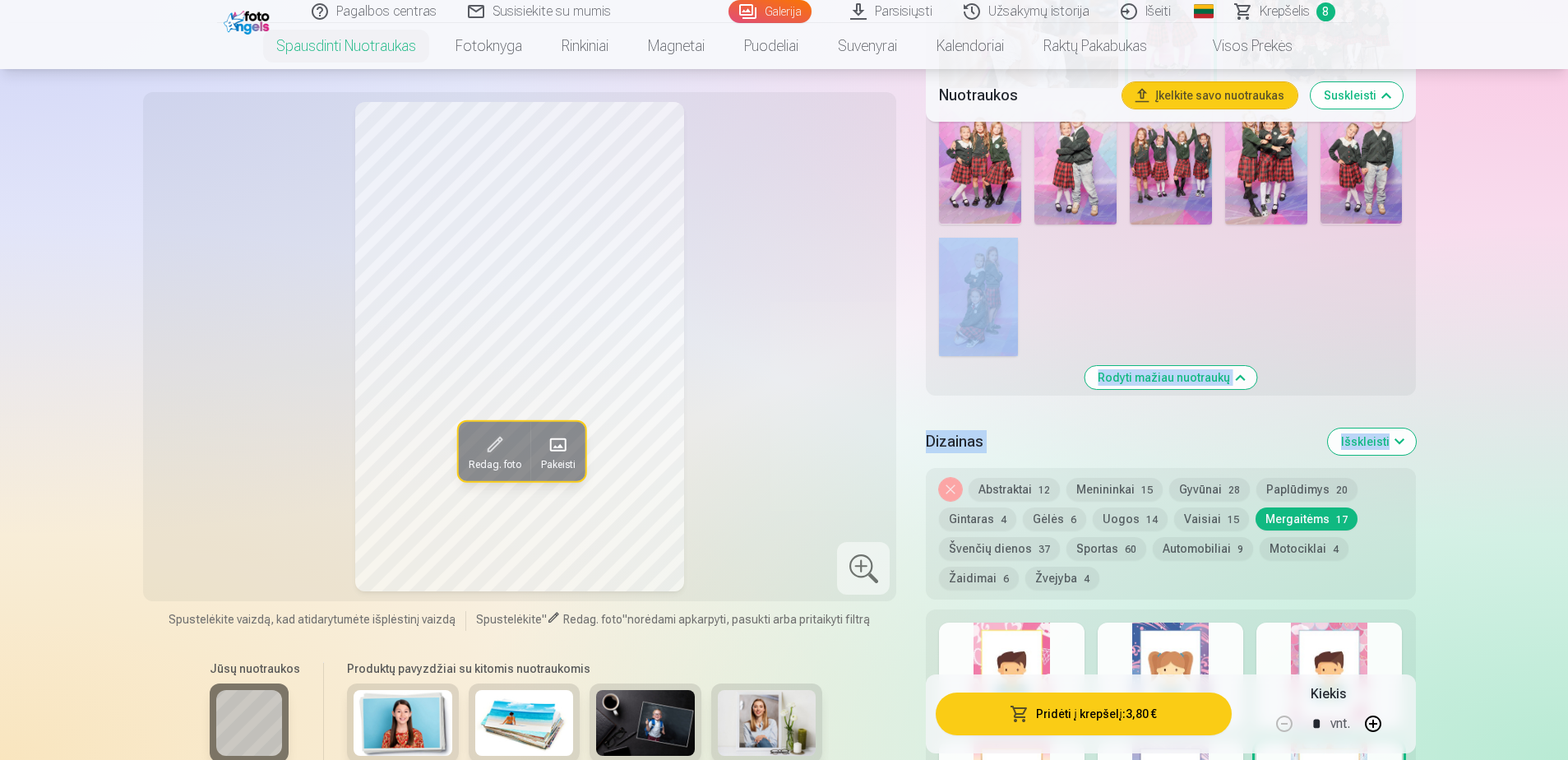
click at [1061, 714] on button "Pridėti į krepšelį : 3,80 €" at bounding box center [1083, 714] width 295 height 43
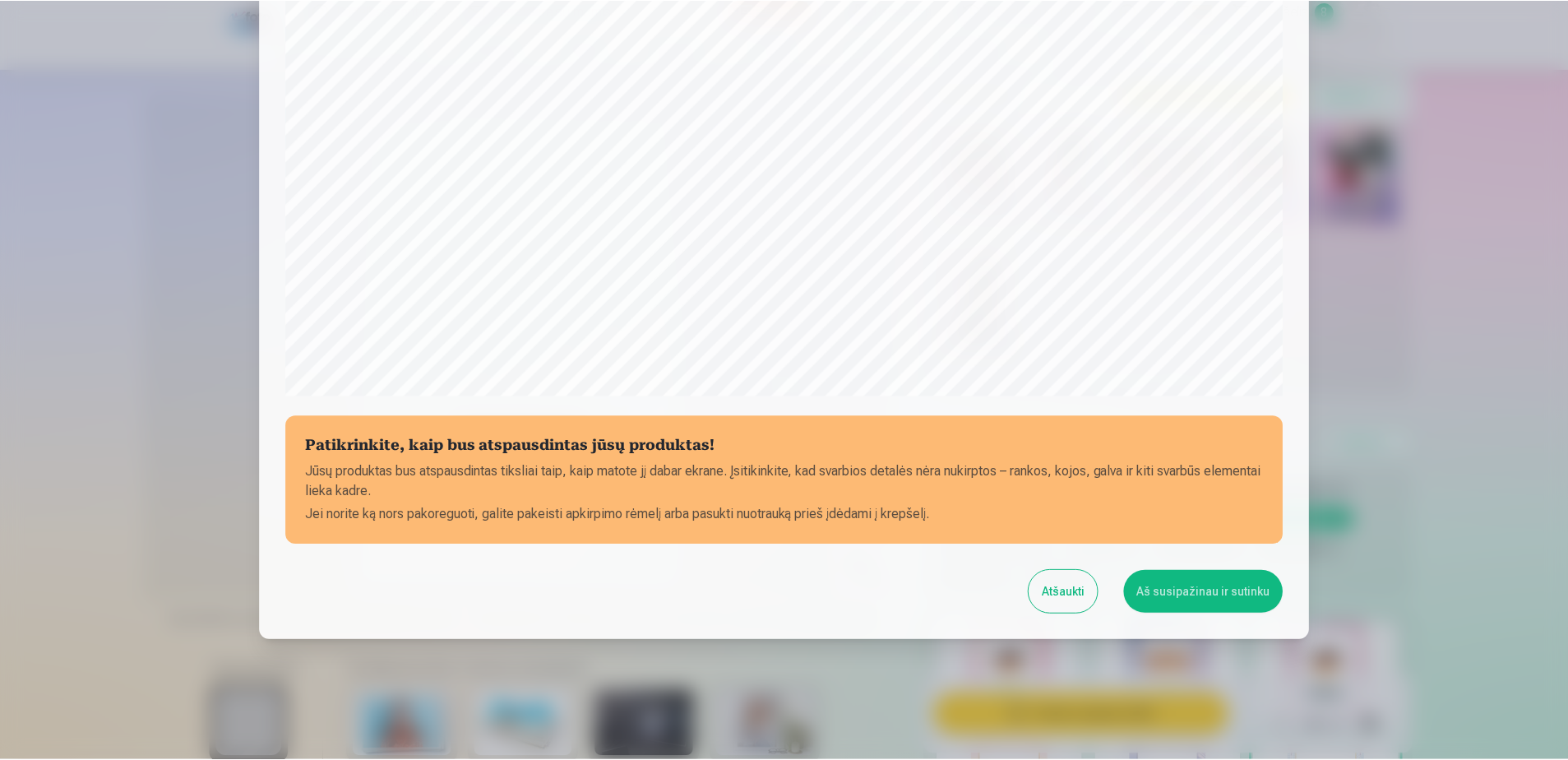
scroll to position [424, 0]
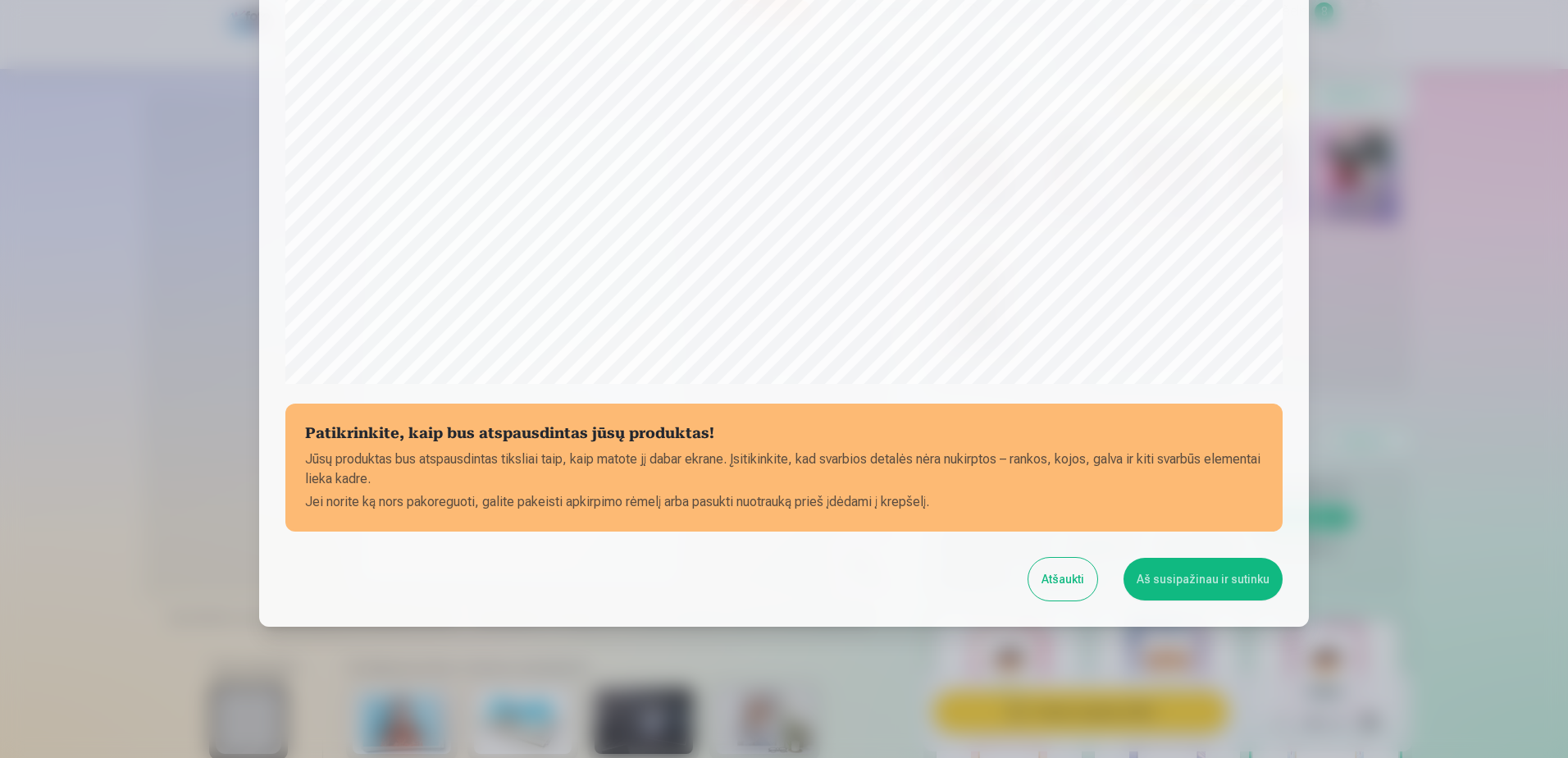
click at [1174, 585] on button "Aš susipažinau ir sutinku" at bounding box center [1203, 579] width 159 height 43
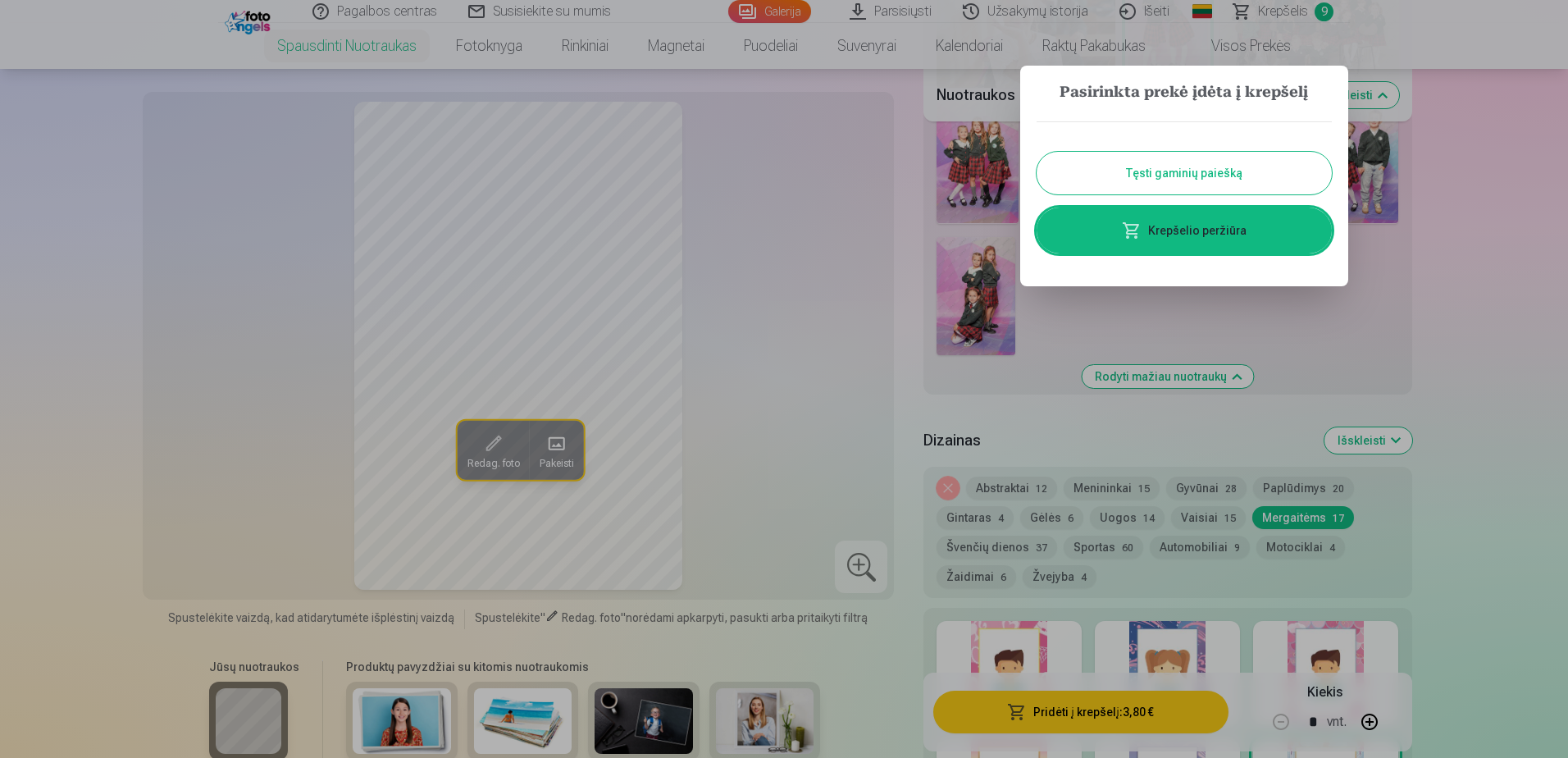
click at [1219, 173] on button "Tęsti gaminių paiešką" at bounding box center [1184, 173] width 295 height 43
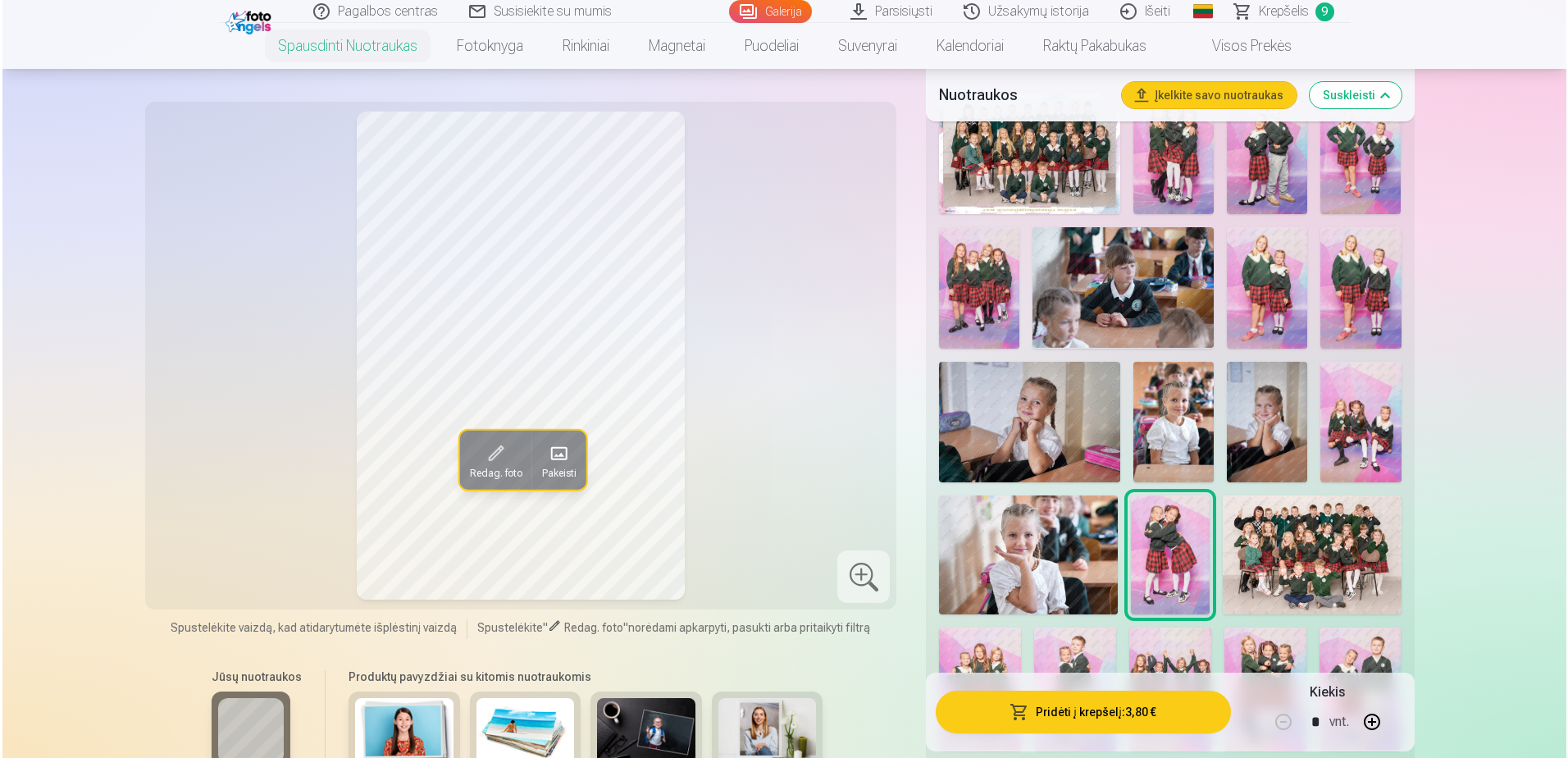
scroll to position [518, 0]
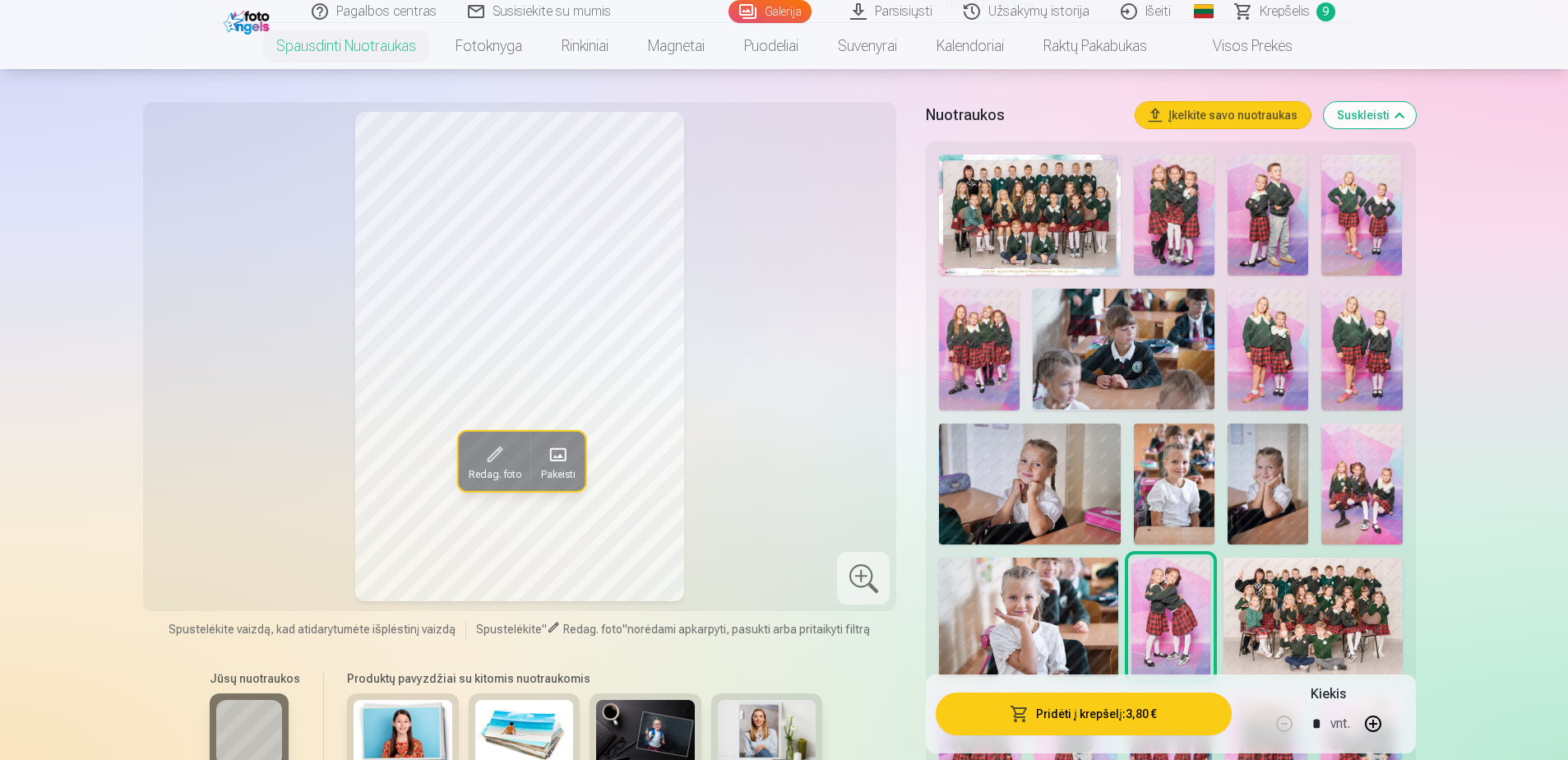
click at [1384, 227] on img at bounding box center [1362, 215] width 81 height 120
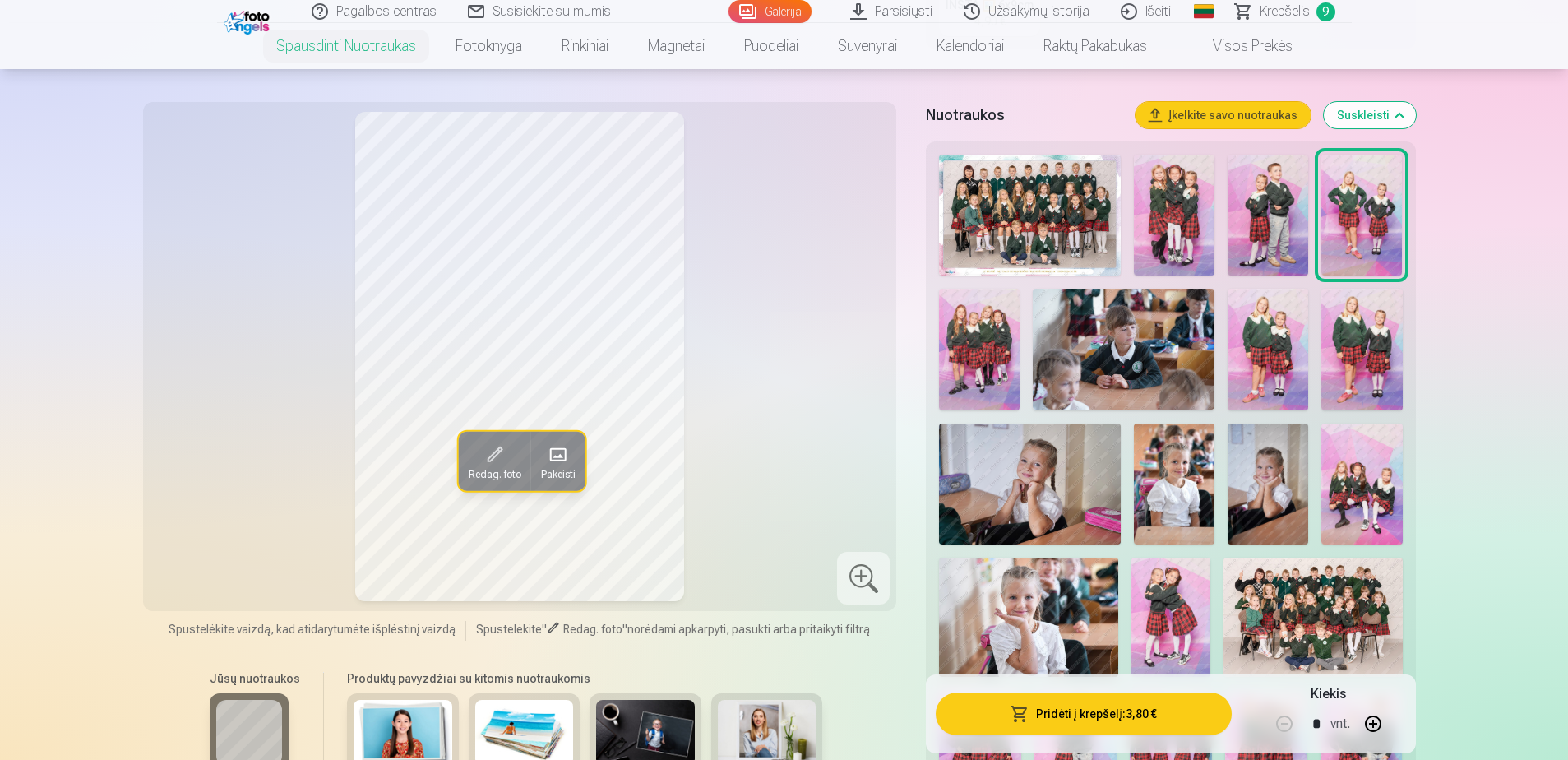
click at [1269, 362] on img at bounding box center [1268, 349] width 81 height 120
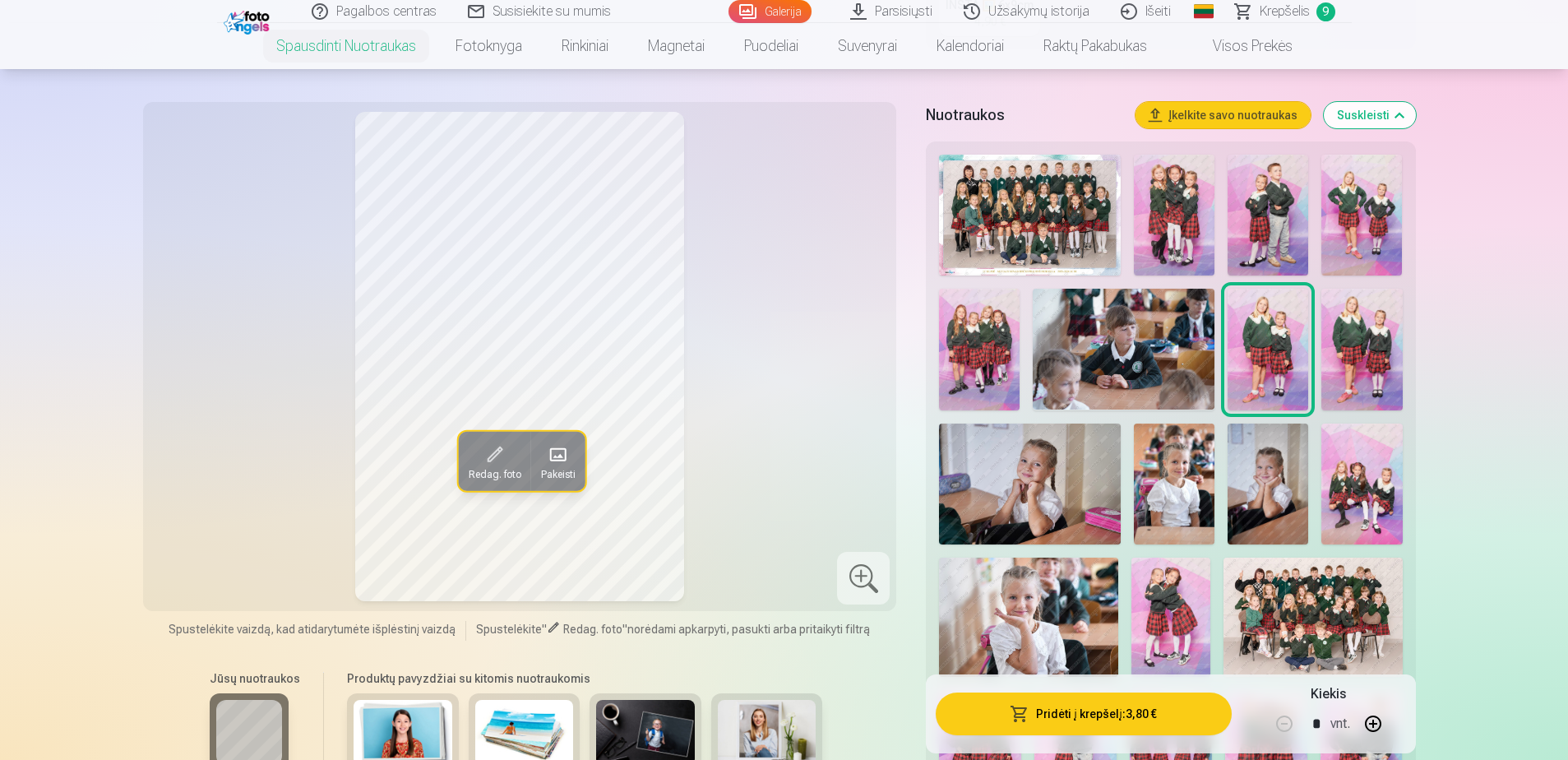
click at [1381, 347] on img at bounding box center [1362, 349] width 81 height 120
click at [1105, 725] on button "Pridėti į krepšelį : 3,80 €" at bounding box center [1083, 714] width 295 height 43
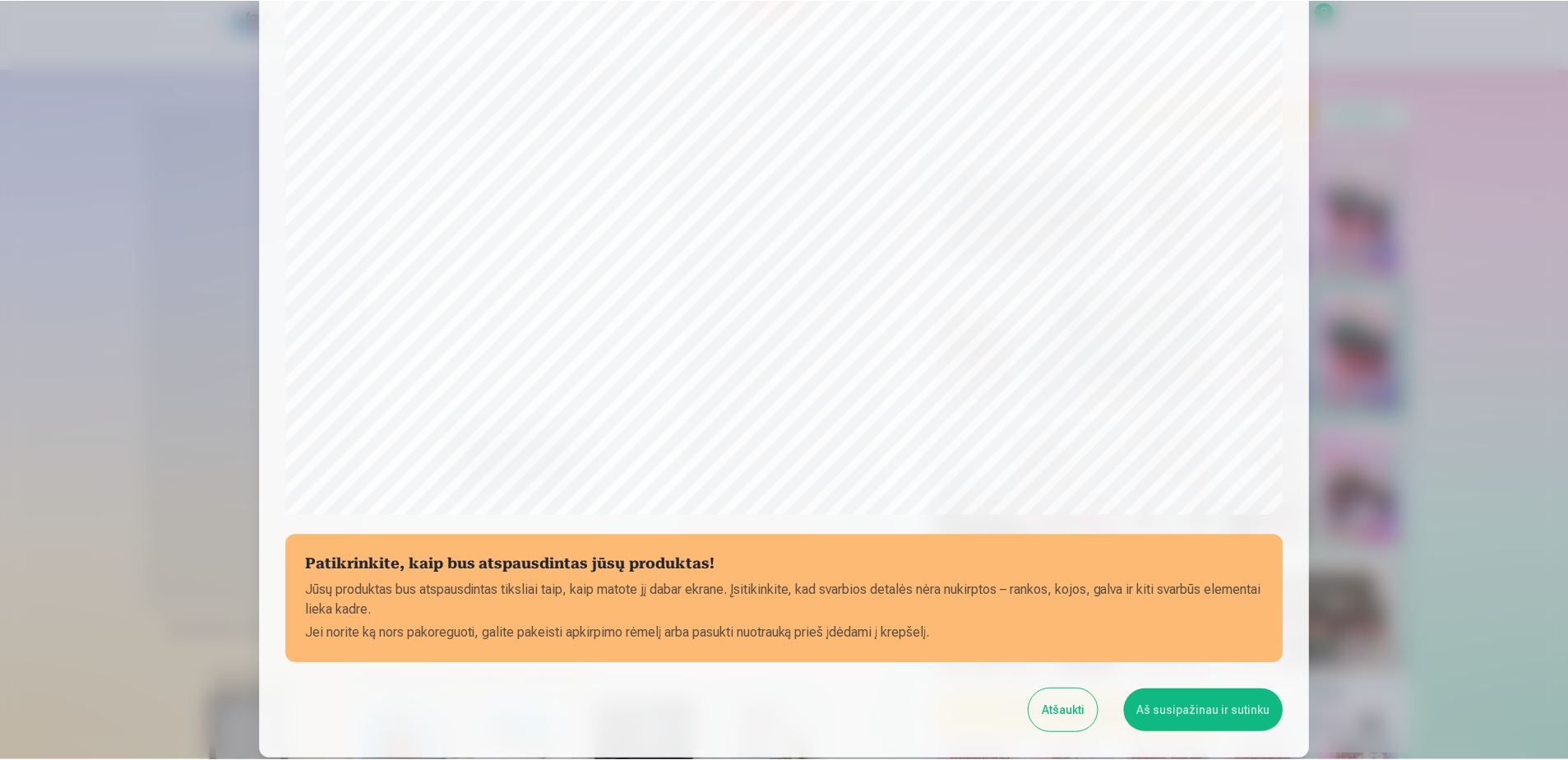
scroll to position [424, 0]
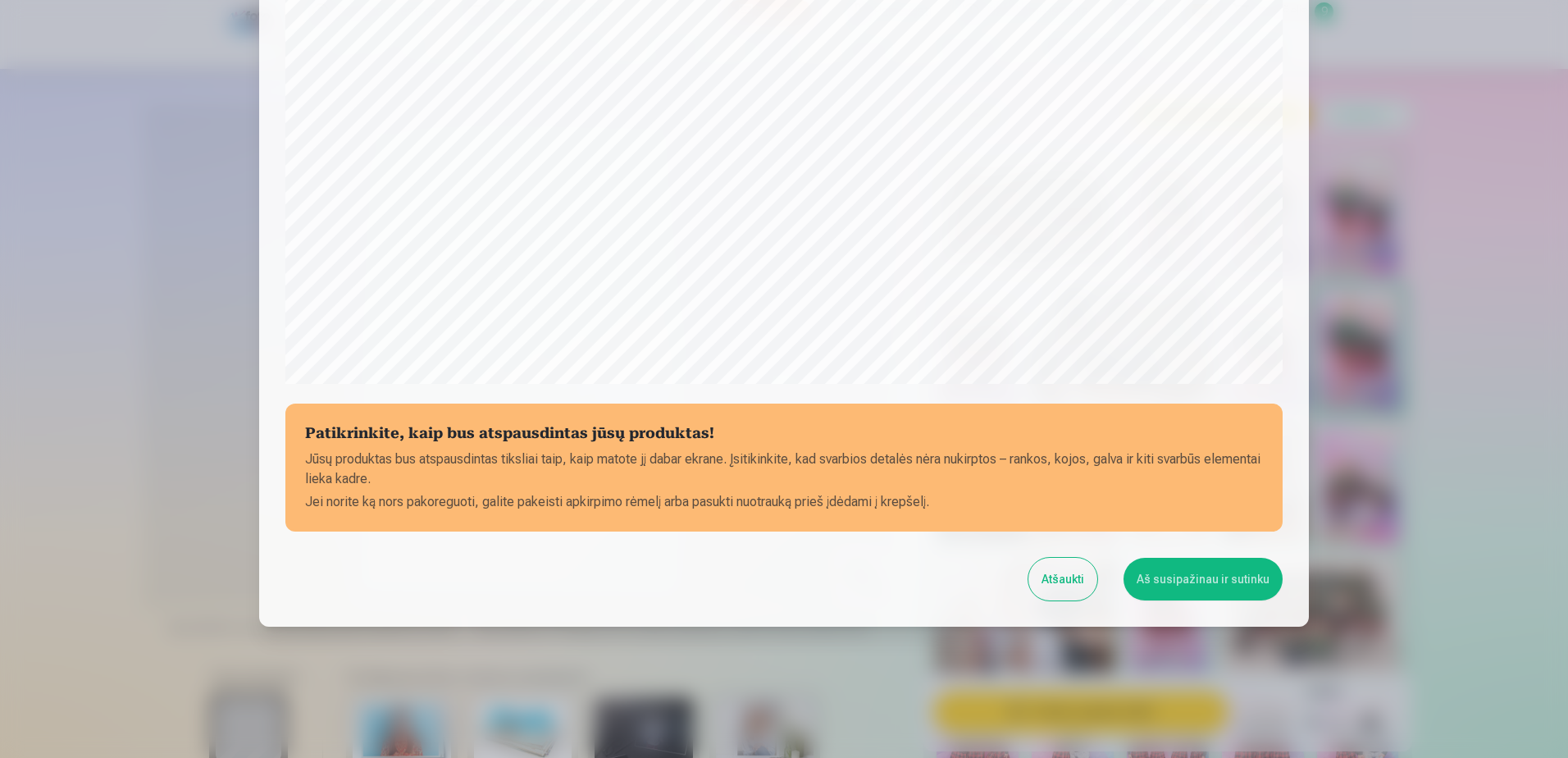
click at [1211, 569] on button "Aš susipažinau ir sutinku" at bounding box center [1203, 579] width 159 height 43
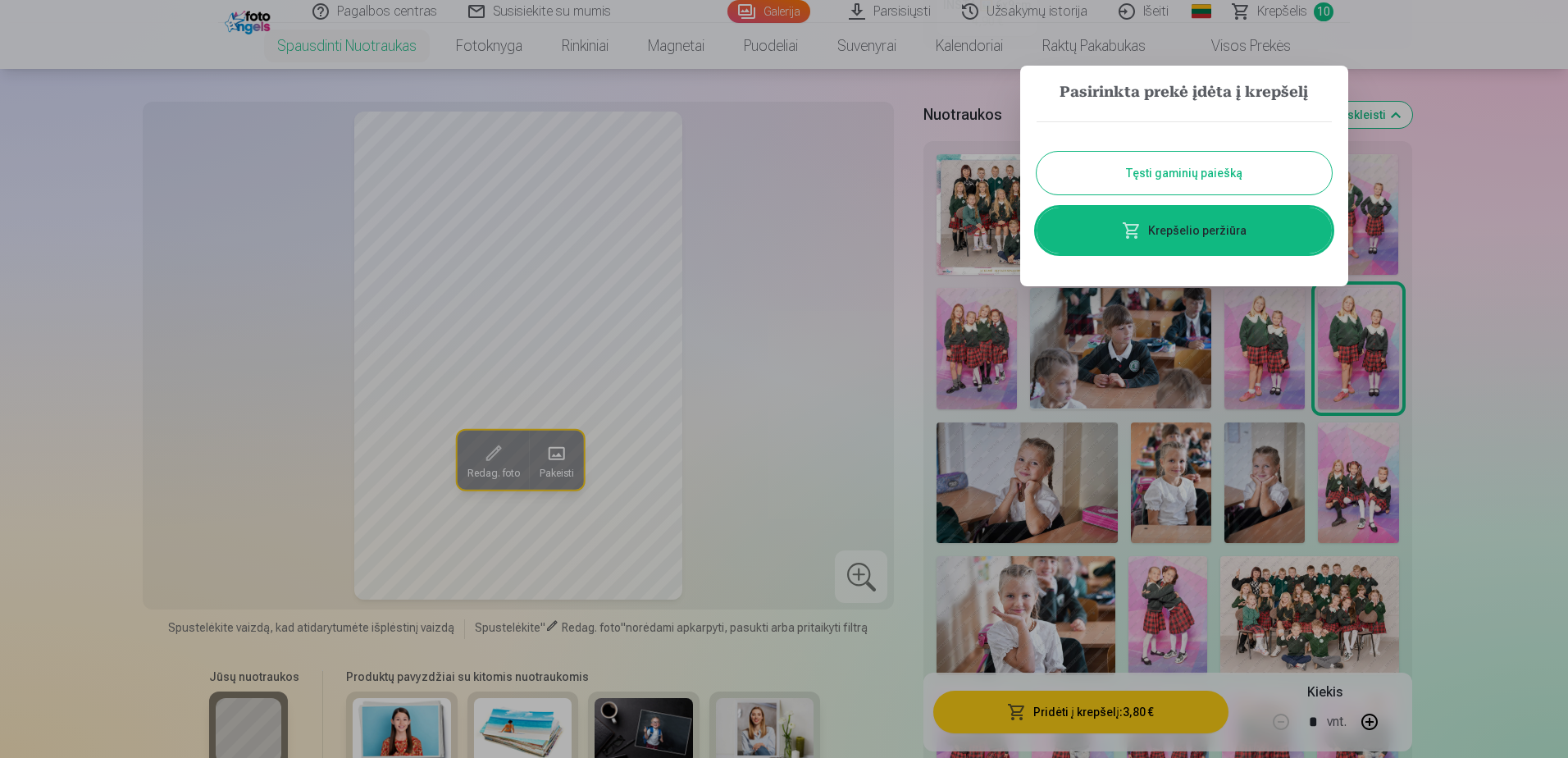
click at [1249, 172] on button "Tęsti gaminių paiešką" at bounding box center [1184, 173] width 295 height 43
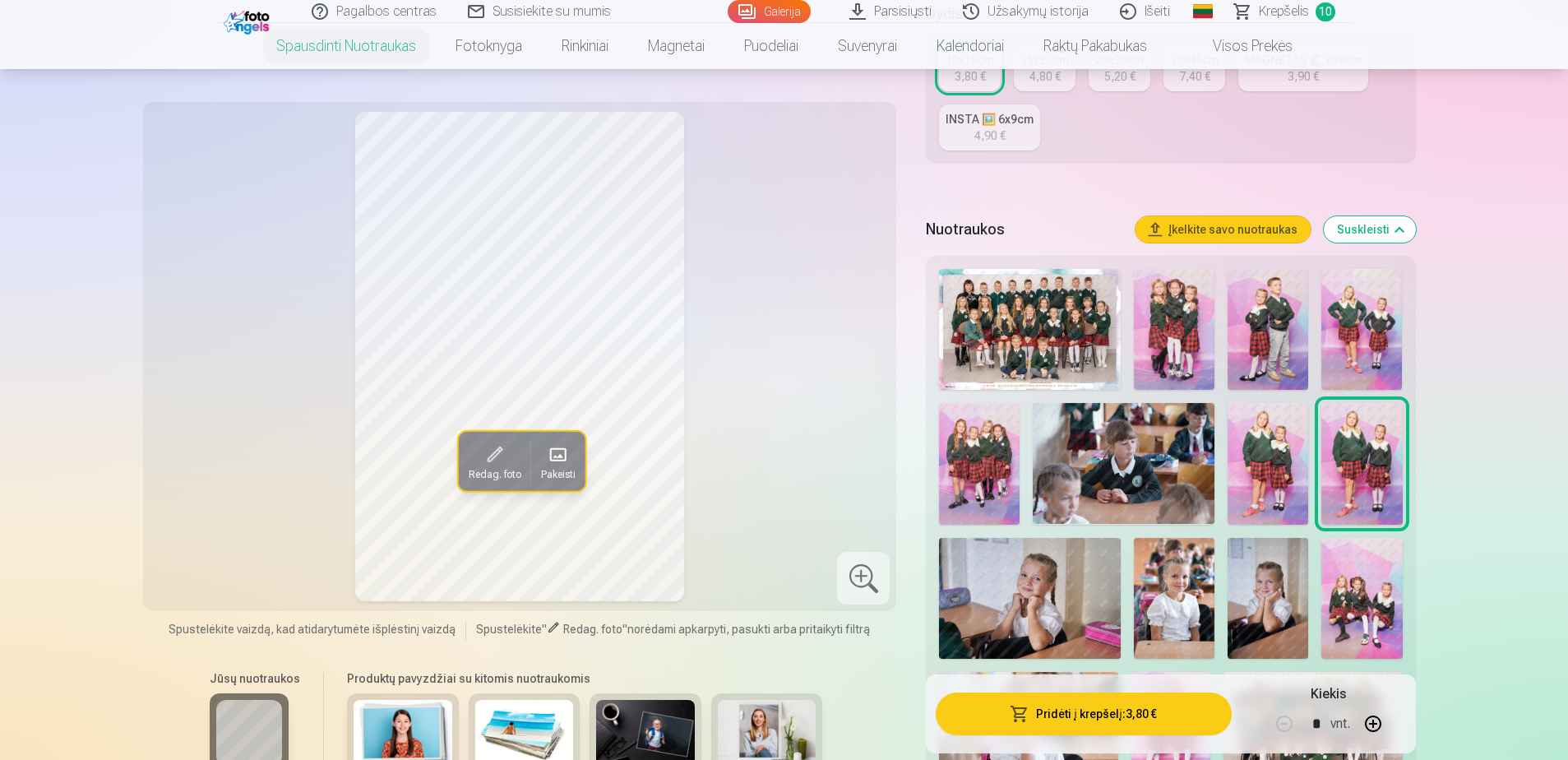
scroll to position [704, 0]
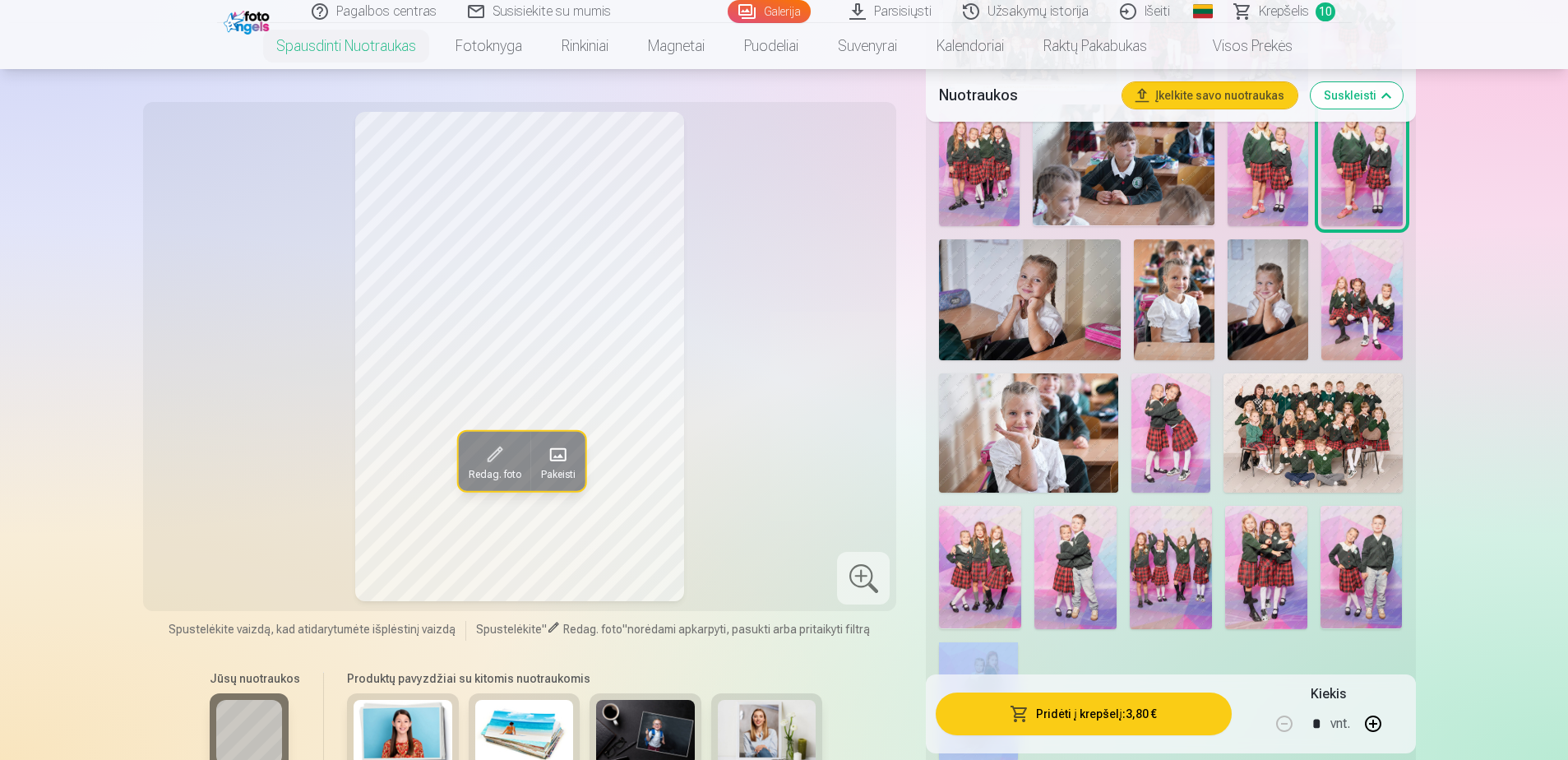
click at [1179, 302] on img at bounding box center [1174, 300] width 81 height 120
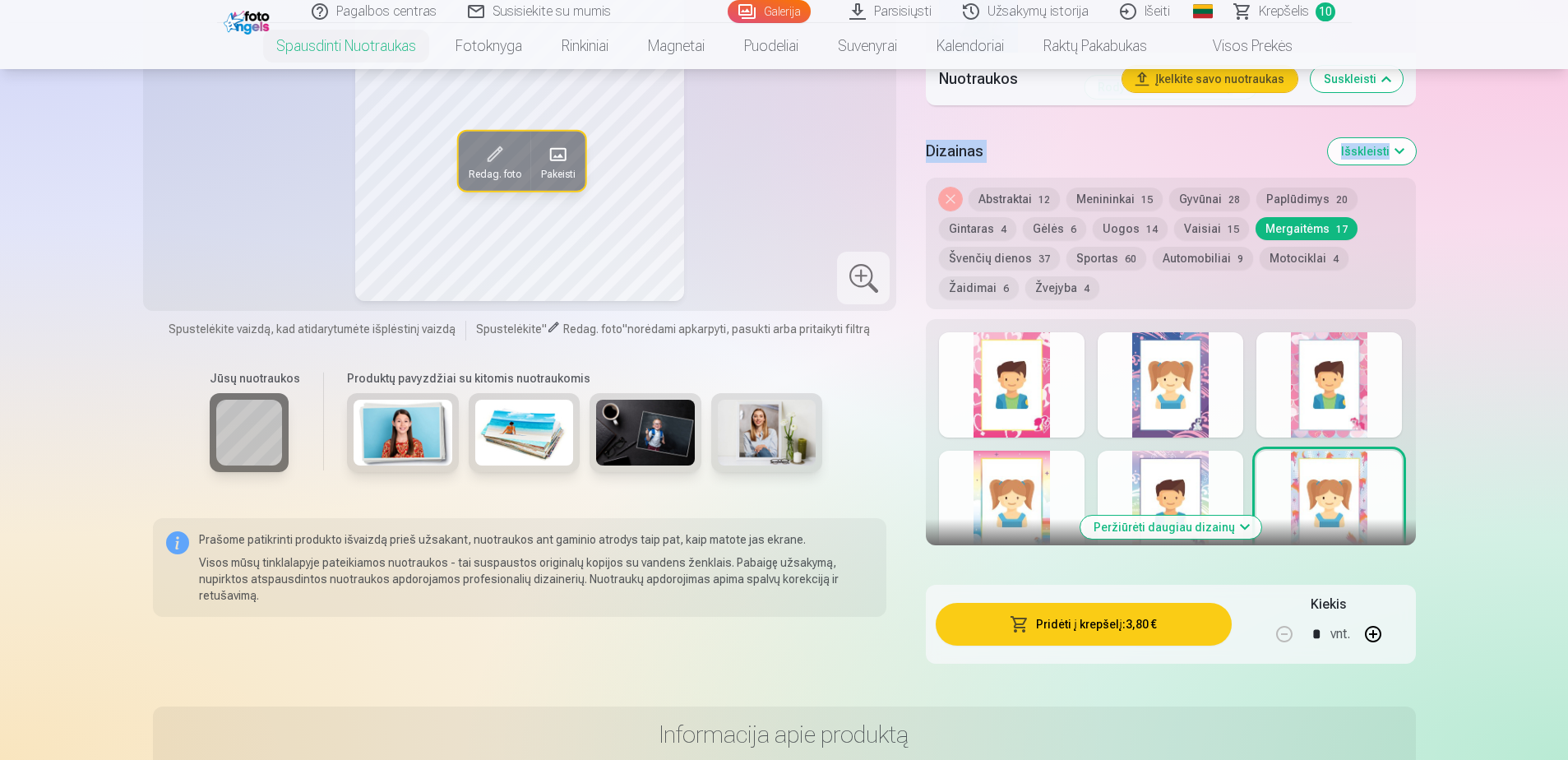
scroll to position [1407, 0]
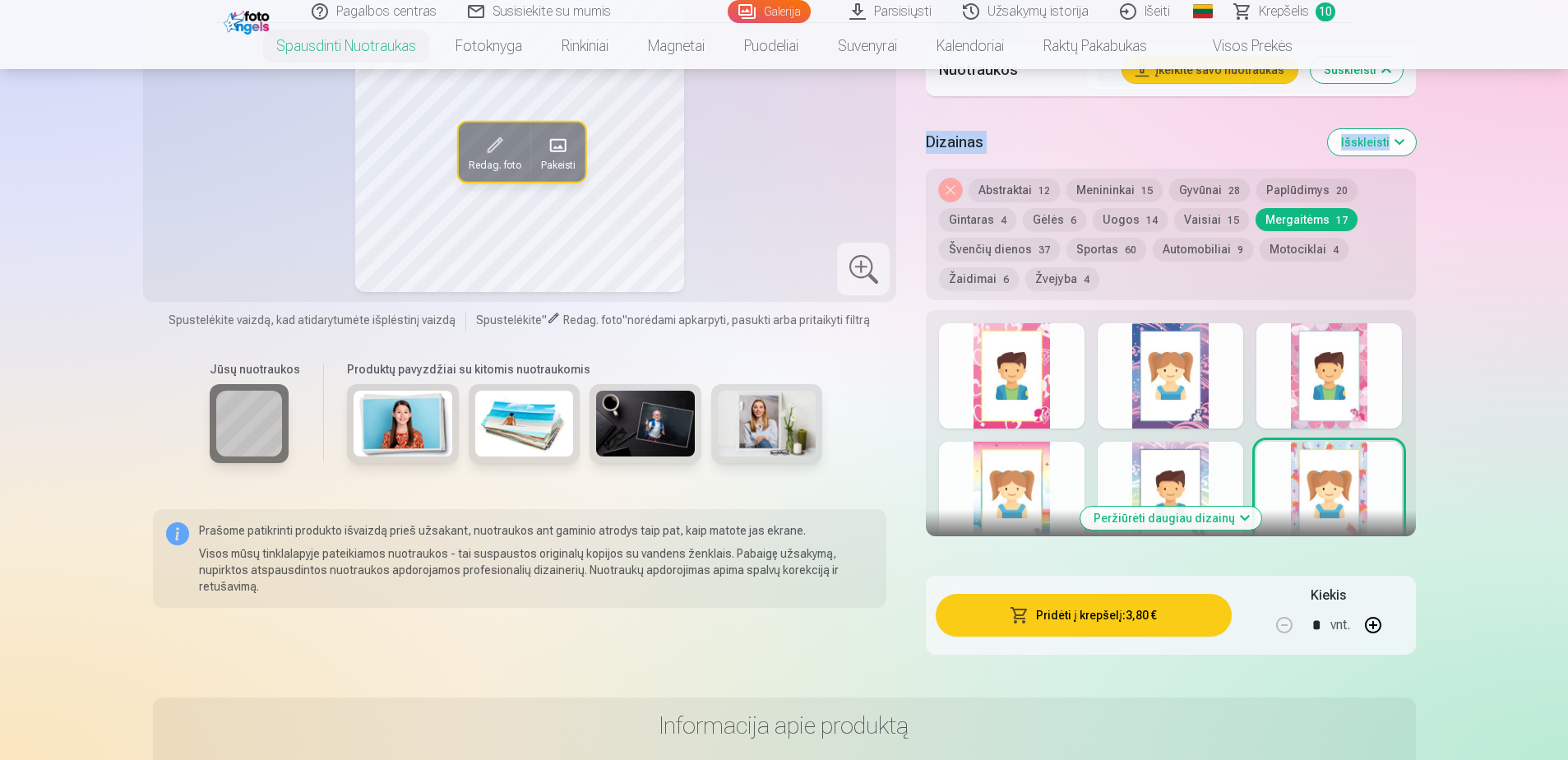
click at [1035, 186] on button "Abstraktai 12" at bounding box center [1014, 189] width 91 height 23
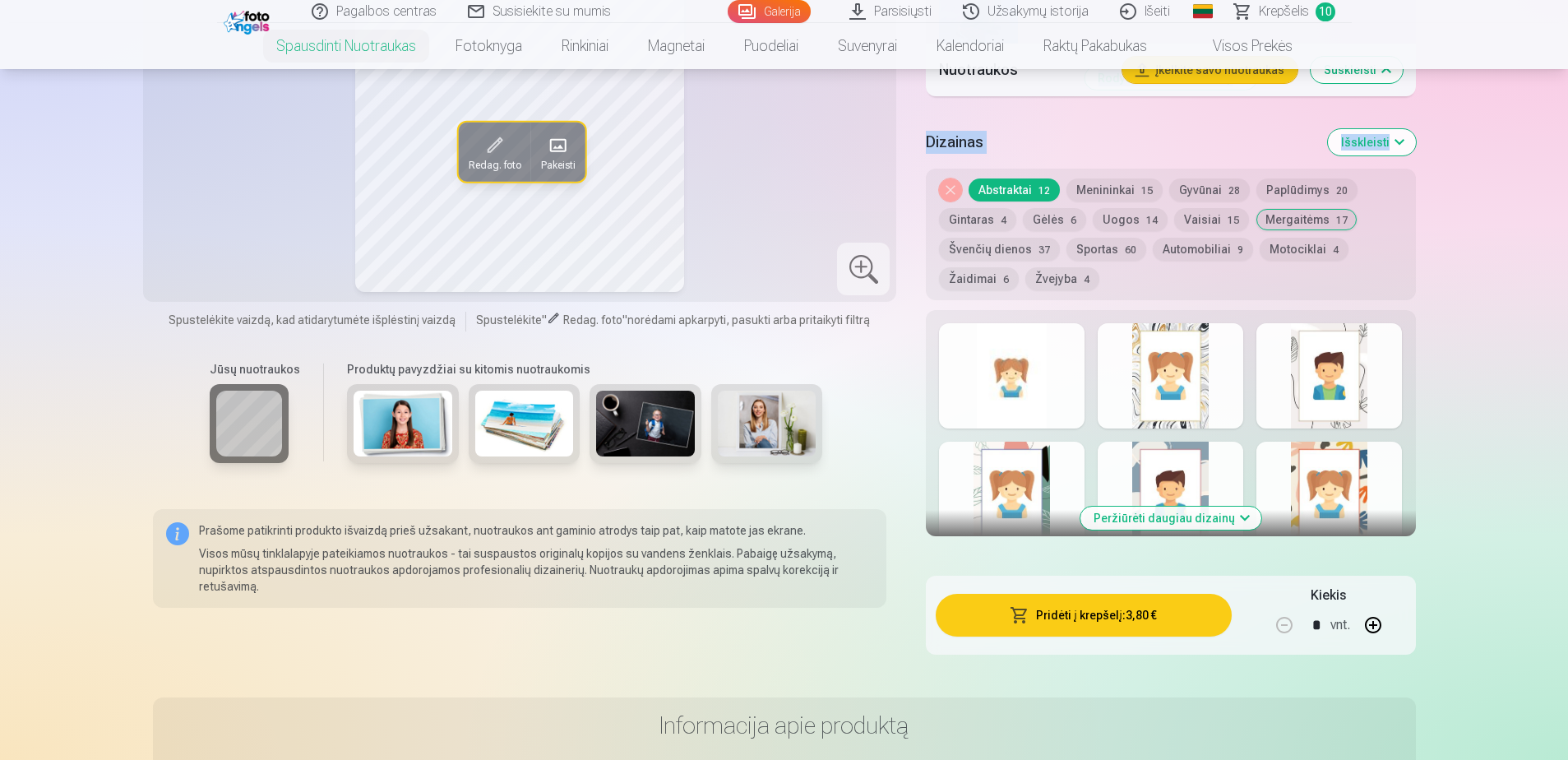
click at [991, 221] on button "Gintaras 4" at bounding box center [978, 219] width 77 height 23
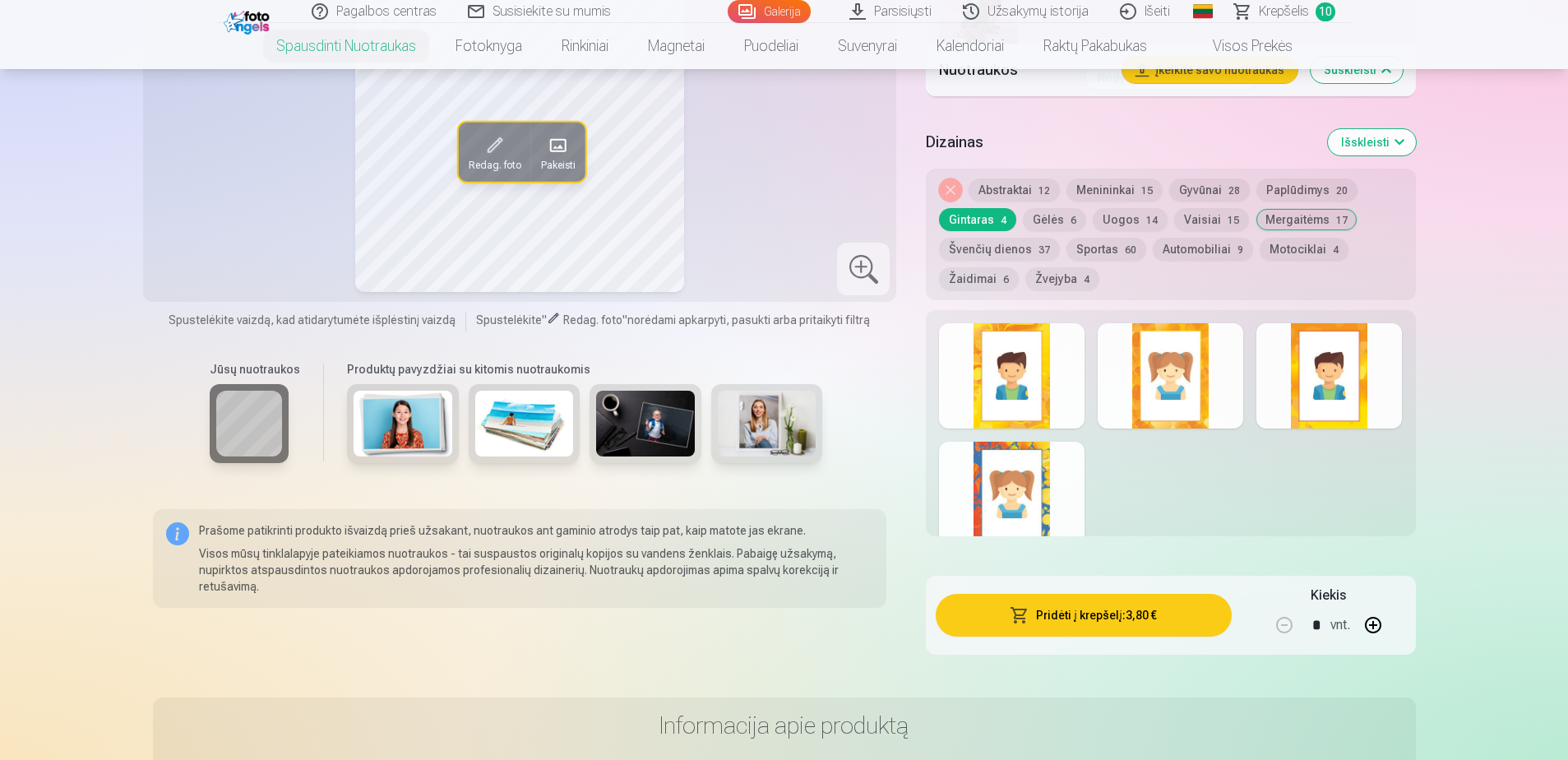
click at [1001, 363] on div at bounding box center [1012, 375] width 146 height 105
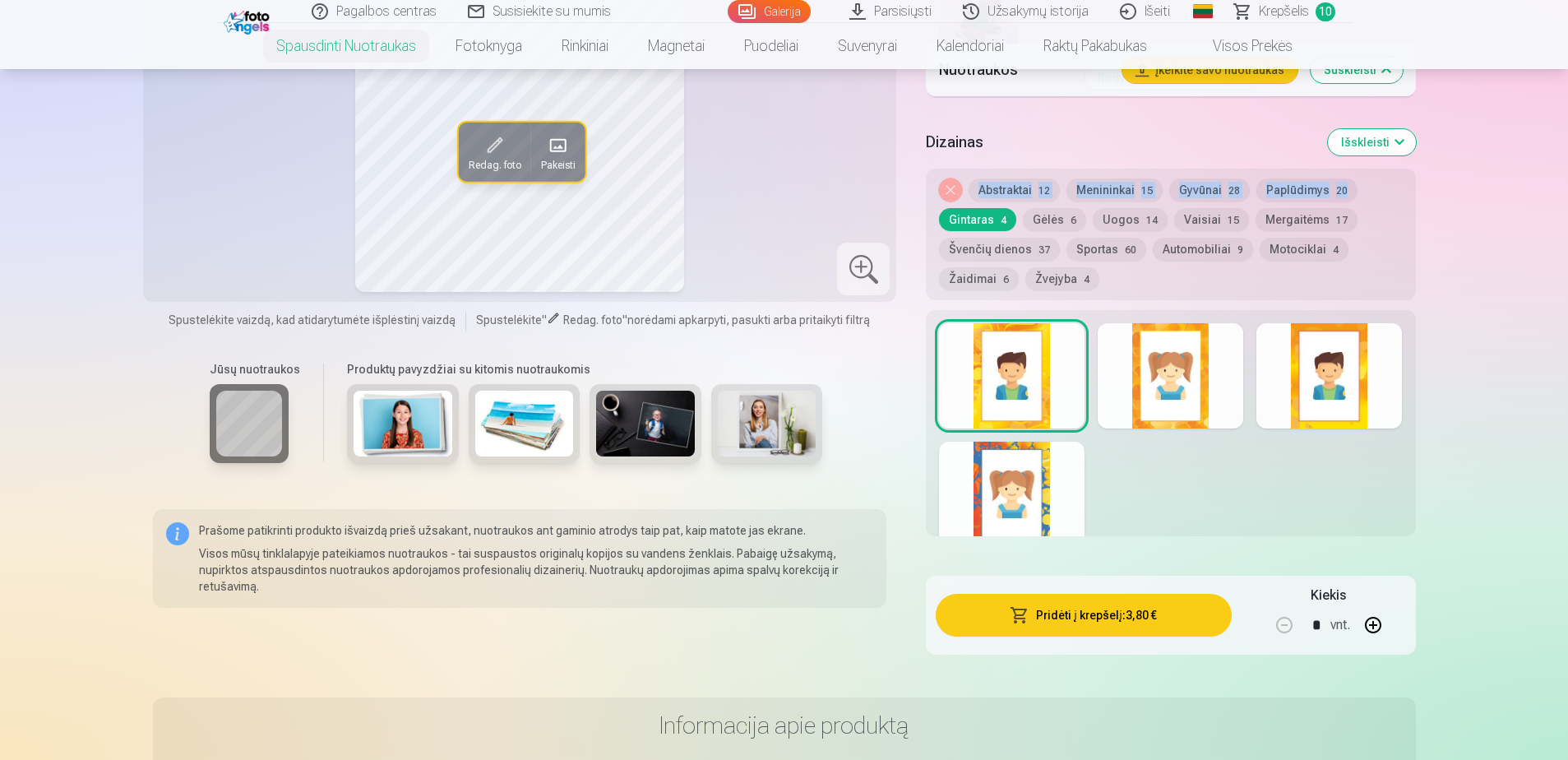
drag, startPoint x: 1567, startPoint y: 192, endPoint x: 1567, endPoint y: 161, distance: 31.0
click at [1062, 491] on div at bounding box center [1012, 494] width 146 height 105
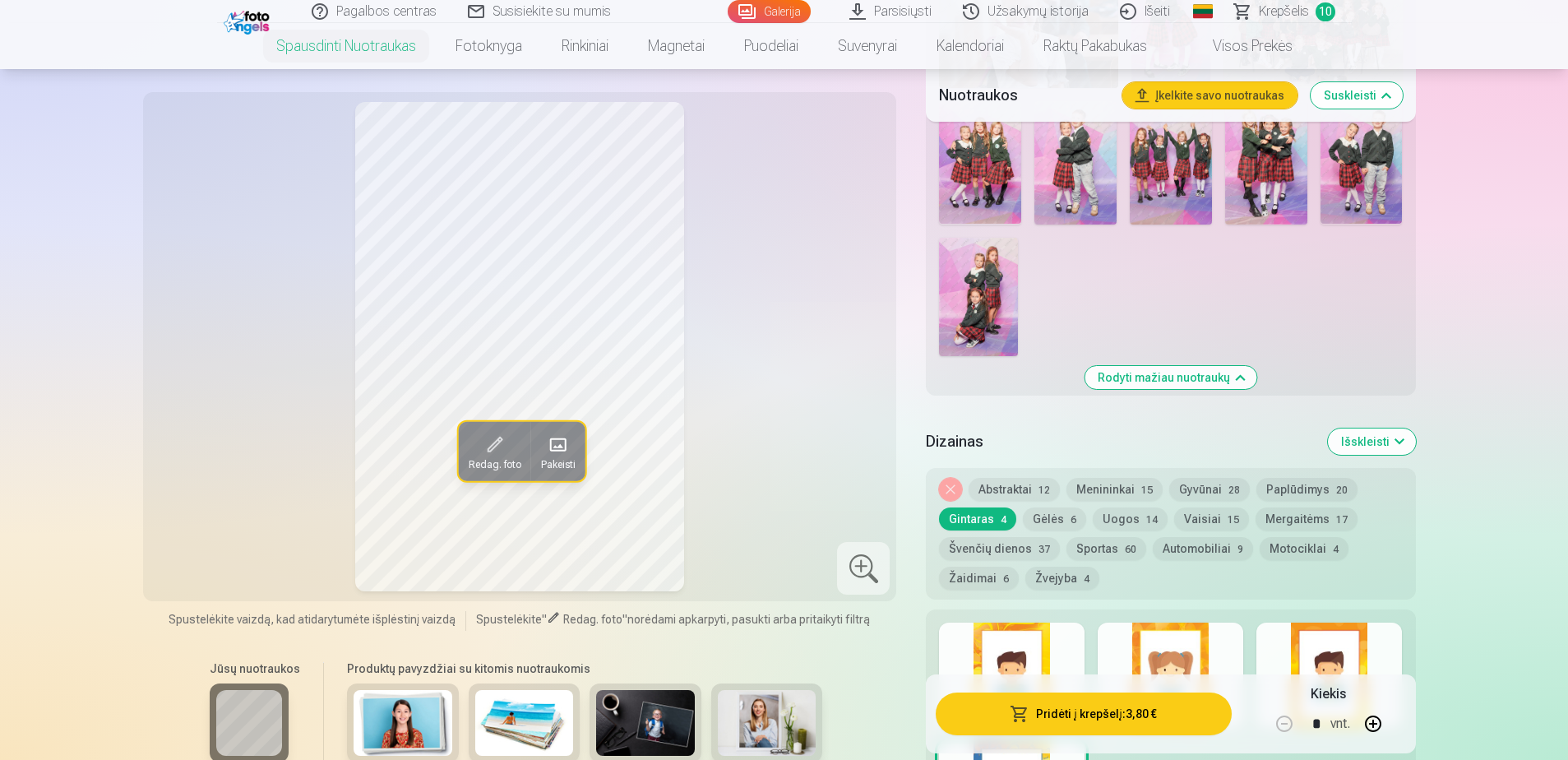
scroll to position [1434, 0]
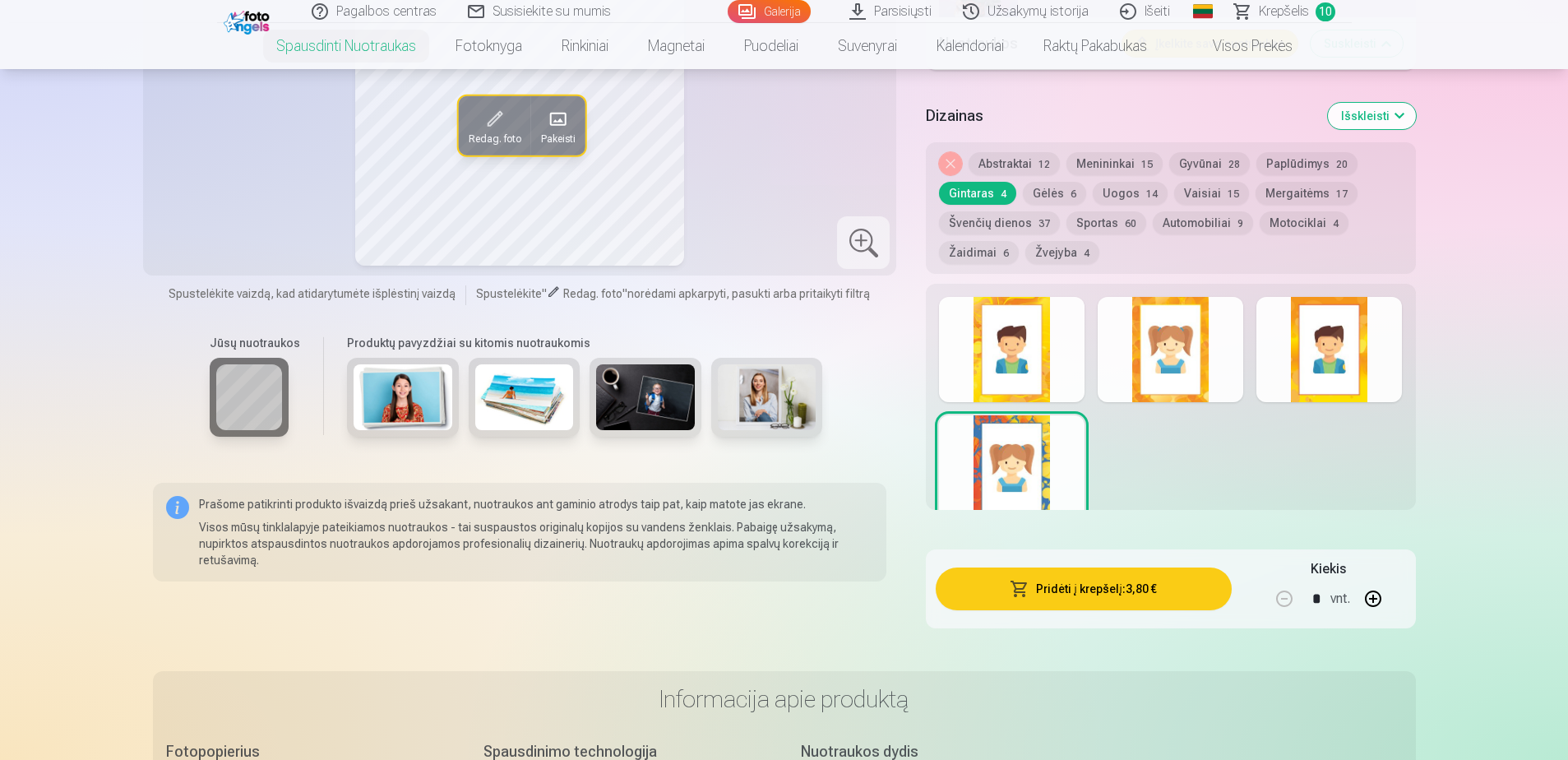
drag, startPoint x: 1385, startPoint y: 287, endPoint x: 1384, endPoint y: 321, distance: 34.0
click at [1385, 289] on div at bounding box center [1170, 397] width 489 height 226
drag, startPoint x: 1381, startPoint y: 324, endPoint x: 1443, endPoint y: 305, distance: 64.8
click at [1386, 324] on div at bounding box center [1329, 349] width 146 height 105
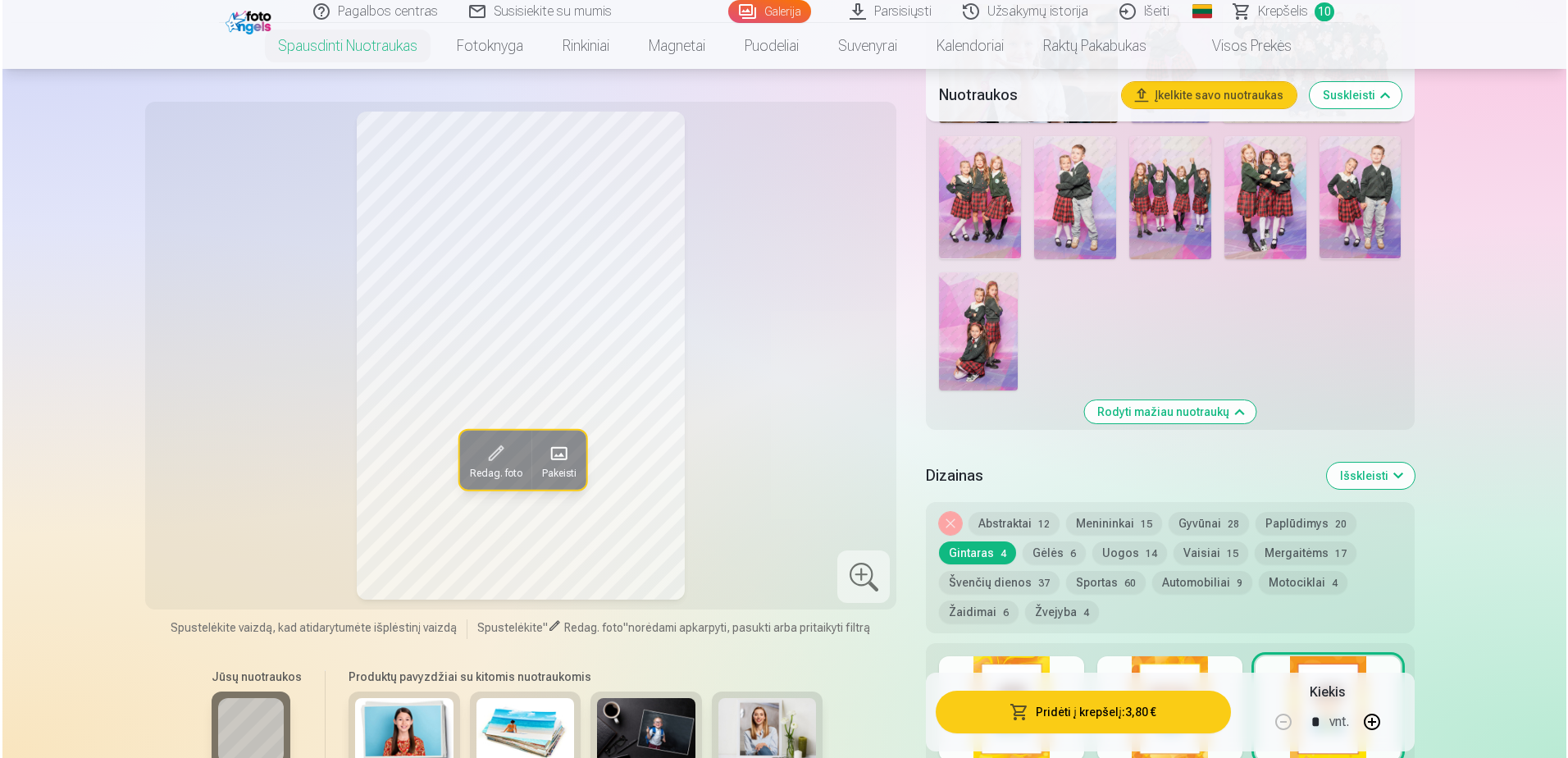
scroll to position [894, 0]
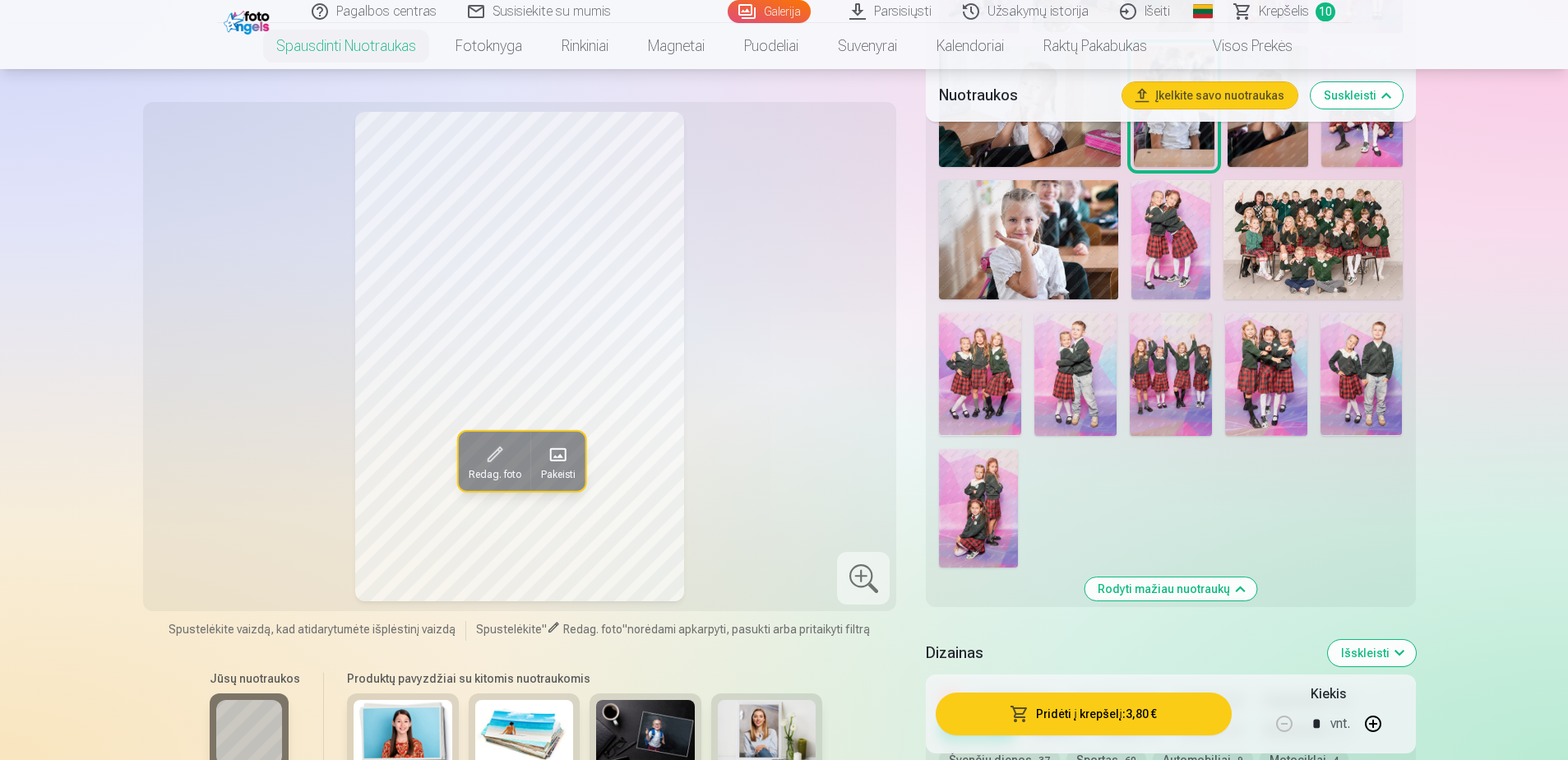
click at [1067, 720] on button "Pridėti į krepšelį : 3,80 €" at bounding box center [1083, 714] width 295 height 43
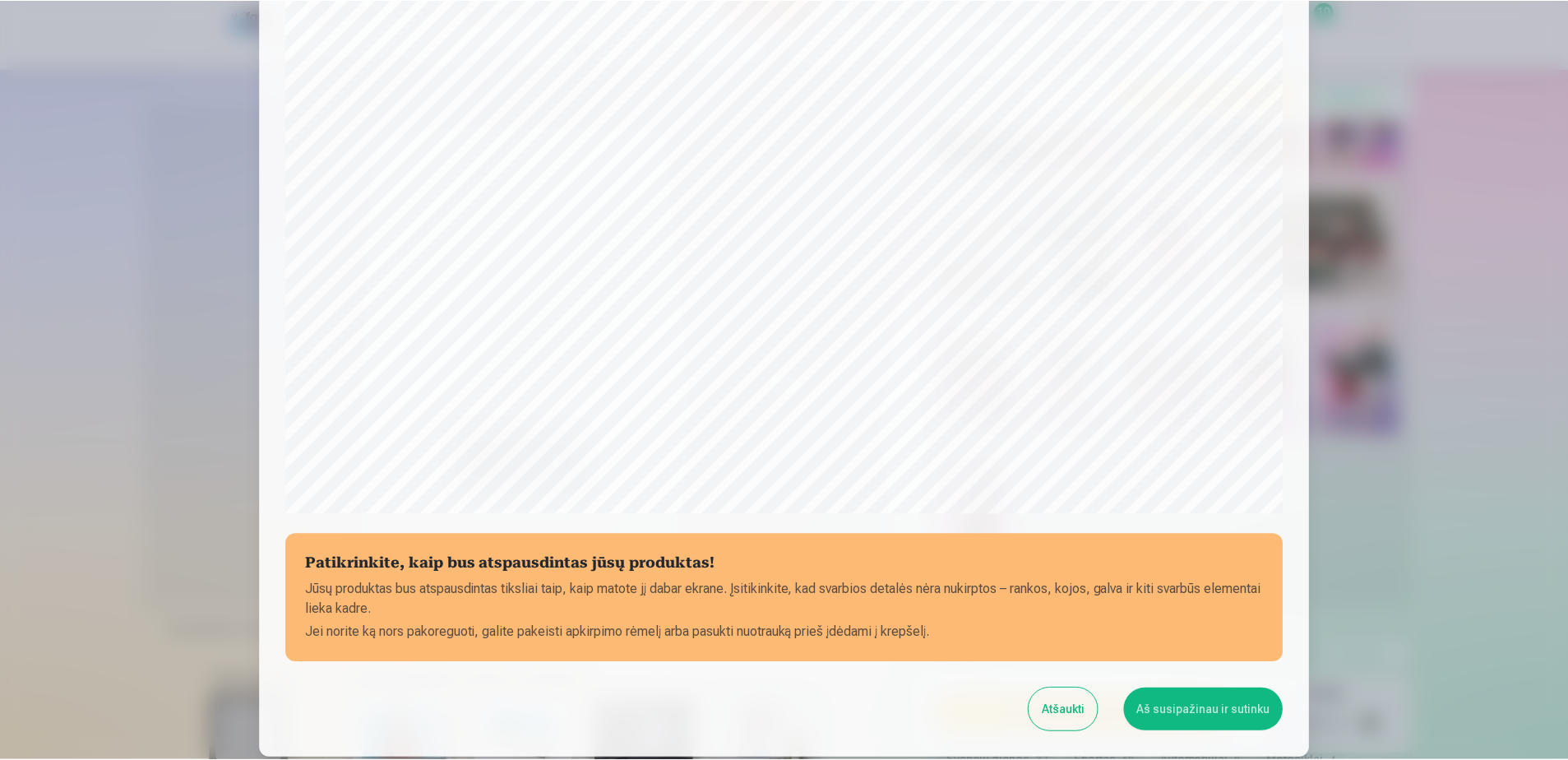
scroll to position [424, 0]
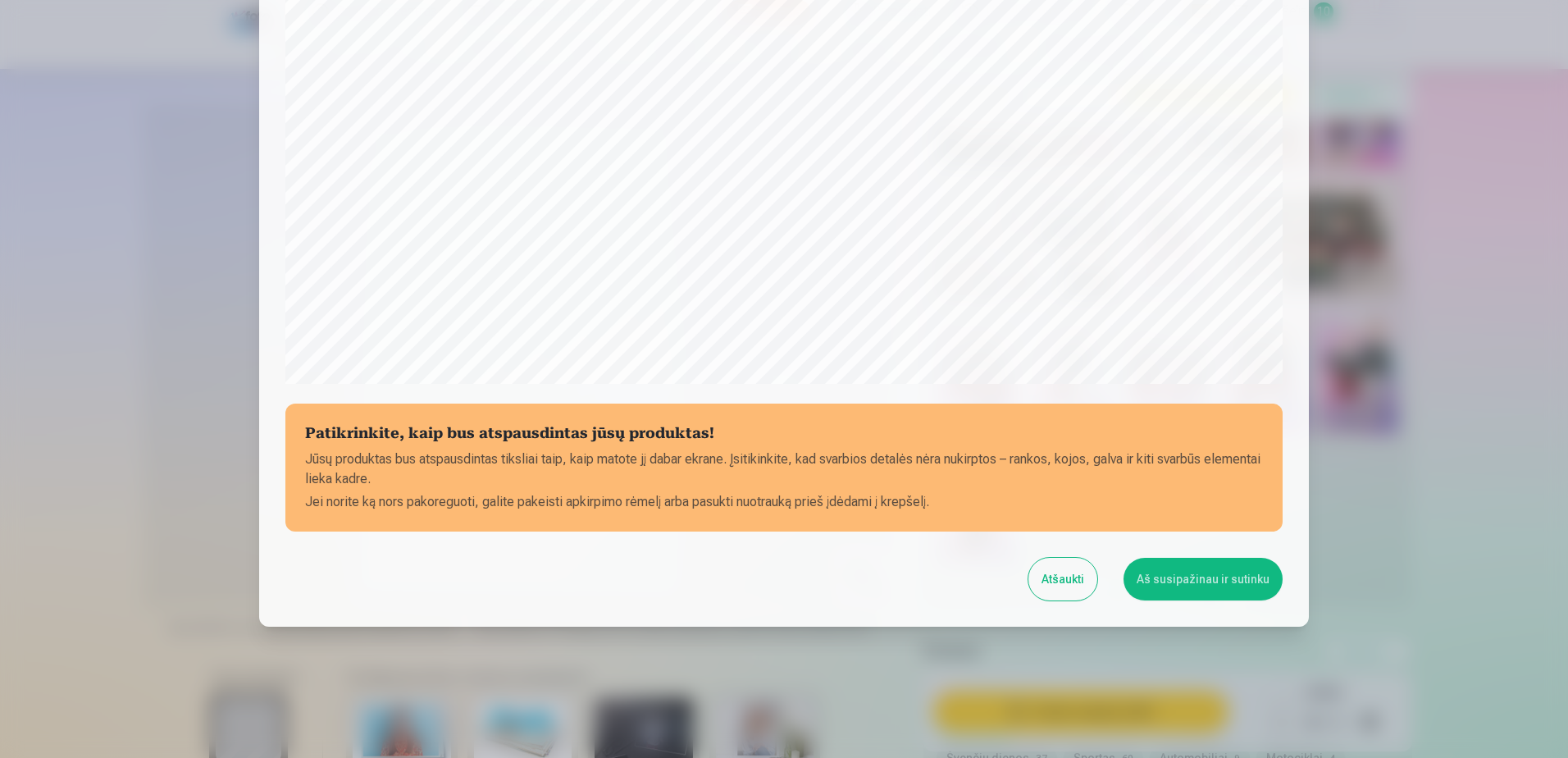
click at [1200, 581] on button "Aš susipažinau ir sutinku" at bounding box center [1203, 579] width 159 height 43
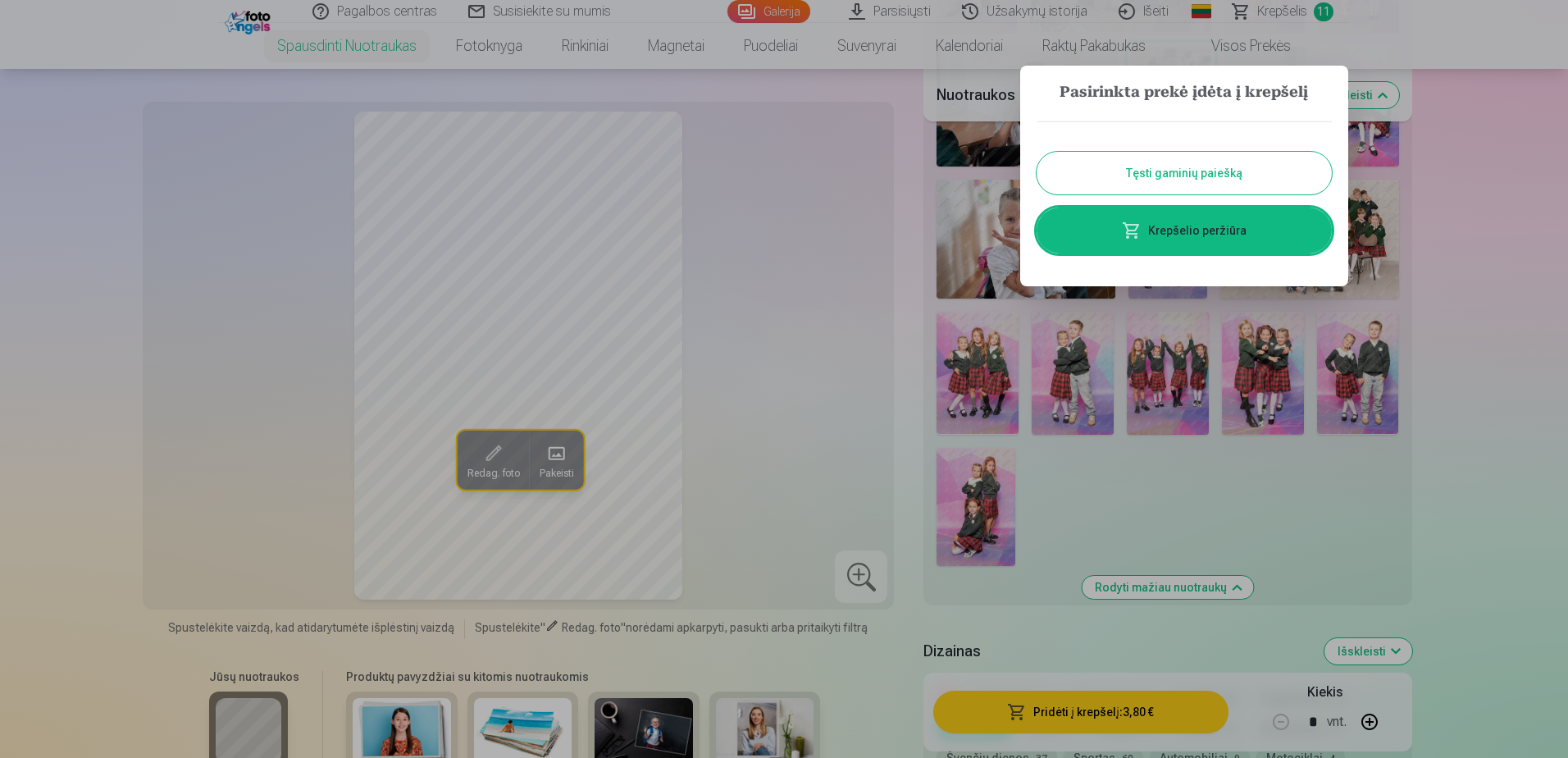
click at [1249, 167] on button "Tęsti gaminių paiešką" at bounding box center [1184, 173] width 295 height 43
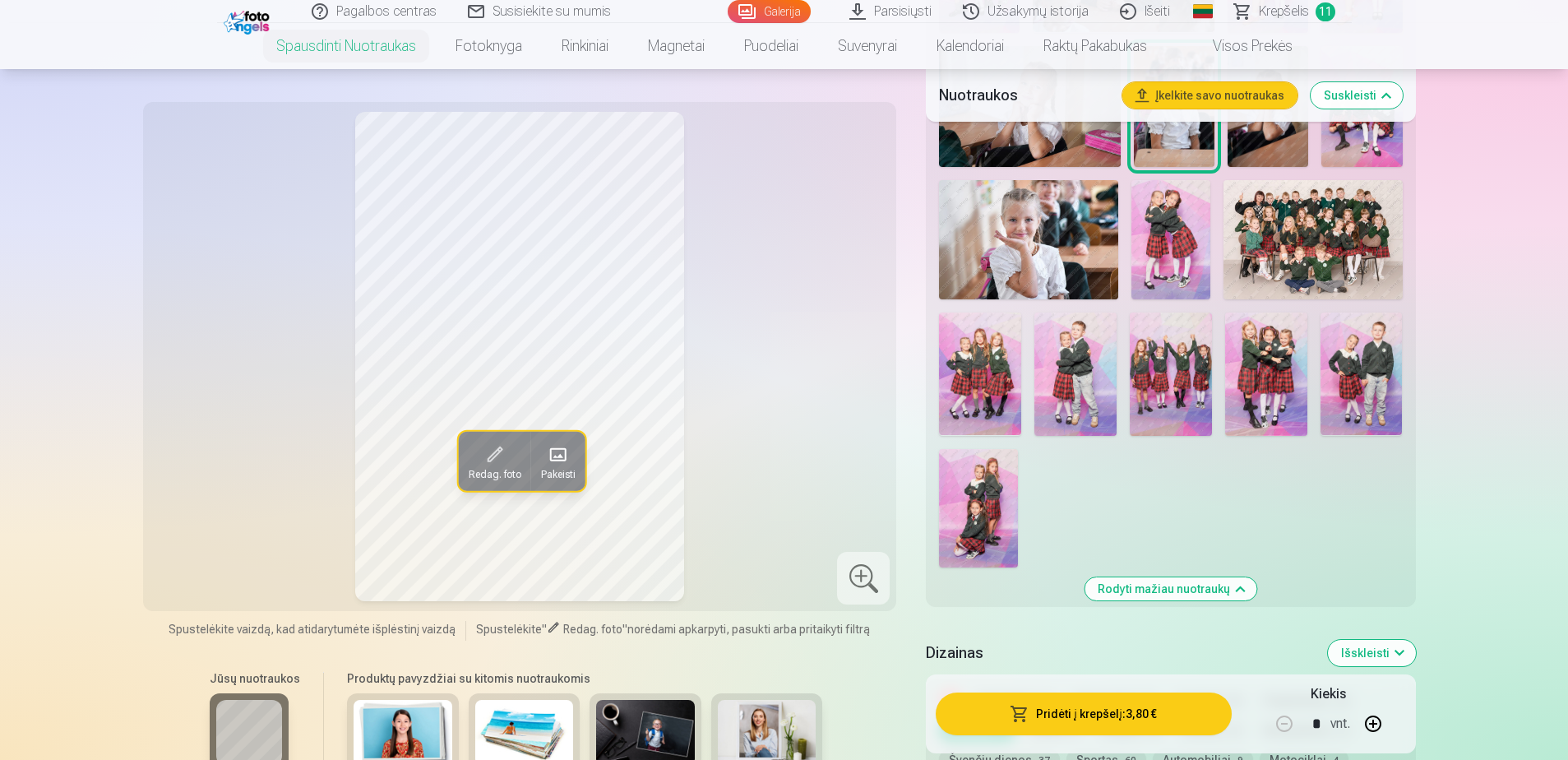
scroll to position [625, 0]
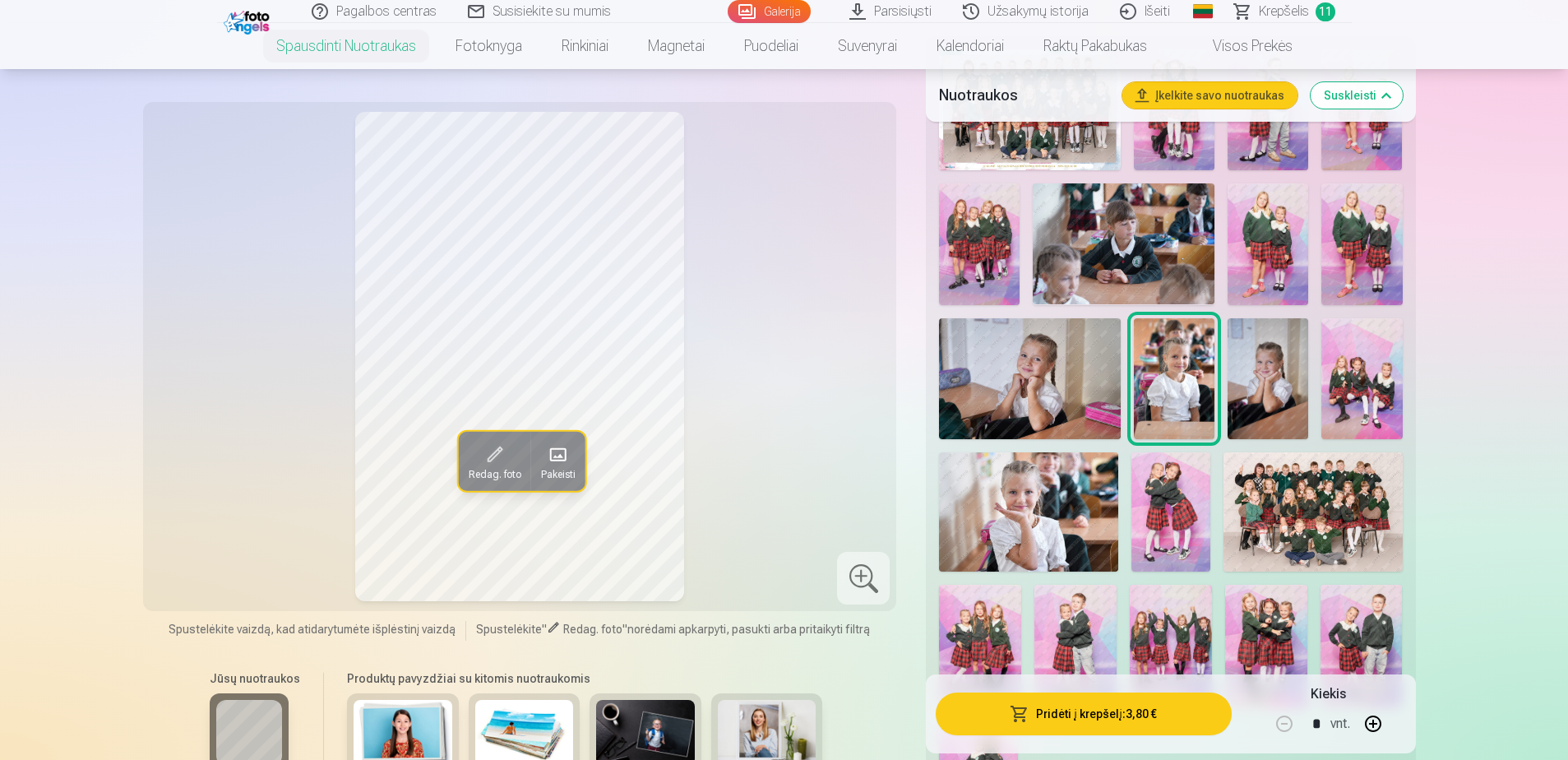
click at [1044, 398] on img at bounding box center [1030, 379] width 182 height 120
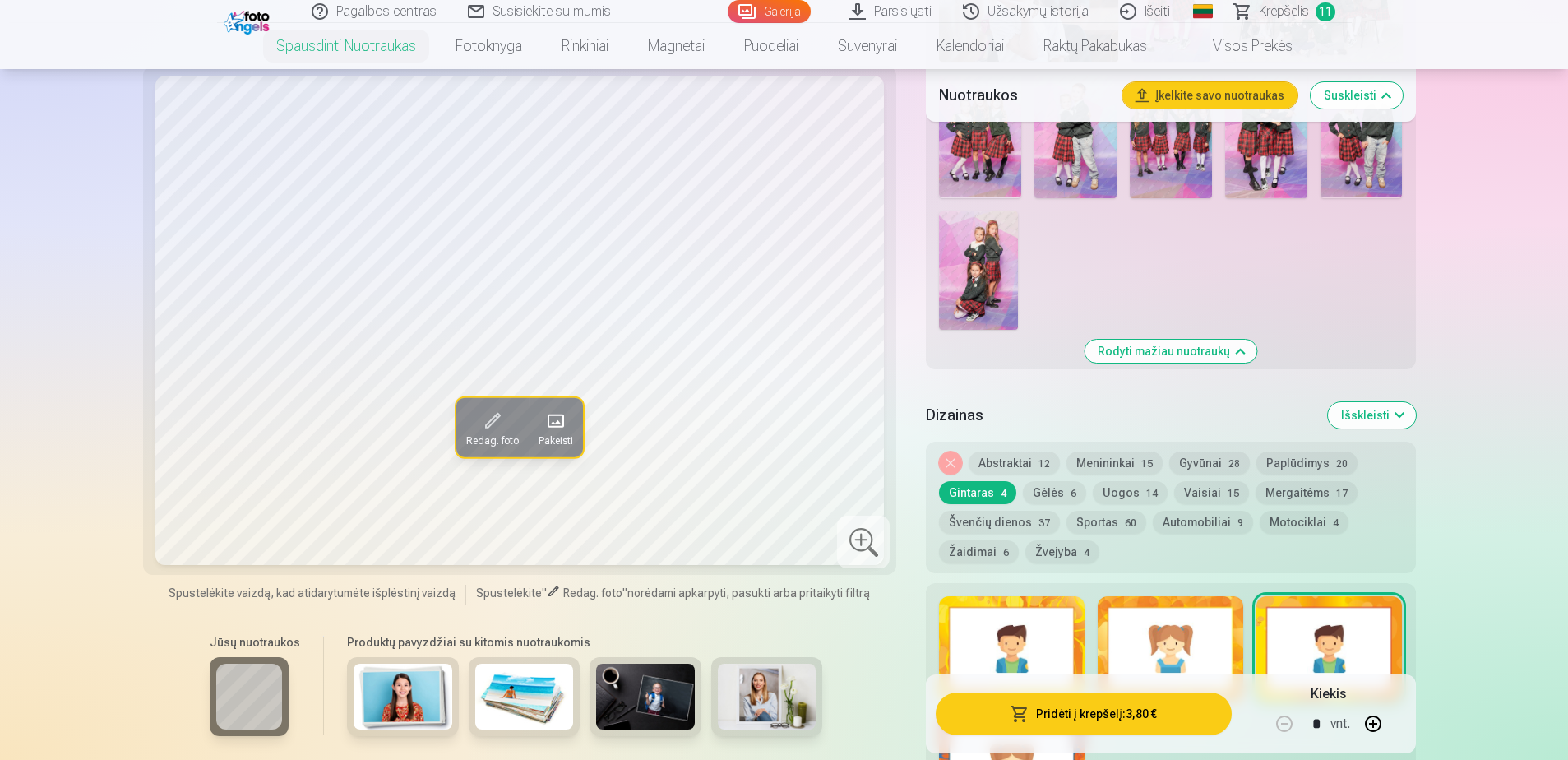
scroll to position [1144, 0]
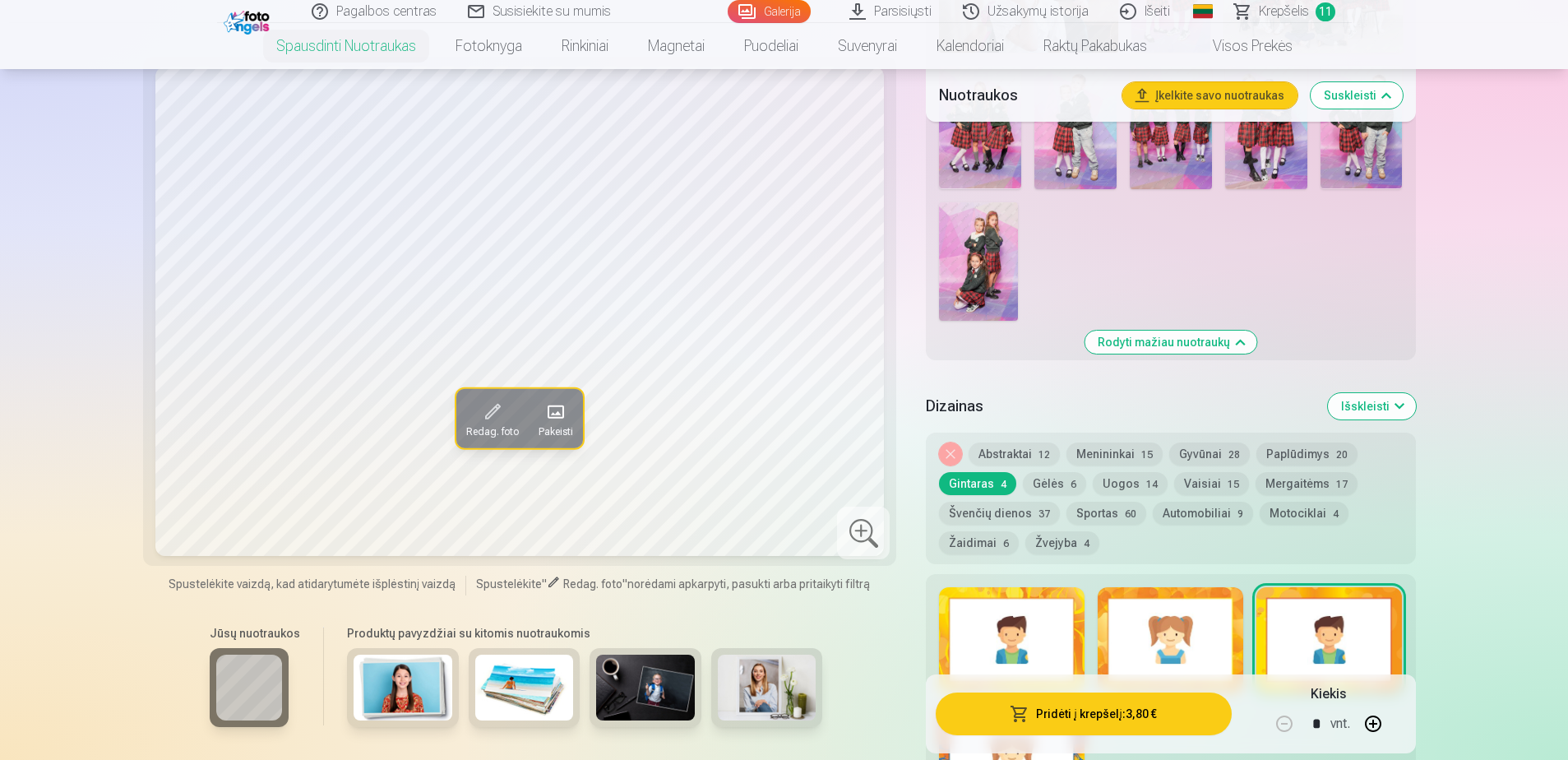
click at [951, 458] on button "Nuimkite dizainą" at bounding box center [951, 454] width 23 height 23
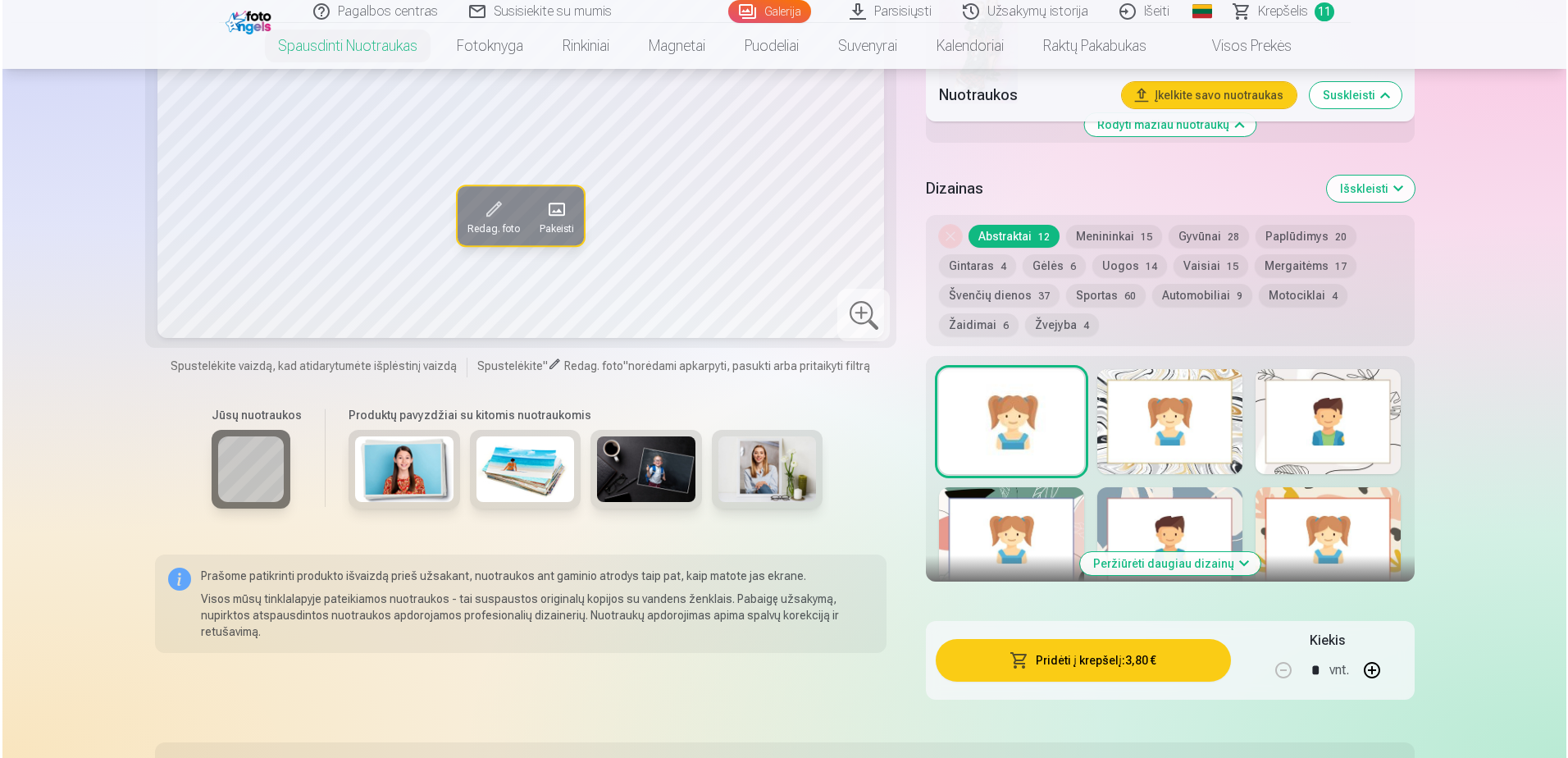
scroll to position [1360, 0]
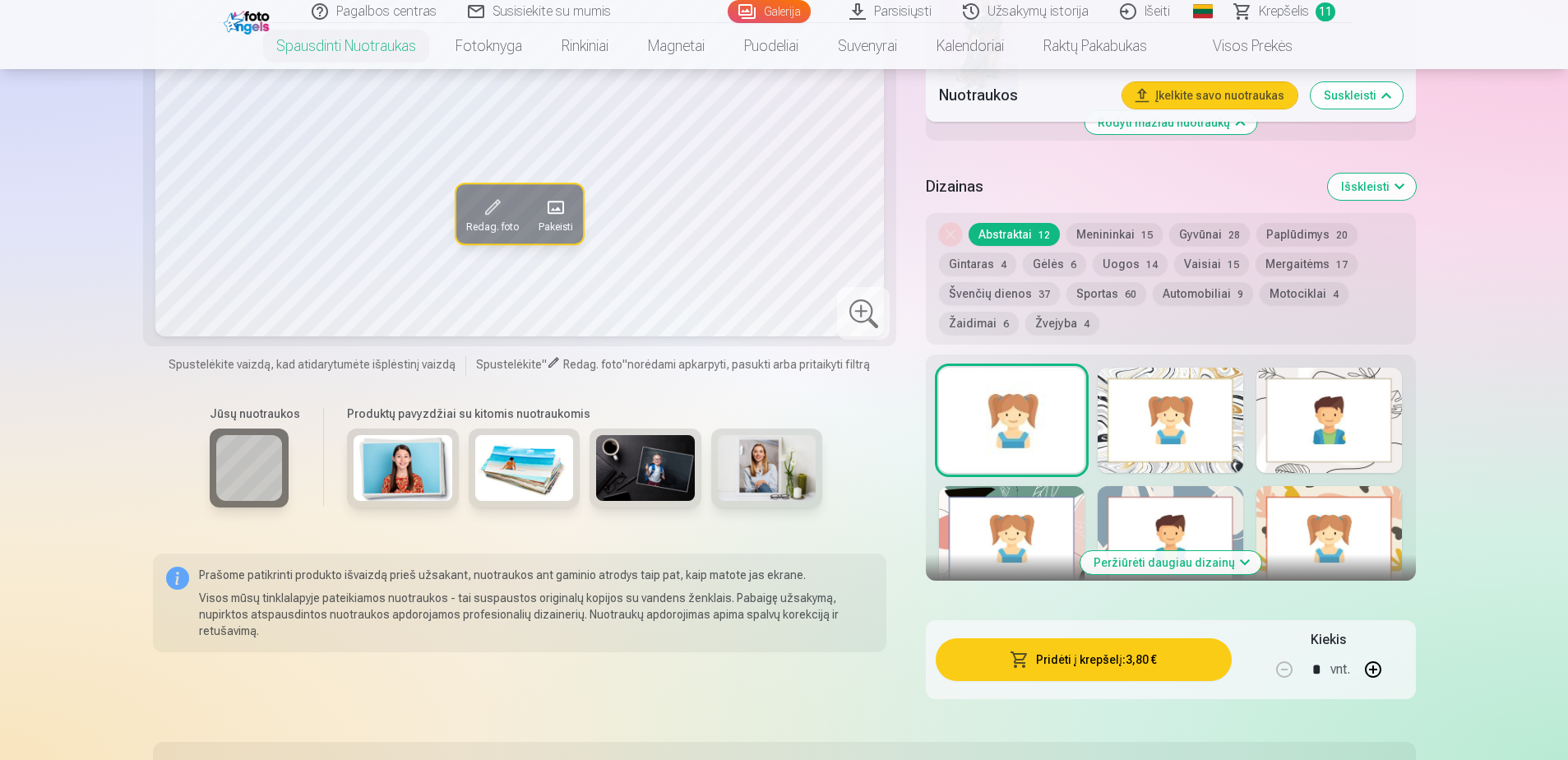
click at [1018, 659] on span "button" at bounding box center [1020, 658] width 20 height 16
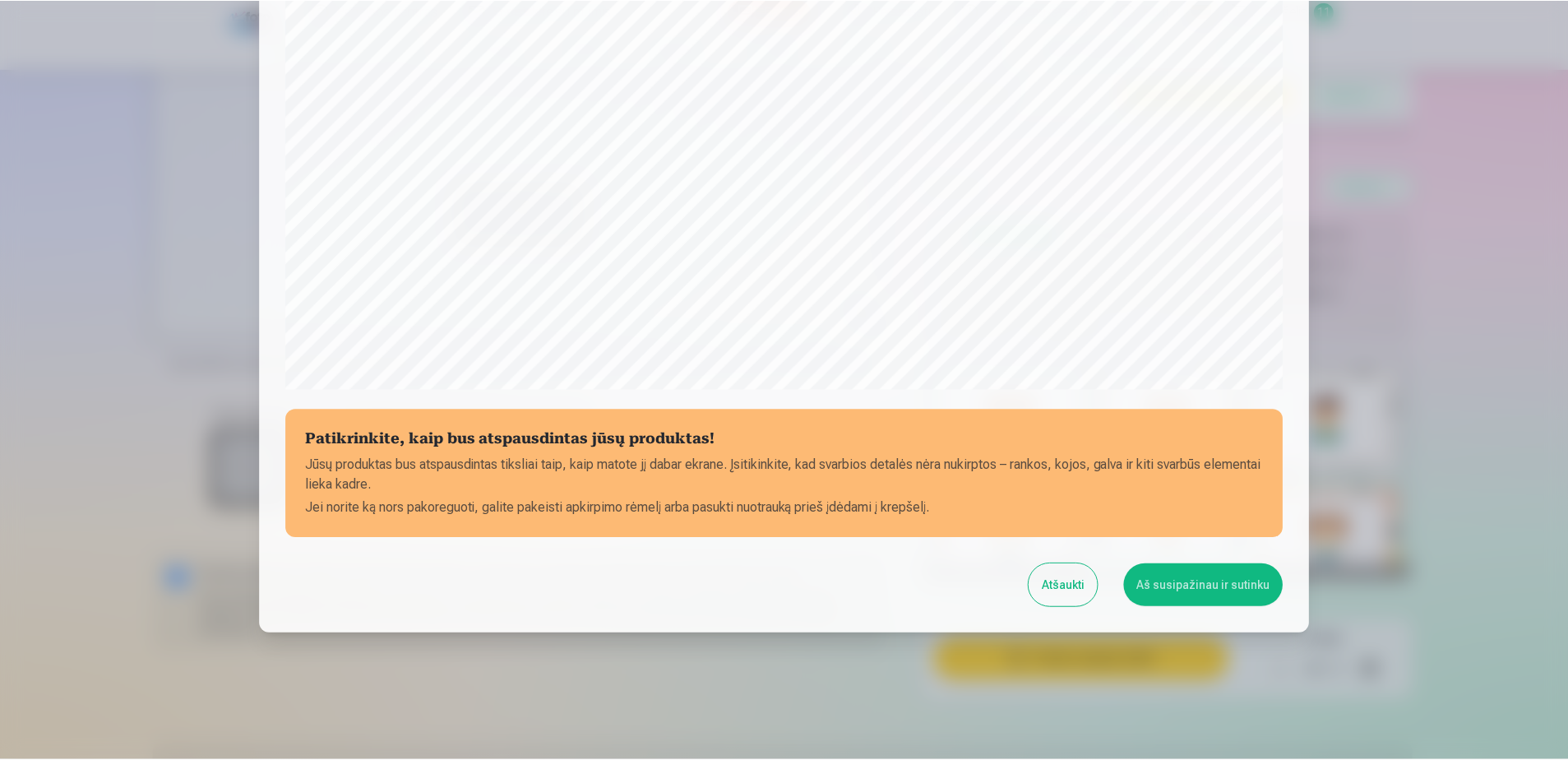
scroll to position [424, 0]
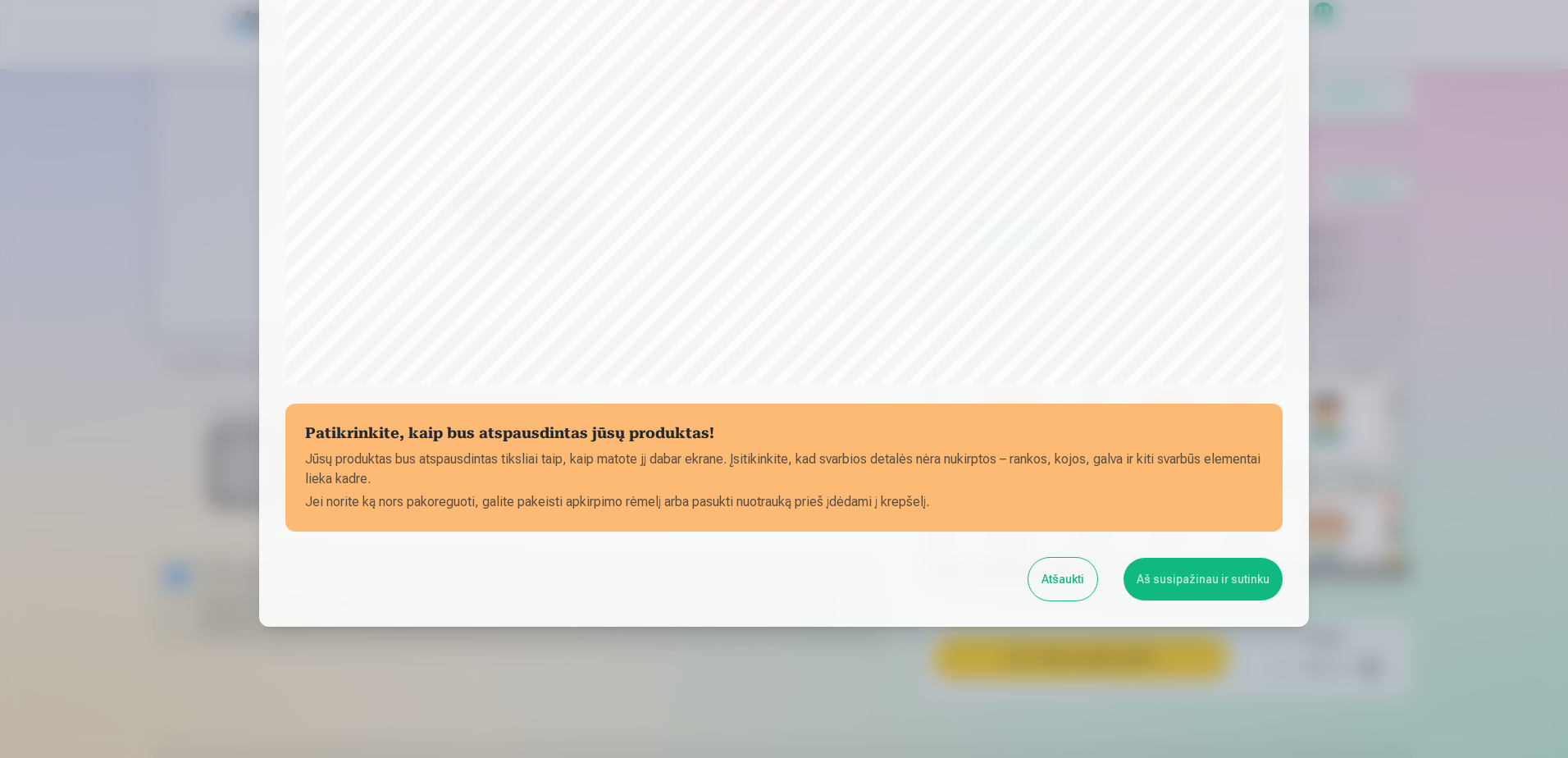
click at [1179, 579] on button "Aš susipažinau ir sutinku" at bounding box center [1203, 579] width 159 height 43
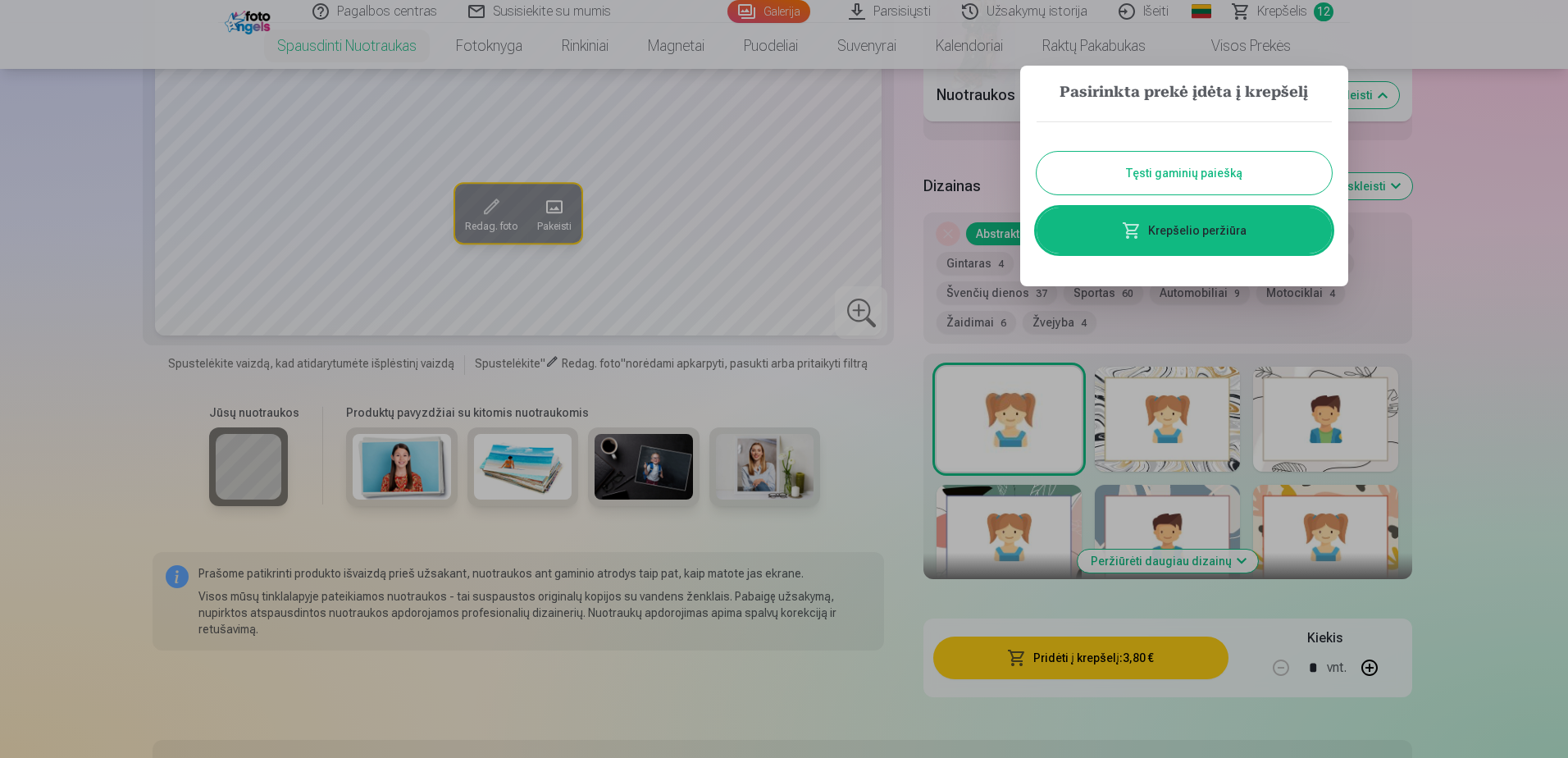
click at [1203, 173] on button "Tęsti gaminių paiešką" at bounding box center [1184, 173] width 295 height 43
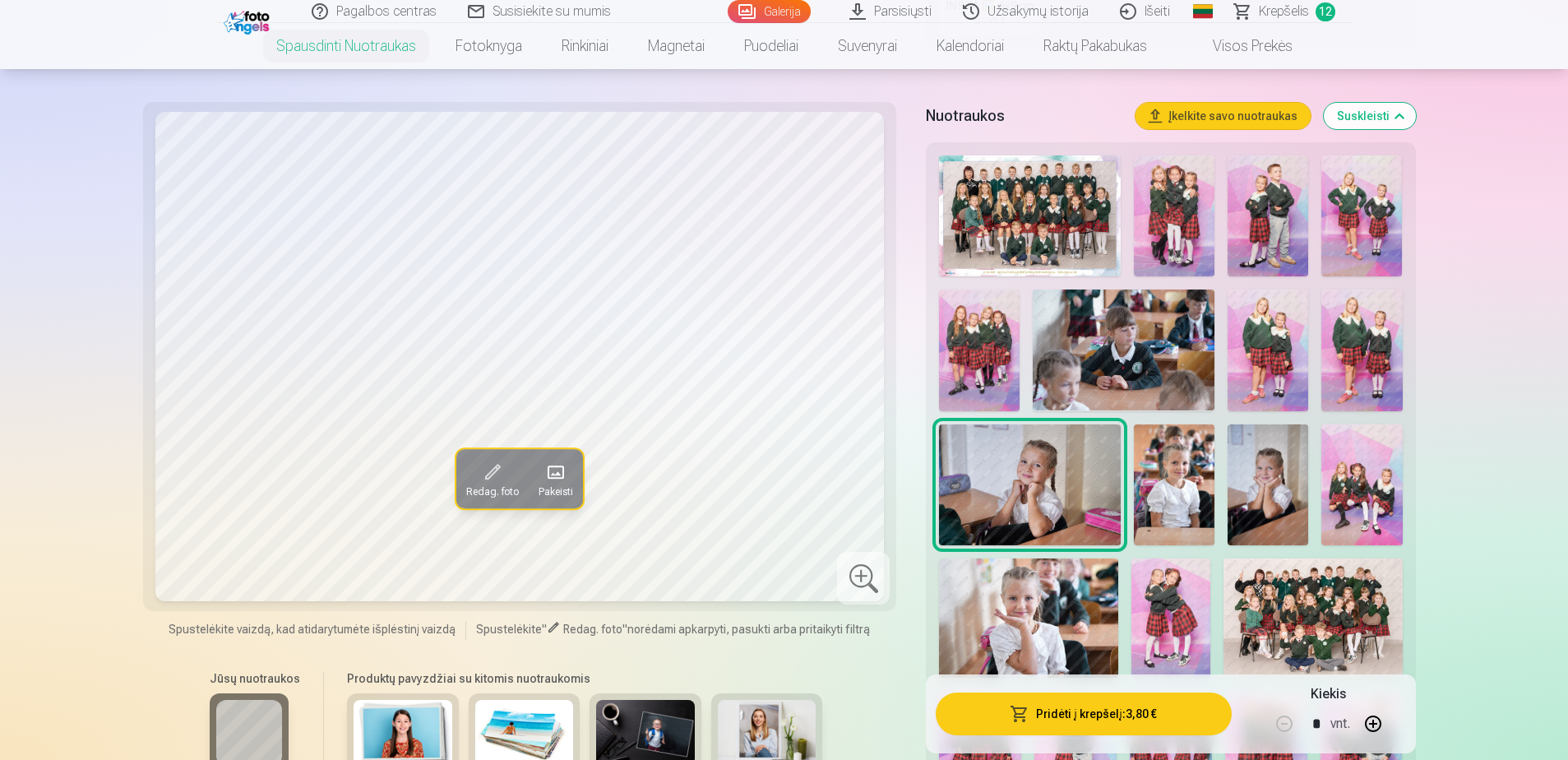
scroll to position [264, 0]
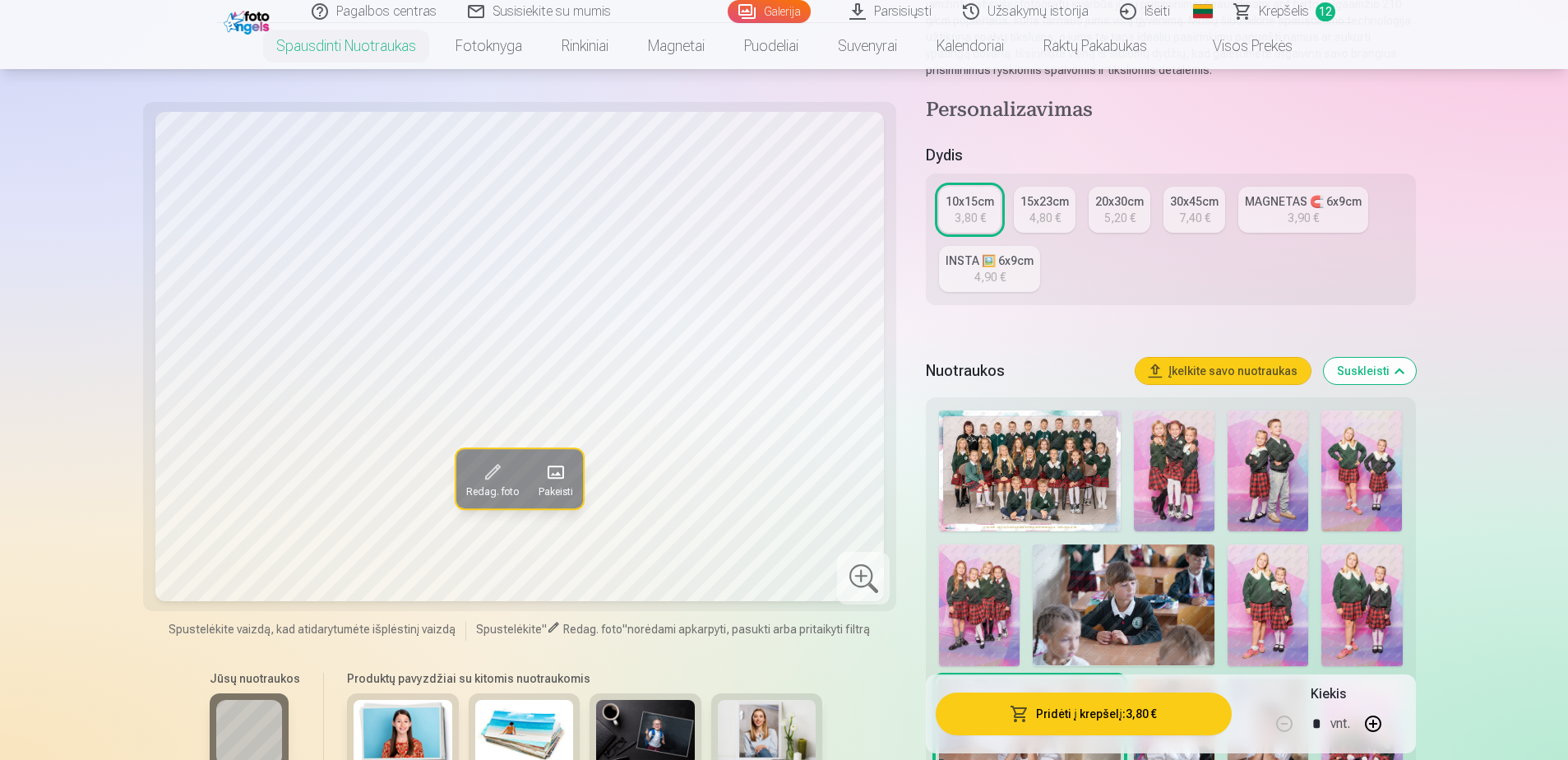
click at [1267, 12] on span "Krepšelis" at bounding box center [1284, 11] width 50 height 20
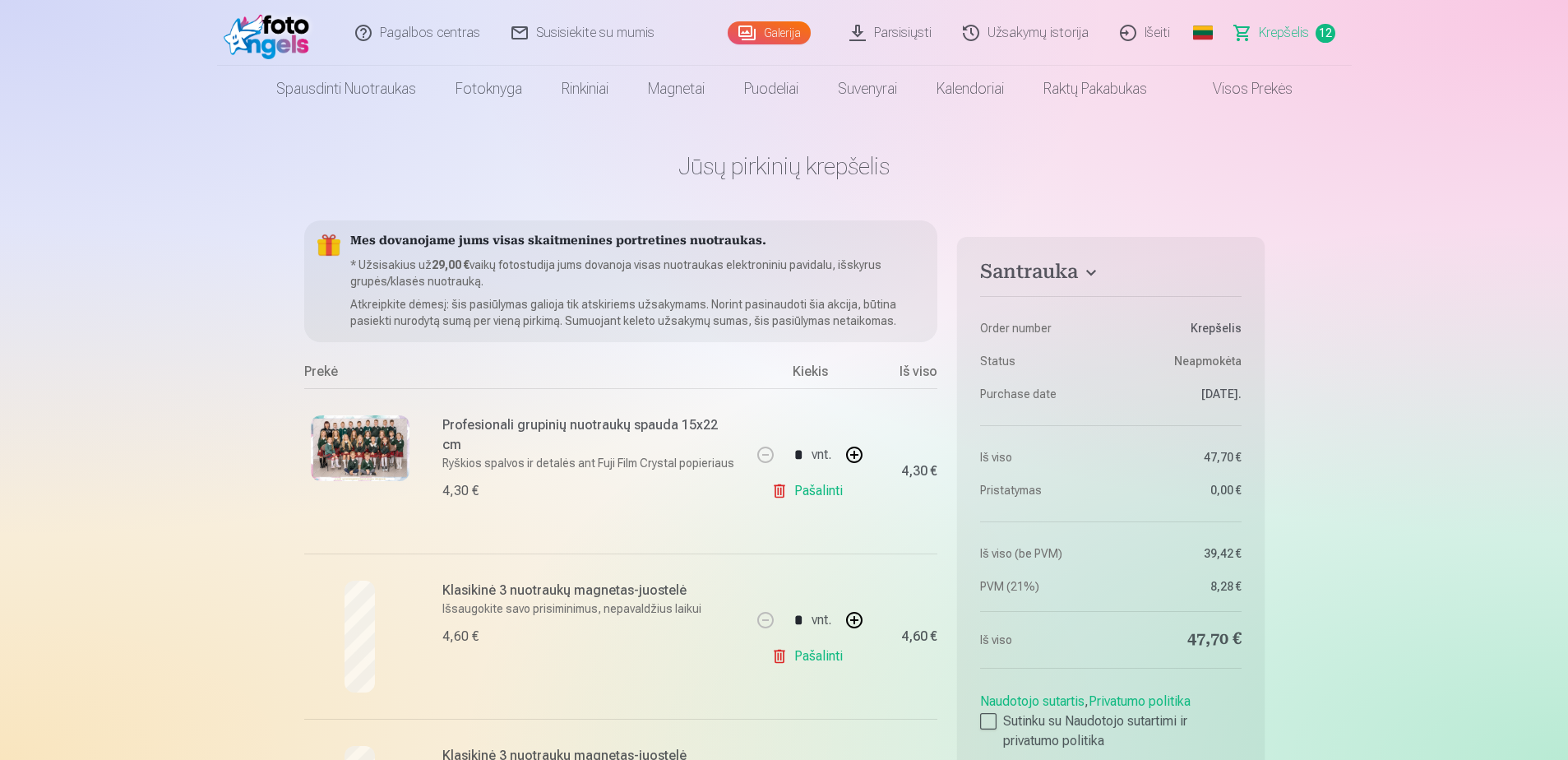
scroll to position [238, 0]
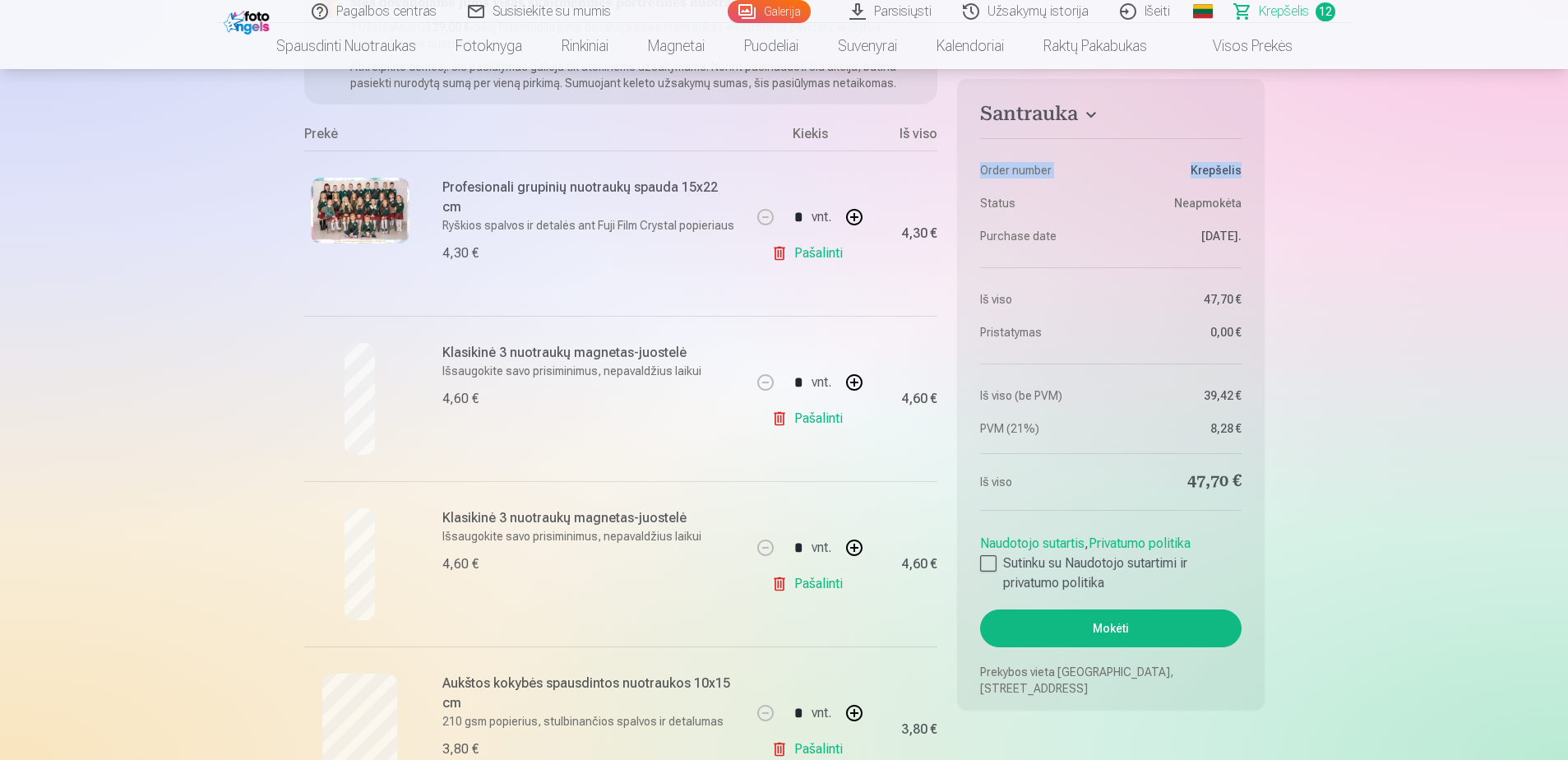
drag, startPoint x: 1567, startPoint y: 70, endPoint x: 1567, endPoint y: 96, distance: 26.0
drag, startPoint x: 1567, startPoint y: 96, endPoint x: 1464, endPoint y: 195, distance: 142.9
drag, startPoint x: 1464, startPoint y: 195, endPoint x: 1410, endPoint y: 267, distance: 90.0
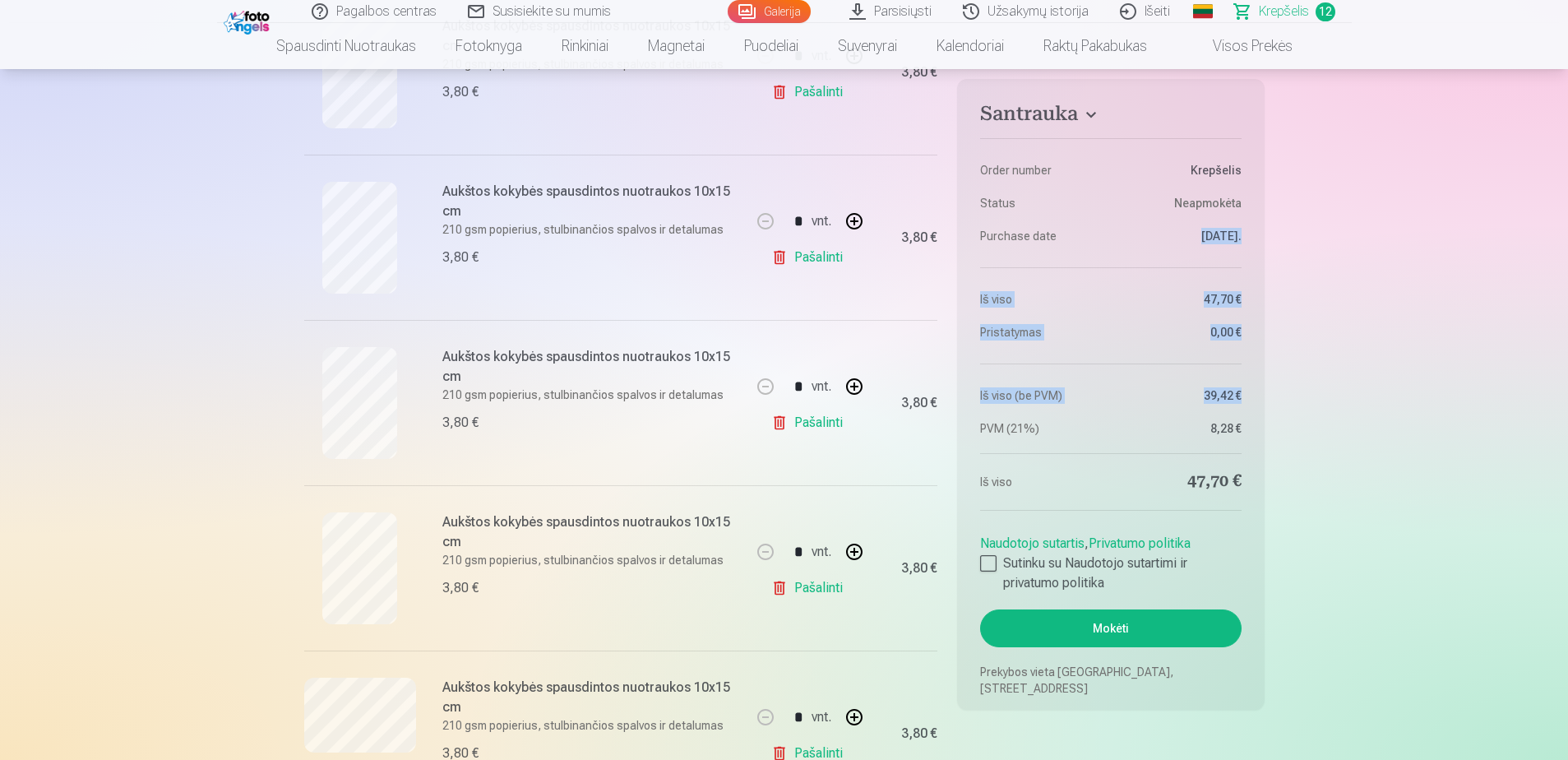
scroll to position [1510, 0]
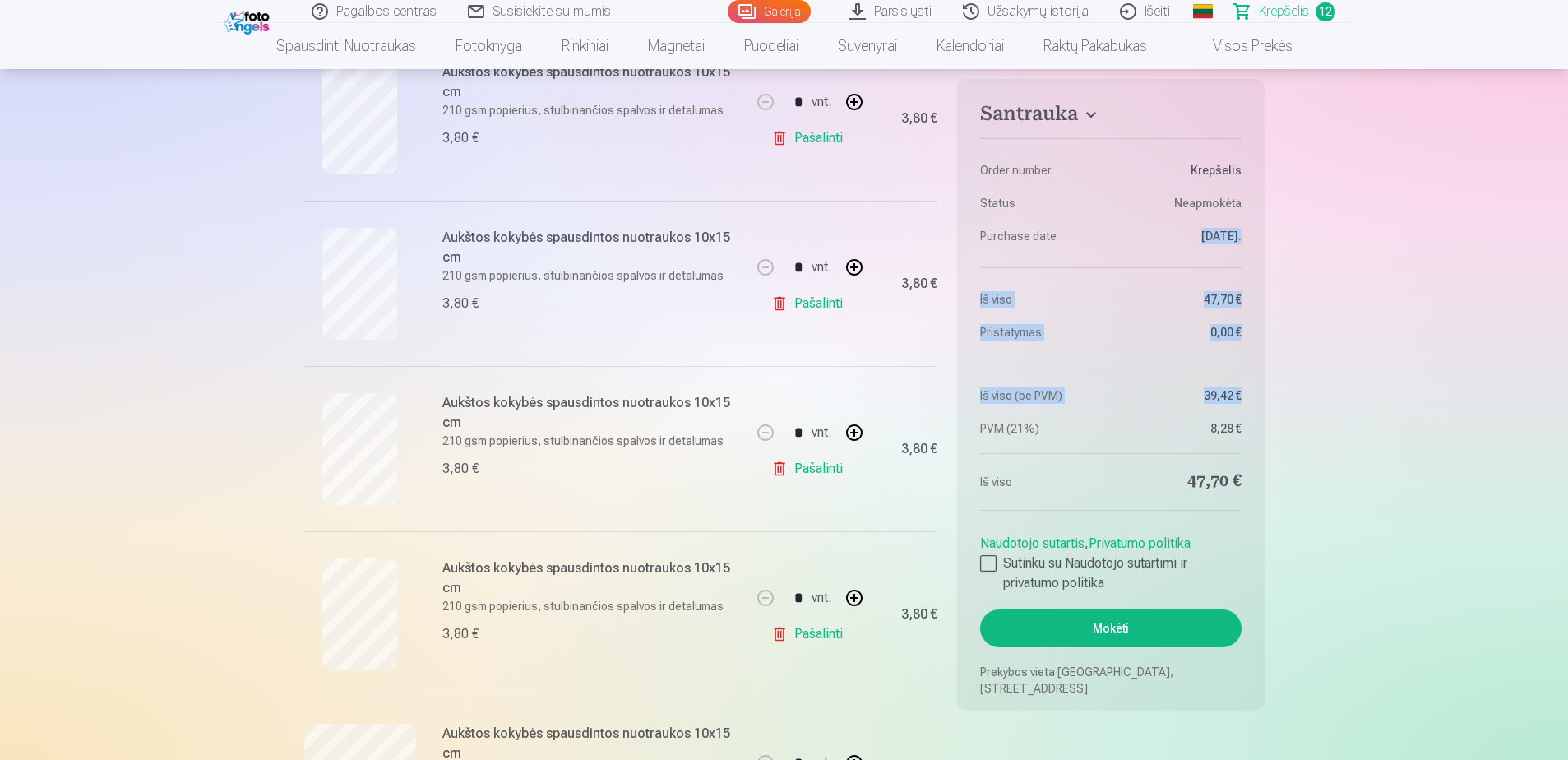
click at [794, 460] on link "Pašalinti" at bounding box center [810, 468] width 78 height 33
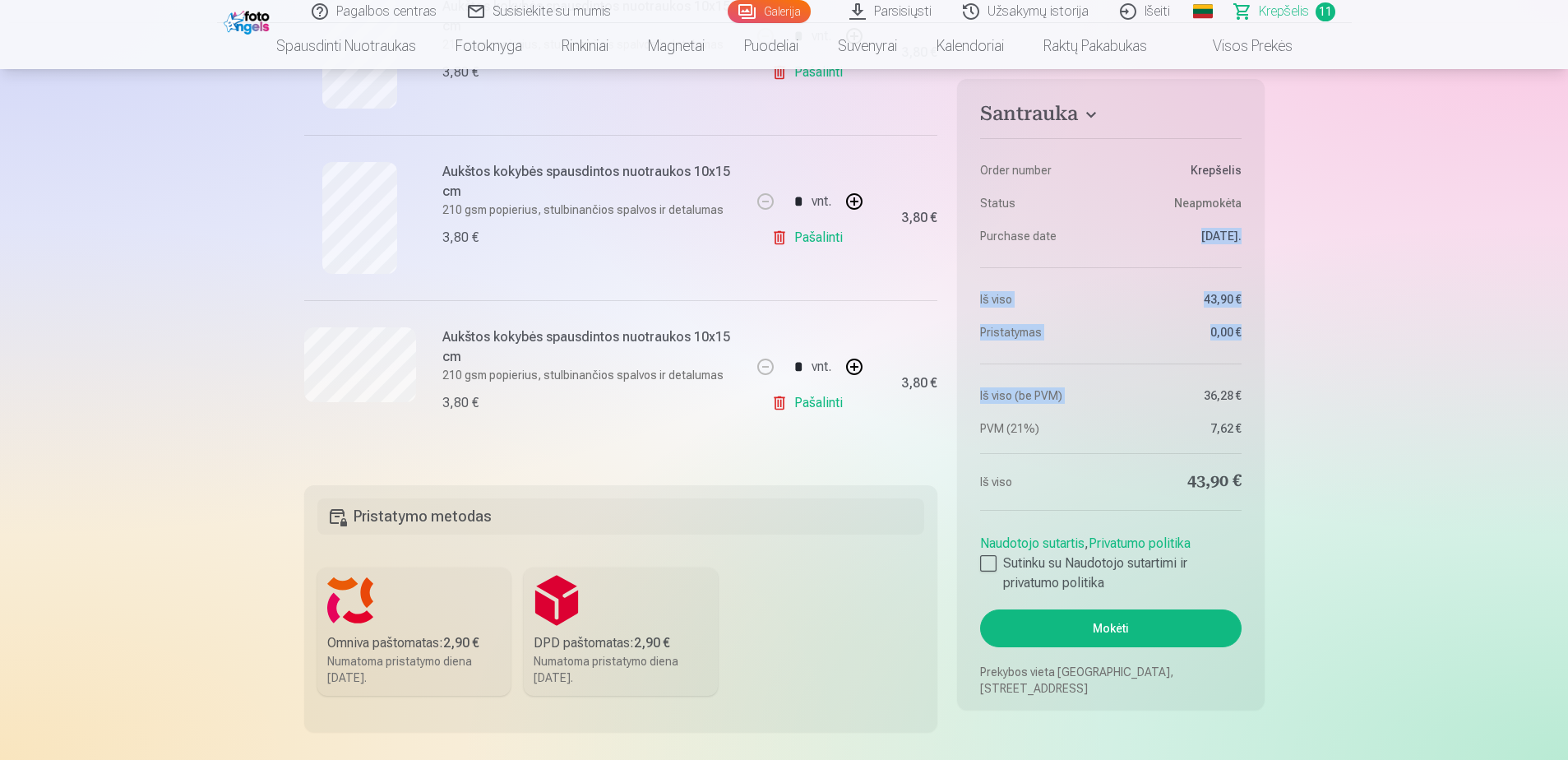
scroll to position [1983, 0]
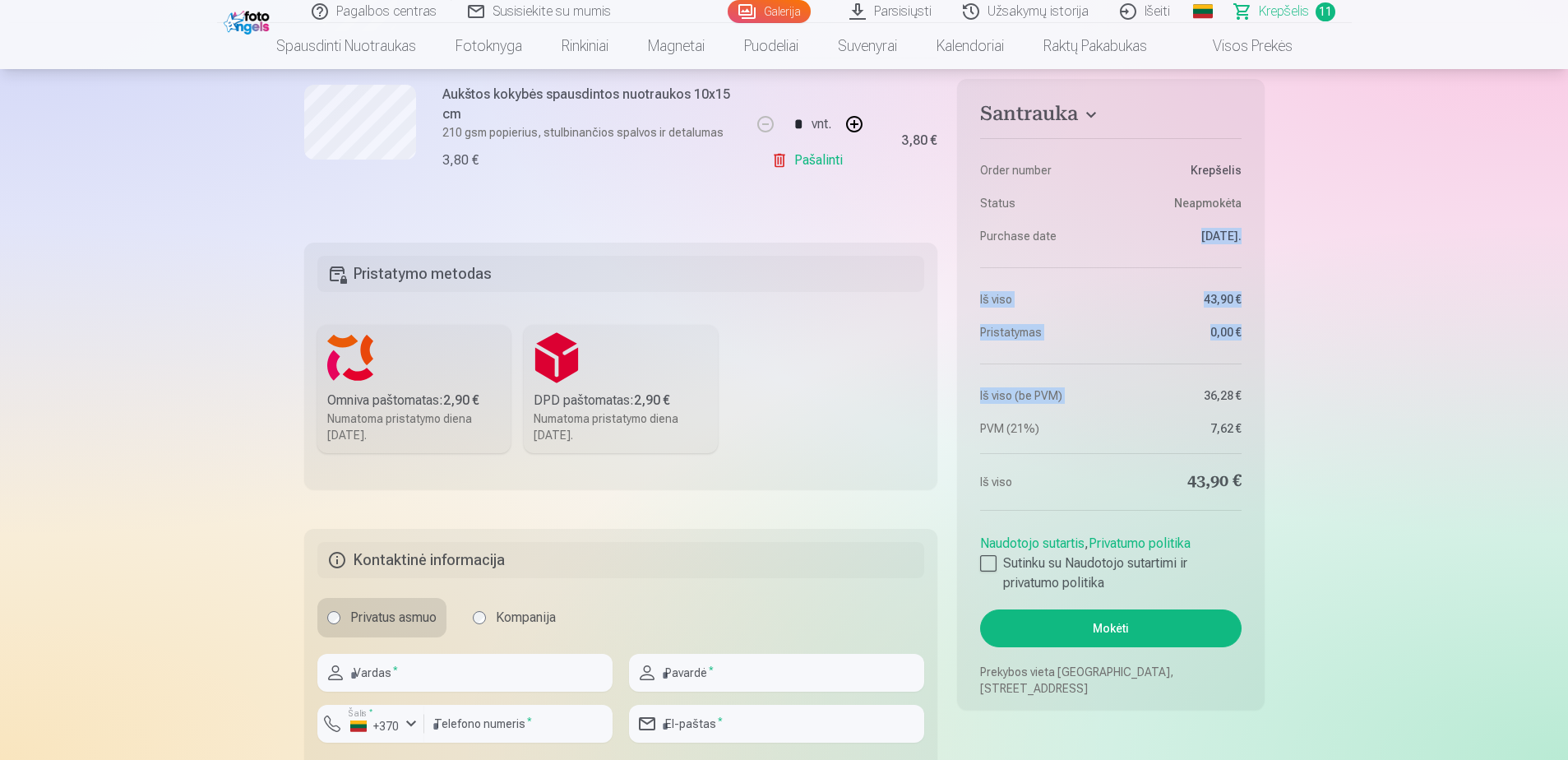
click at [598, 371] on label "DPD paštomatas : 2,90 € Numatoma pristatymo diena 25.10.2025." at bounding box center [620, 388] width 194 height 128
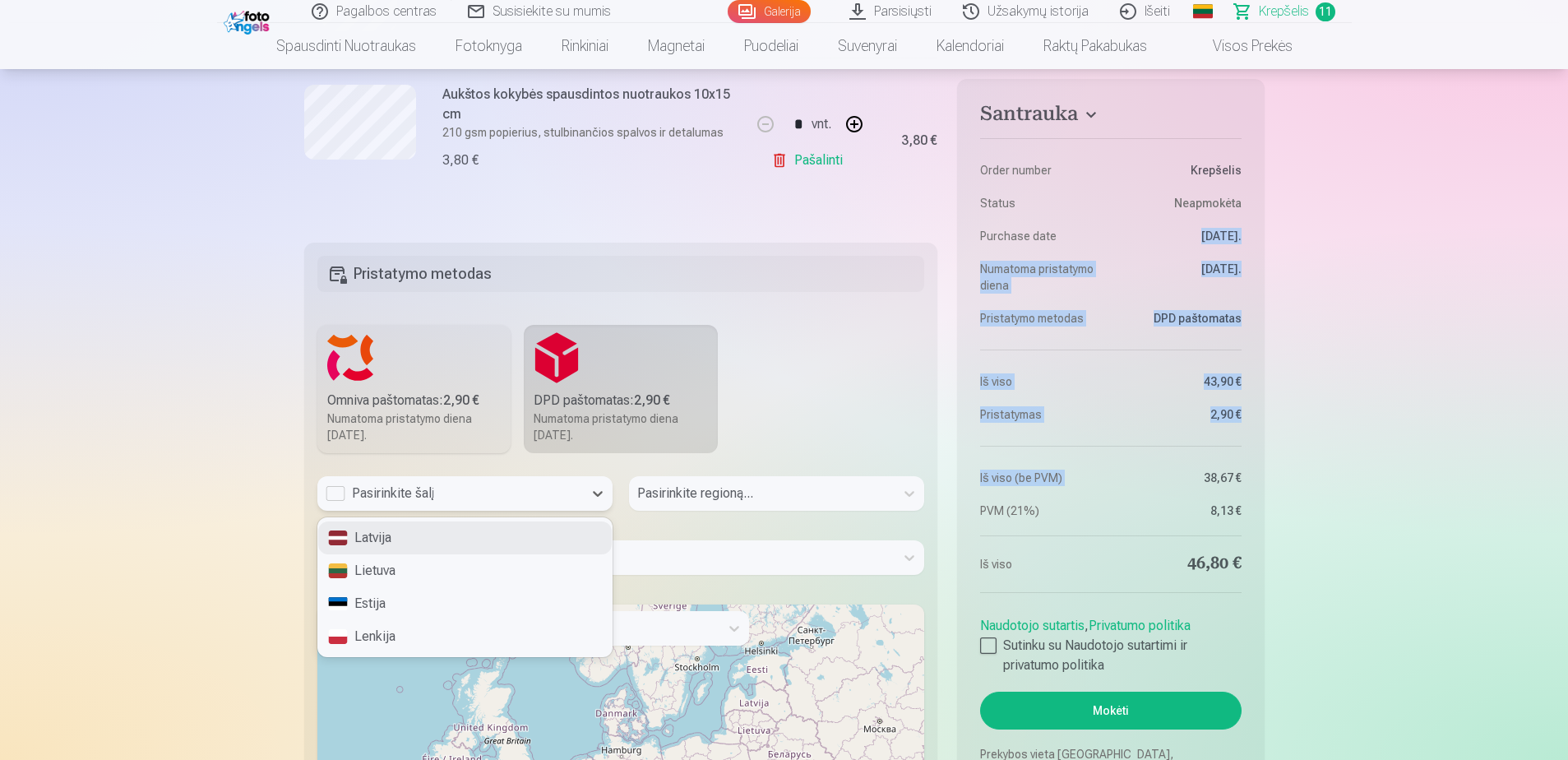
click at [334, 502] on div "Pasirinkite šalį" at bounding box center [449, 493] width 249 height 20
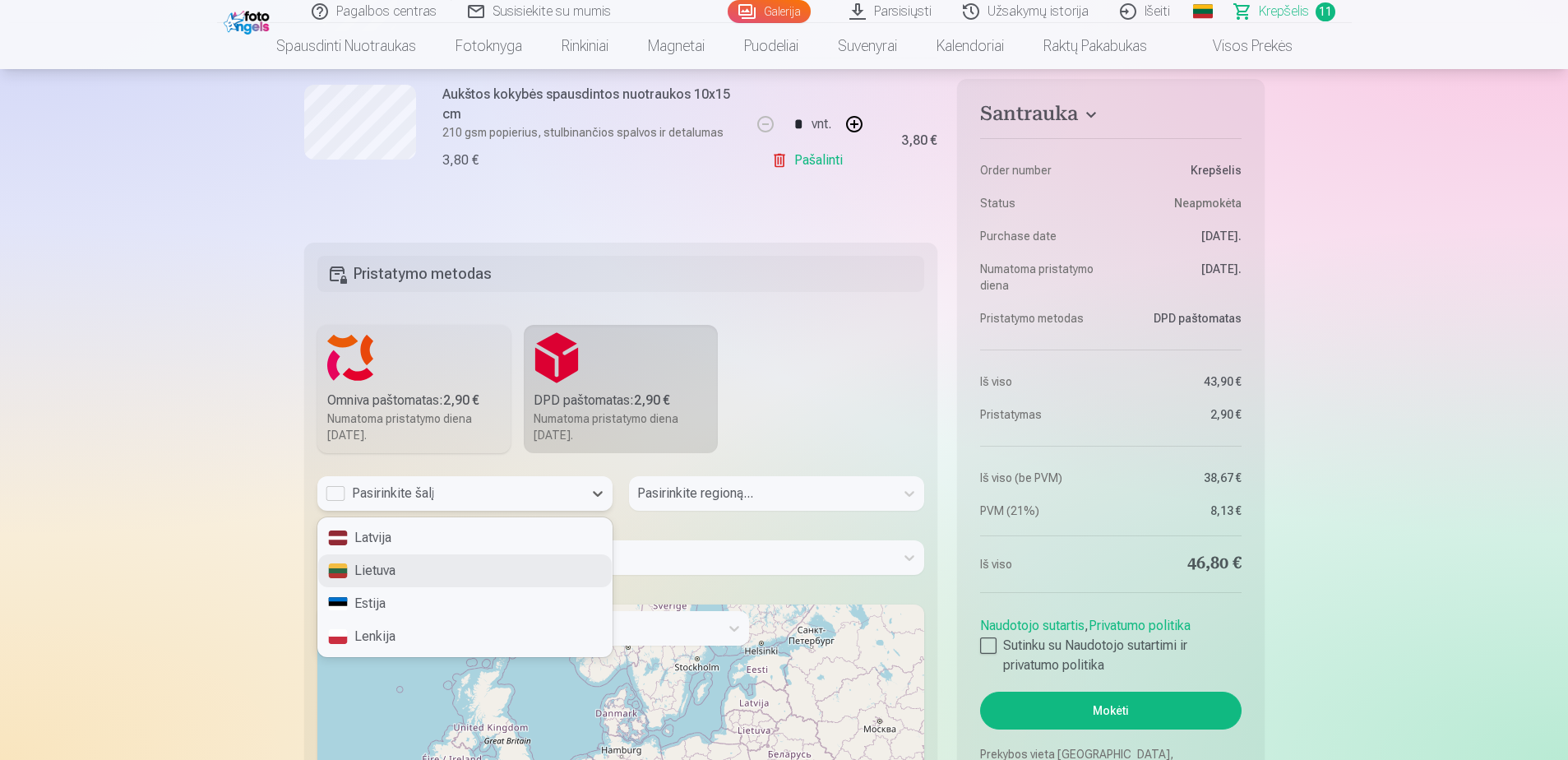
click at [369, 559] on div "Lietuva" at bounding box center [465, 571] width 294 height 33
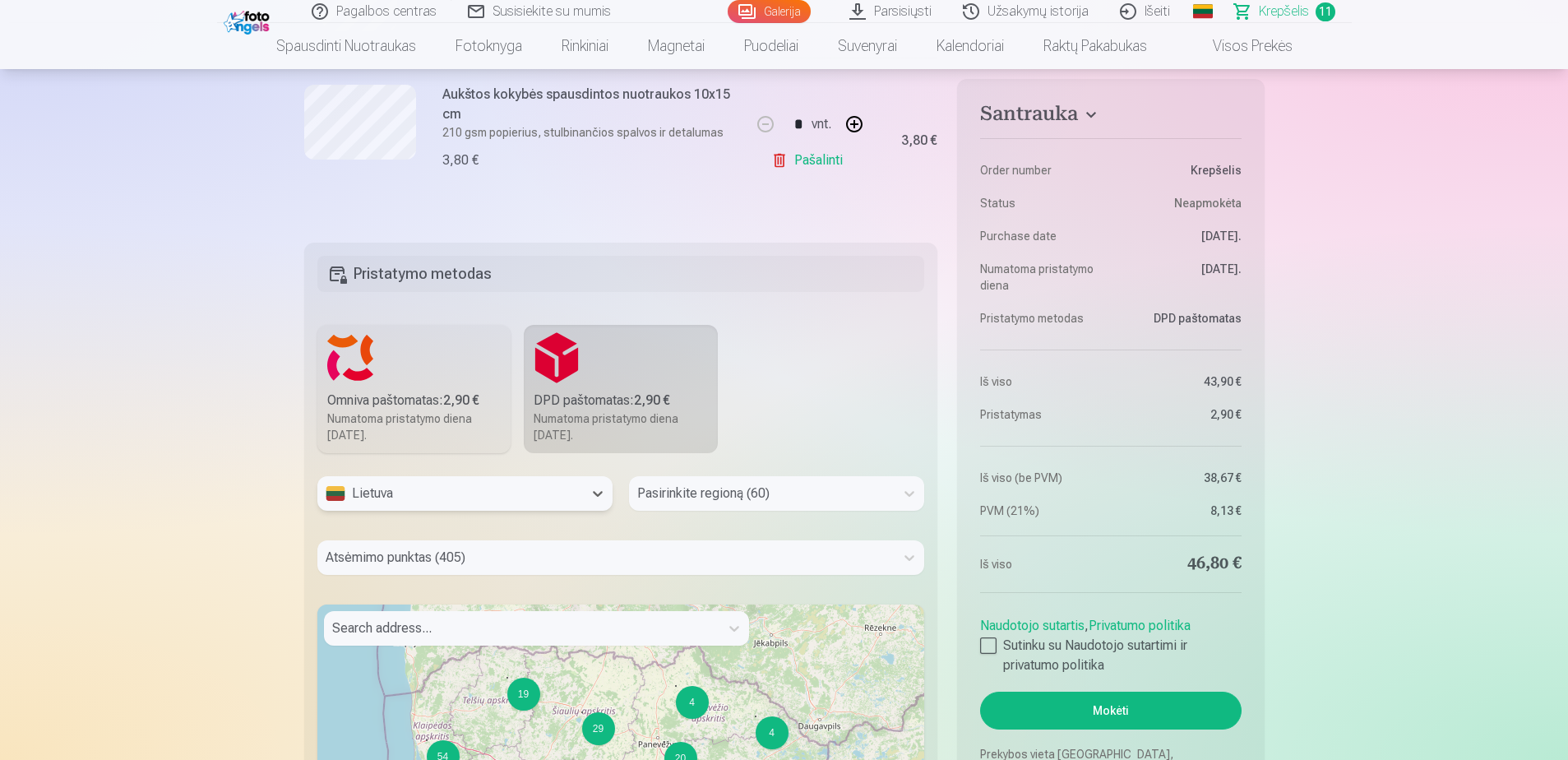
click at [694, 492] on div "Pasirinkite regioną (60)" at bounding box center [762, 493] width 266 height 34
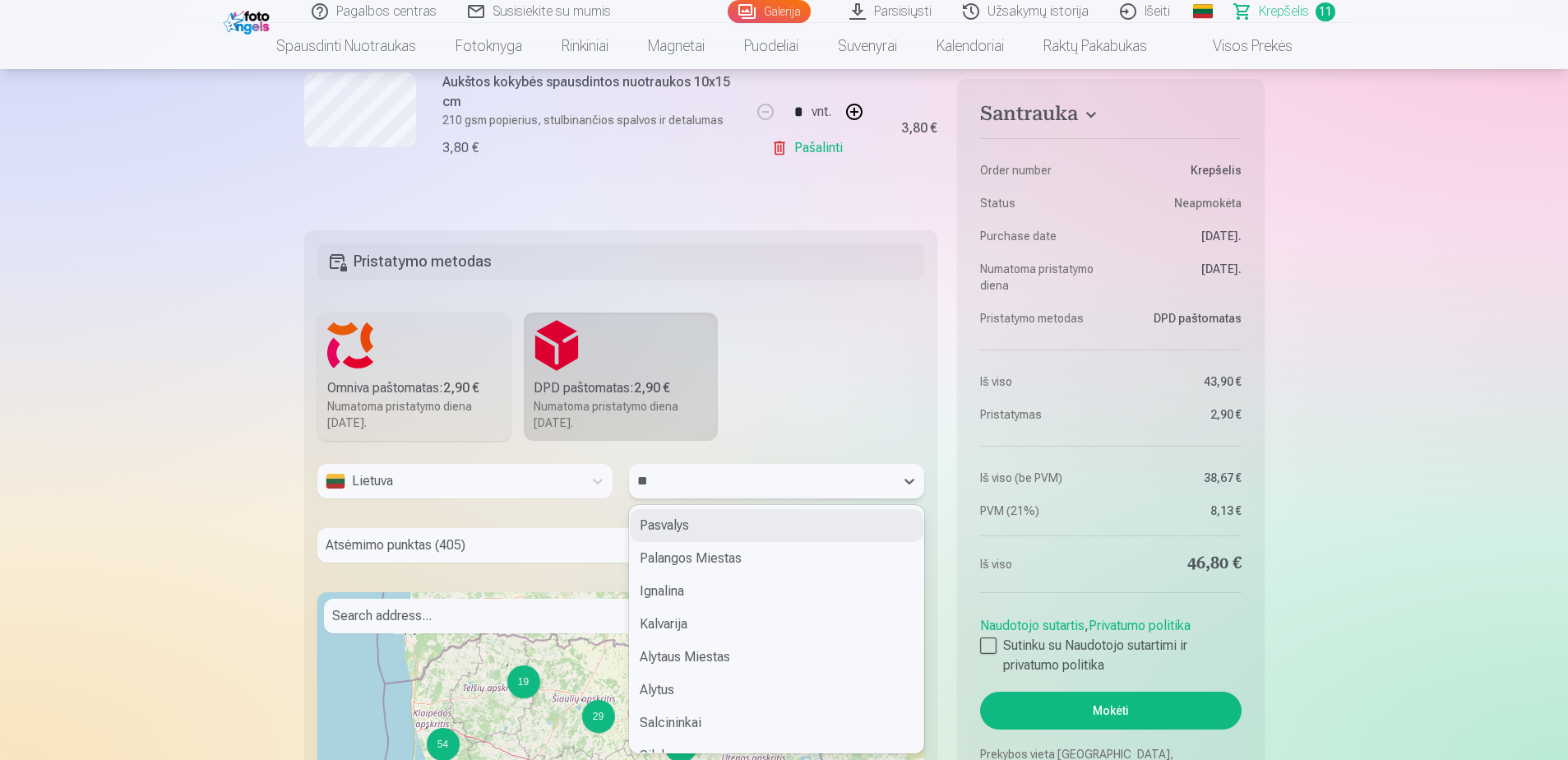
type input "***"
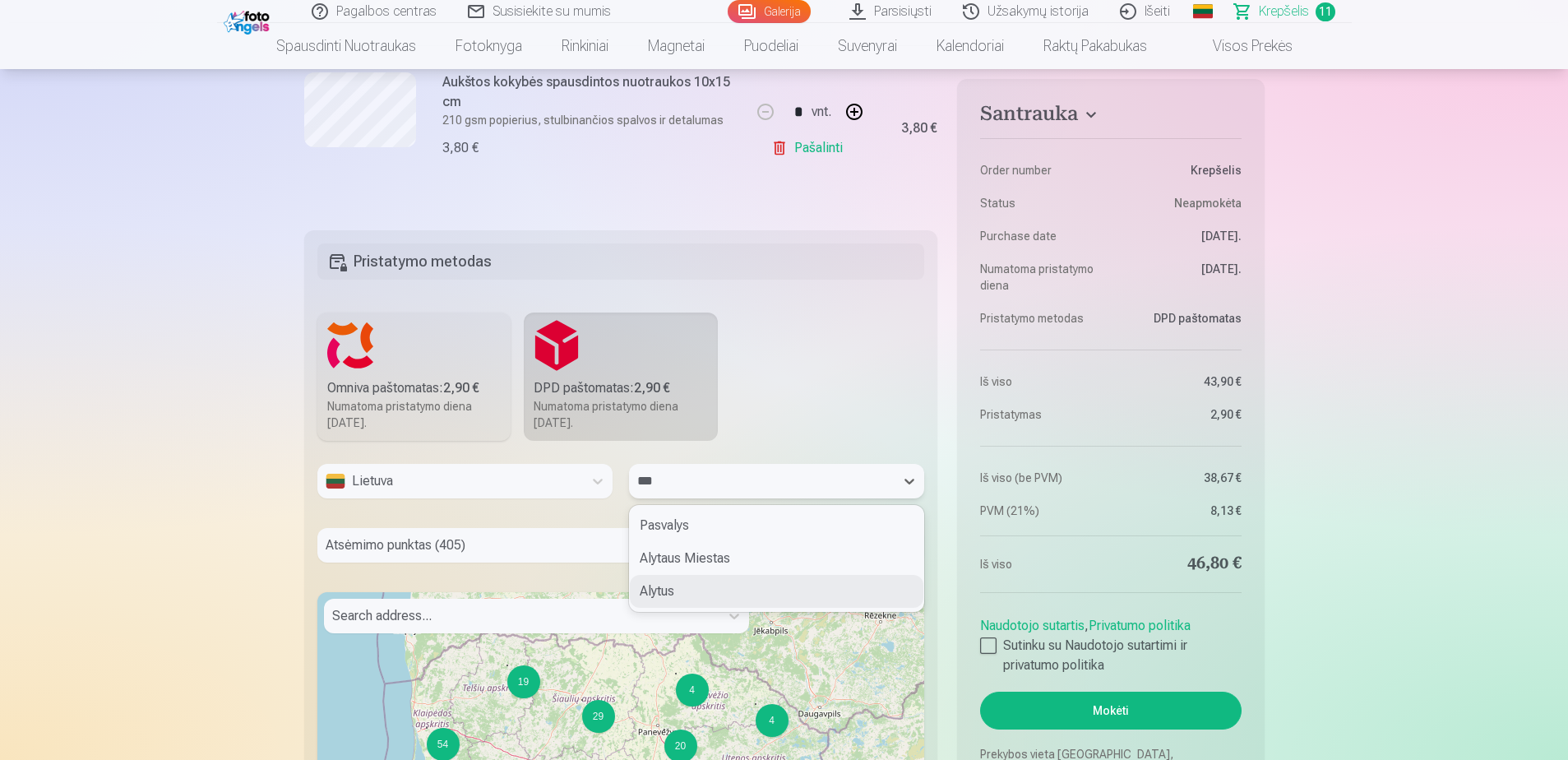
click at [685, 590] on div "Alytus" at bounding box center [777, 591] width 294 height 33
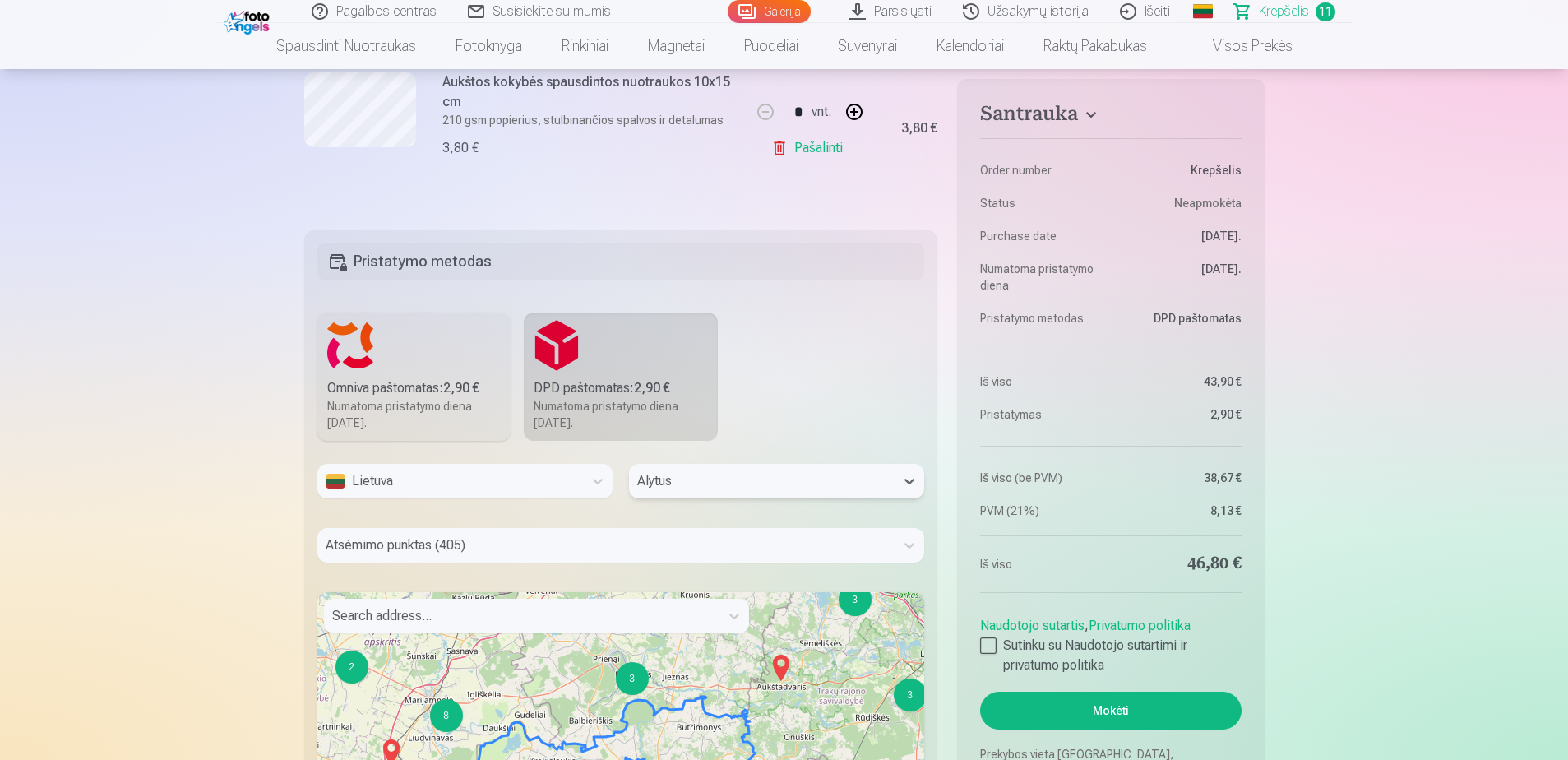
click at [521, 550] on div "Atsėmimo punktas (405)" at bounding box center [622, 545] width 608 height 34
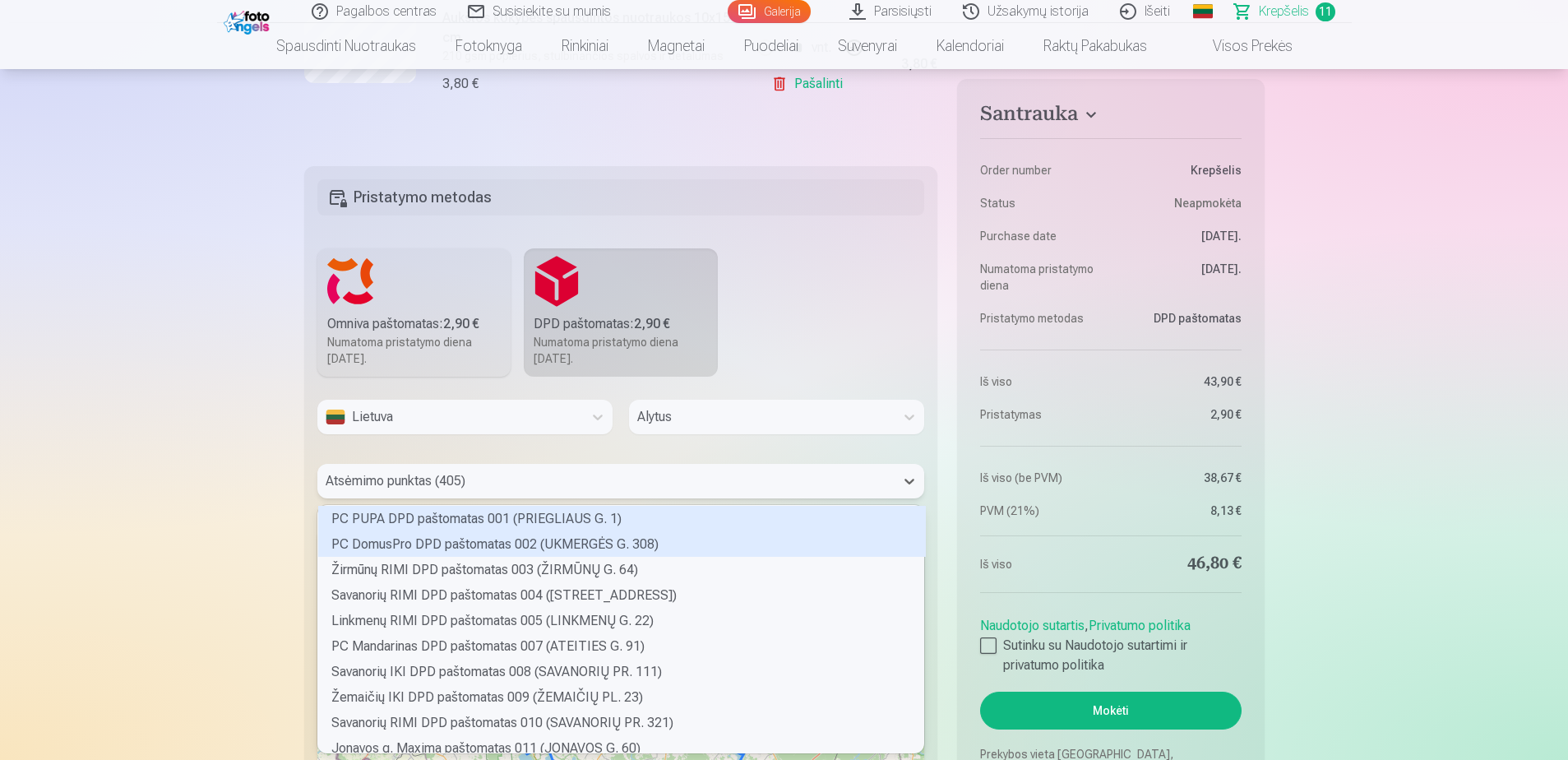
scroll to position [243, 601]
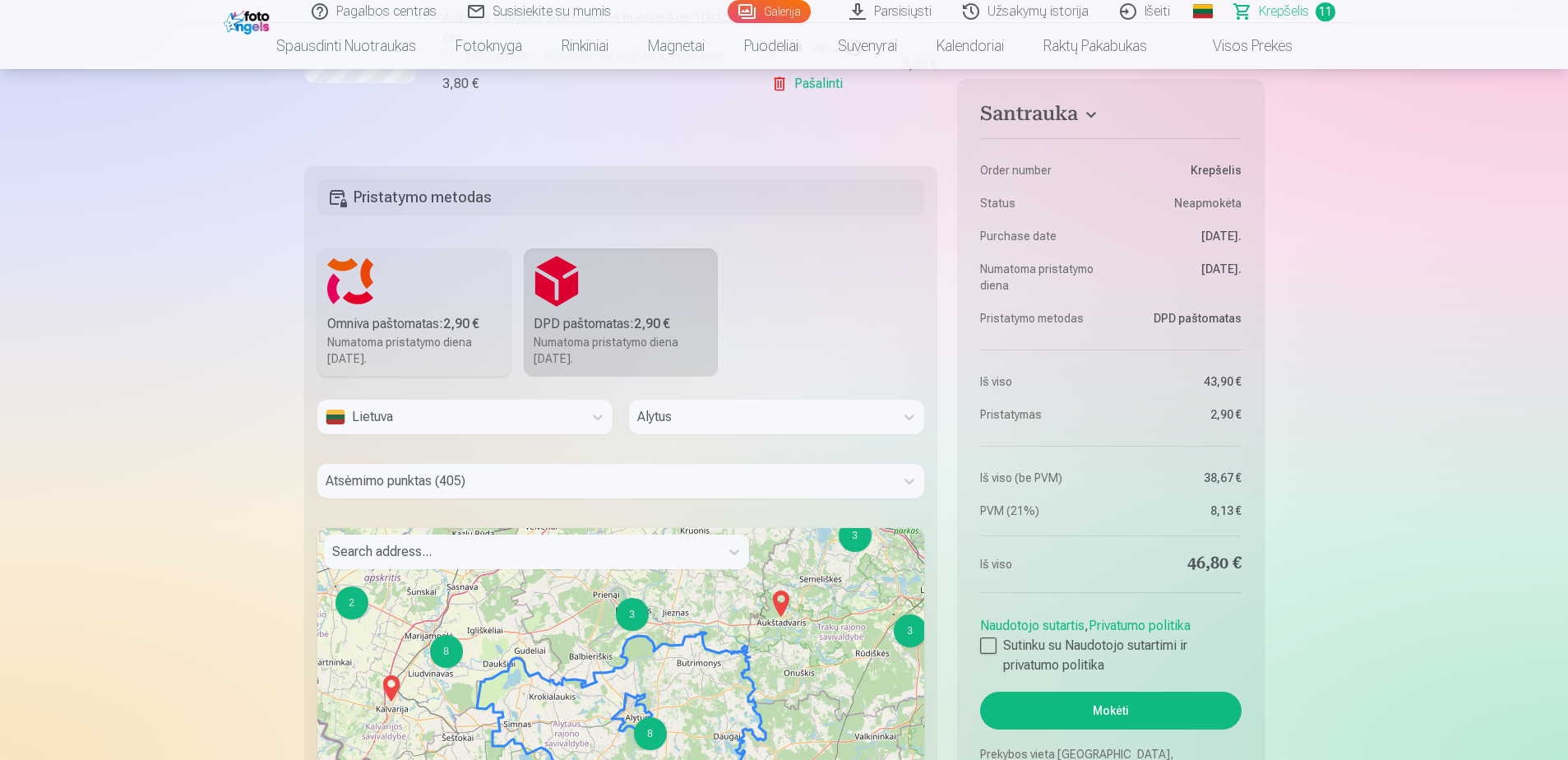
click at [649, 714] on div "2 4 4 3 2 2 4 3 2 2 2 8 2 2 4 2 4 3 8 2 6 5 5 3 65 3 3 2 13 94 + − Leaflet | © …" at bounding box center [622, 733] width 608 height 411
click at [636, 715] on div "2 4 4 3 2 2 4 3 2 2 2 8 2 2 4 2 4 3 8 2 6 5 5 3 65 3 3 2 13 94 + − Leaflet | © …" at bounding box center [622, 733] width 608 height 411
click at [637, 720] on div "2 4 4 3 2 2 4 3 2 2 2 8 2 2 4 2 4 3 8 2 6 5 5 3 65 3 3 2 13 94 + − Leaflet | © …" at bounding box center [622, 733] width 608 height 411
click at [649, 732] on div "8" at bounding box center [650, 733] width 33 height 33
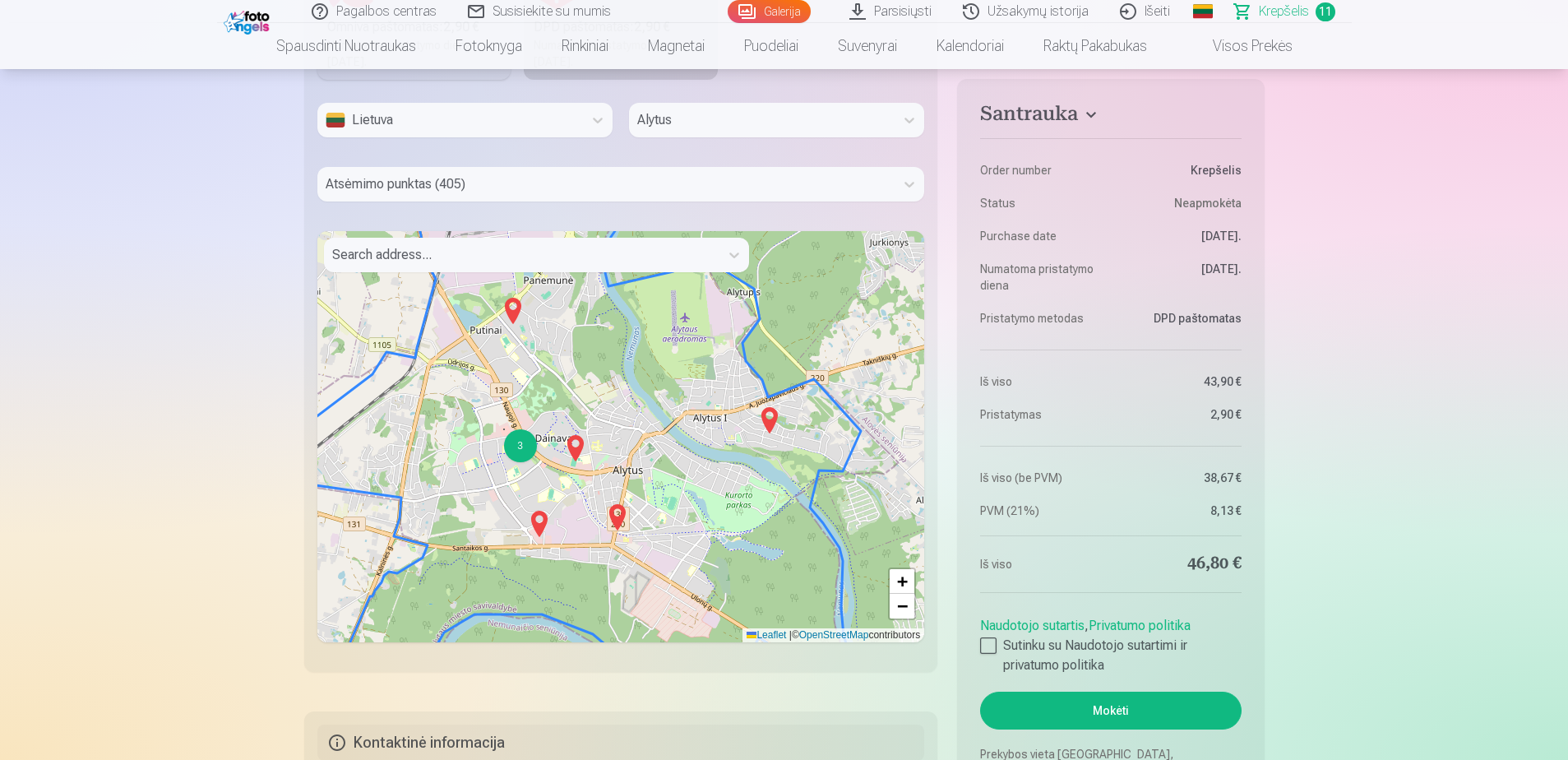
scroll to position [2365, 0]
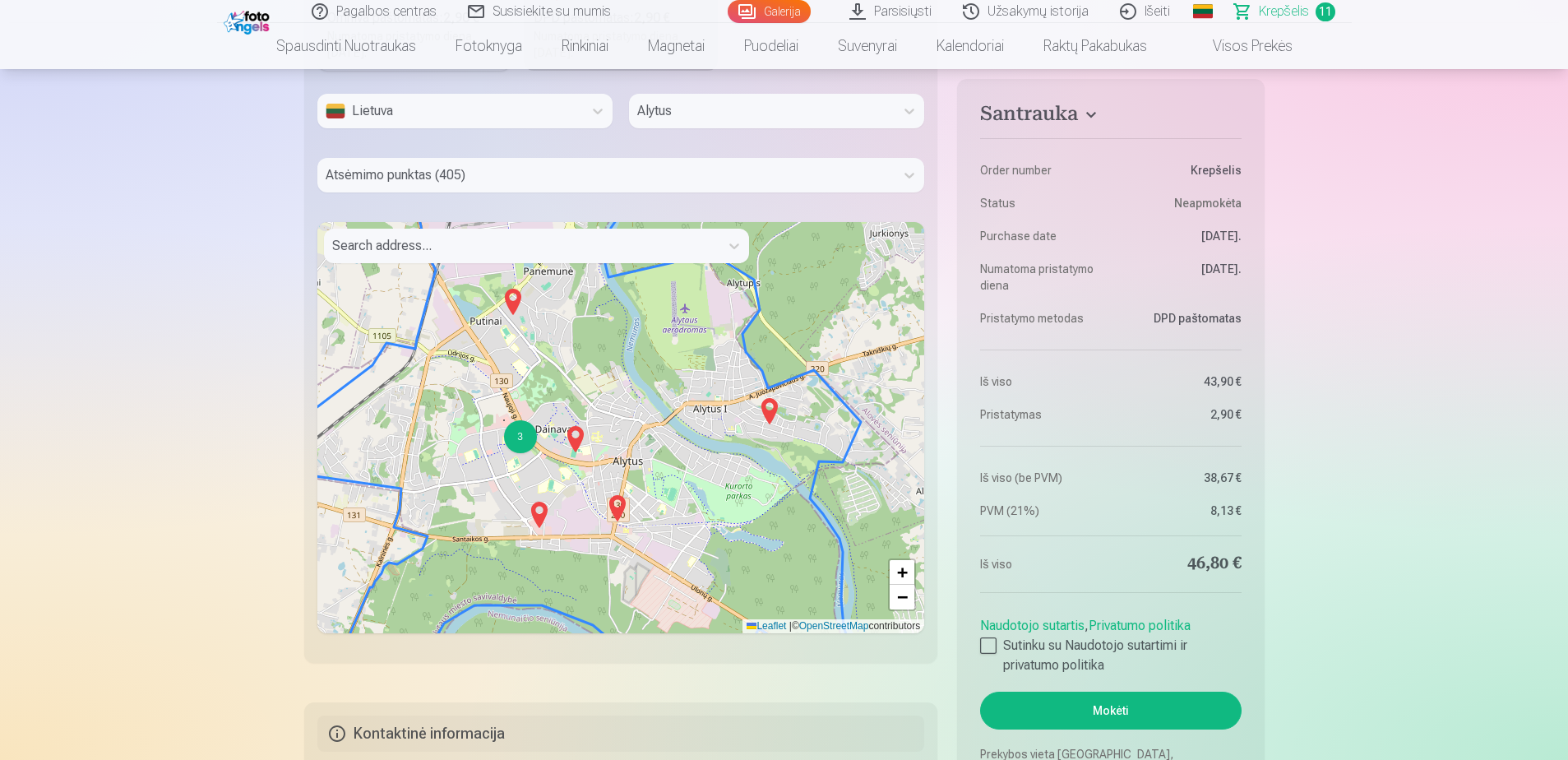
click at [575, 439] on img at bounding box center [575, 439] width 27 height 40
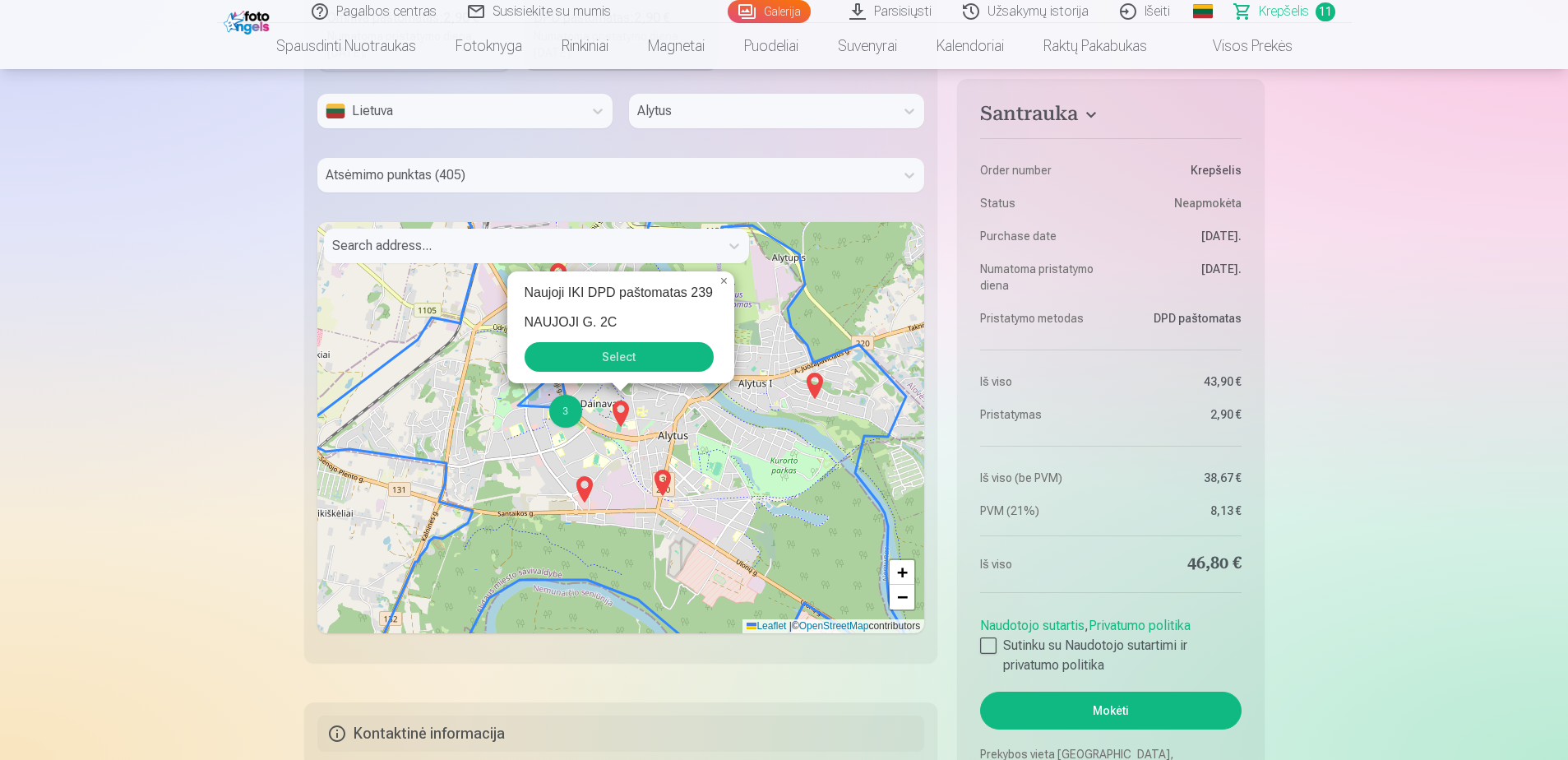
click at [574, 411] on div "3" at bounding box center [566, 411] width 33 height 33
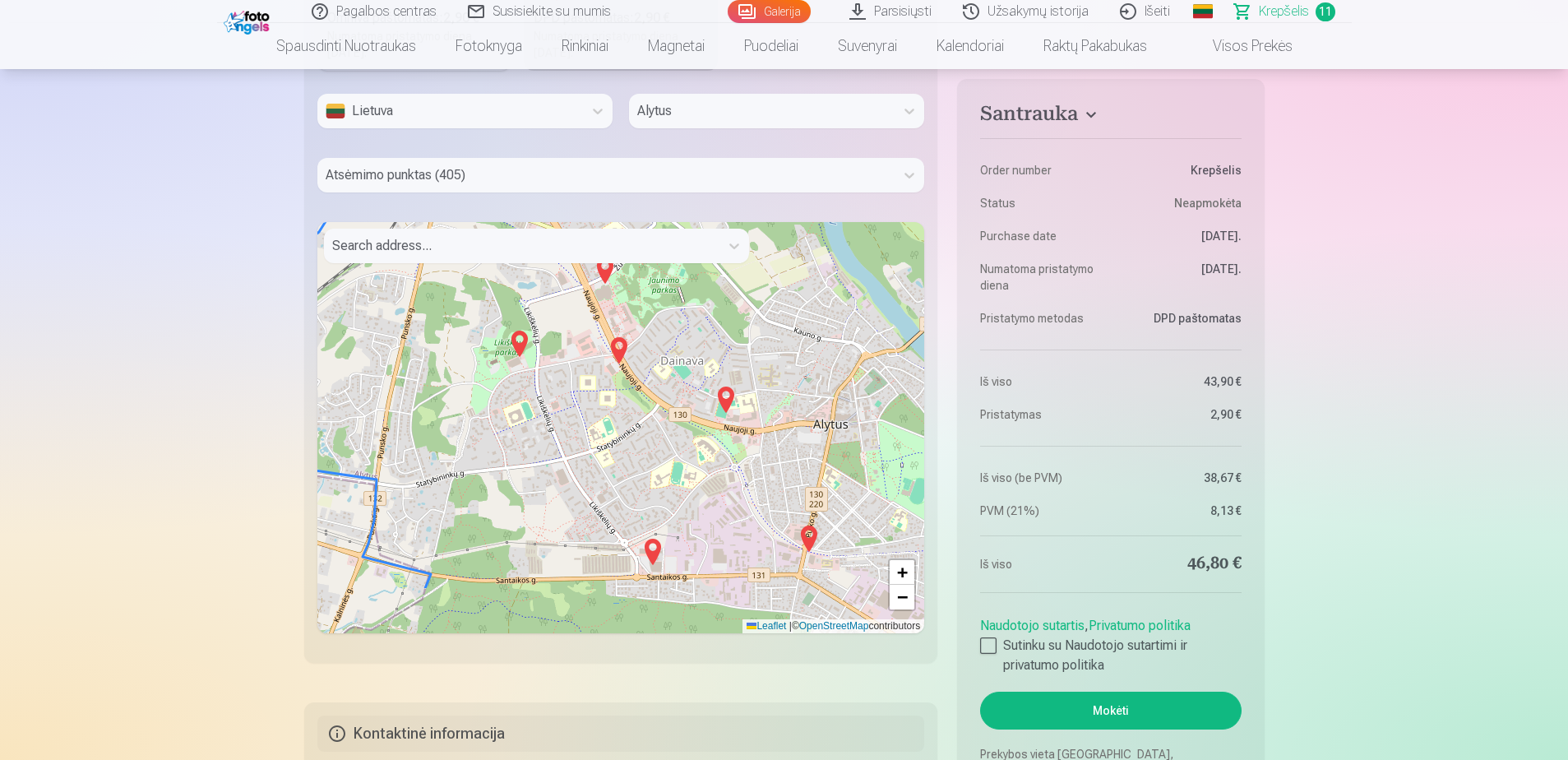
drag, startPoint x: 744, startPoint y: 443, endPoint x: 705, endPoint y: 357, distance: 94.4
click at [705, 357] on div "+ − Leaflet | © OpenStreetMap contributors" at bounding box center [622, 428] width 608 height 411
click at [809, 534] on img at bounding box center [809, 539] width 27 height 40
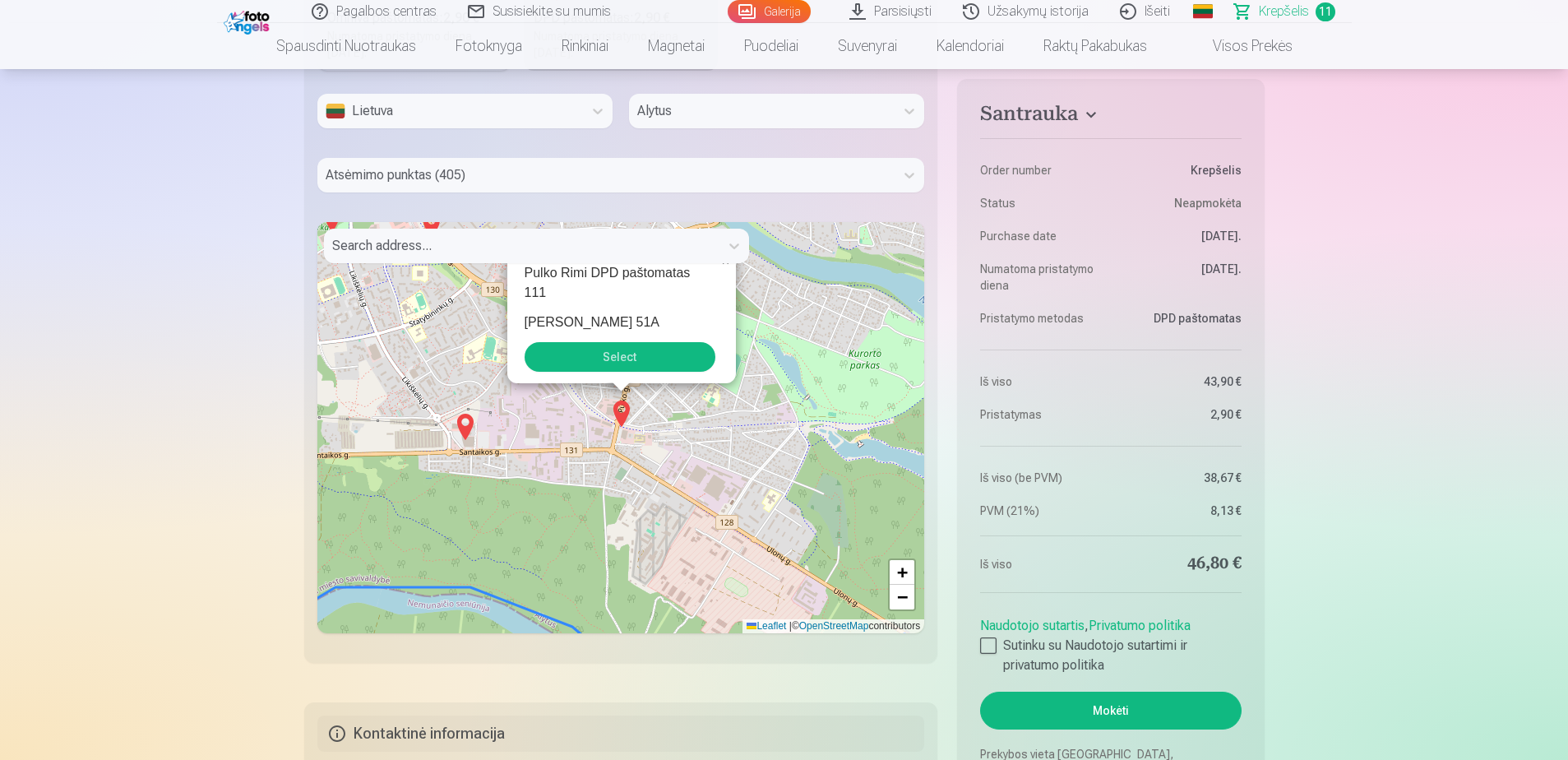
click at [654, 364] on button "Select" at bounding box center [620, 356] width 191 height 29
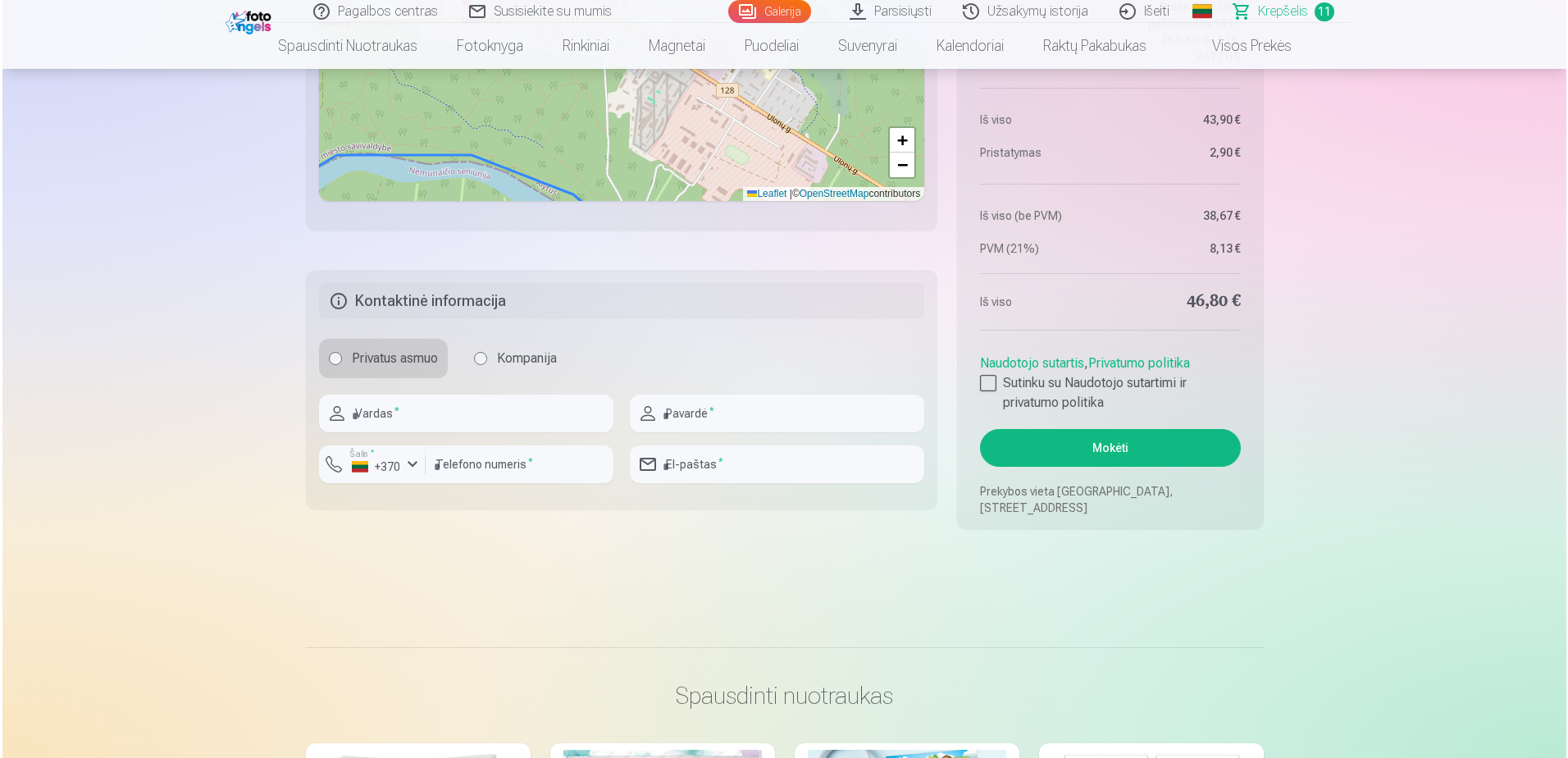
scroll to position [2856, 0]
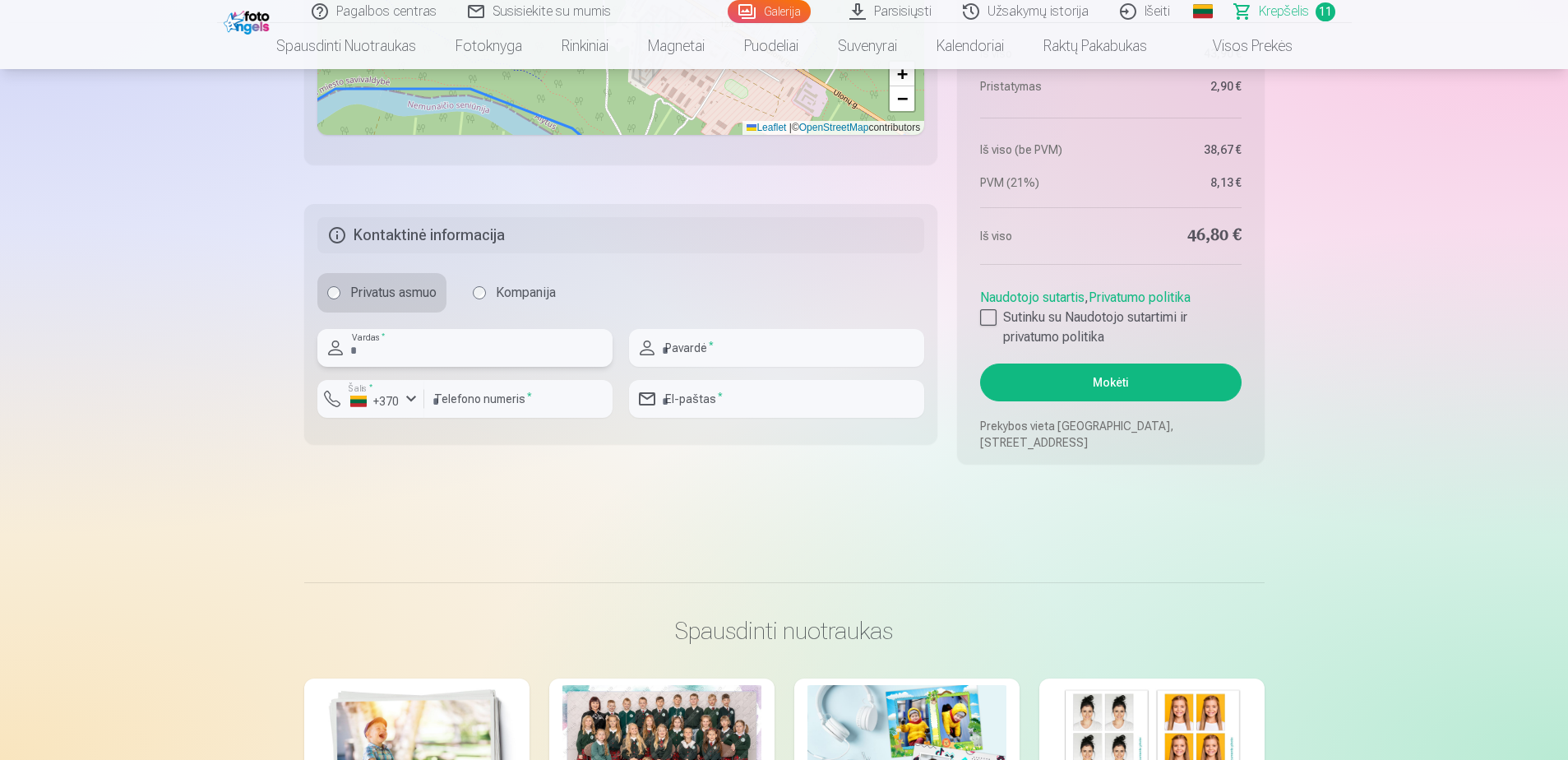
click at [433, 347] on input "text" at bounding box center [465, 348] width 295 height 38
type input "*"
type input "******"
click at [696, 363] on input "text" at bounding box center [777, 348] width 295 height 38
type input "**********"
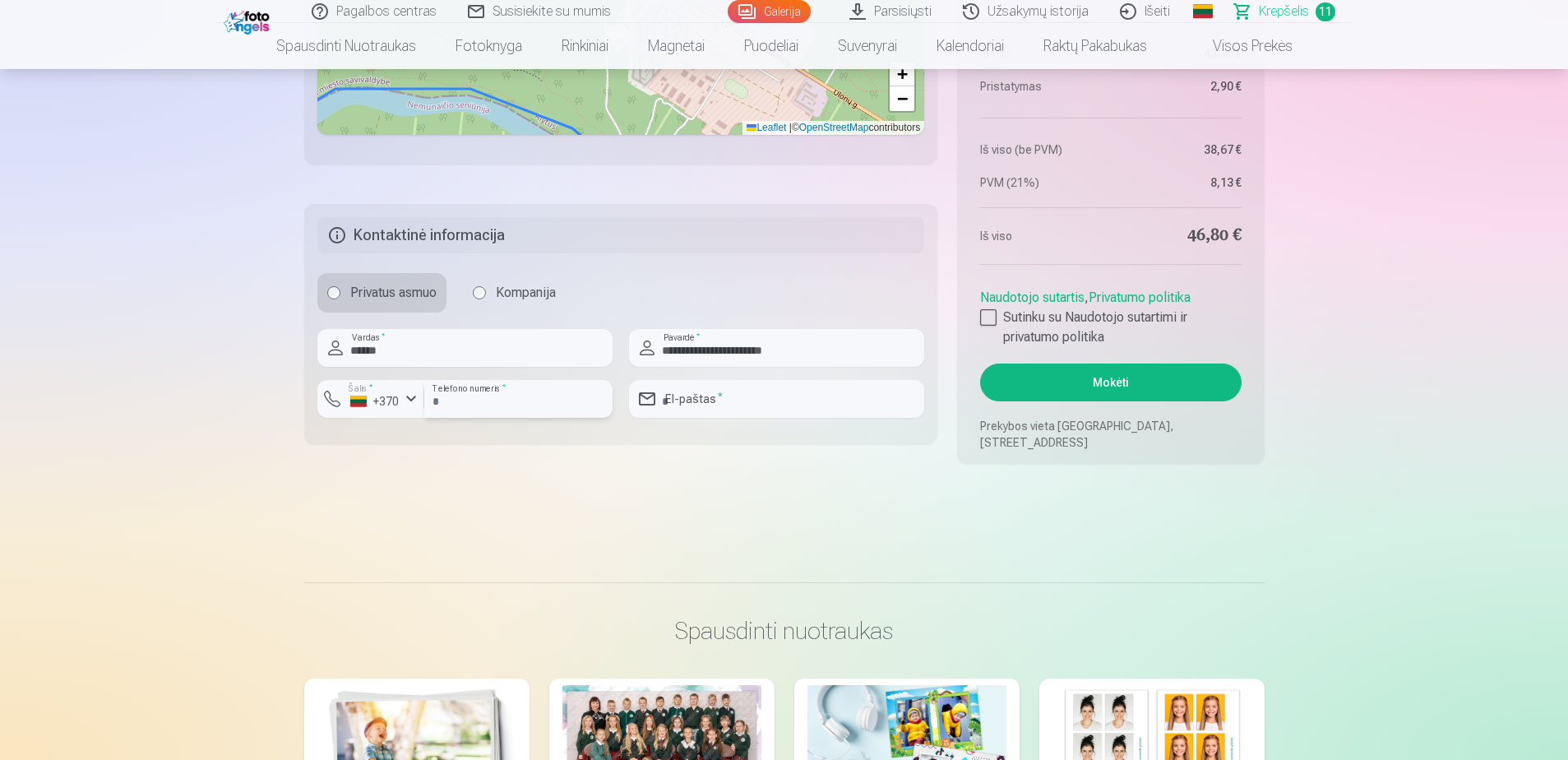
type input "*********"
type input "**********"
click at [999, 316] on label "Sutinku su Naudotojo sutartimi ir privatumo politika" at bounding box center [1111, 327] width 261 height 40
click at [1020, 376] on button "Mokėti" at bounding box center [1111, 382] width 261 height 38
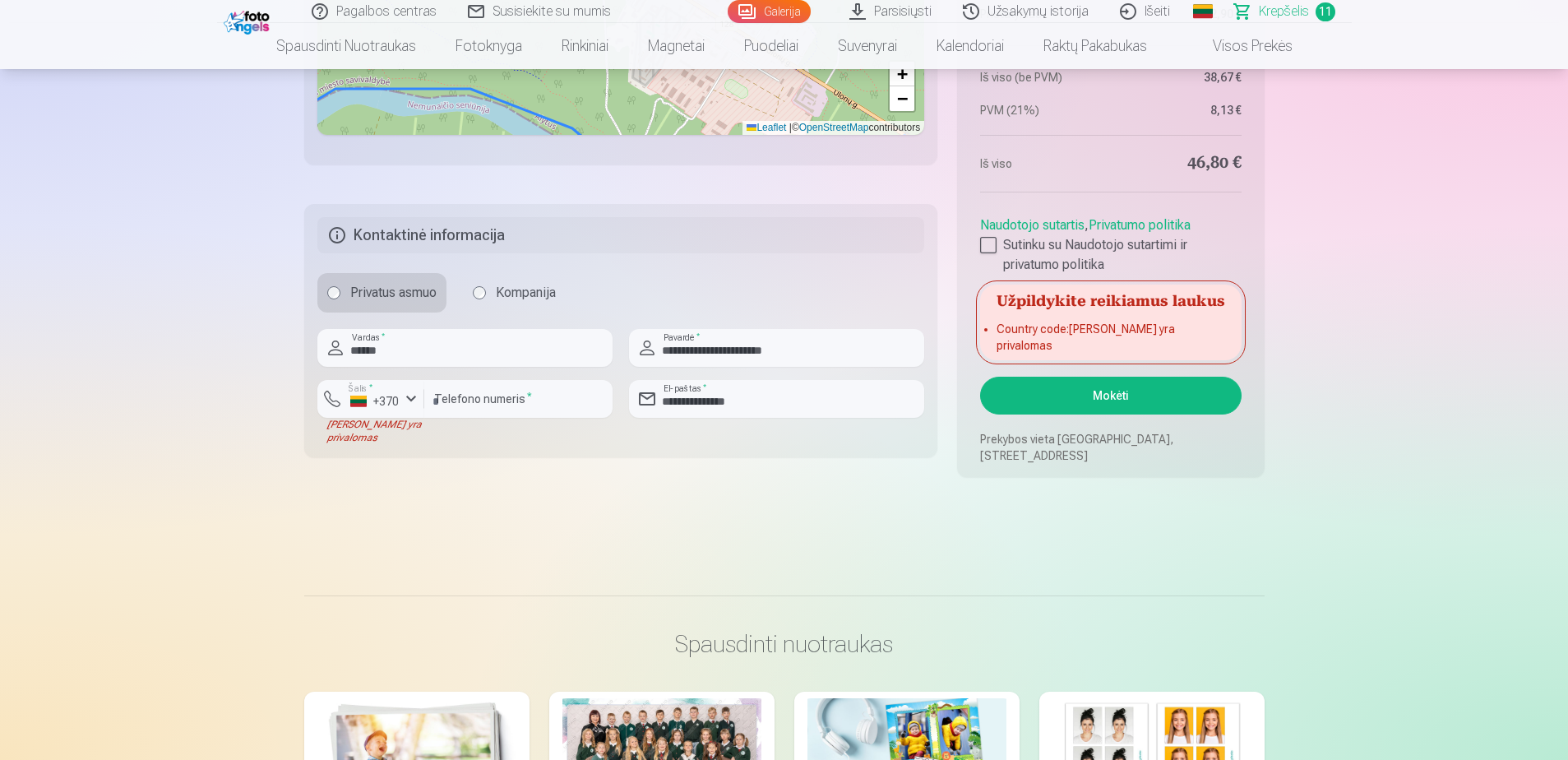
click at [368, 397] on div "+370" at bounding box center [375, 401] width 49 height 16
click at [334, 440] on li "+370 Lietuva" at bounding box center [406, 437] width 150 height 33
click at [412, 407] on div "button" at bounding box center [411, 399] width 20 height 20
drag, startPoint x: 389, startPoint y: 433, endPoint x: 810, endPoint y: 392, distance: 423.0
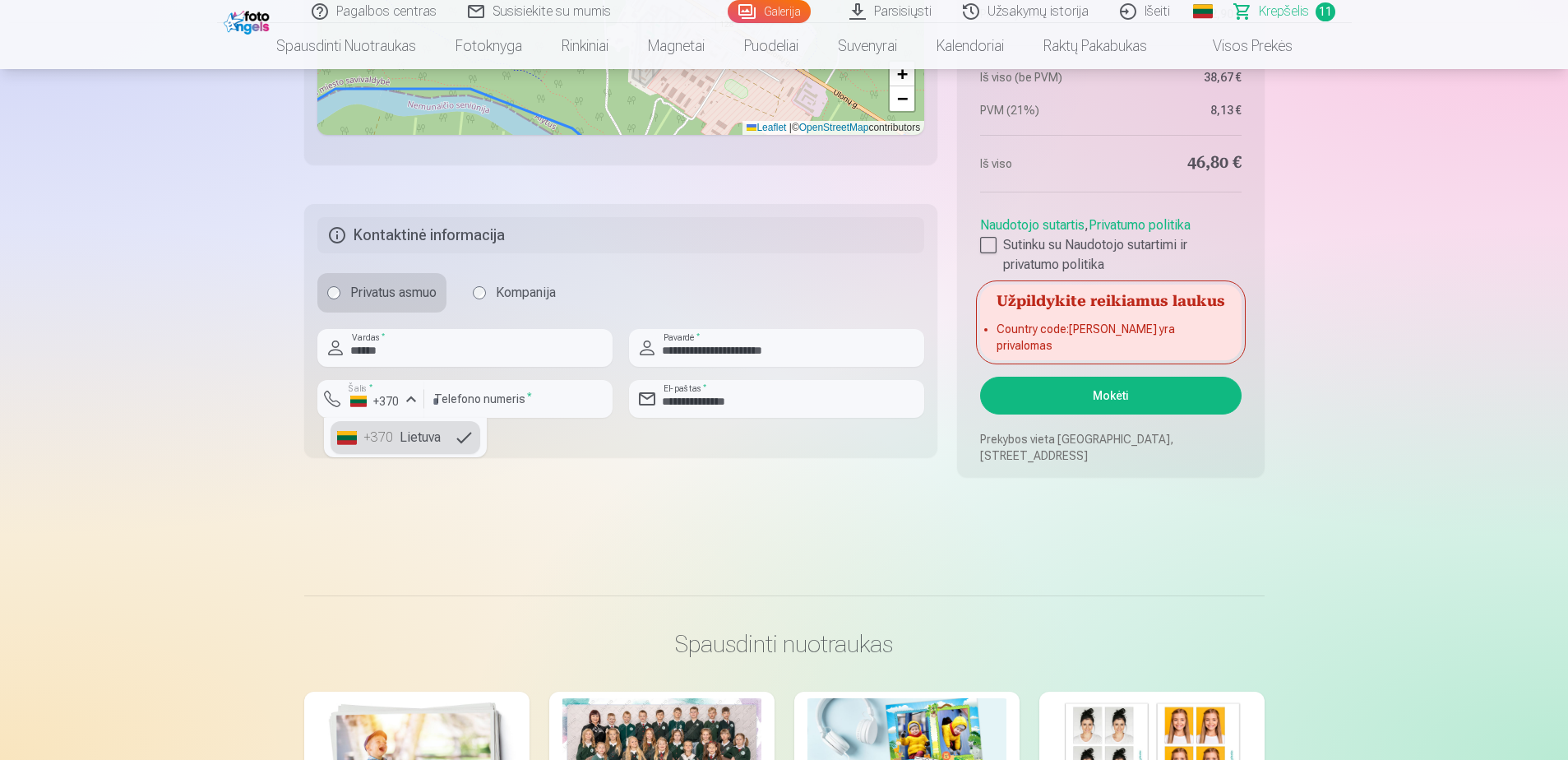
click at [393, 433] on div "+370" at bounding box center [380, 437] width 33 height 20
click at [1051, 383] on button "Mokėti" at bounding box center [1111, 395] width 261 height 38
